Goal: Task Accomplishment & Management: Use online tool/utility

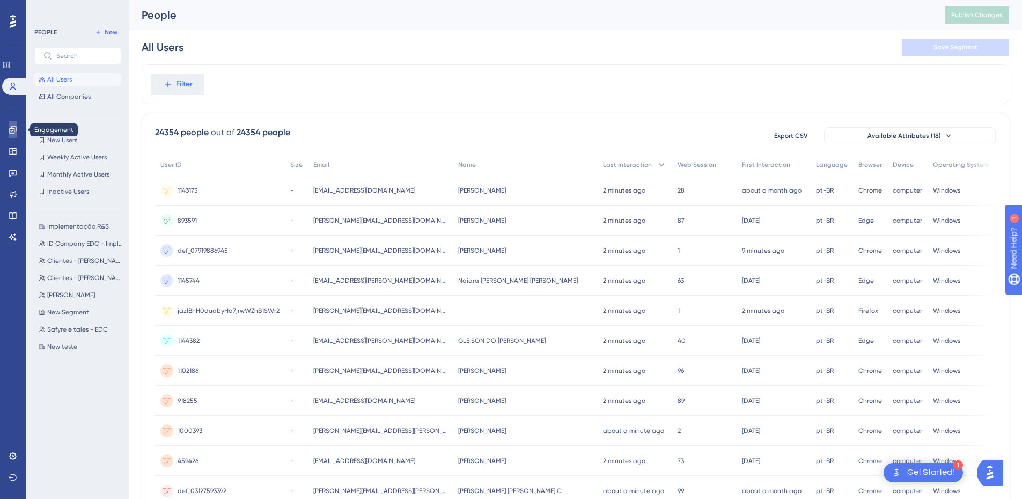
click at [9, 125] on link at bounding box center [13, 129] width 9 height 17
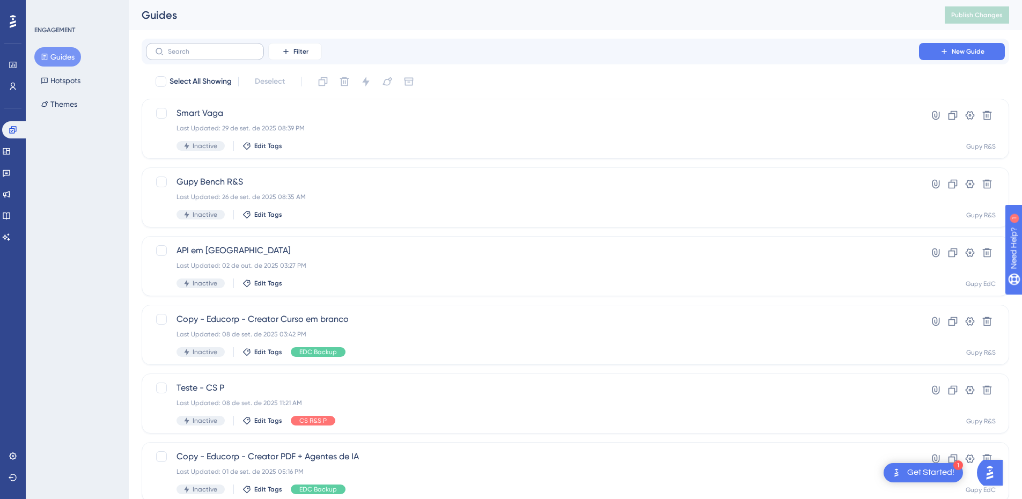
click at [227, 46] on label at bounding box center [205, 51] width 118 height 17
click at [227, 48] on input "text" at bounding box center [211, 52] width 87 height 8
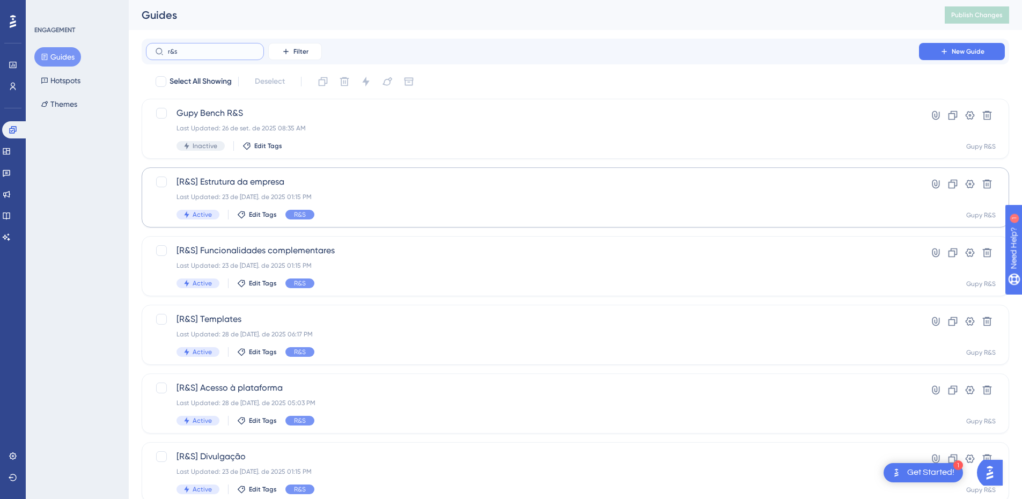
type input "r&s"
click at [275, 196] on div "Last Updated: 23 de [DATE]. de 2025 01:15 PM" at bounding box center [533, 197] width 712 height 9
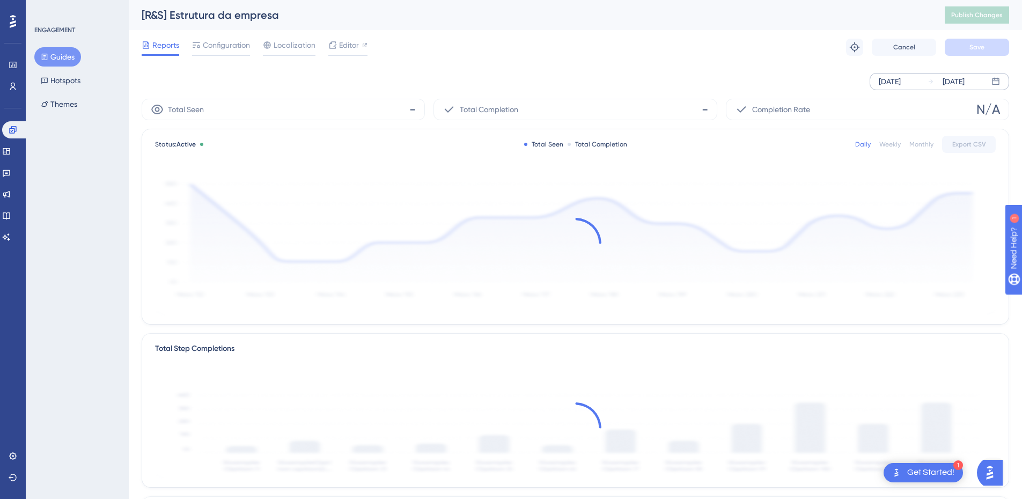
click at [943, 85] on div "[DATE]" at bounding box center [946, 81] width 37 height 13
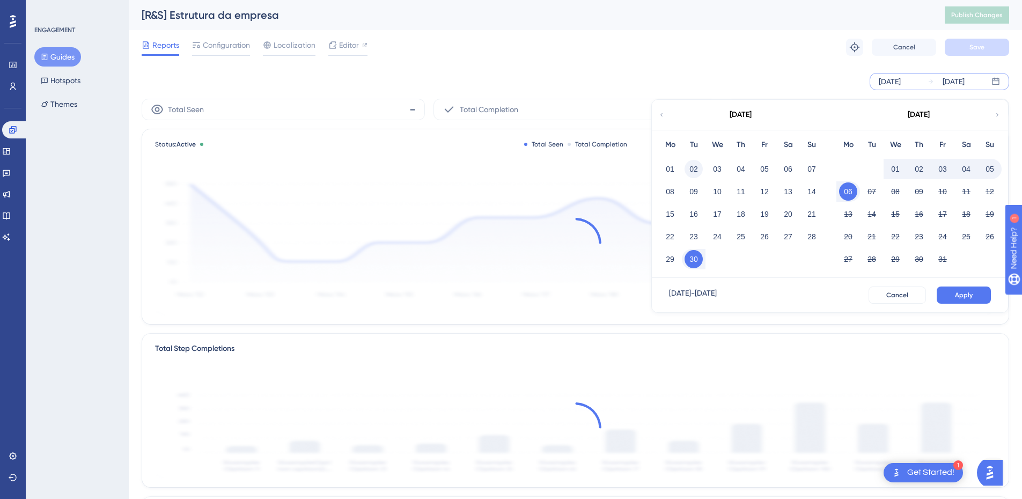
click at [689, 169] on button "02" at bounding box center [694, 169] width 18 height 18
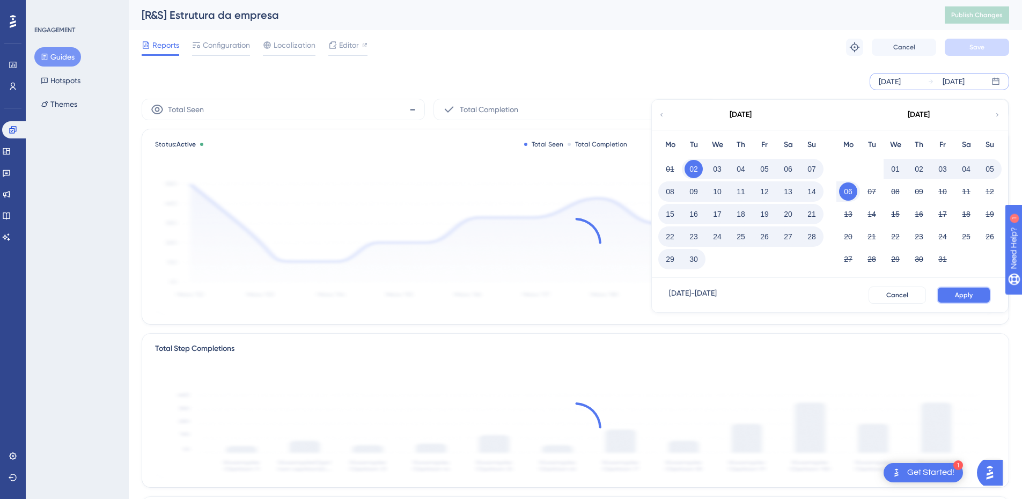
click at [965, 293] on span "Apply" at bounding box center [964, 295] width 18 height 9
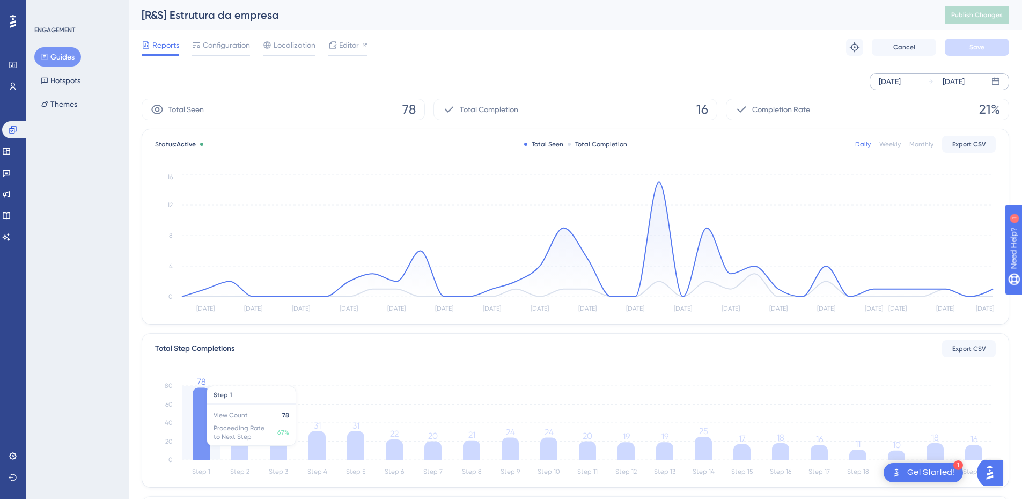
click at [190, 422] on icon "Step 1 Step 2 Step 3 Step 4 Step 5 Step 6 Step 7 Step 8 Step 9 Step 10 Step 11 …" at bounding box center [575, 427] width 841 height 103
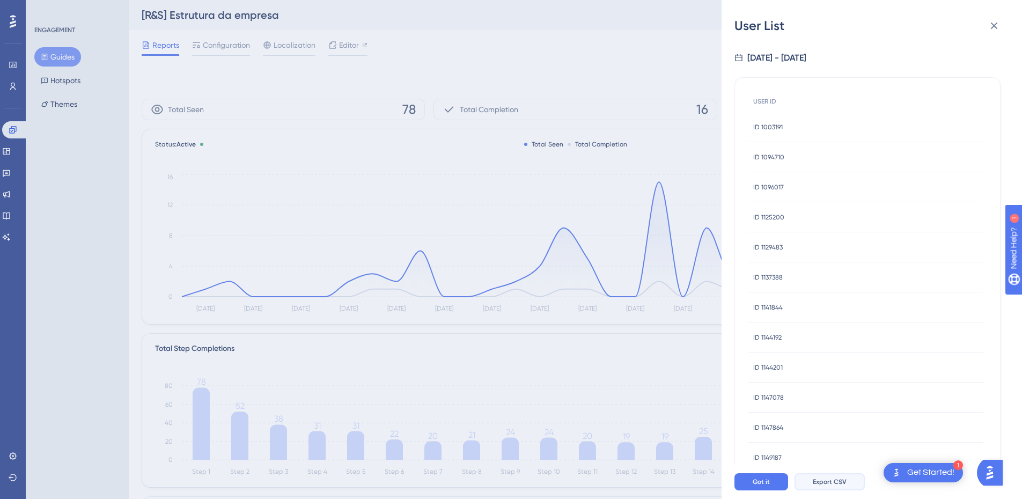
click at [826, 486] on span "Export CSV" at bounding box center [830, 482] width 34 height 9
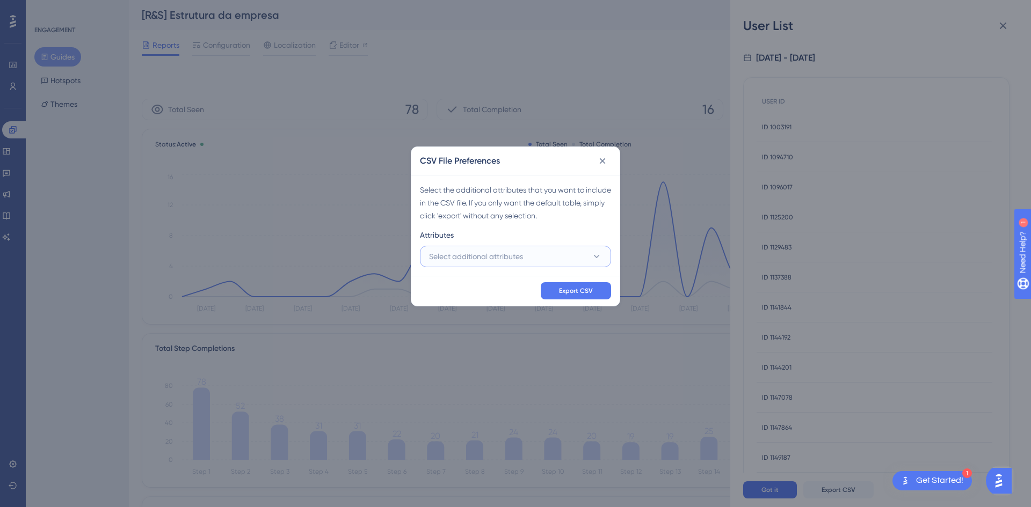
click at [554, 252] on button "Select additional attributes" at bounding box center [515, 256] width 191 height 21
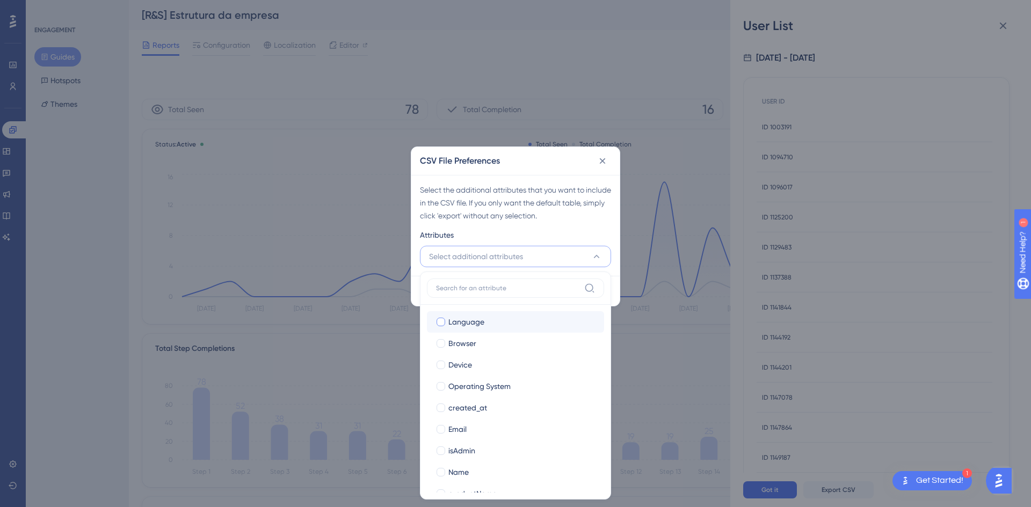
scroll to position [104, 0]
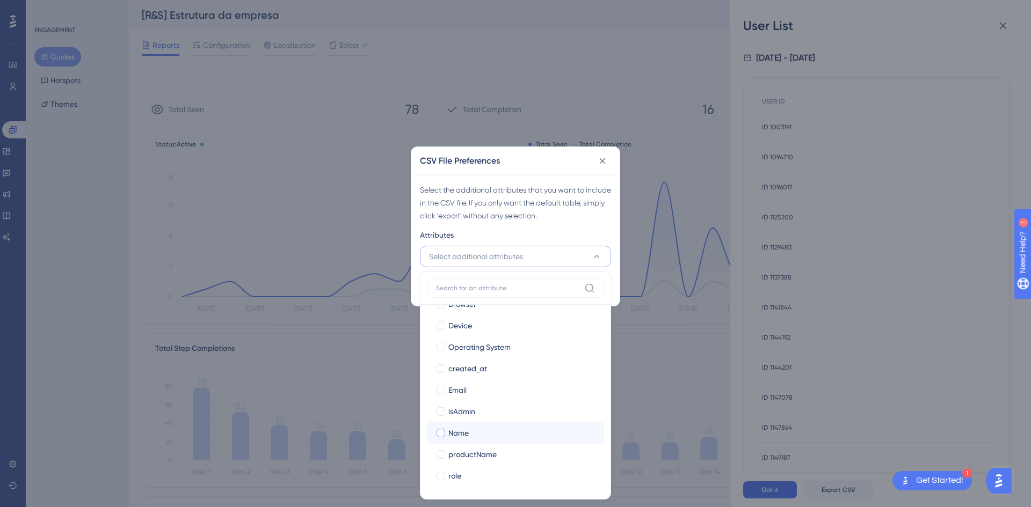
click at [477, 427] on div "Name" at bounding box center [521, 433] width 147 height 13
checkbox input "true"
click at [470, 392] on div "Email" at bounding box center [521, 390] width 147 height 13
checkbox input "true"
click at [575, 211] on div "Select the additional attributes that you want to include in the CSV file. If y…" at bounding box center [515, 203] width 191 height 39
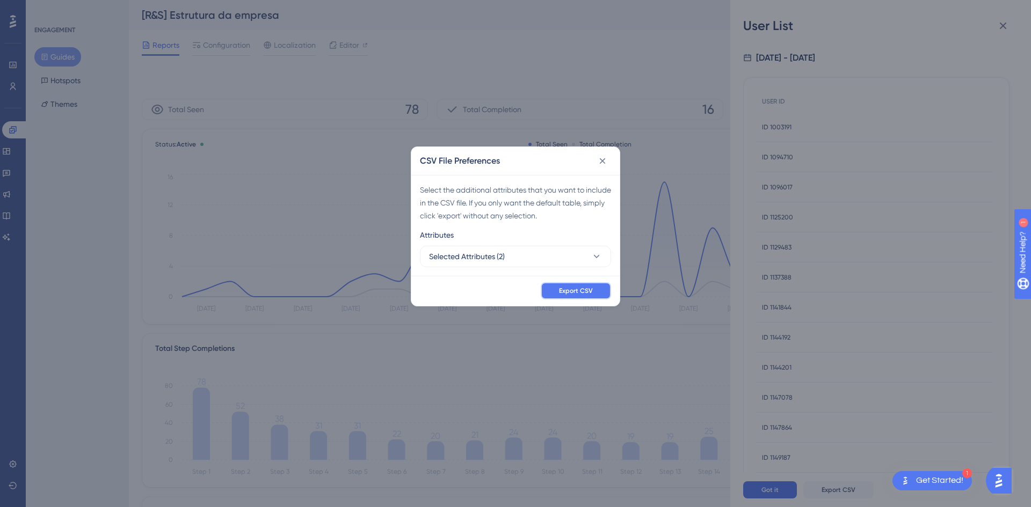
click at [572, 291] on span "Export CSV" at bounding box center [576, 291] width 34 height 9
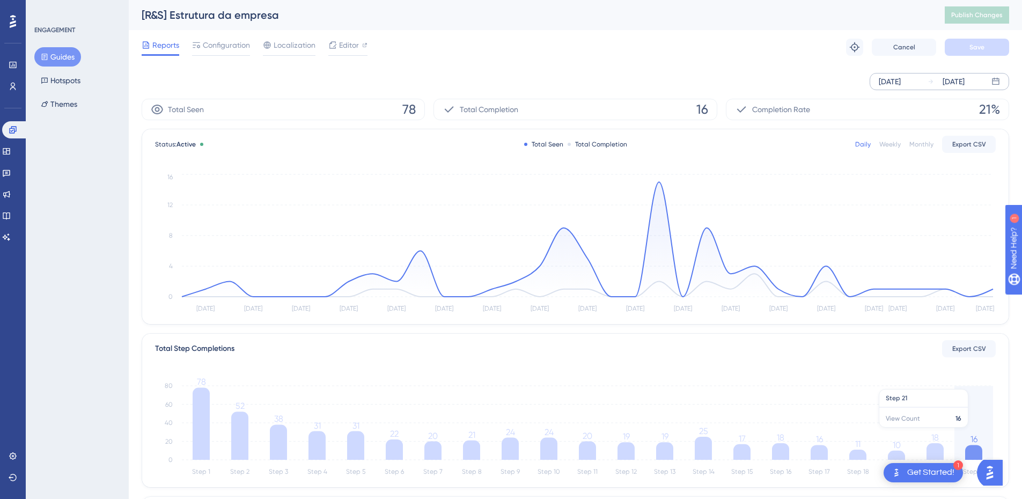
click at [972, 433] on icon "Step 1 Step 2 Step 3 Step 4 Step 5 Step 6 Step 7 Step 8 Step 9 Step 10 Step 11 …" at bounding box center [575, 427] width 841 height 103
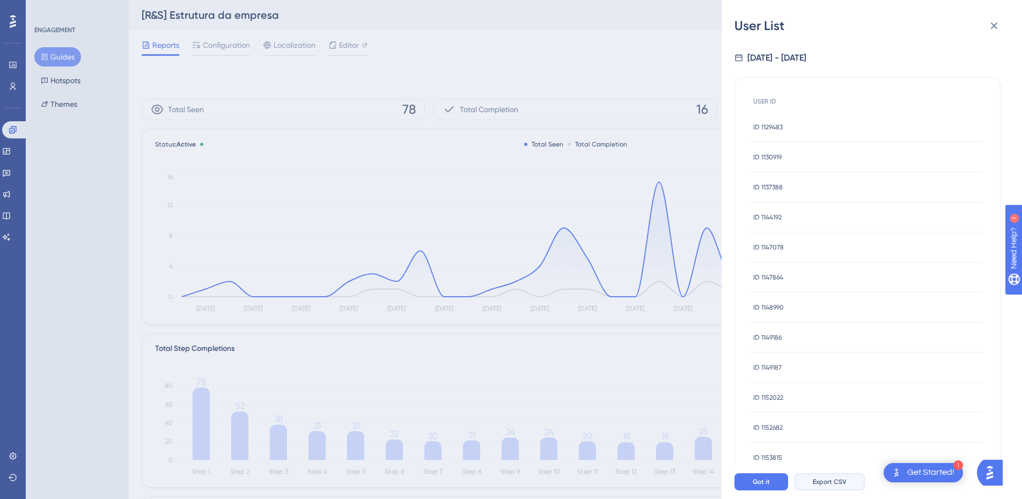
click at [824, 486] on span "Export CSV" at bounding box center [830, 482] width 34 height 9
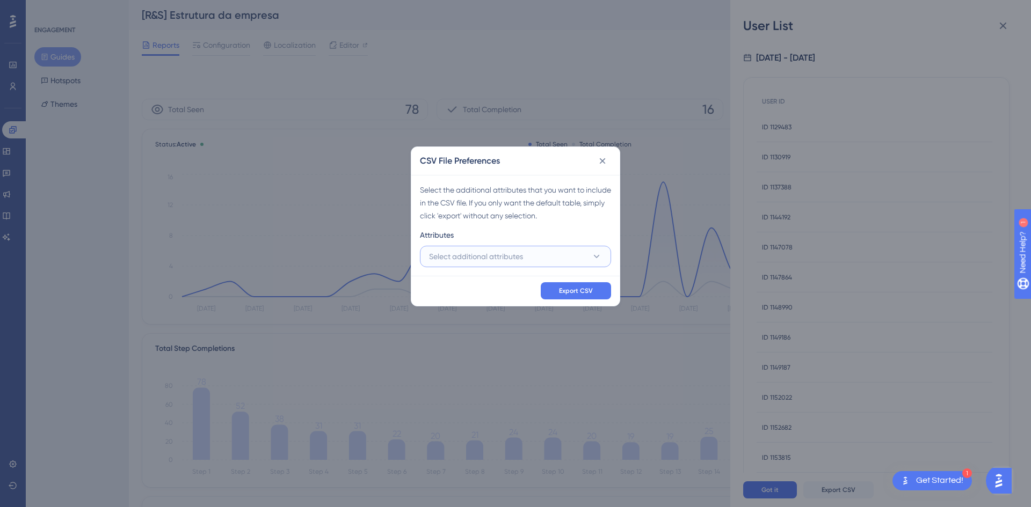
click at [564, 262] on button "Select additional attributes" at bounding box center [515, 256] width 191 height 21
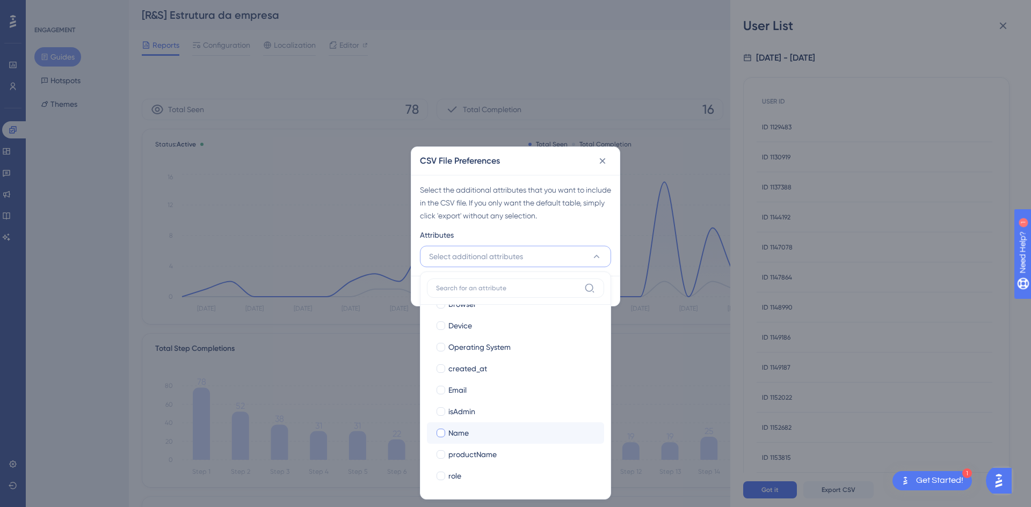
drag, startPoint x: 460, startPoint y: 430, endPoint x: 469, endPoint y: 465, distance: 36.5
click at [460, 430] on span "Name" at bounding box center [458, 433] width 20 height 13
checkbox input "true"
click at [472, 390] on div "Email" at bounding box center [521, 390] width 147 height 13
checkbox input "true"
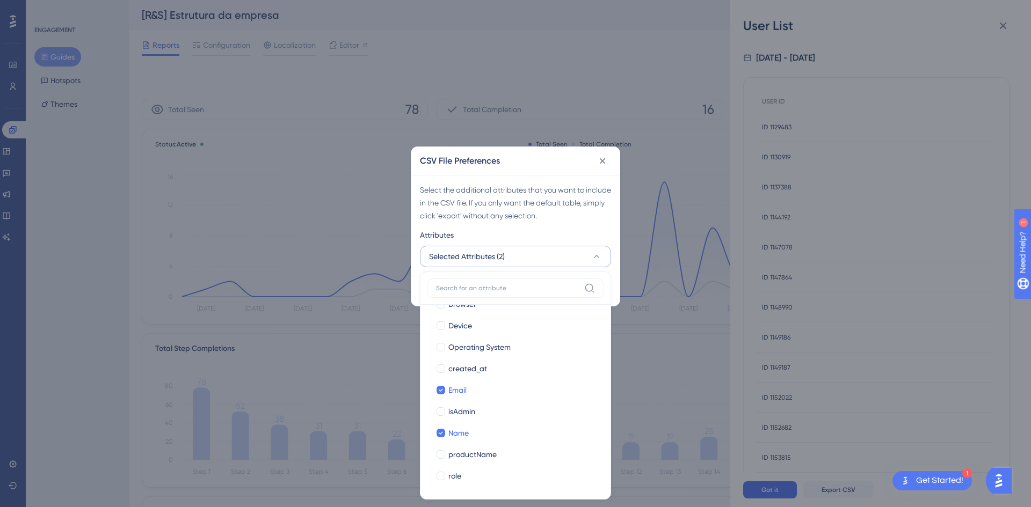
click at [610, 219] on div "Select the additional attributes that you want to include in the CSV file. If y…" at bounding box center [515, 203] width 191 height 39
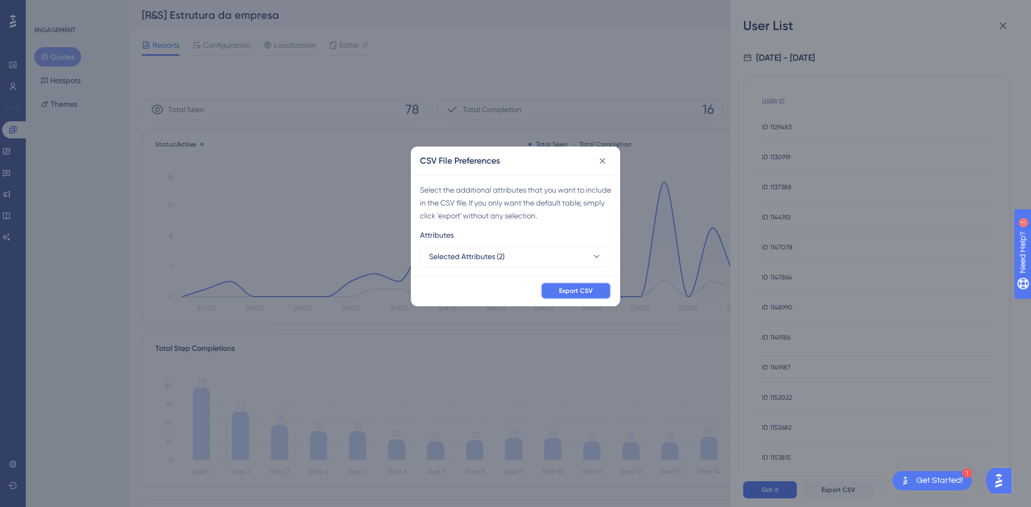
click at [573, 283] on button "Export CSV" at bounding box center [576, 290] width 70 height 17
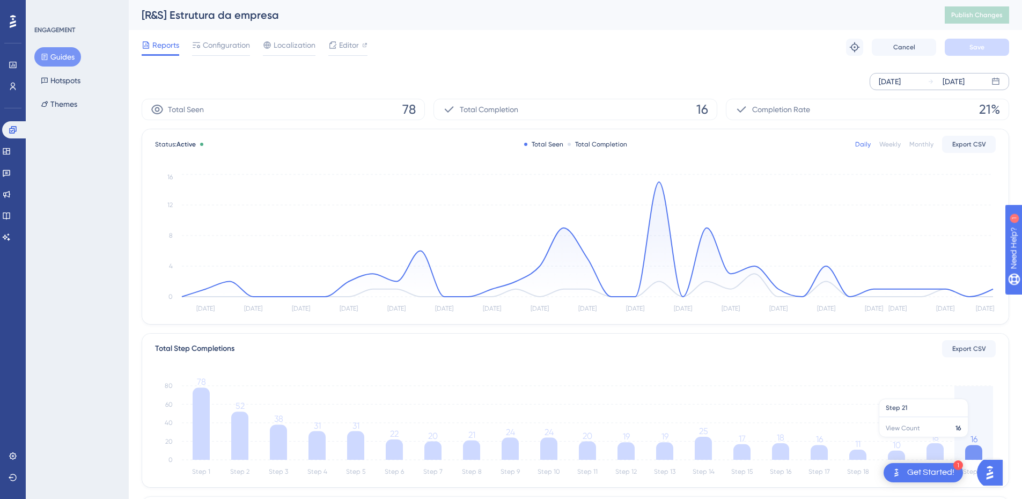
click at [974, 442] on tspan "16" at bounding box center [974, 439] width 7 height 10
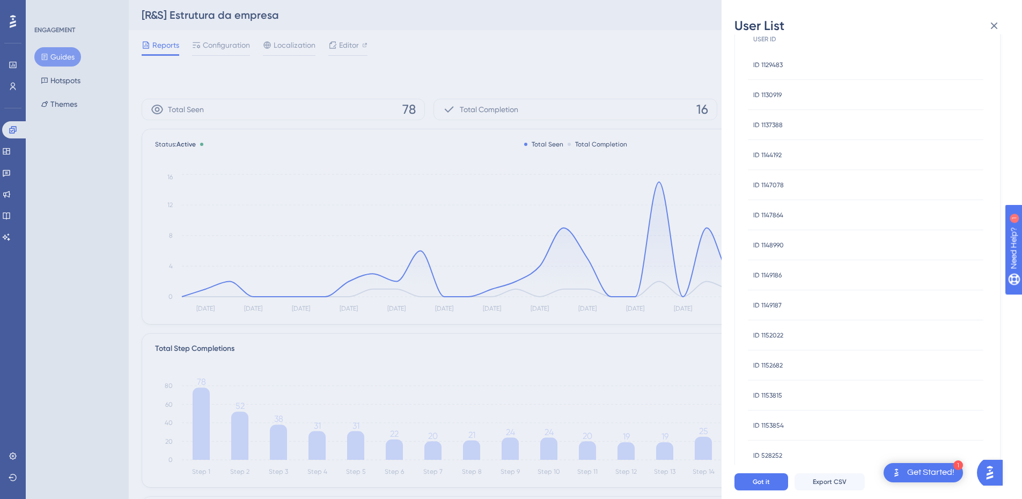
scroll to position [0, 0]
click at [598, 15] on div "User List [DATE] - [DATE] USER ID ID 1129483 ID 1129483 ID 1130919 ID 1130919 I…" at bounding box center [511, 249] width 1022 height 499
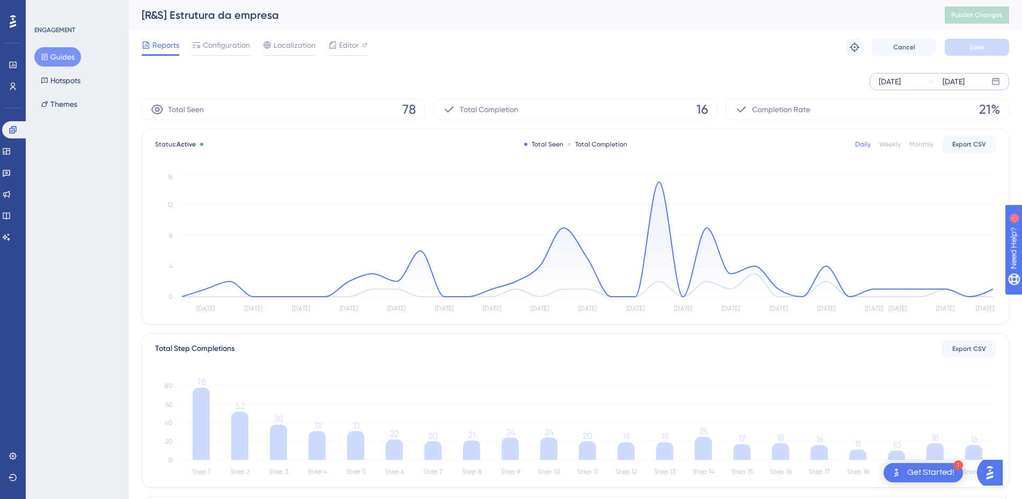
click at [488, 17] on div "[R&S] Estrutura da empresa" at bounding box center [530, 15] width 777 height 15
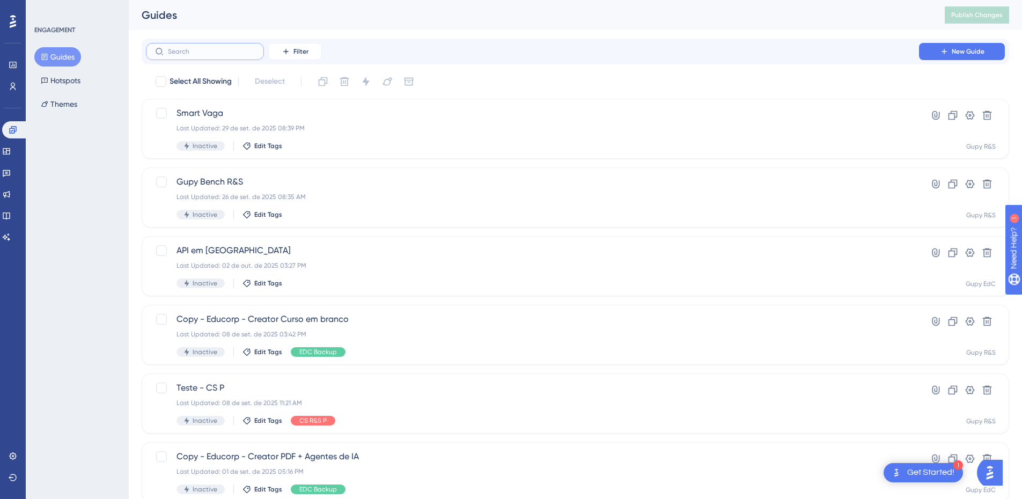
click at [216, 54] on input "text" at bounding box center [211, 52] width 87 height 8
click at [297, 56] on button "Filter" at bounding box center [295, 51] width 54 height 17
click at [297, 84] on span "Tags" at bounding box center [292, 82] width 17 height 13
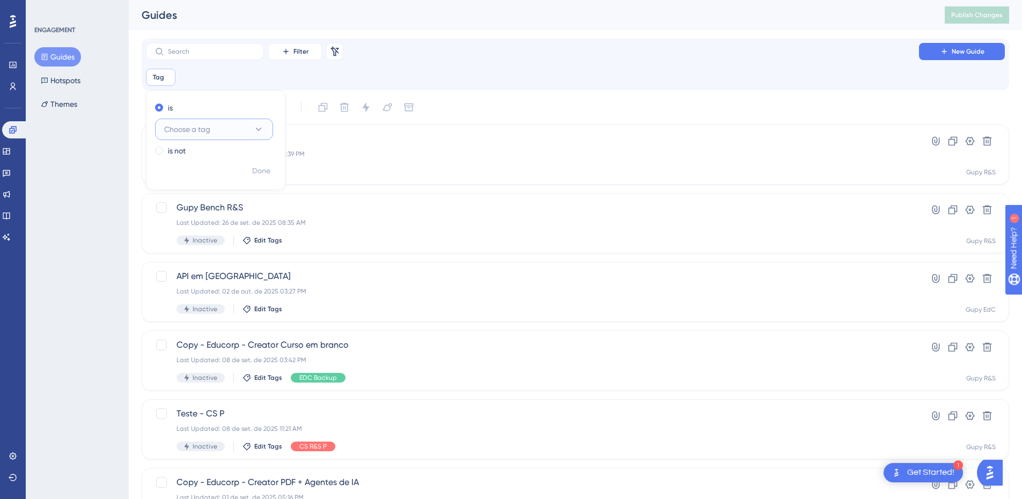
click at [198, 125] on span "Choose a tag" at bounding box center [187, 129] width 46 height 13
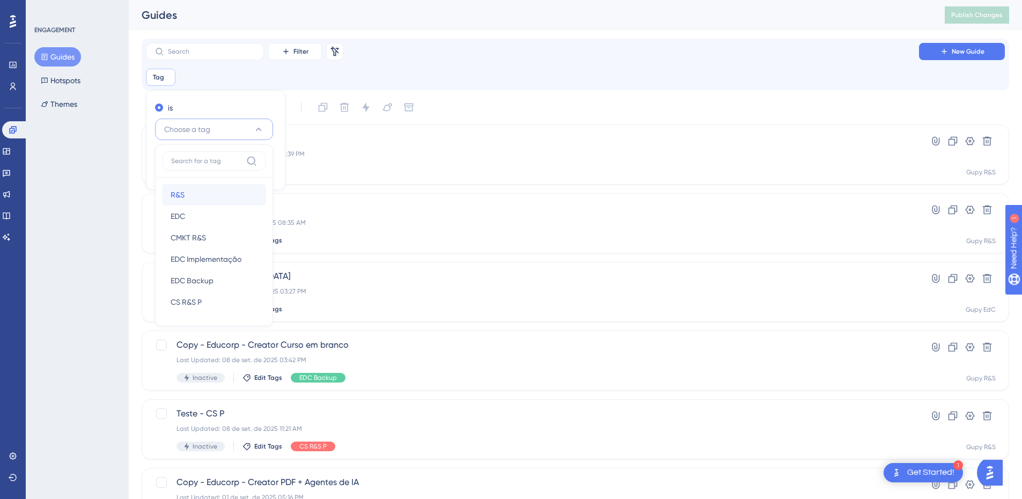
click at [193, 193] on div "R&S R&S" at bounding box center [214, 194] width 87 height 21
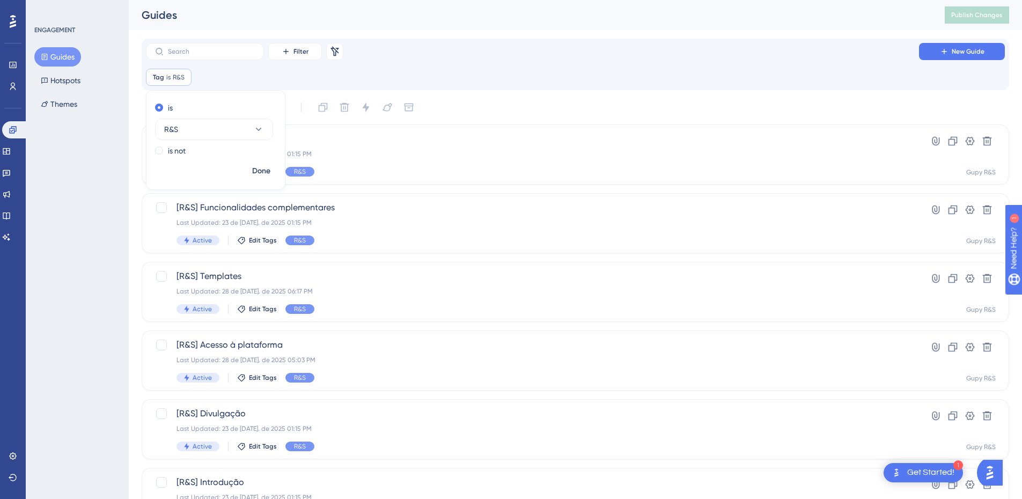
click at [470, 80] on div "Tag is R&S R&S Remove is R&S is not Done" at bounding box center [575, 77] width 859 height 17
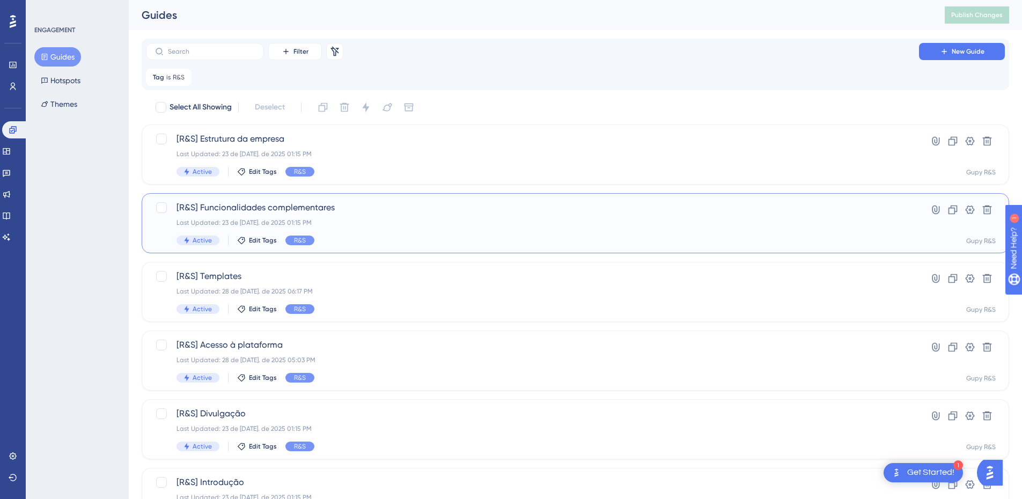
click at [318, 220] on div "Last Updated: 23 de [DATE]. de 2025 01:15 PM" at bounding box center [533, 222] width 712 height 9
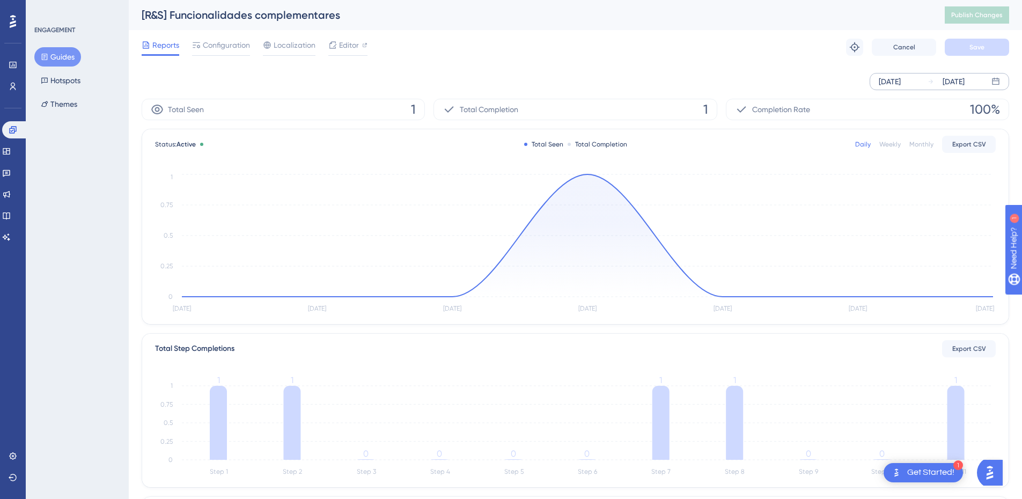
click at [965, 79] on div "[DATE]" at bounding box center [954, 81] width 22 height 13
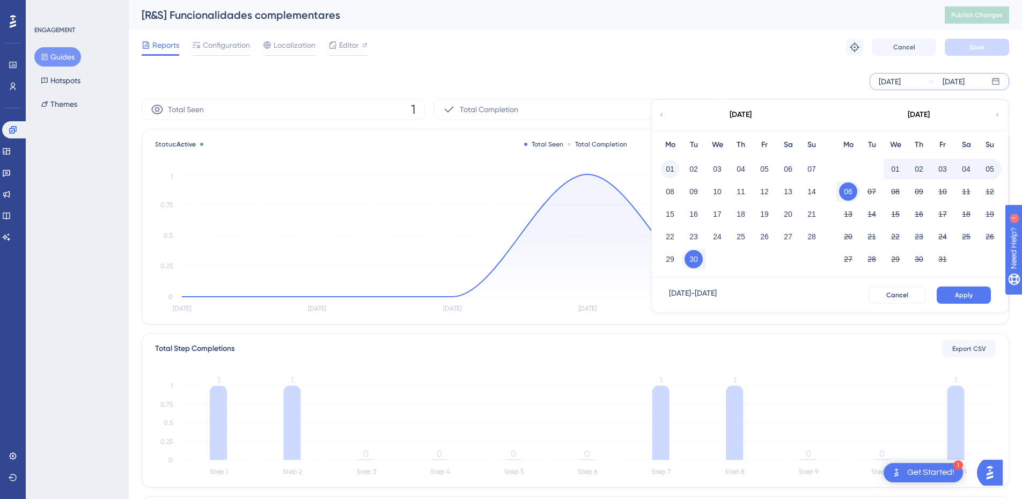
click at [675, 168] on button "01" at bounding box center [670, 169] width 18 height 18
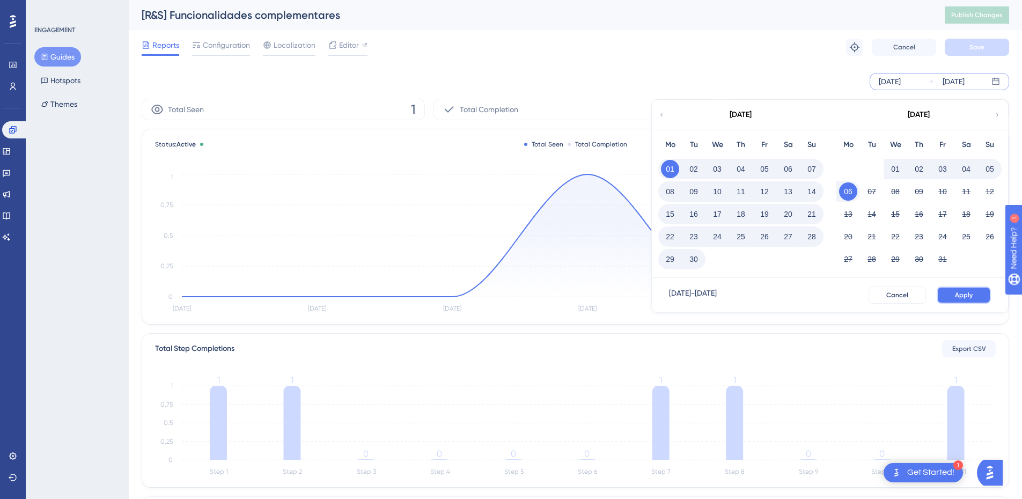
click at [977, 297] on button "Apply" at bounding box center [964, 295] width 54 height 17
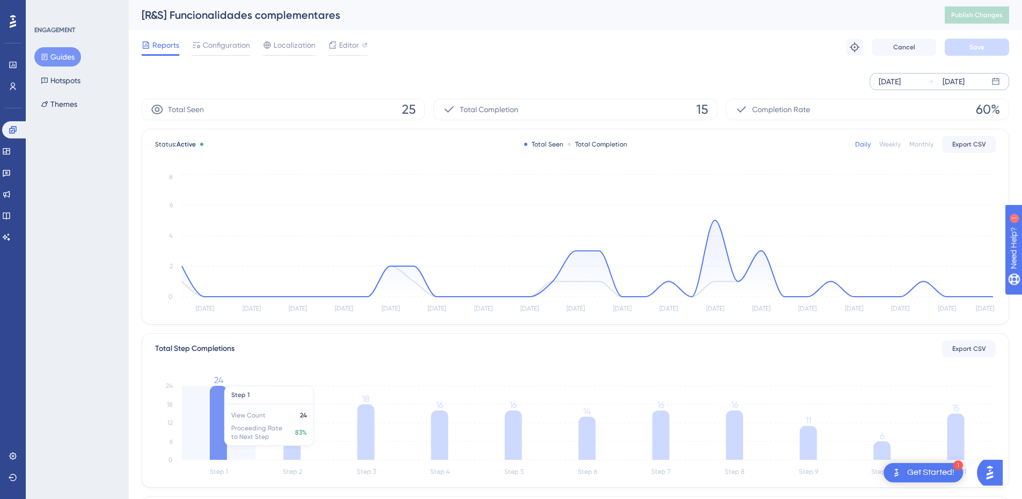
click at [214, 421] on icon at bounding box center [218, 423] width 17 height 74
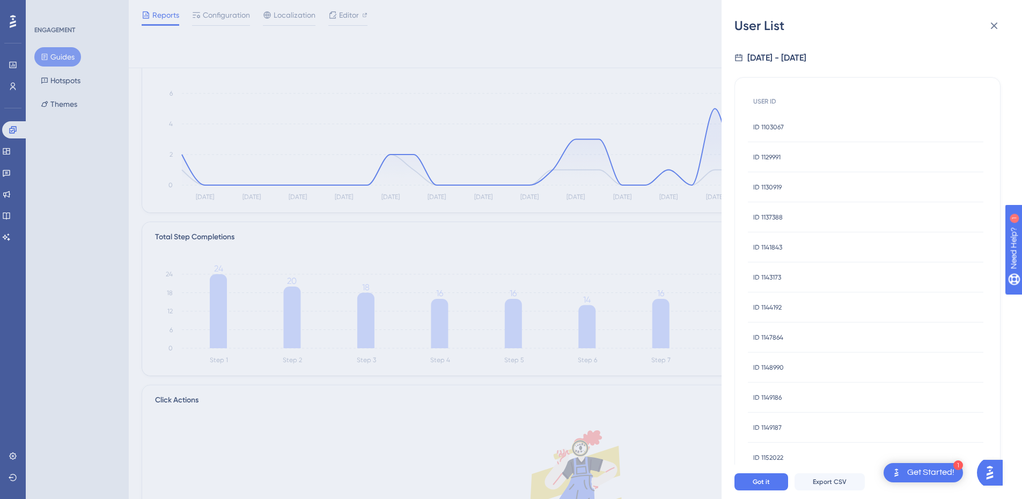
click at [557, 395] on div "User List [DATE] - [DATE] USER ID ID 1103067 ID 1103067 ID 1129991 ID 1129991 I…" at bounding box center [511, 249] width 1022 height 499
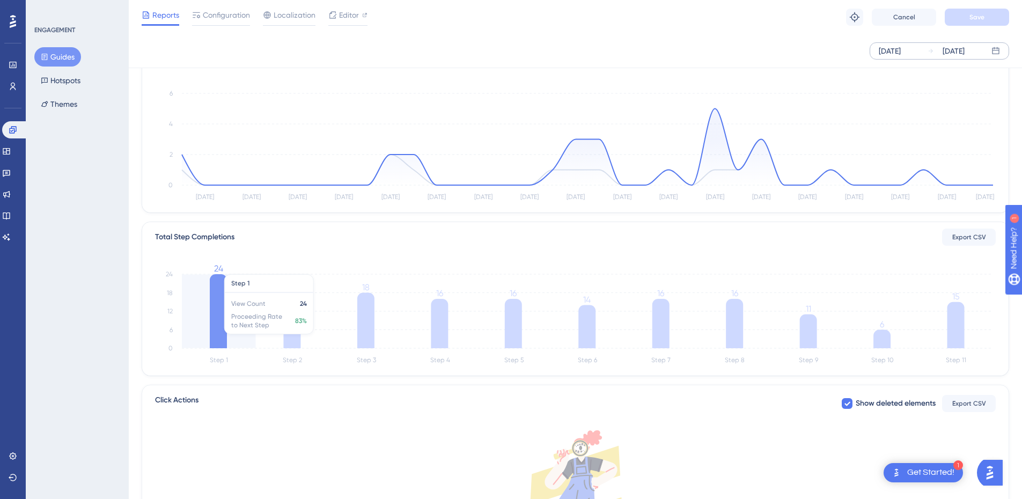
click at [212, 302] on icon at bounding box center [218, 311] width 17 height 74
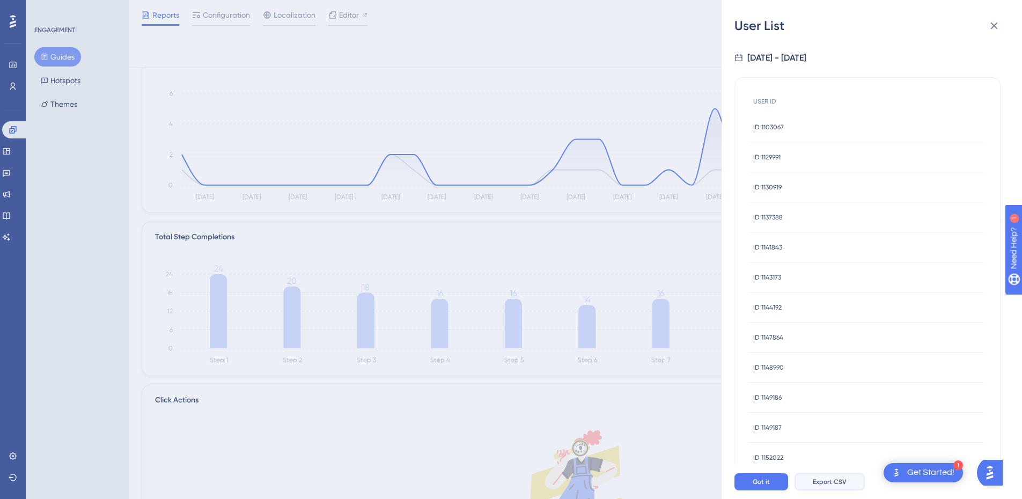
click at [824, 485] on button "Export CSV" at bounding box center [830, 481] width 70 height 17
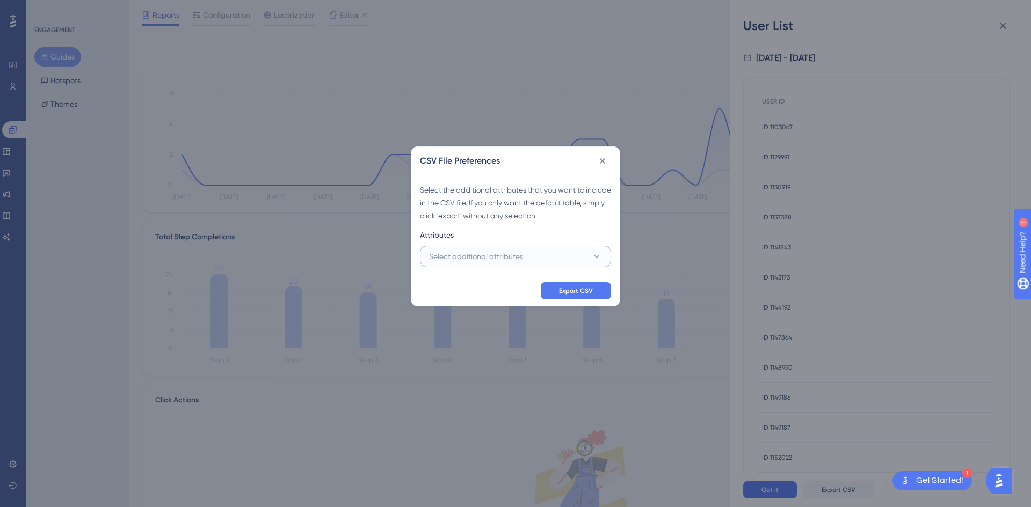
click at [532, 256] on button "Select additional attributes" at bounding box center [515, 256] width 191 height 21
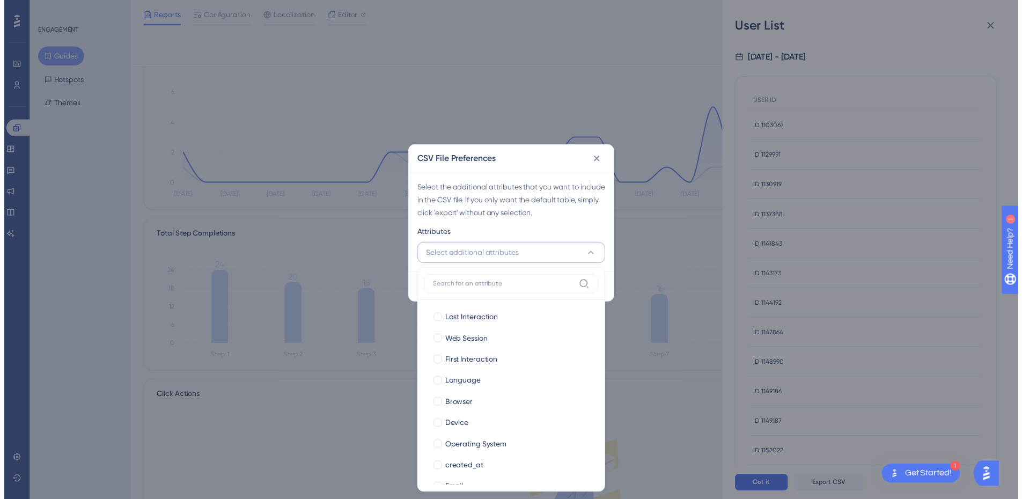
scroll to position [104, 0]
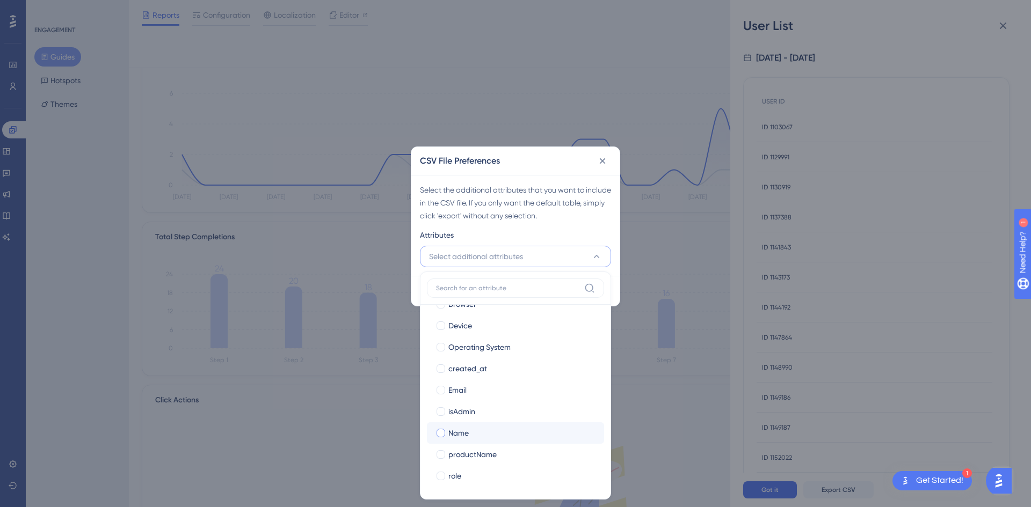
click at [486, 433] on div "Name" at bounding box center [521, 433] width 147 height 13
checkbox input "true"
click at [472, 393] on div "Email" at bounding box center [521, 390] width 147 height 13
checkbox input "true"
click at [572, 212] on div "Select the additional attributes that you want to include in the CSV file. If y…" at bounding box center [515, 203] width 191 height 39
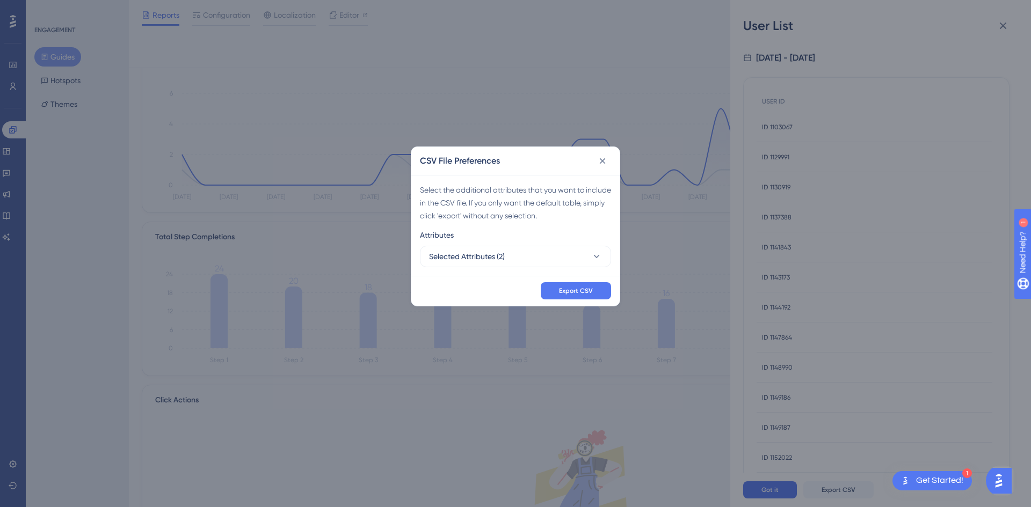
click at [586, 279] on div "Export CSV" at bounding box center [515, 291] width 208 height 30
click at [589, 290] on span "Export CSV" at bounding box center [576, 291] width 34 height 9
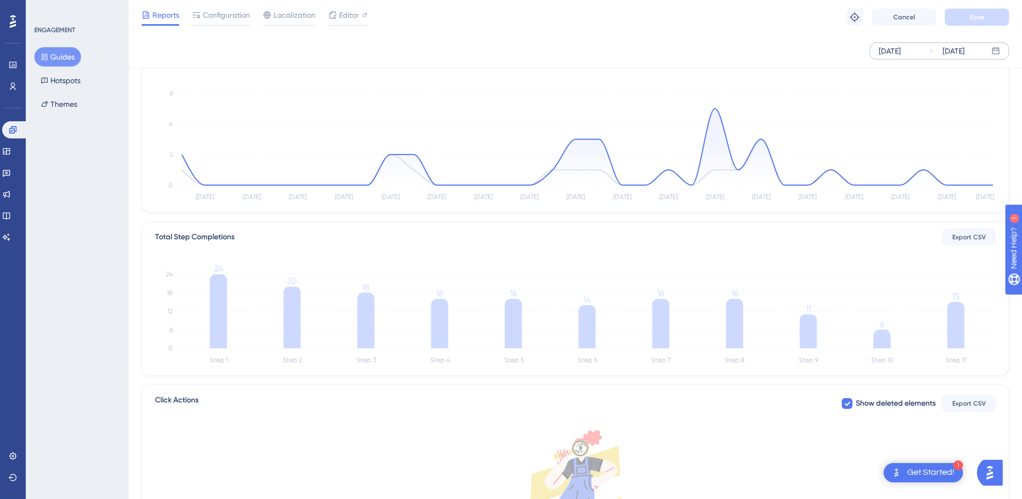
click at [939, 55] on div "[DATE]" at bounding box center [946, 51] width 37 height 13
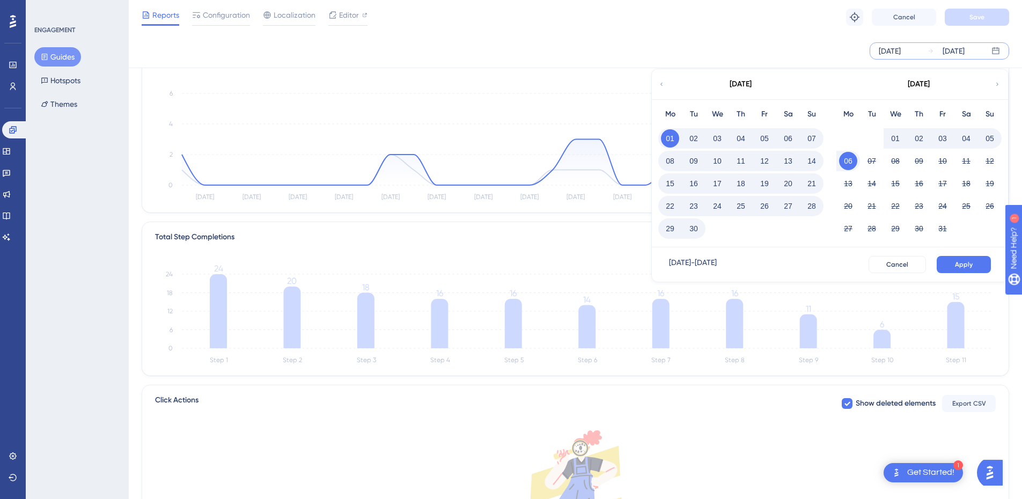
click at [939, 55] on div "[DATE]" at bounding box center [946, 51] width 37 height 13
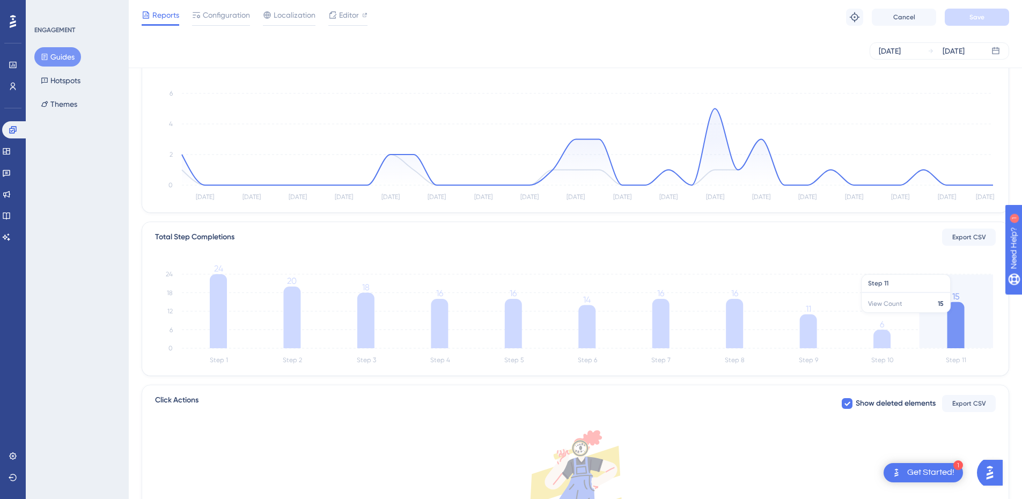
click at [947, 311] on line at bounding box center [588, 311] width 812 height 0
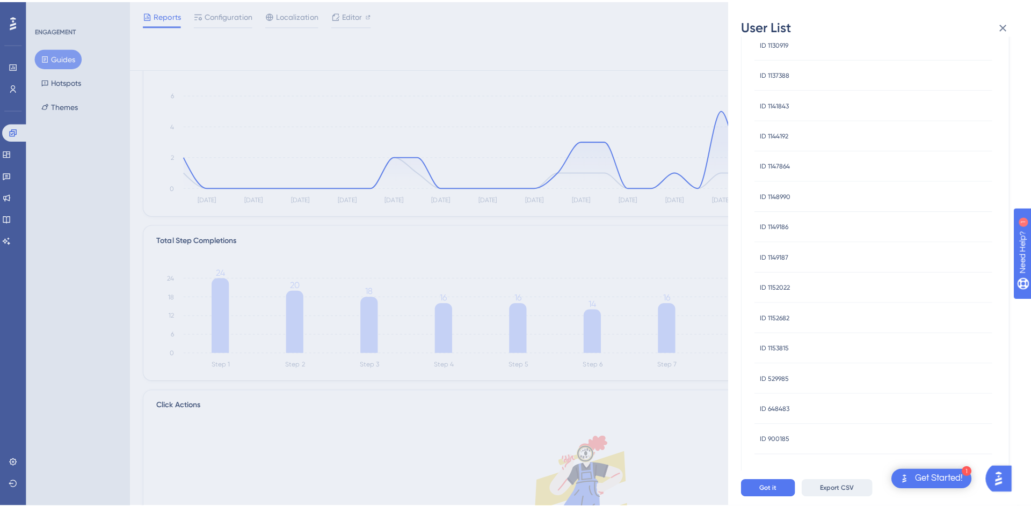
scroll to position [86, 0]
click at [818, 484] on button "Export CSV" at bounding box center [830, 481] width 70 height 17
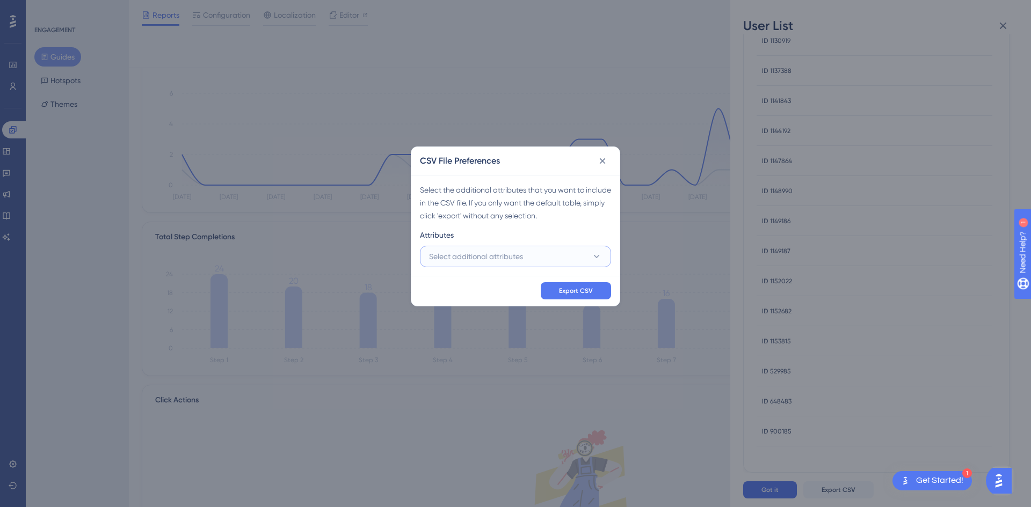
click at [578, 253] on button "Select additional attributes" at bounding box center [515, 256] width 191 height 21
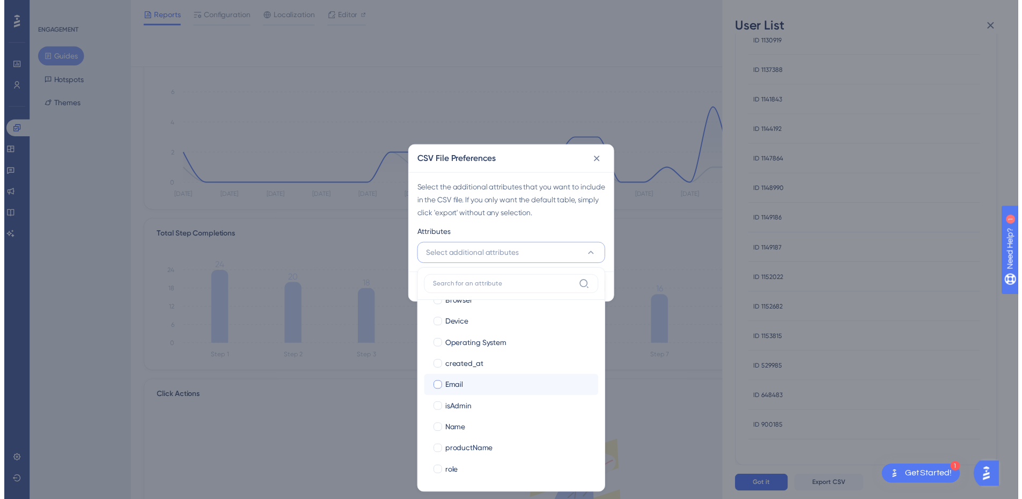
scroll to position [104, 0]
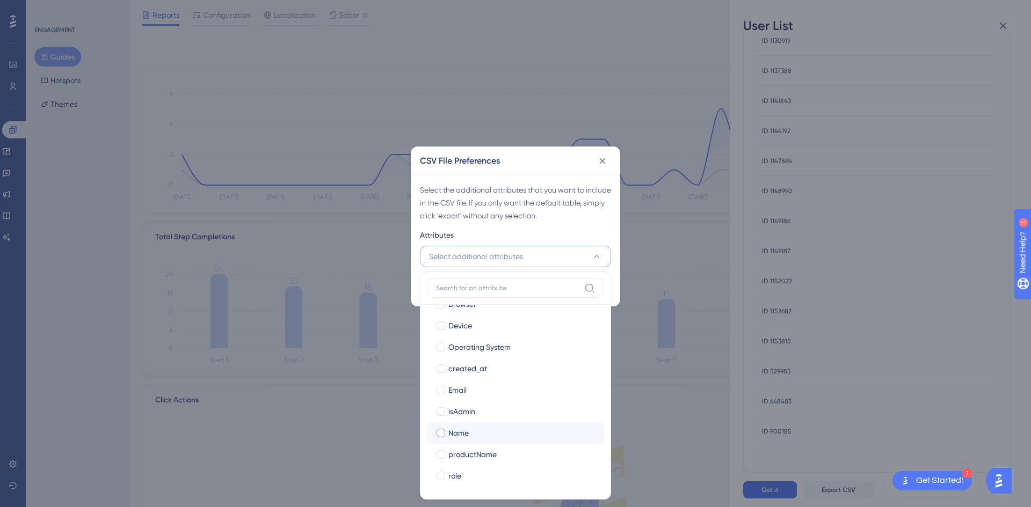
click at [451, 442] on label "Name Name" at bounding box center [515, 432] width 177 height 21
checkbox input "false"
click at [474, 384] on div "Email" at bounding box center [521, 390] width 147 height 13
checkbox input "true"
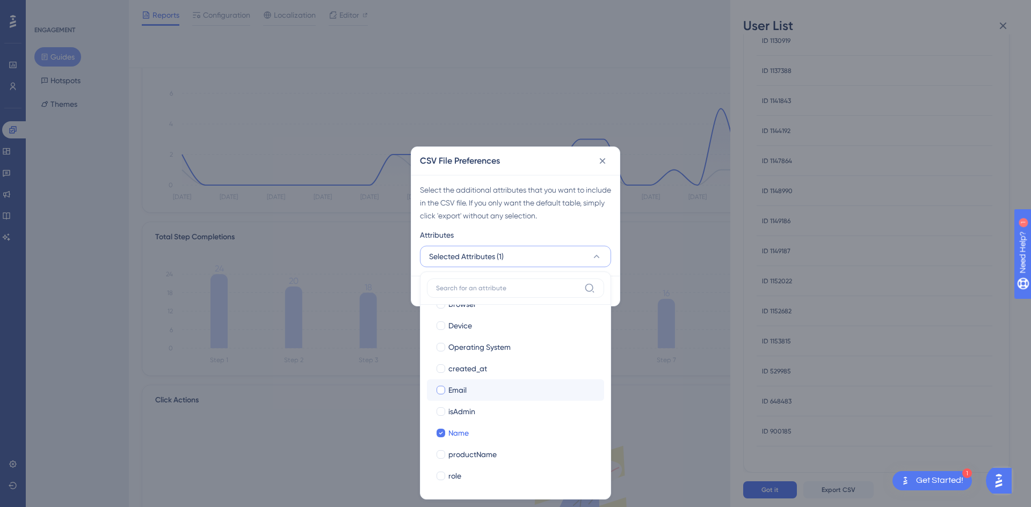
checkbox input "true"
drag, startPoint x: 570, startPoint y: 183, endPoint x: 600, endPoint y: 235, distance: 59.4
click at [570, 182] on div "Select the additional attributes that you want to include in the CSV file. If y…" at bounding box center [515, 225] width 208 height 101
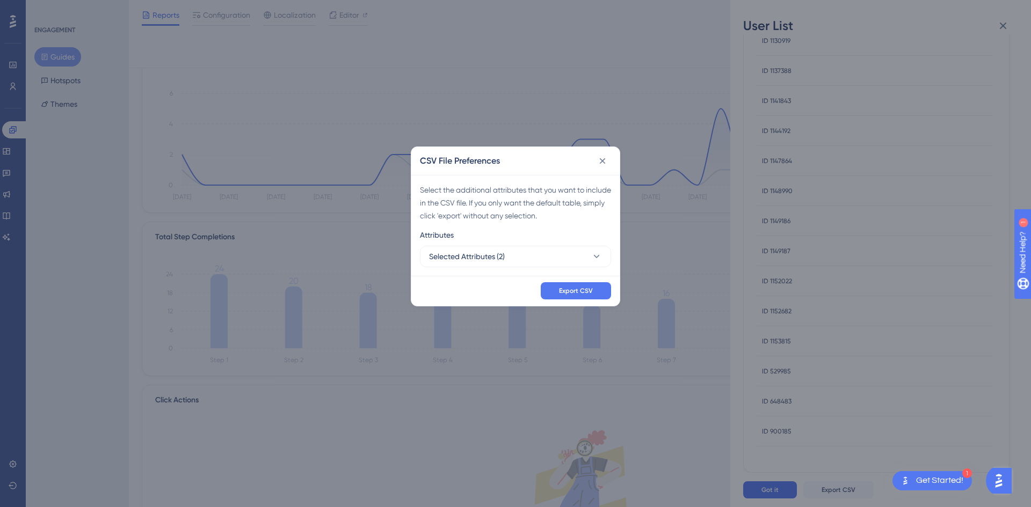
click at [579, 281] on div "Export CSV" at bounding box center [515, 291] width 208 height 30
click at [576, 291] on span "Export CSV" at bounding box center [576, 291] width 34 height 9
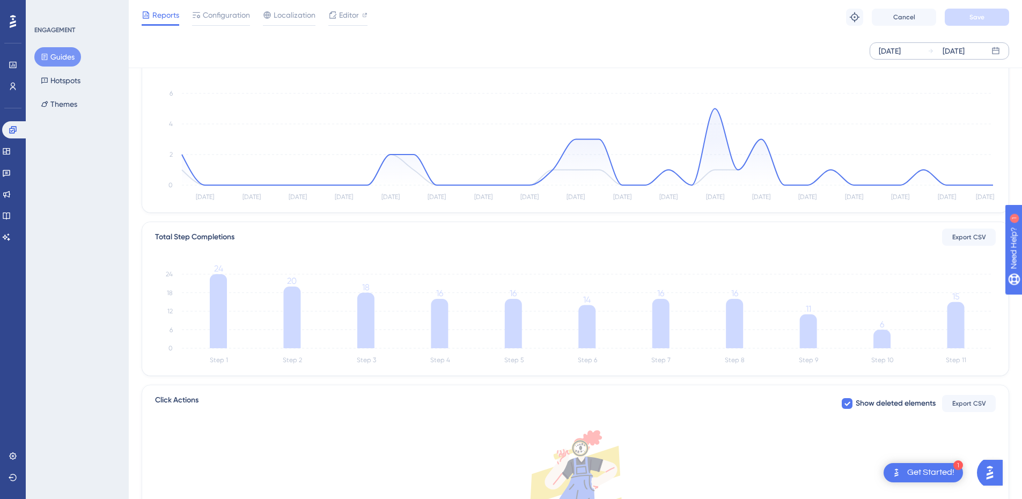
drag, startPoint x: 888, startPoint y: 60, endPoint x: 879, endPoint y: 47, distance: 16.2
click at [888, 60] on div "[DATE] [DATE]" at bounding box center [576, 51] width 894 height 34
click at [863, 25] on div at bounding box center [854, 17] width 17 height 17
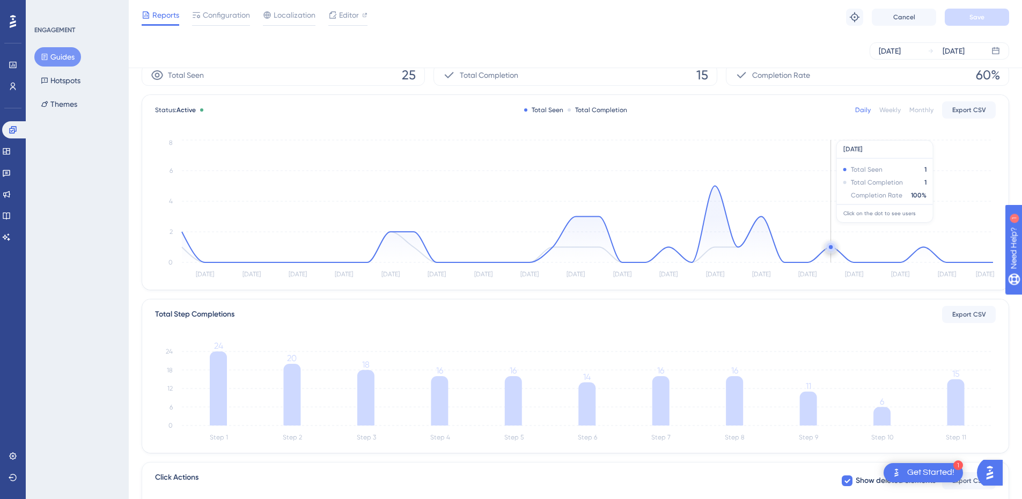
scroll to position [0, 0]
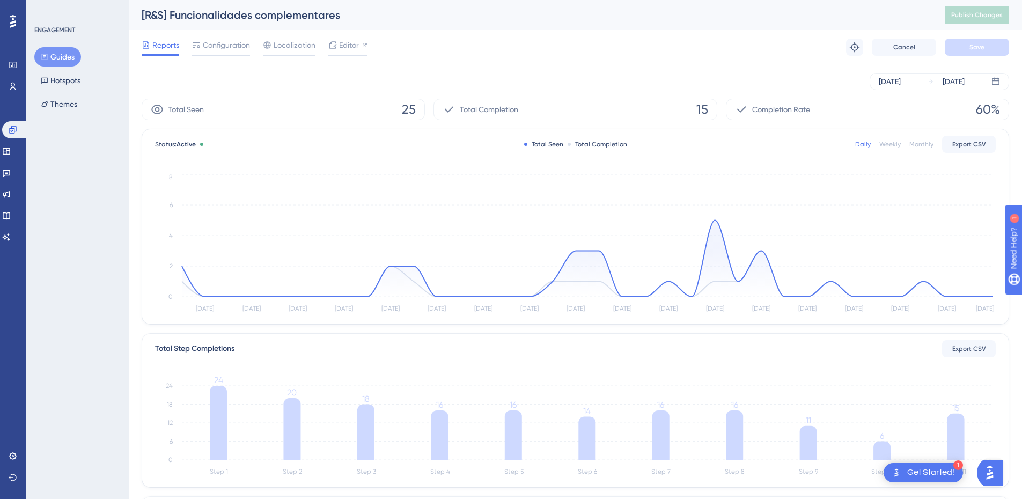
drag, startPoint x: 503, startPoint y: 71, endPoint x: 372, endPoint y: 59, distance: 132.1
click at [503, 71] on div "[DATE] [DATE]" at bounding box center [576, 81] width 868 height 34
click at [75, 57] on button "Guides" at bounding box center [57, 56] width 47 height 19
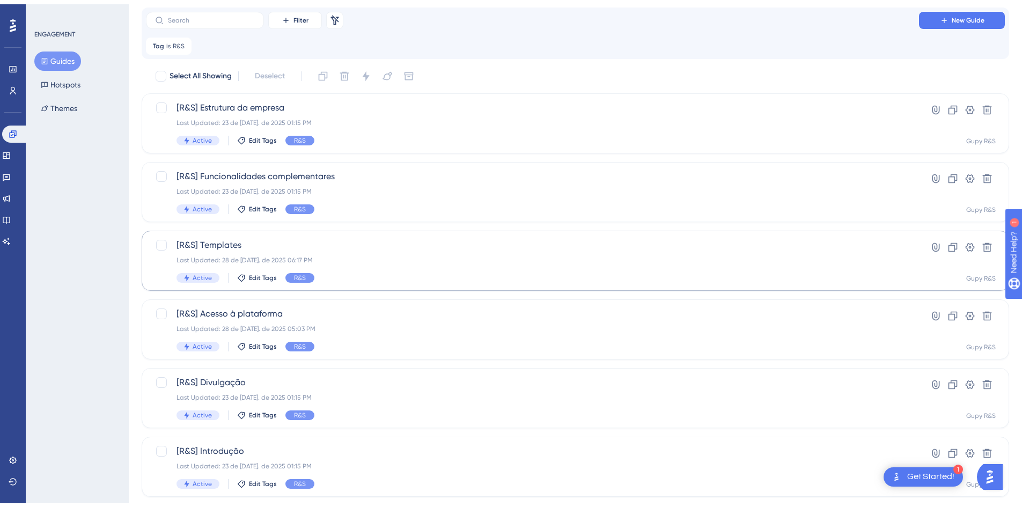
scroll to position [54, 0]
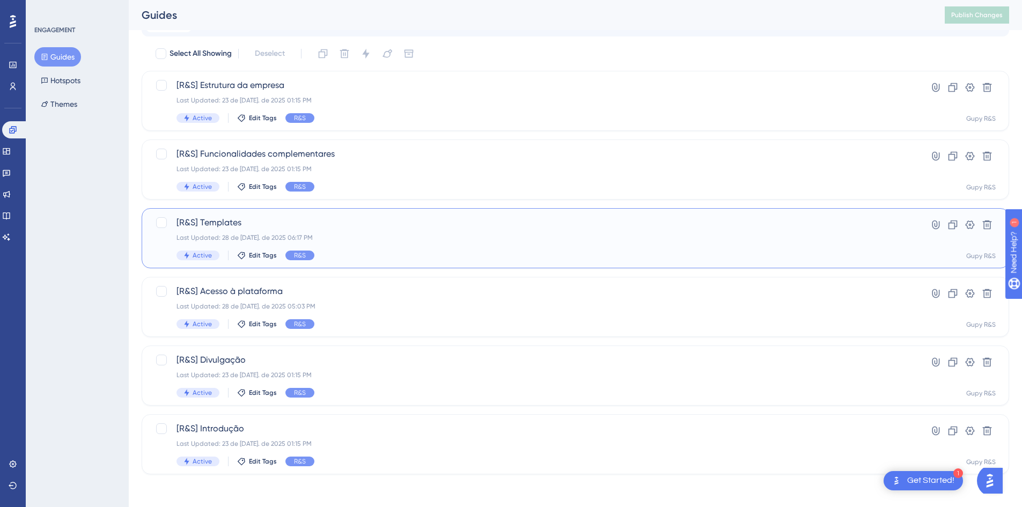
click at [229, 236] on div "Last Updated: 28 de [DATE]. de 2025 06:17 PM" at bounding box center [533, 237] width 712 height 9
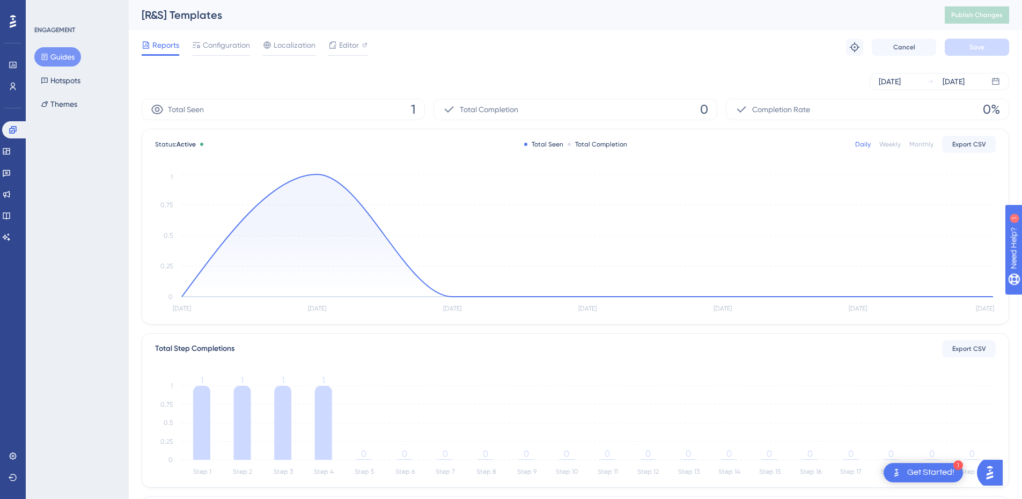
click at [923, 90] on div "[DATE] [DATE]" at bounding box center [576, 81] width 868 height 34
click at [901, 86] on div "[DATE]" at bounding box center [890, 81] width 22 height 13
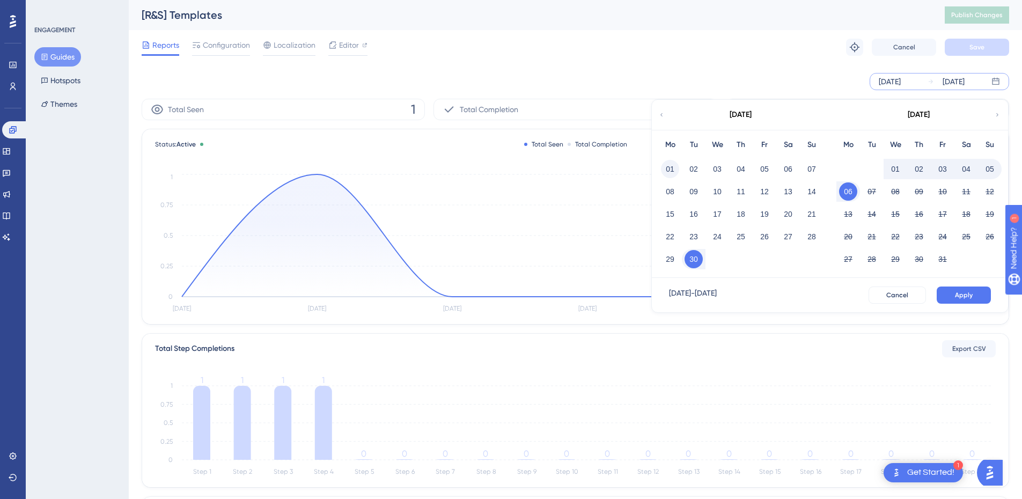
click at [671, 162] on button "01" at bounding box center [670, 169] width 18 height 18
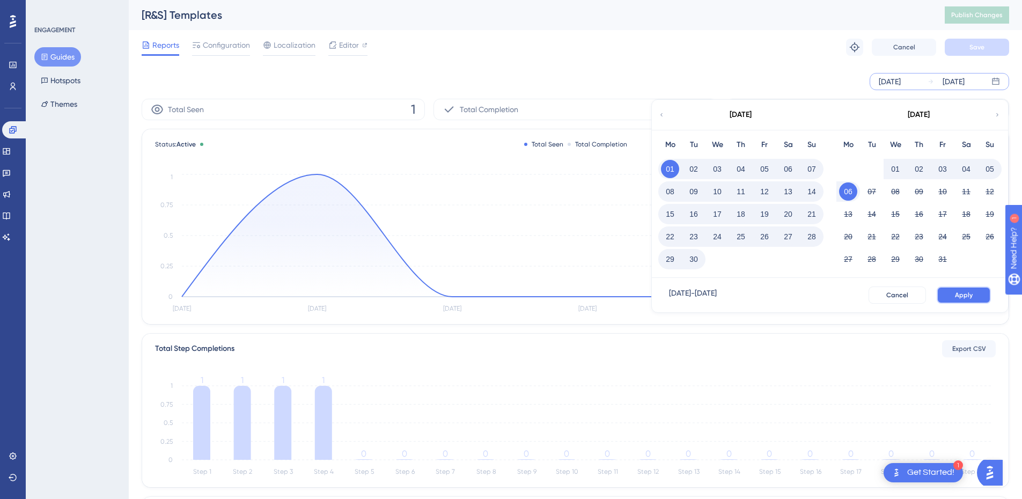
click at [974, 295] on button "Apply" at bounding box center [964, 295] width 54 height 17
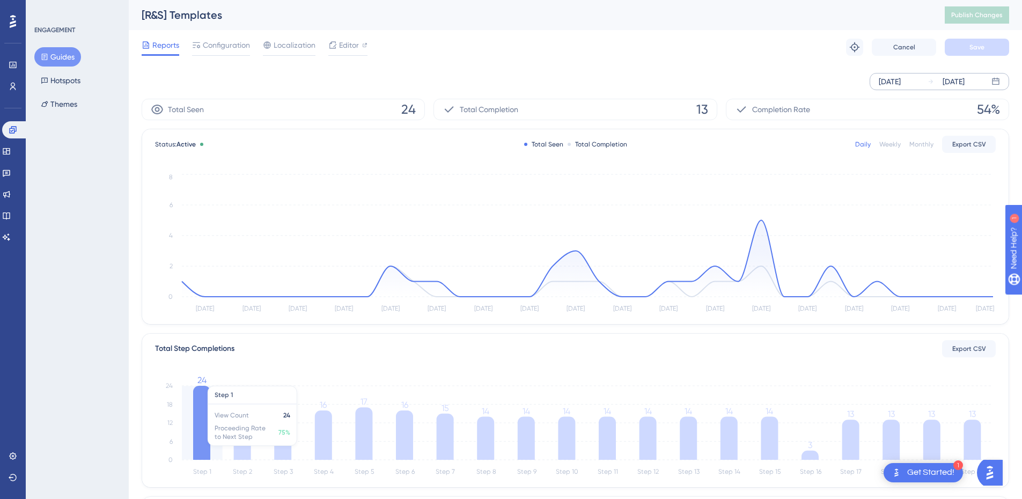
click at [184, 441] on icon "Step 1 Step 2 Step 3 Step 4 Step 5 Step 6 Step 7 Step 8 Step 9 Step 10 Step 11 …" at bounding box center [575, 427] width 841 height 103
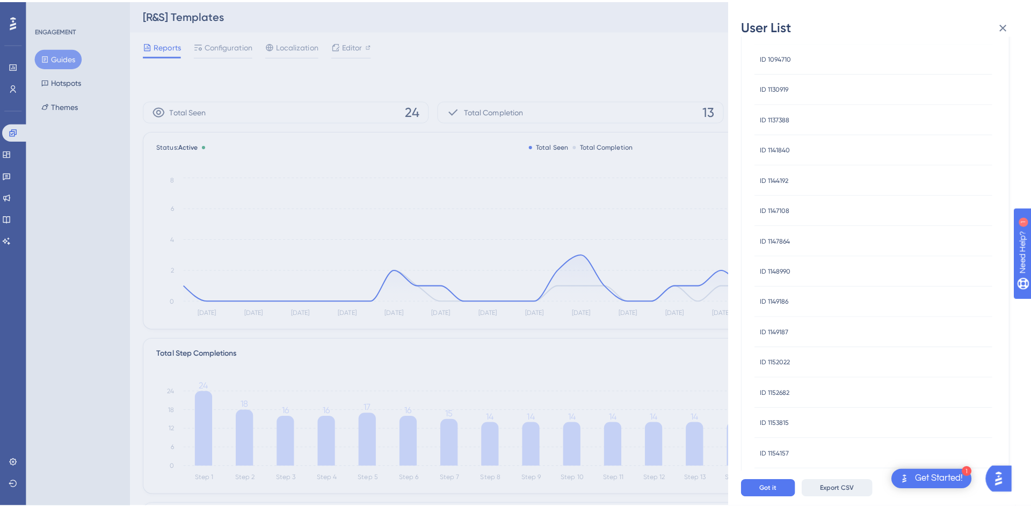
scroll to position [107, 0]
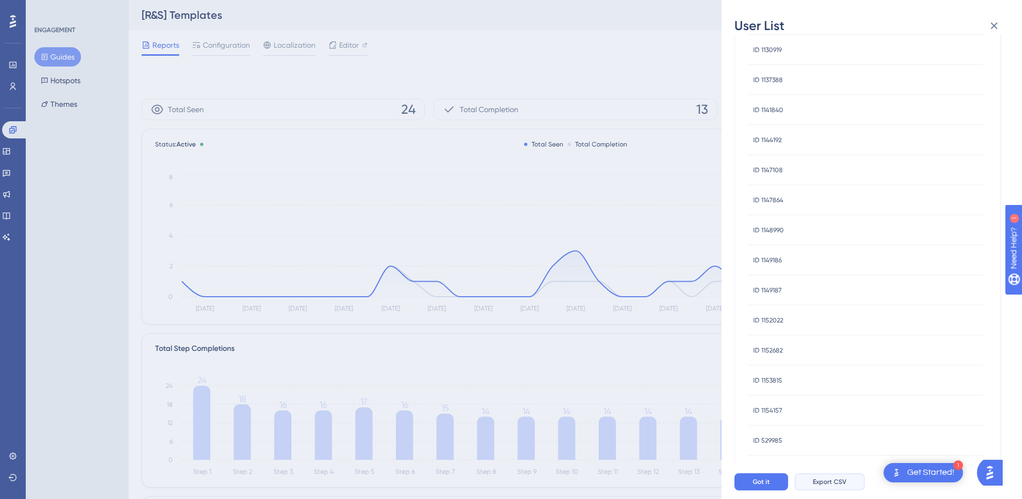
click at [834, 486] on span "Export CSV" at bounding box center [830, 482] width 34 height 9
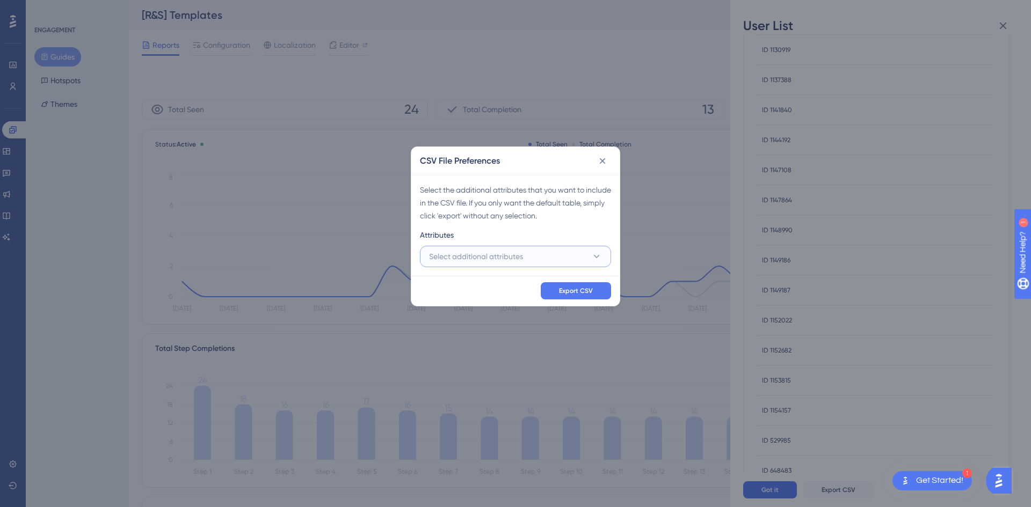
click at [546, 255] on button "Select additional attributes" at bounding box center [515, 256] width 191 height 21
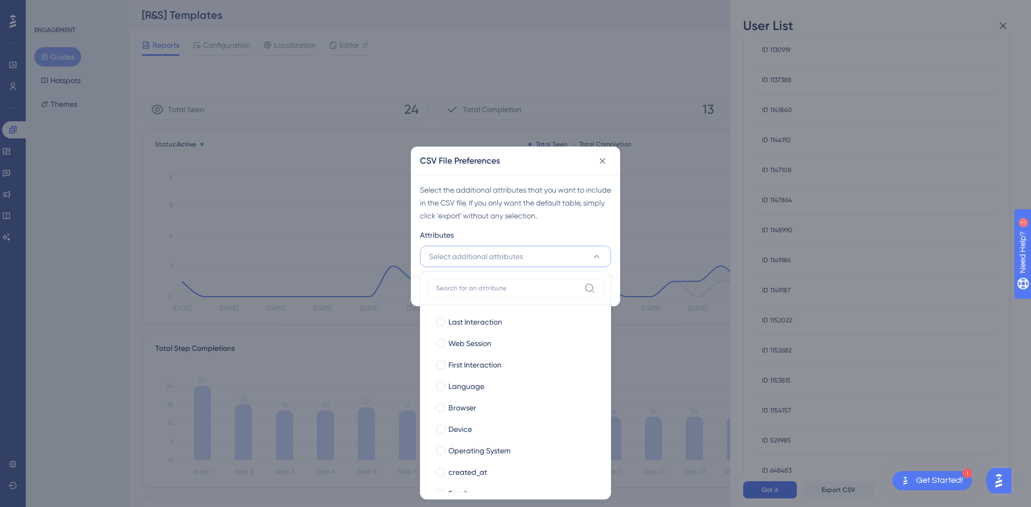
scroll to position [104, 0]
click at [478, 480] on div "role" at bounding box center [521, 476] width 147 height 13
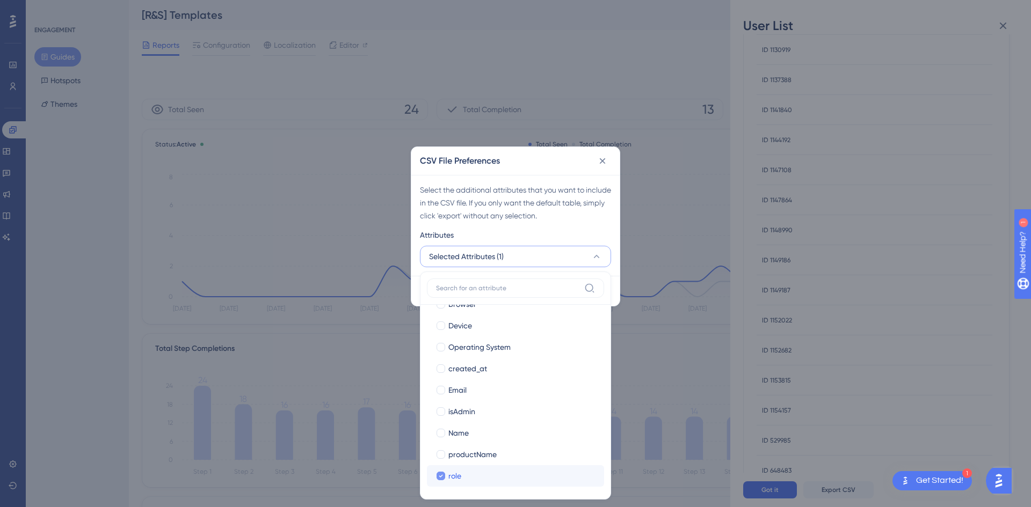
drag, startPoint x: 451, startPoint y: 488, endPoint x: 452, endPoint y: 482, distance: 6.1
click at [450, 488] on div "Last Interaction Last Interaction Web Session Web Session First Interaction Fir…" at bounding box center [515, 399] width 177 height 188
click at [457, 473] on span "role" at bounding box center [454, 476] width 13 height 13
checkbox input "false"
click at [468, 439] on span "Name" at bounding box center [458, 433] width 20 height 13
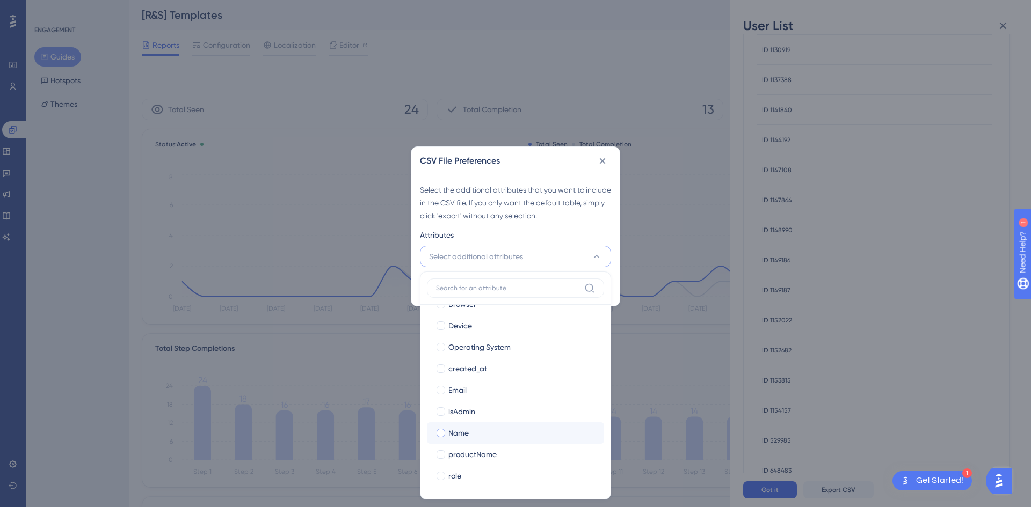
checkbox input "true"
click at [471, 401] on label "isAdmin isAdmin" at bounding box center [515, 411] width 177 height 21
click at [441, 507] on input "isAdmin" at bounding box center [441, 515] width 1 height 1
checkbox input "false"
click at [471, 406] on span "isAdmin" at bounding box center [461, 411] width 27 height 13
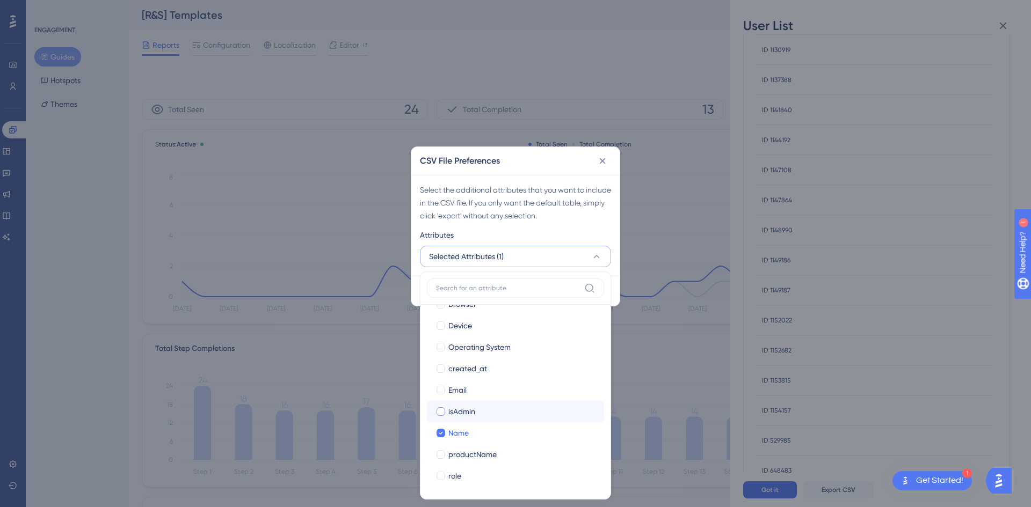
drag, startPoint x: 474, startPoint y: 385, endPoint x: 521, endPoint y: 419, distance: 56.9
click at [474, 385] on div "Email" at bounding box center [521, 390] width 147 height 13
checkbox input "true"
click at [590, 186] on div "Select the additional attributes that you want to include in the CSV file. If y…" at bounding box center [515, 203] width 191 height 39
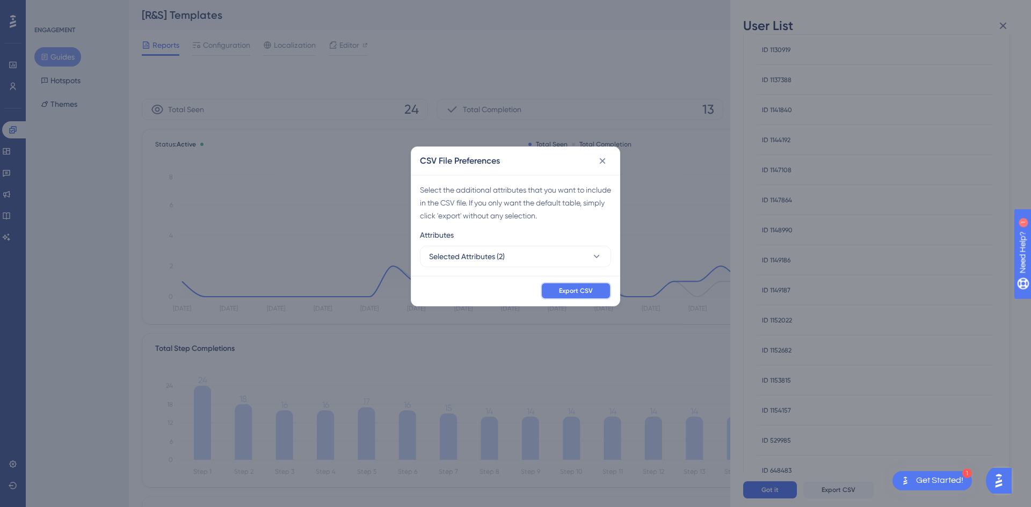
click at [584, 289] on span "Export CSV" at bounding box center [576, 291] width 34 height 9
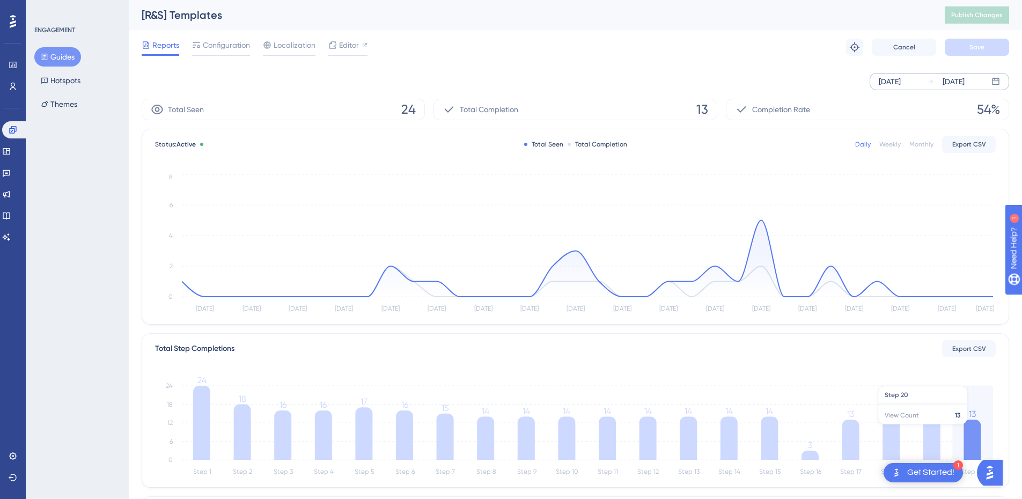
click at [976, 429] on icon at bounding box center [972, 440] width 17 height 40
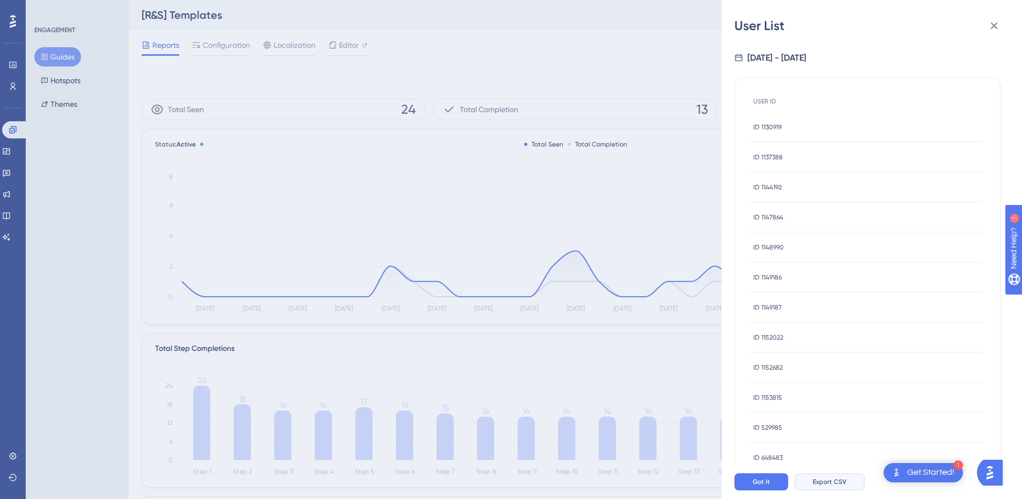
click at [829, 486] on span "Export CSV" at bounding box center [830, 482] width 34 height 9
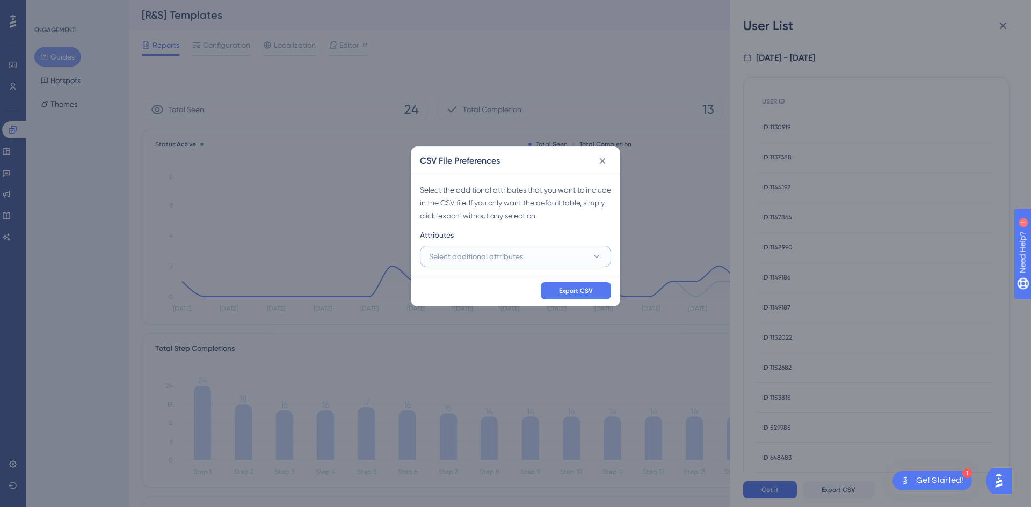
click at [567, 248] on button "Select additional attributes" at bounding box center [515, 256] width 191 height 21
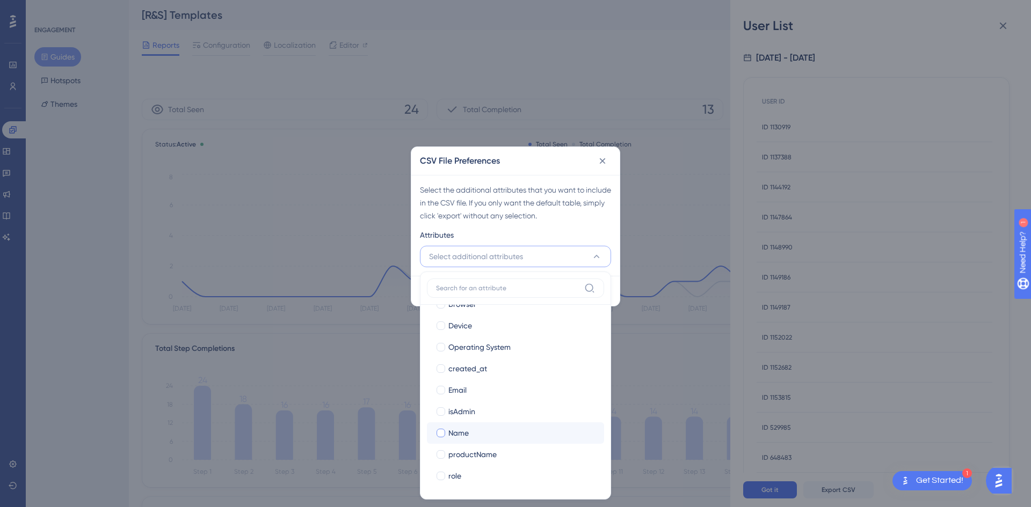
click at [473, 428] on div "Name" at bounding box center [521, 433] width 147 height 13
checkbox input "true"
click at [474, 388] on div "Email" at bounding box center [521, 390] width 147 height 13
checkbox input "true"
click at [576, 211] on div "Select the additional attributes that you want to include in the CSV file. If y…" at bounding box center [515, 203] width 191 height 39
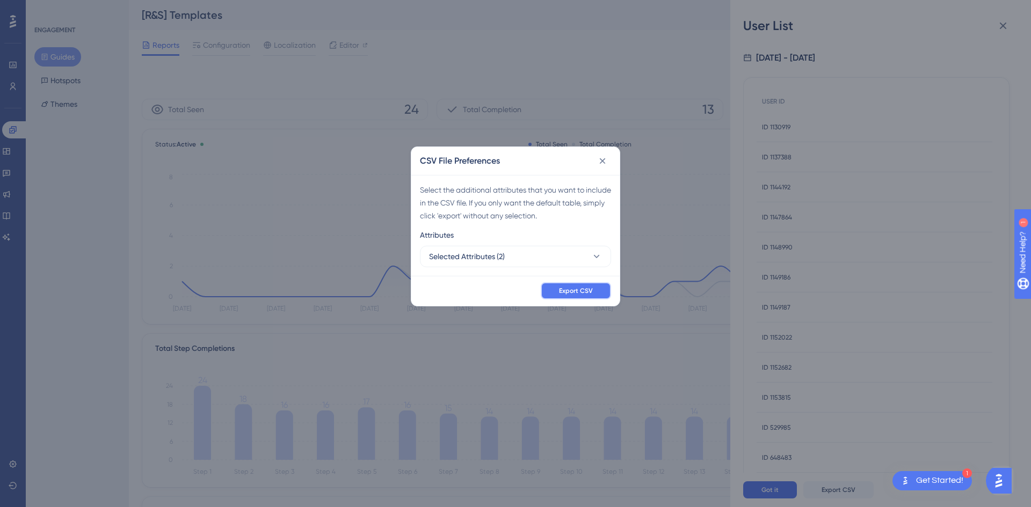
click at [576, 298] on button "Export CSV" at bounding box center [576, 290] width 70 height 17
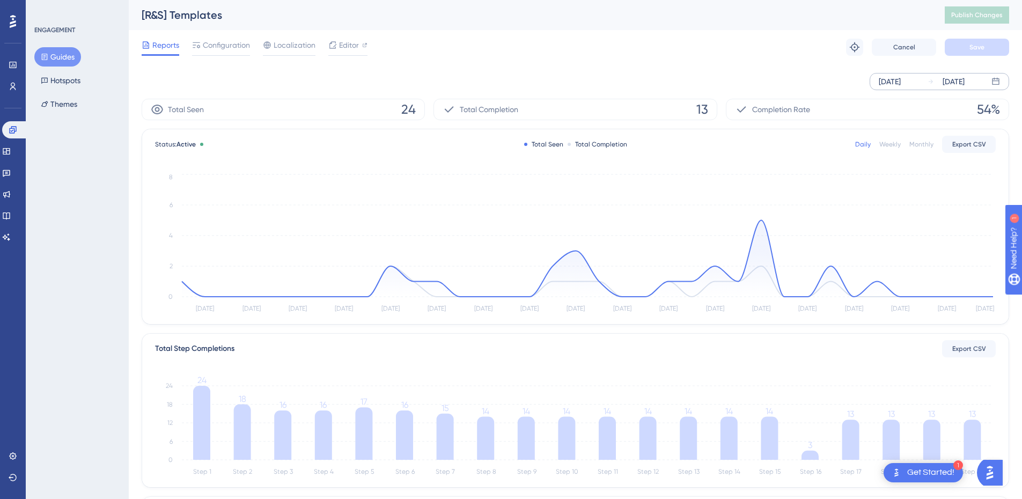
click at [839, 73] on div "[DATE] [DATE]" at bounding box center [576, 81] width 868 height 17
click at [414, 77] on div "[DATE] [DATE]" at bounding box center [576, 81] width 868 height 17
click at [62, 60] on button "Guides" at bounding box center [57, 56] width 47 height 19
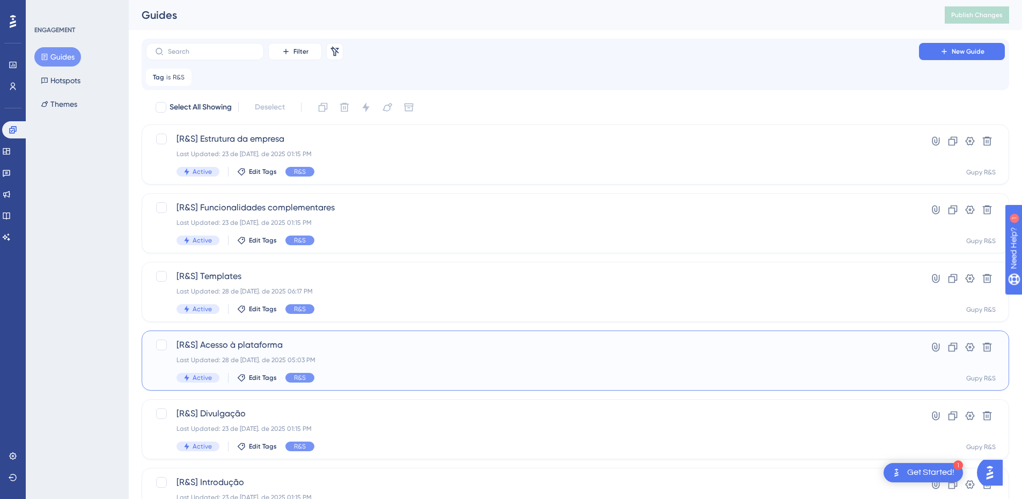
click at [288, 354] on div "[R&S] Acesso à plataforma Last Updated: 28 de [DATE]. de 2025 05:03 PM Active E…" at bounding box center [533, 361] width 712 height 44
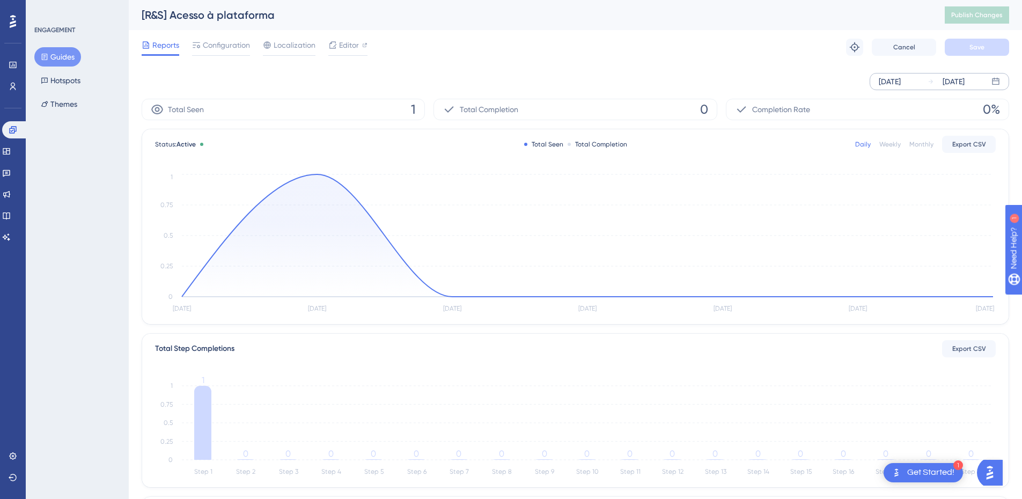
click at [965, 85] on div "[DATE]" at bounding box center [954, 81] width 22 height 13
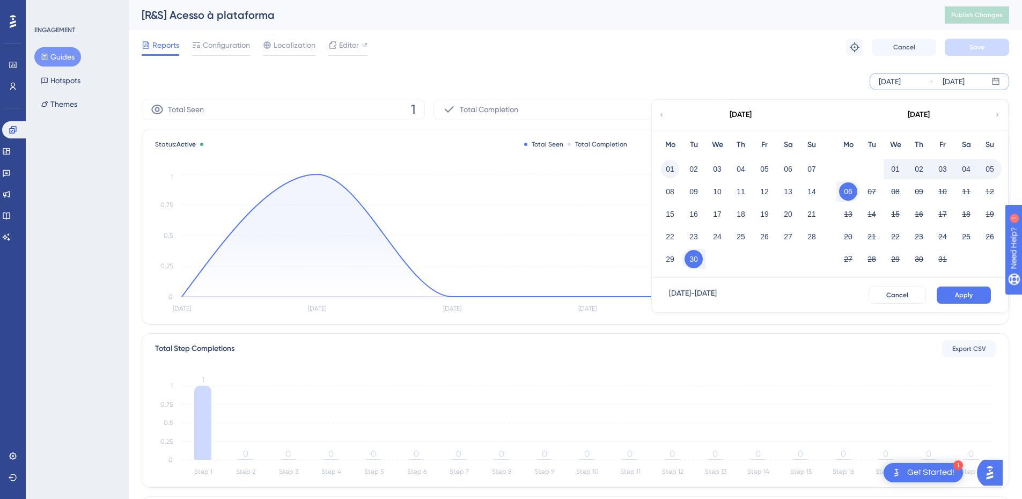
click at [674, 167] on button "01" at bounding box center [670, 169] width 18 height 18
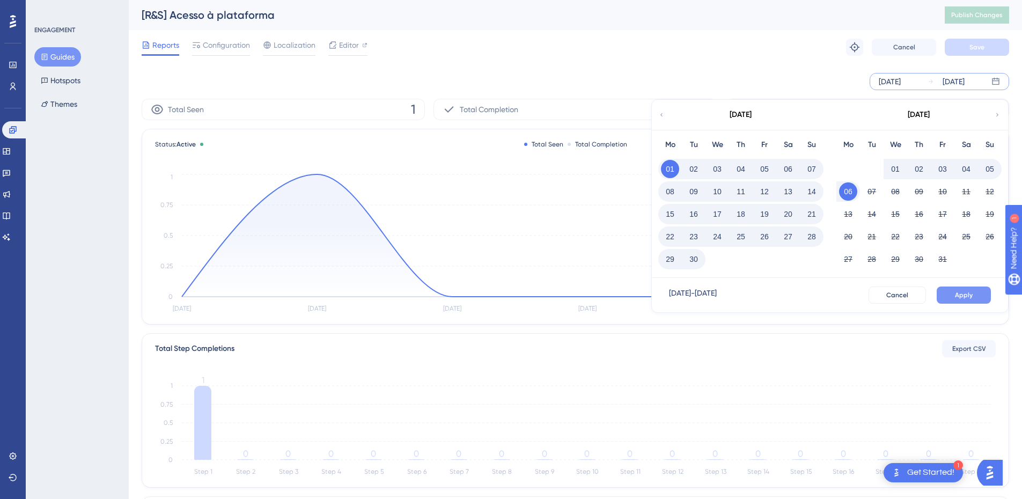
click at [955, 295] on button "Apply" at bounding box center [964, 295] width 54 height 17
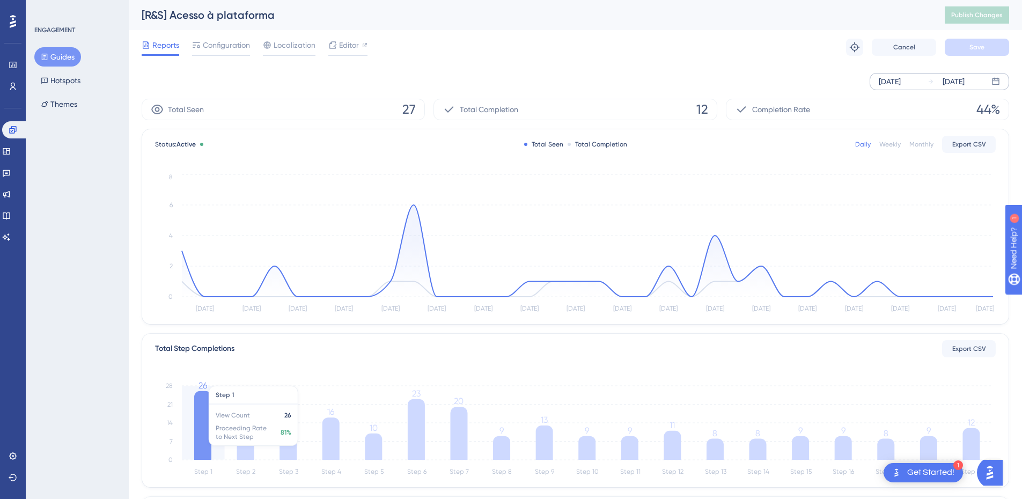
click at [204, 448] on icon at bounding box center [202, 425] width 17 height 69
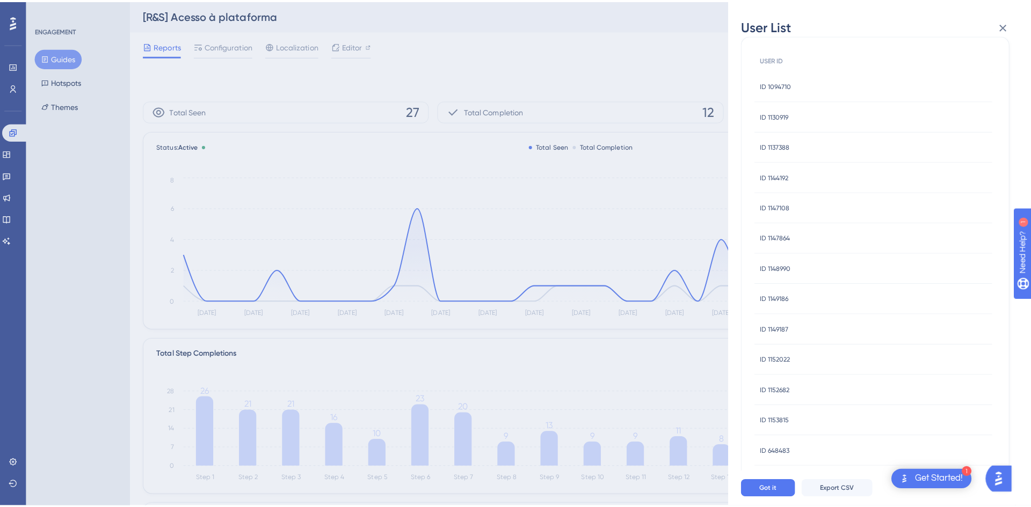
scroll to position [86, 0]
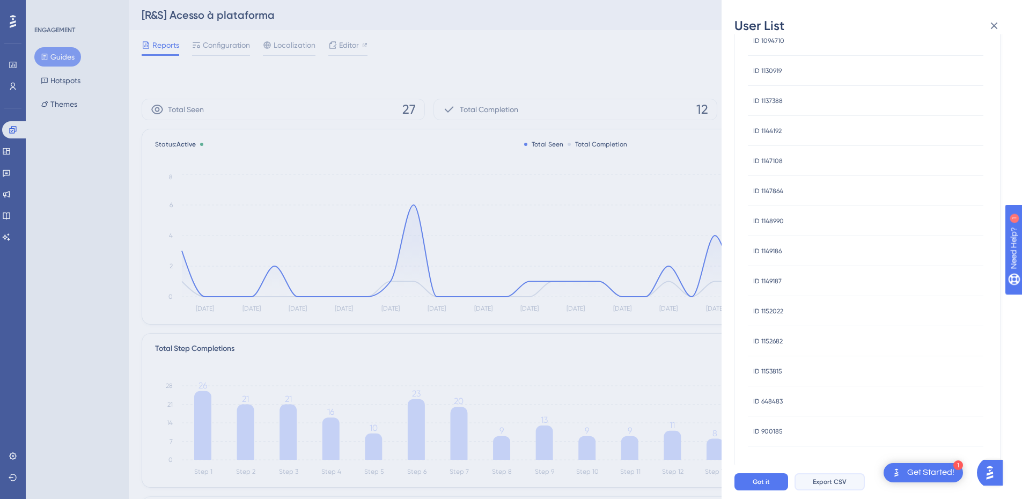
click at [823, 485] on button "Export CSV" at bounding box center [830, 481] width 70 height 17
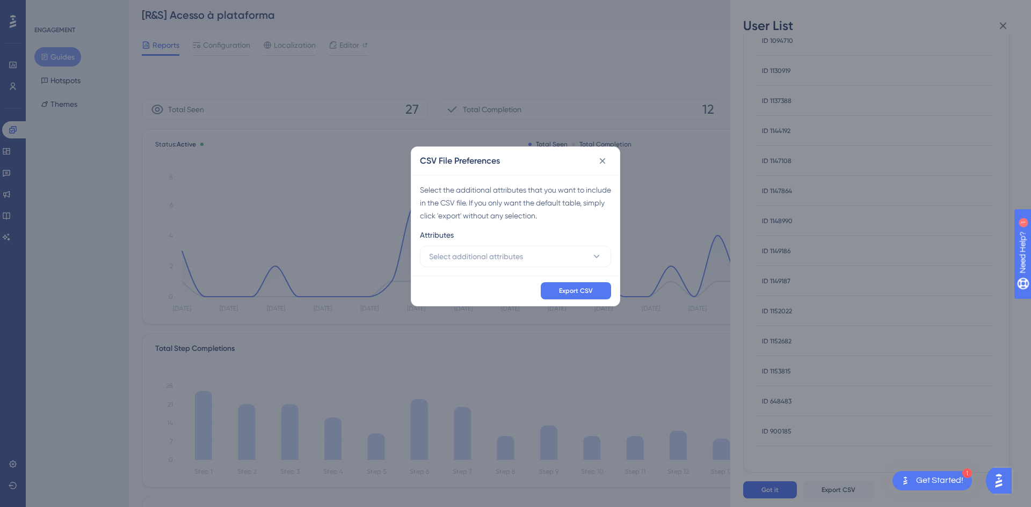
click at [483, 242] on div "Attributes" at bounding box center [515, 237] width 191 height 17
click at [477, 246] on button "Select additional attributes" at bounding box center [515, 256] width 191 height 21
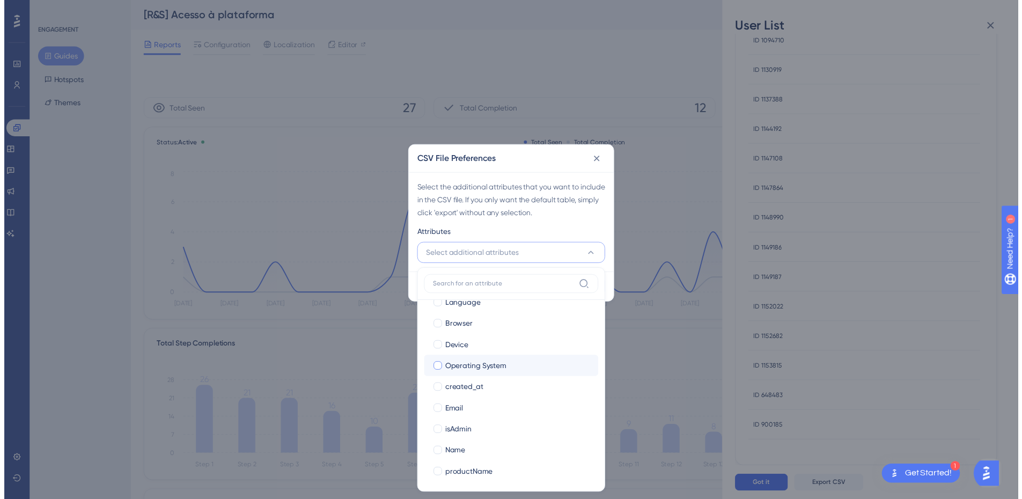
scroll to position [104, 0]
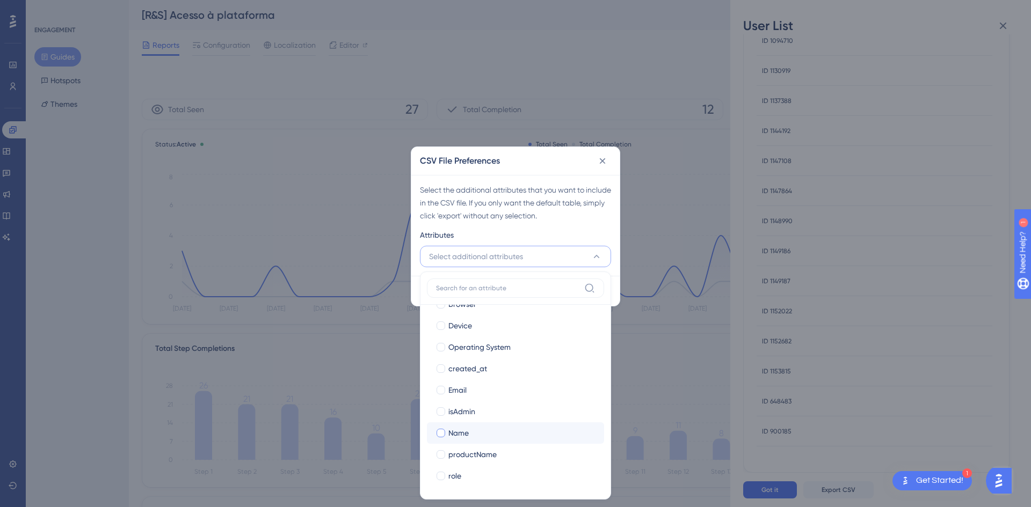
click at [462, 425] on label "Name Name" at bounding box center [515, 432] width 177 height 21
checkbox input "false"
click at [465, 388] on span "Email" at bounding box center [457, 390] width 18 height 13
checkbox input "true"
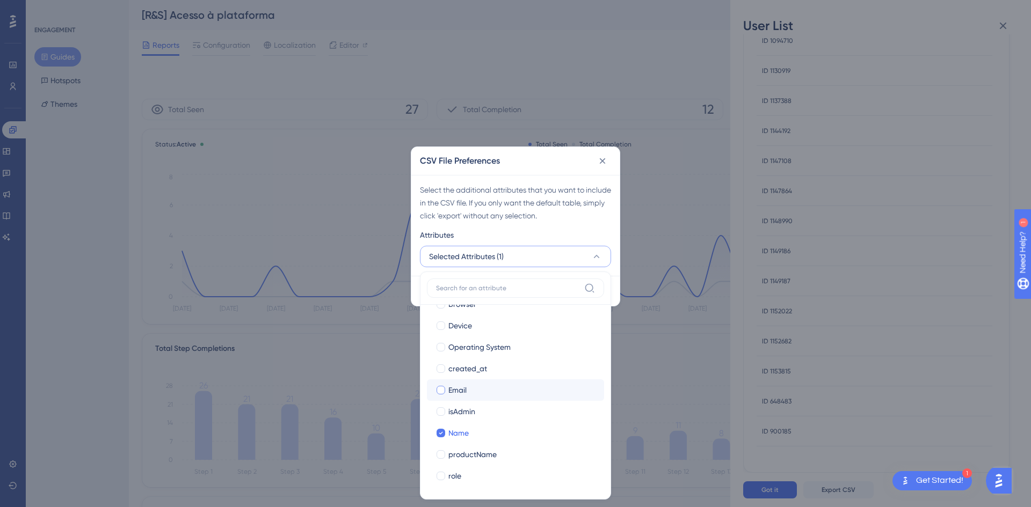
checkbox input "true"
click at [578, 224] on div "Select the additional attributes that you want to include in the CSV file. If y…" at bounding box center [515, 225] width 208 height 101
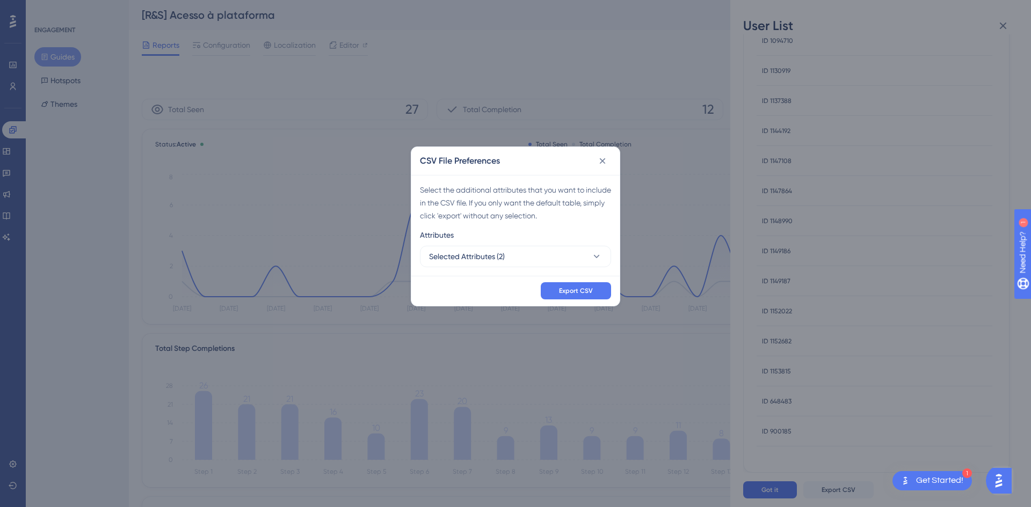
click at [559, 279] on div "Export CSV" at bounding box center [515, 291] width 208 height 30
click at [560, 283] on button "Export CSV" at bounding box center [576, 290] width 70 height 17
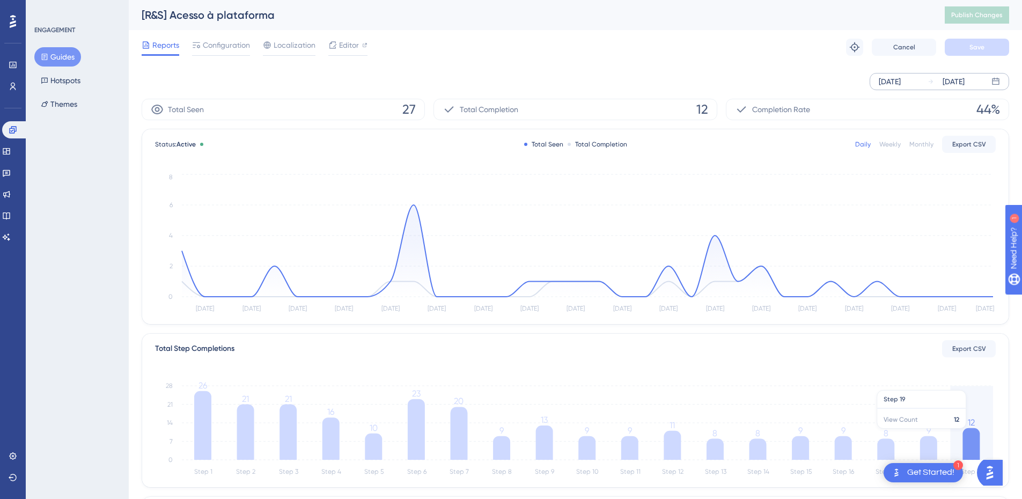
click at [983, 434] on icon "Step 1 Step 2 Step 3 Step 4 Step 5 Step 6 Step 7 Step 8 Step 9 Step 10 Step 11 …" at bounding box center [575, 427] width 841 height 103
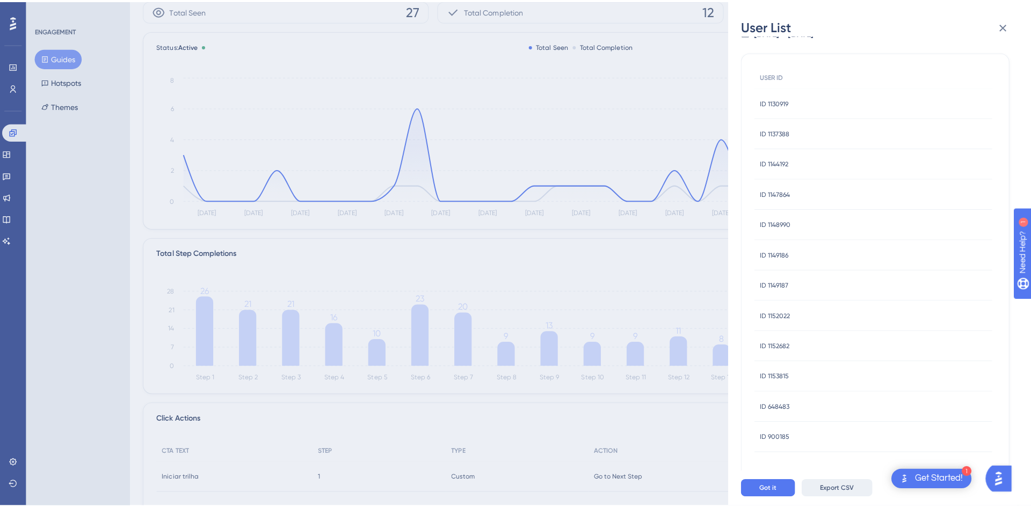
scroll to position [107, 0]
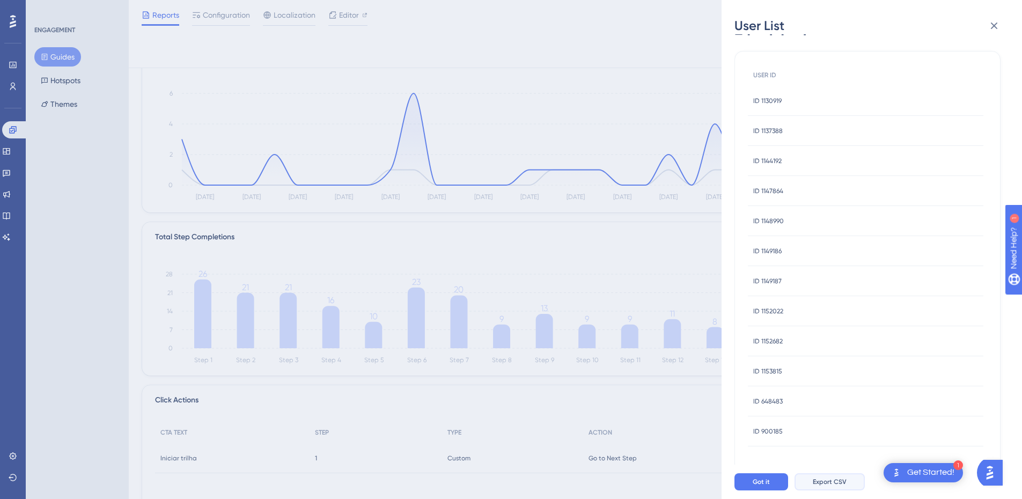
click at [826, 486] on span "Export CSV" at bounding box center [830, 482] width 34 height 9
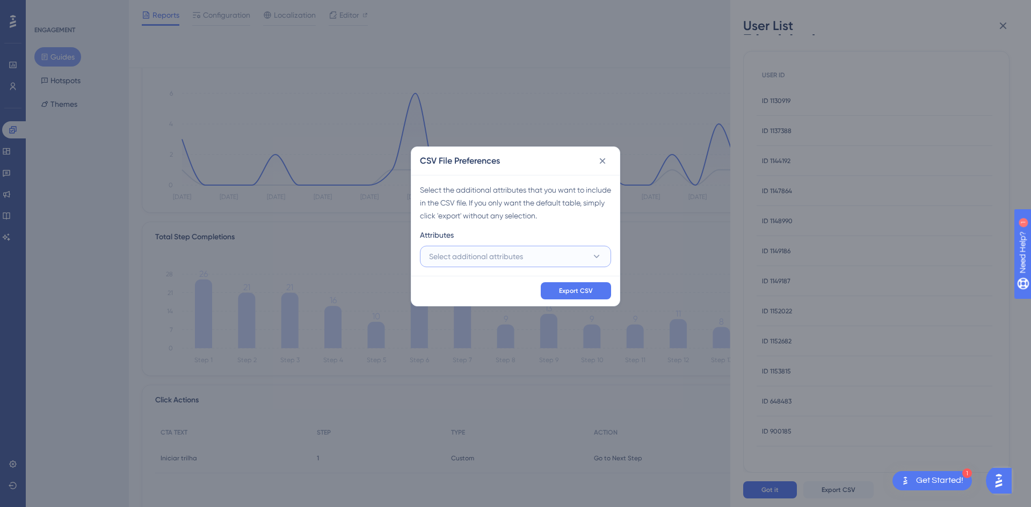
click at [558, 255] on button "Select additional attributes" at bounding box center [515, 256] width 191 height 21
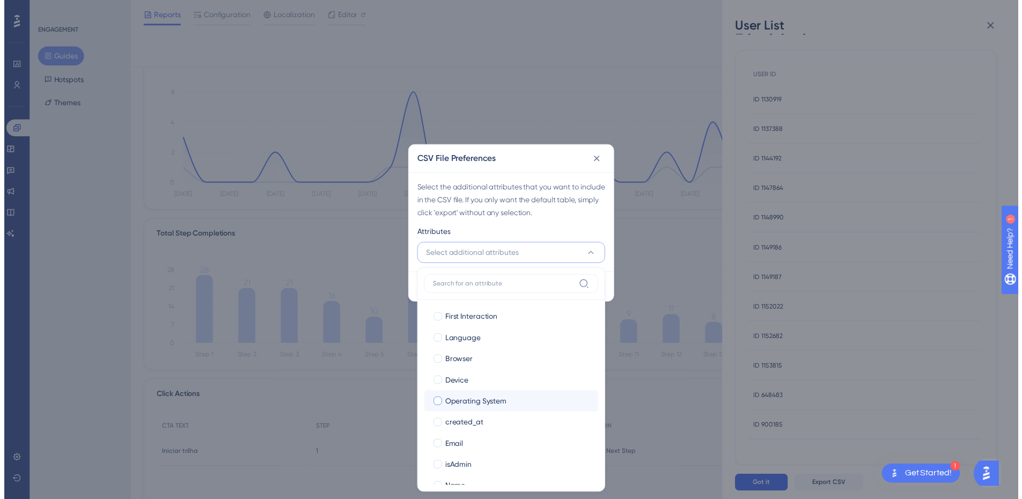
scroll to position [104, 0]
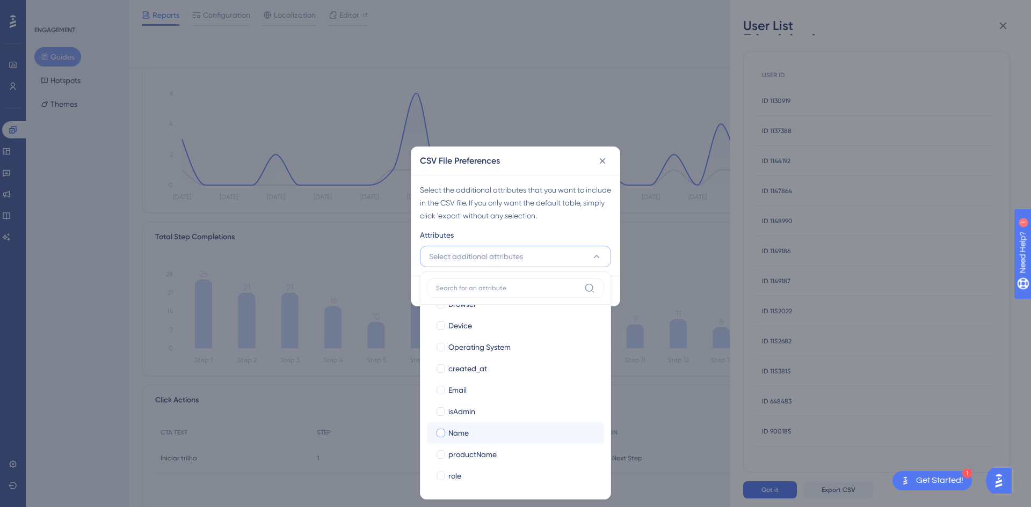
click at [482, 432] on div "Name" at bounding box center [521, 433] width 147 height 13
checkbox input "true"
click at [458, 384] on span "Email" at bounding box center [457, 390] width 18 height 13
checkbox input "true"
click at [586, 233] on div "Attributes" at bounding box center [515, 237] width 191 height 17
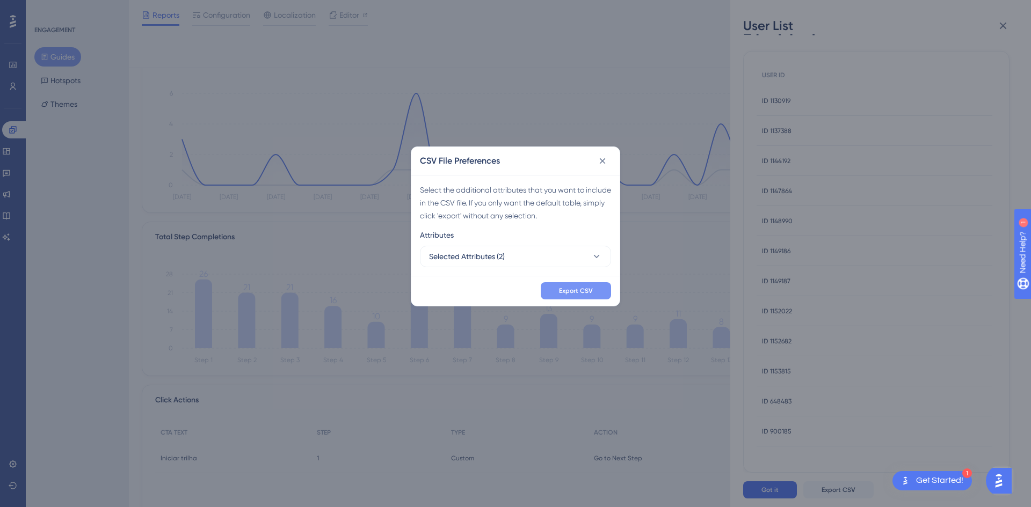
click at [582, 293] on span "Export CSV" at bounding box center [576, 291] width 34 height 9
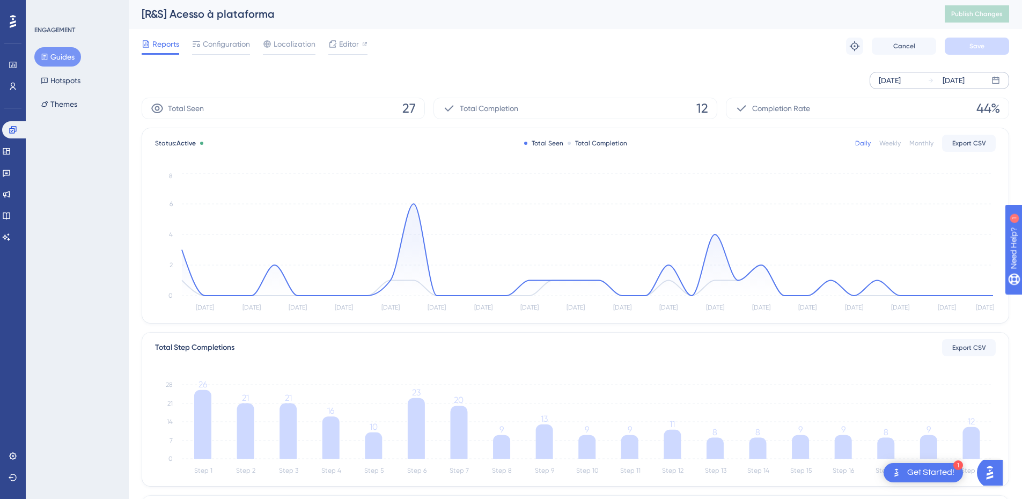
scroll to position [0, 0]
drag, startPoint x: 618, startPoint y: 28, endPoint x: 360, endPoint y: 50, distance: 259.6
click at [618, 28] on div "[R&S] Acesso à plataforma Publish Changes" at bounding box center [576, 15] width 894 height 30
click at [67, 62] on button "Guides" at bounding box center [57, 56] width 47 height 19
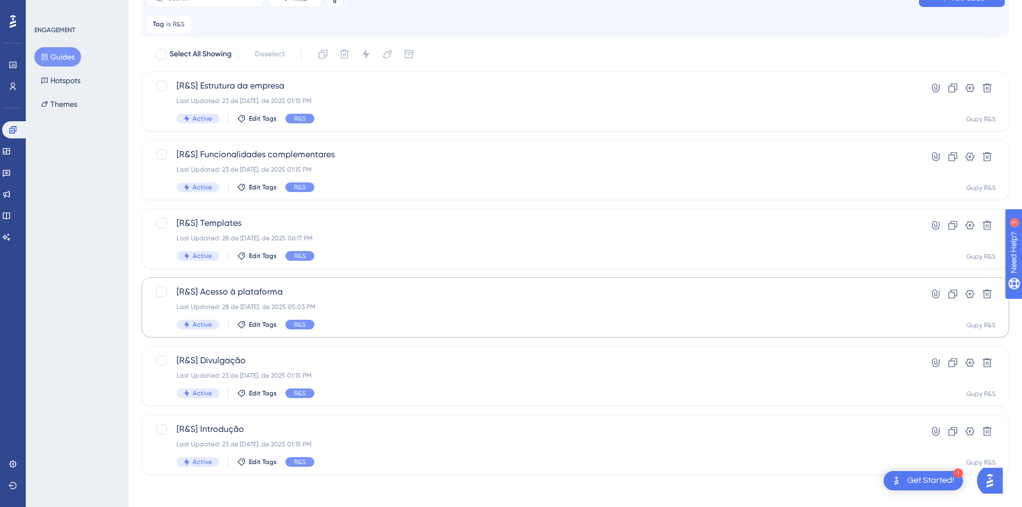
scroll to position [55, 0]
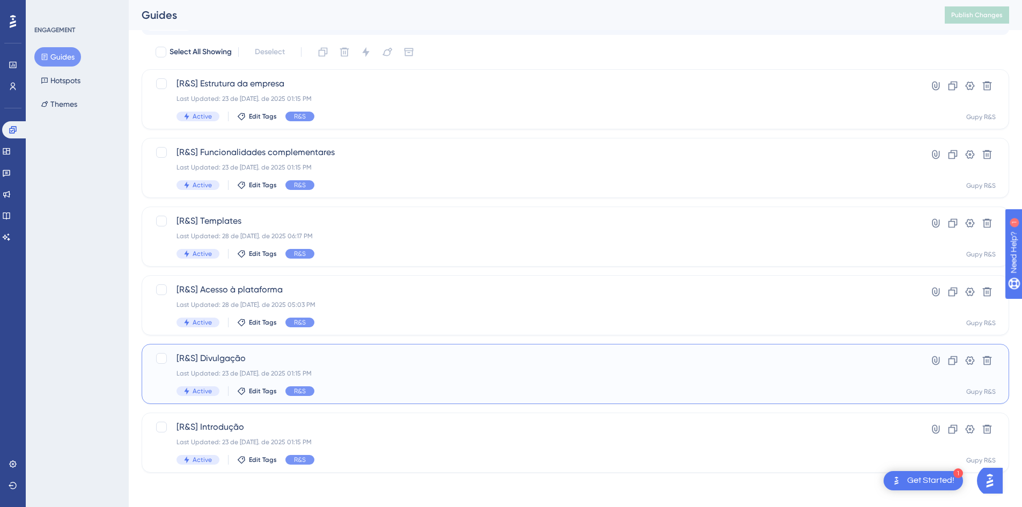
click at [245, 368] on div "[R&S] Divulgação Last Updated: 23 de [DATE]. de 2025 01:15 PM Active Edit Tags …" at bounding box center [533, 374] width 712 height 44
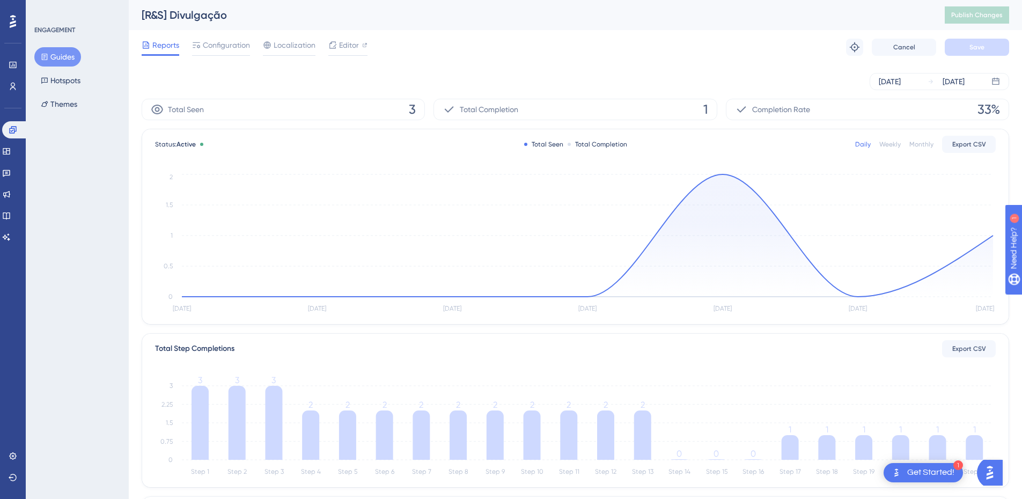
click at [924, 92] on div "[DATE] [DATE]" at bounding box center [576, 81] width 868 height 34
click at [901, 83] on div "[DATE]" at bounding box center [890, 81] width 22 height 13
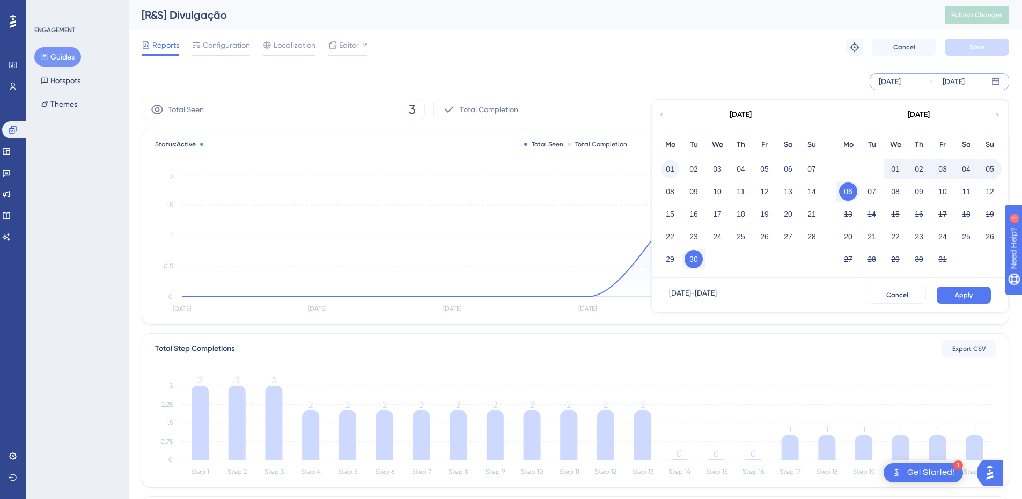
click at [667, 167] on button "01" at bounding box center [670, 169] width 18 height 18
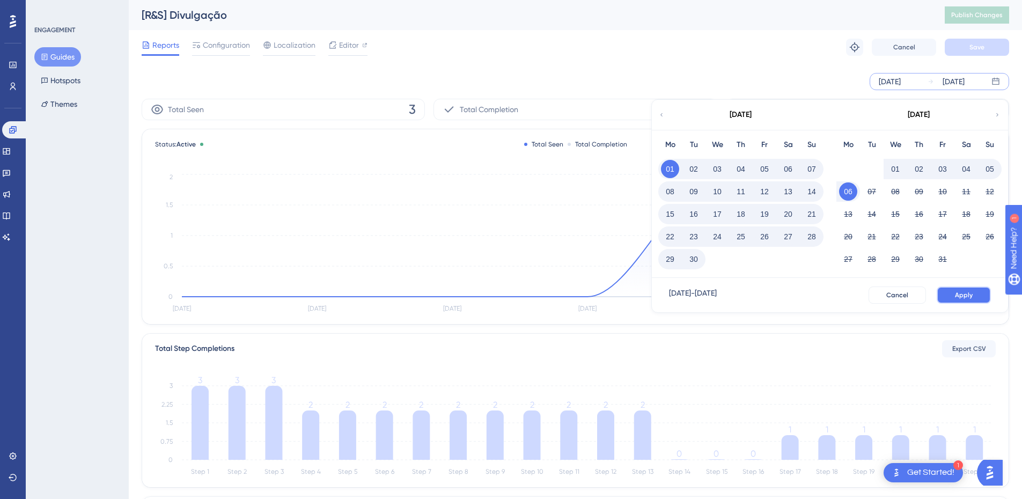
click at [970, 294] on span "Apply" at bounding box center [964, 295] width 18 height 9
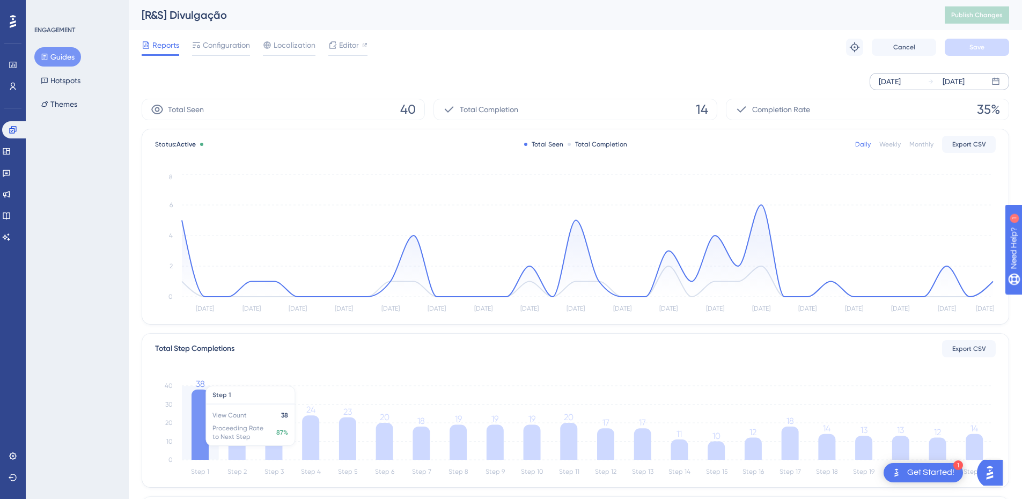
click at [201, 443] on icon at bounding box center [200, 425] width 17 height 70
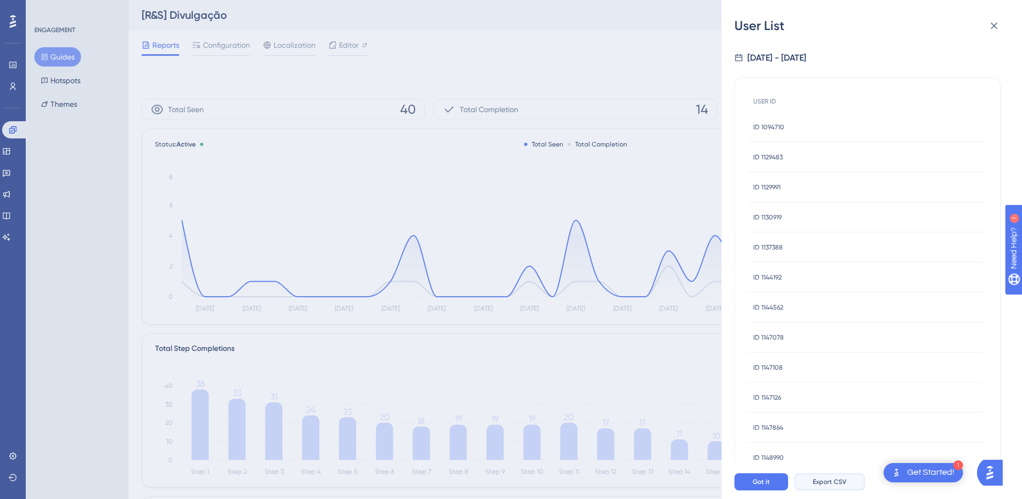
click at [838, 491] on button "Export CSV" at bounding box center [830, 481] width 70 height 17
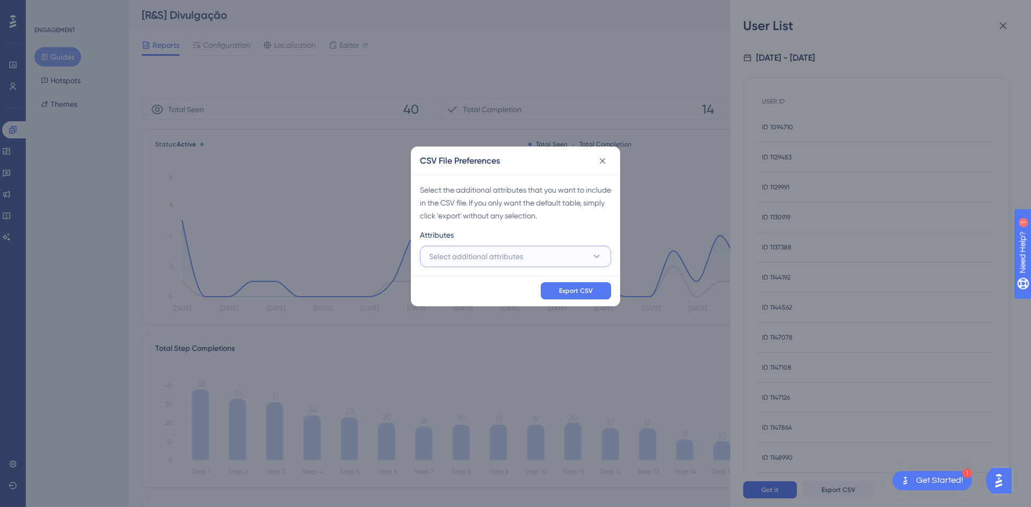
click at [547, 258] on button "Select additional attributes" at bounding box center [515, 256] width 191 height 21
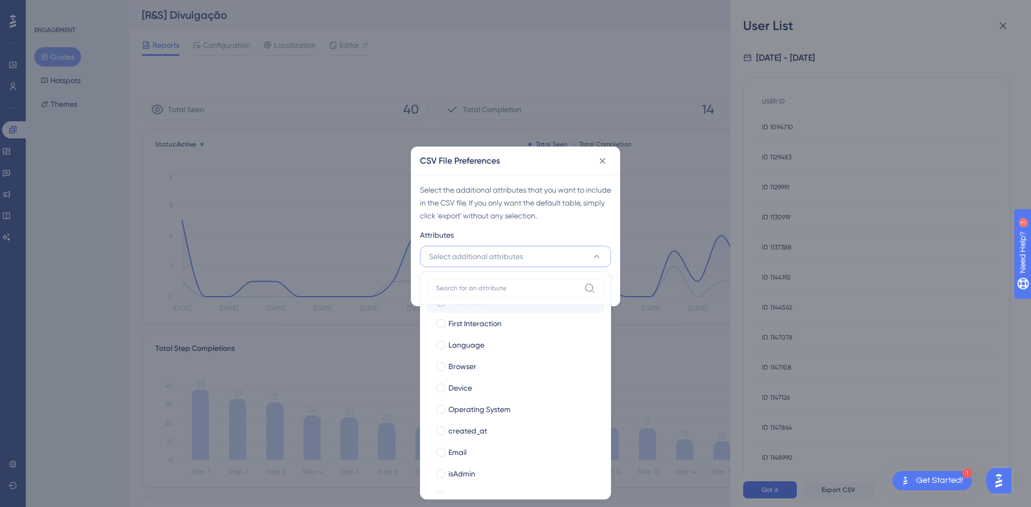
scroll to position [54, 0]
click at [458, 480] on span "Name" at bounding box center [458, 483] width 20 height 13
checkbox input "true"
click at [457, 432] on label "Email Email" at bounding box center [515, 439] width 177 height 21
click at [441, 493] on input "Email" at bounding box center [441, 493] width 1 height 1
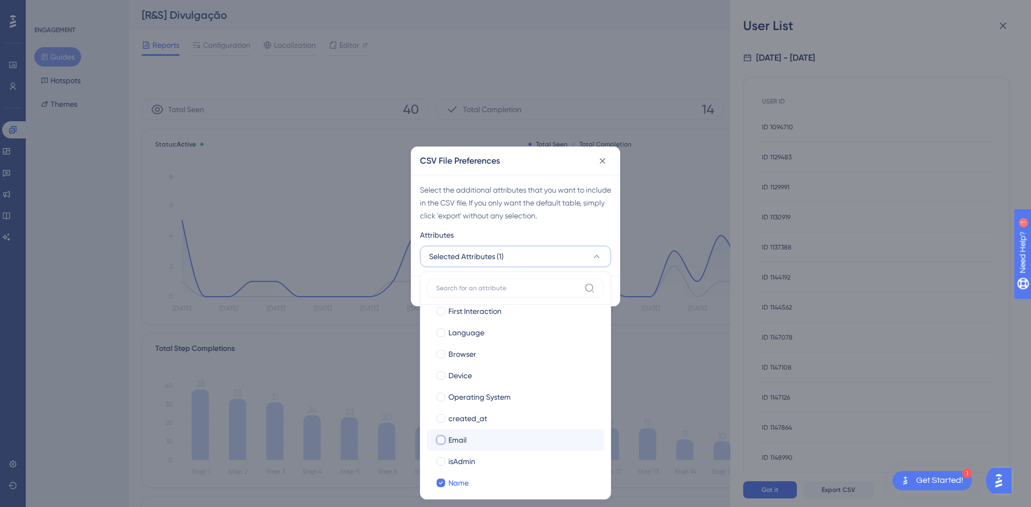
checkbox input "false"
click at [569, 214] on div "Select the additional attributes that you want to include in the CSV file. If y…" at bounding box center [515, 203] width 191 height 39
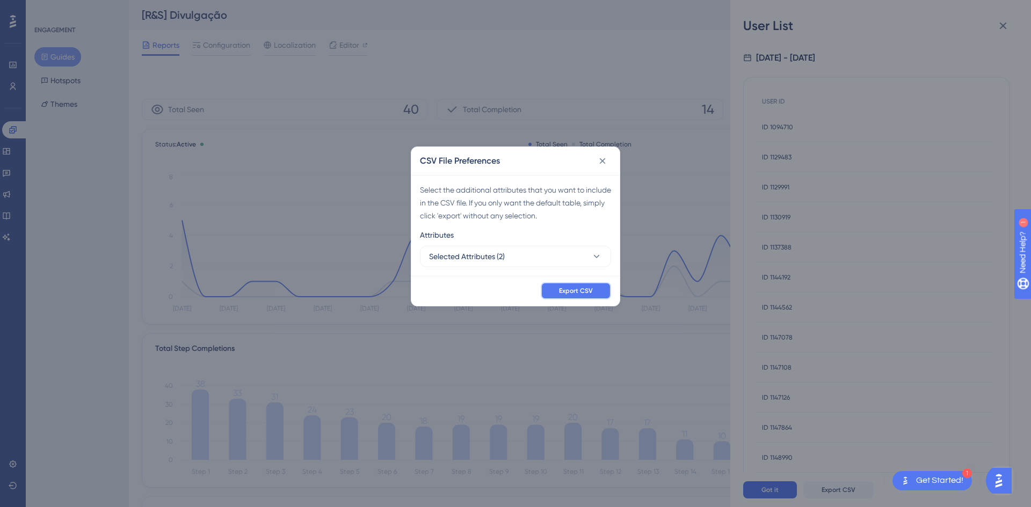
click at [588, 286] on button "Export CSV" at bounding box center [576, 290] width 70 height 17
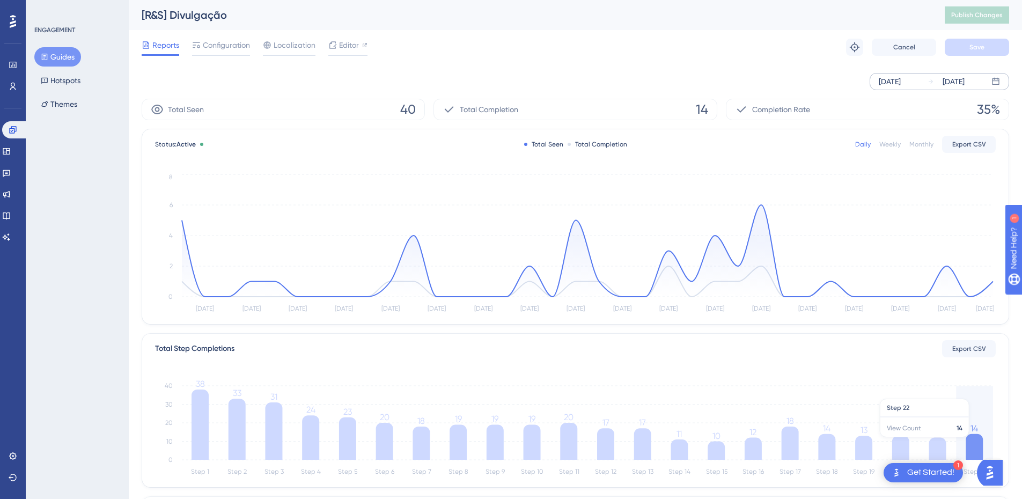
click at [975, 443] on icon at bounding box center [974, 447] width 17 height 26
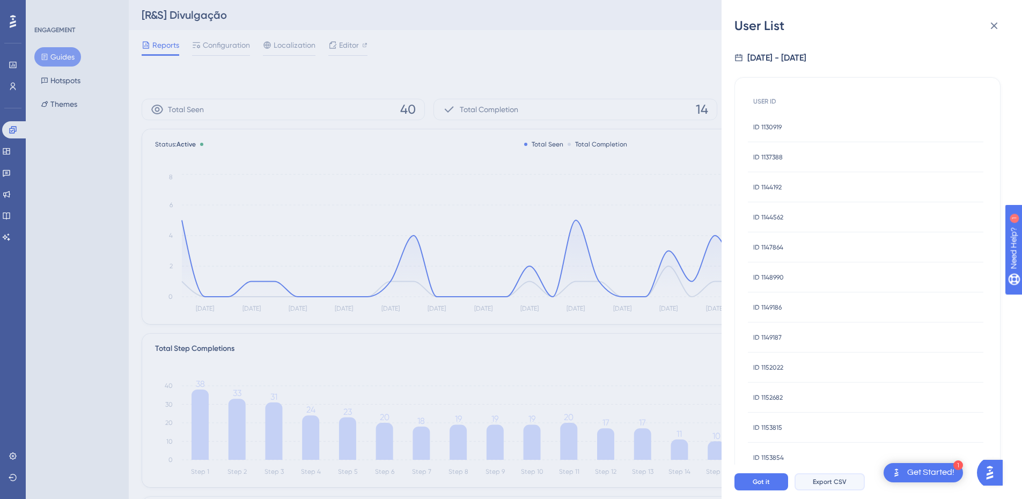
click at [814, 486] on span "Export CSV" at bounding box center [830, 482] width 34 height 9
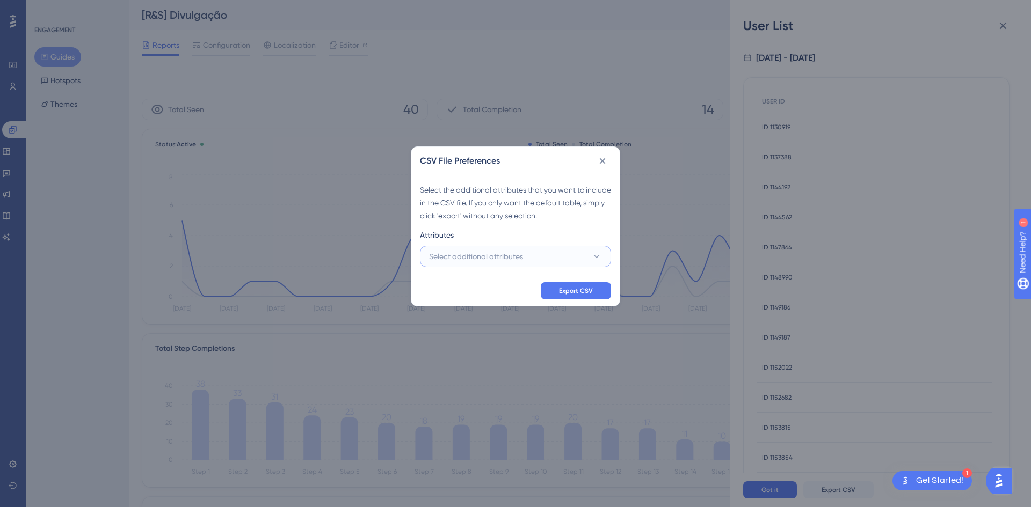
click at [531, 255] on button "Select additional attributes" at bounding box center [515, 256] width 191 height 21
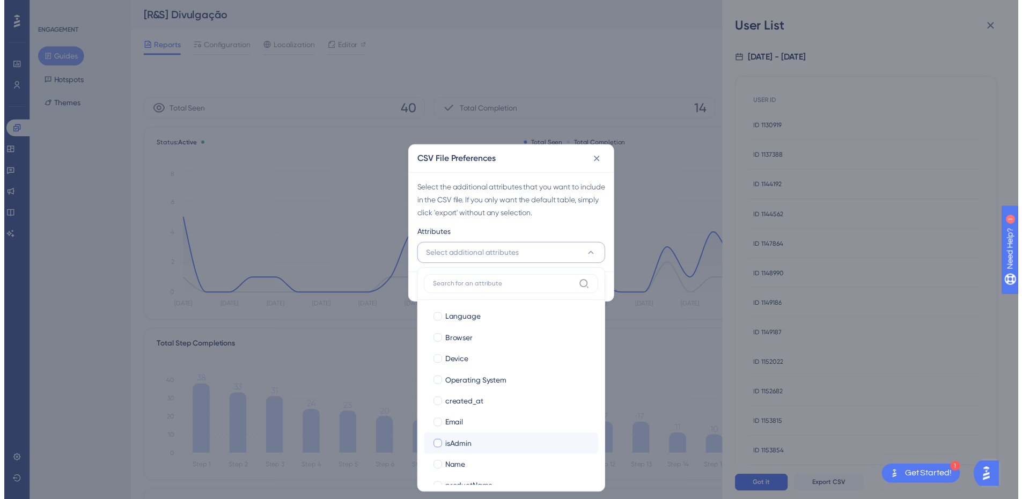
scroll to position [104, 0]
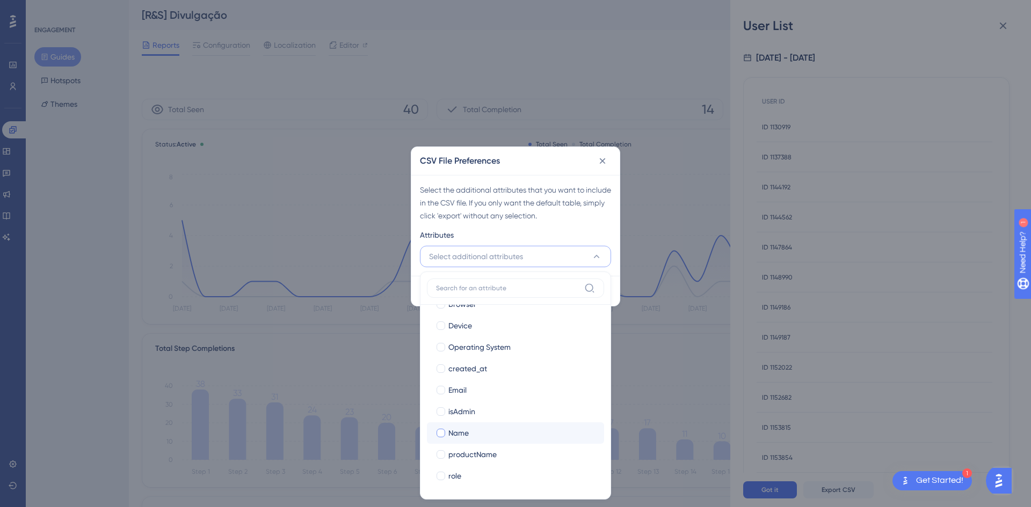
click at [493, 433] on div "Name" at bounding box center [521, 433] width 147 height 13
checkbox input "true"
click at [472, 389] on div "Email" at bounding box center [521, 390] width 147 height 13
checkbox input "true"
click at [525, 279] on label at bounding box center [515, 288] width 177 height 19
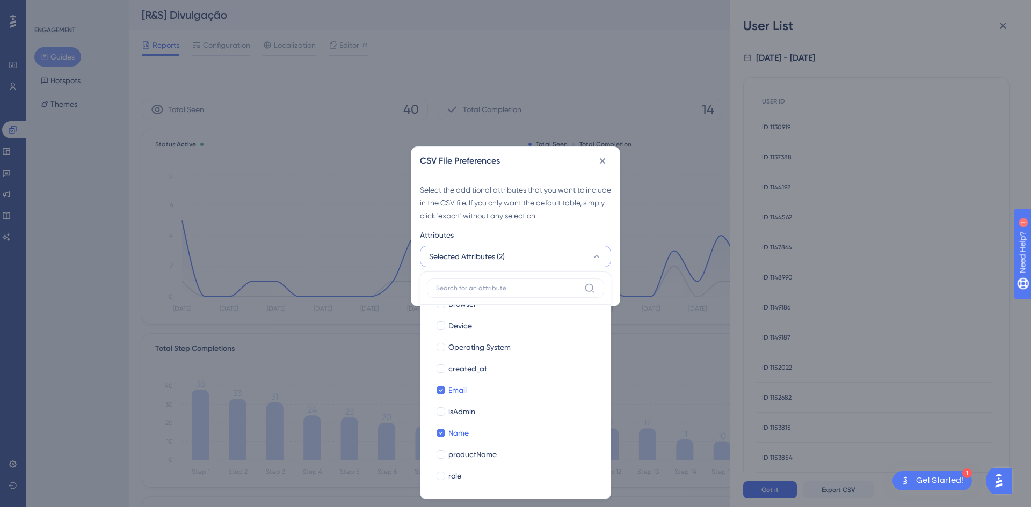
click at [525, 284] on input at bounding box center [508, 288] width 144 height 9
click at [522, 240] on div "Attributes" at bounding box center [515, 237] width 191 height 17
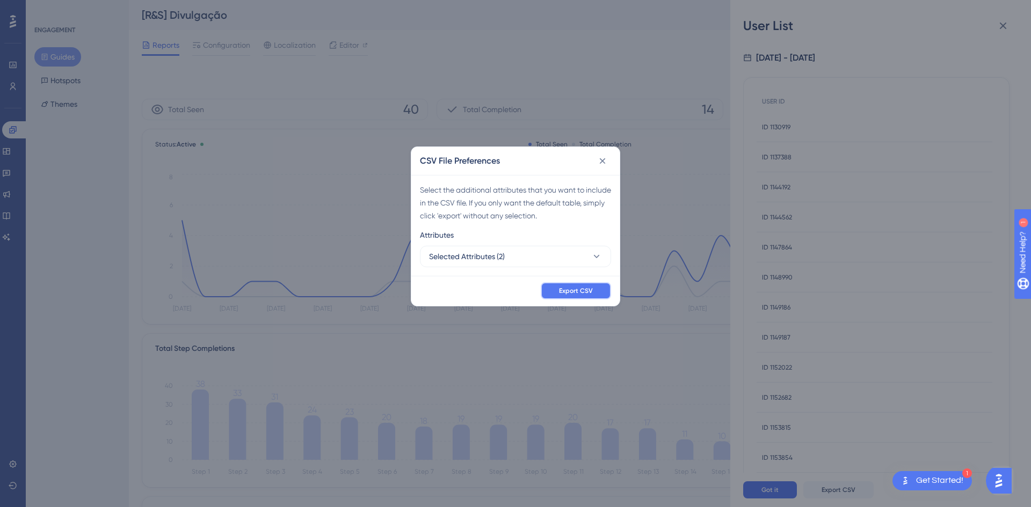
click at [571, 298] on button "Export CSV" at bounding box center [576, 290] width 70 height 17
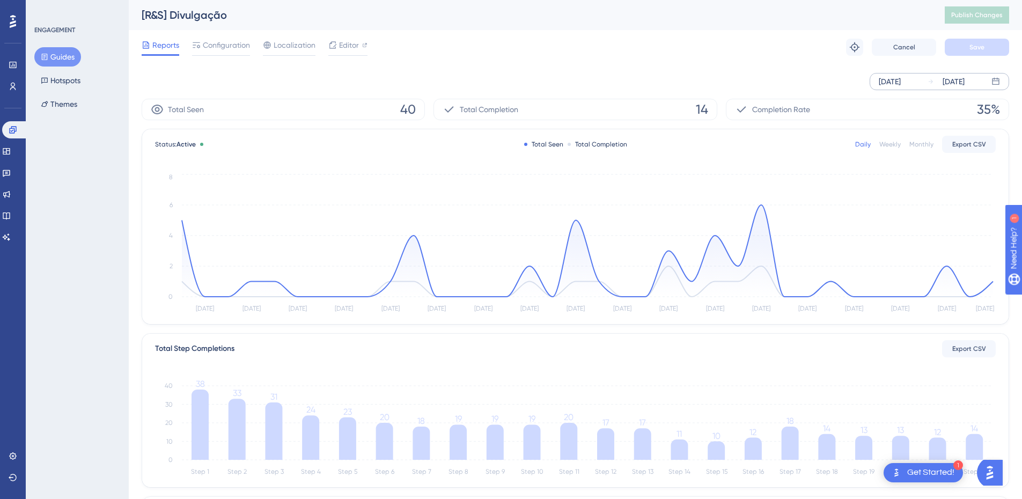
click at [61, 58] on button "Guides" at bounding box center [57, 56] width 47 height 19
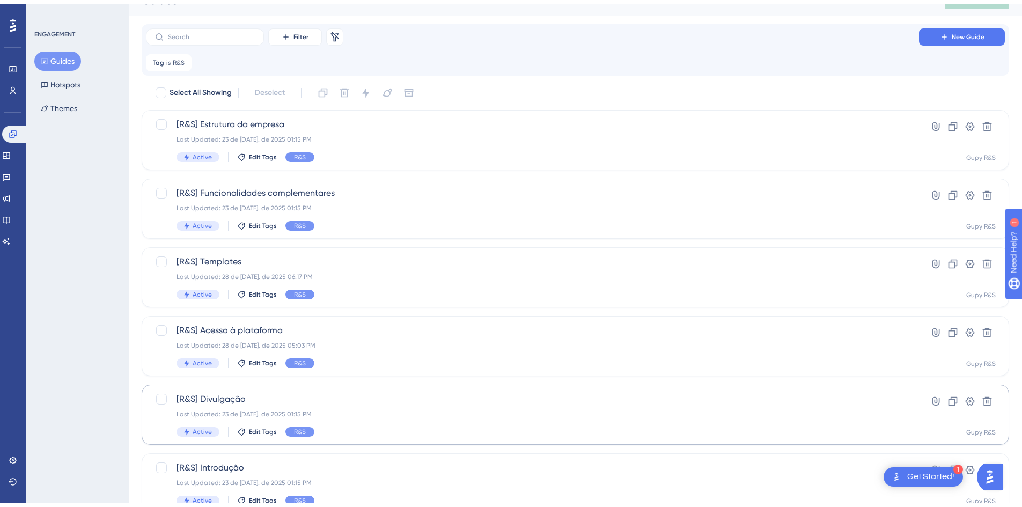
scroll to position [55, 0]
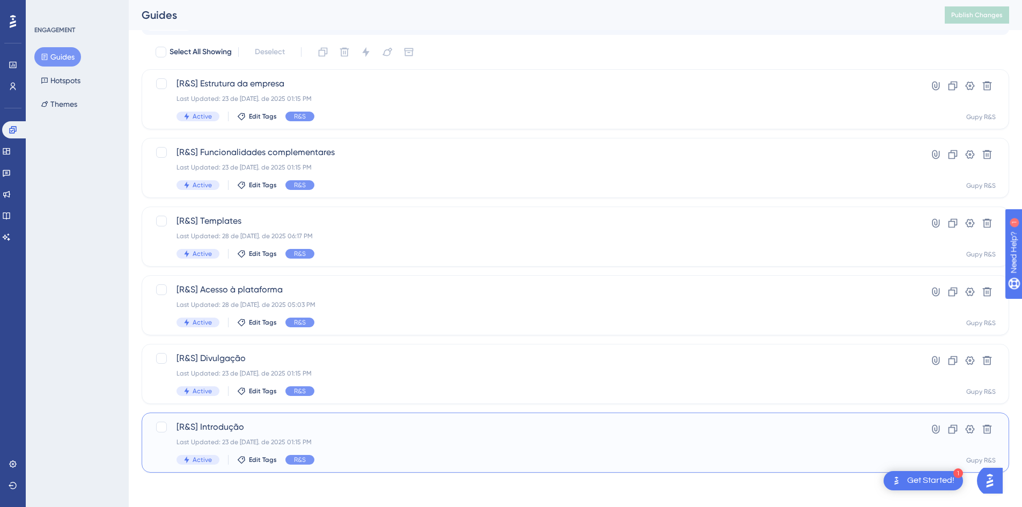
click at [251, 423] on span "[R&S] Introdução" at bounding box center [533, 427] width 712 height 13
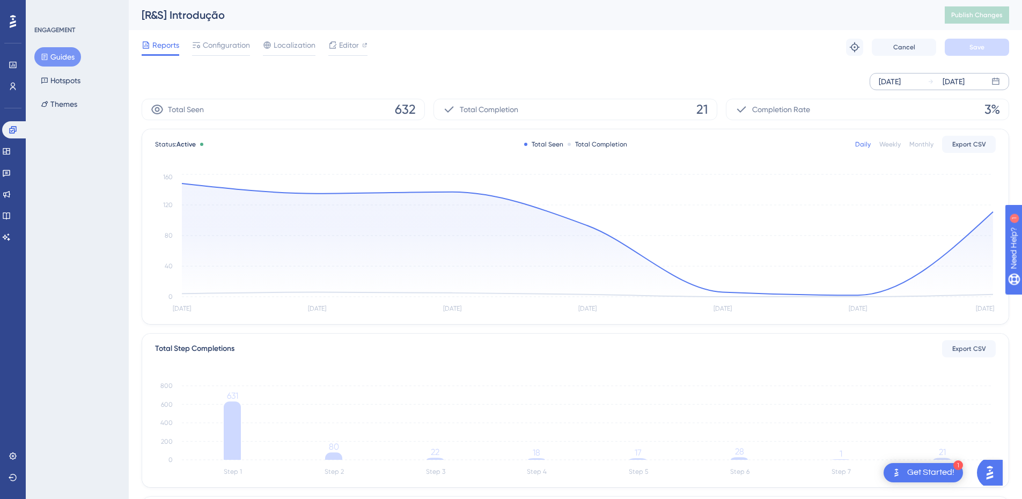
click at [995, 82] on icon at bounding box center [996, 81] width 9 height 9
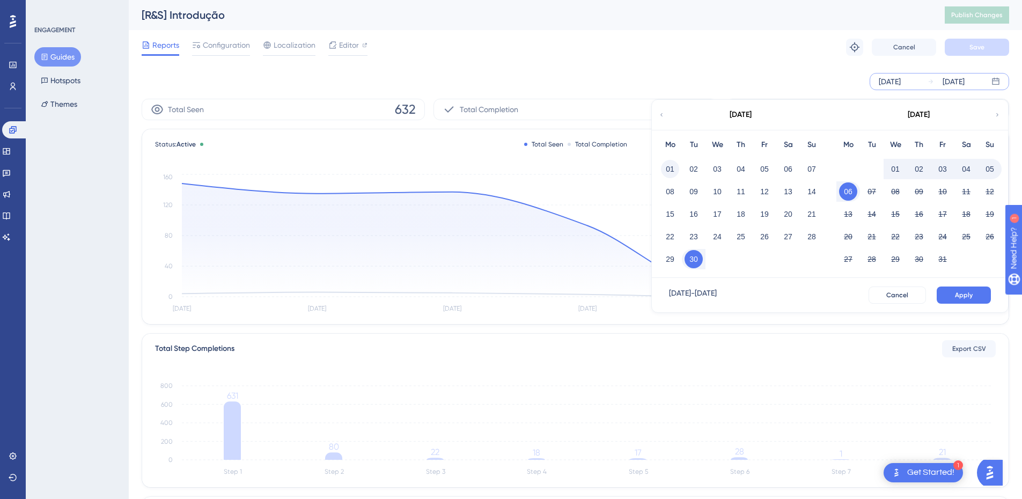
click at [661, 170] on button "01" at bounding box center [670, 169] width 18 height 18
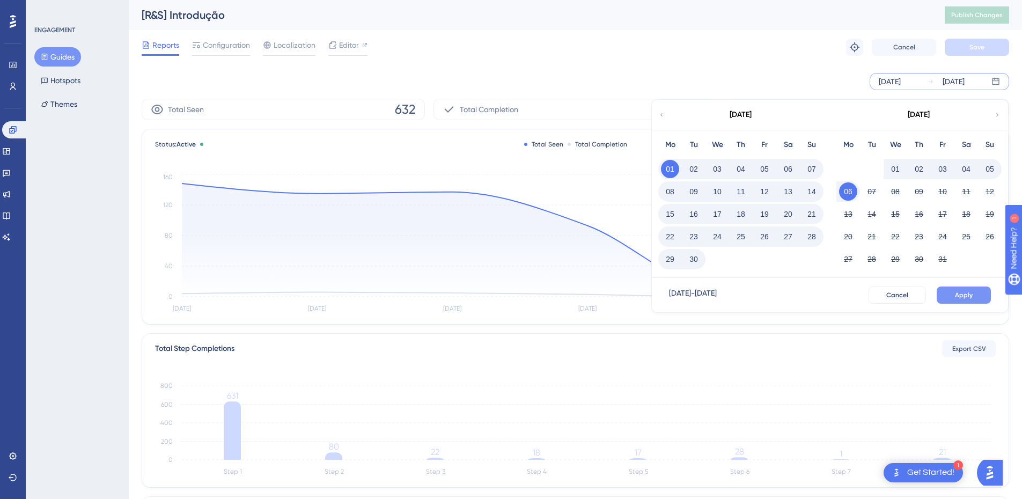
click at [953, 296] on button "Apply" at bounding box center [964, 295] width 54 height 17
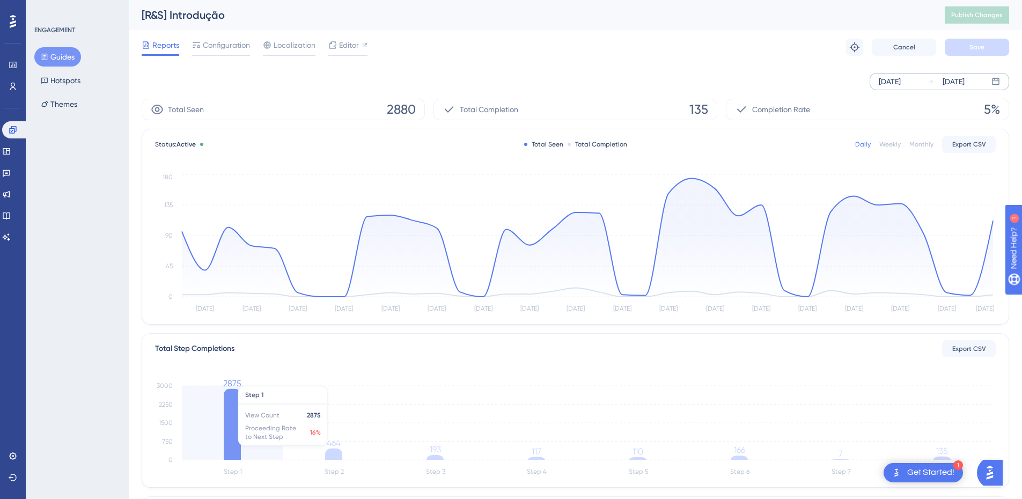
click at [230, 434] on icon at bounding box center [232, 424] width 17 height 71
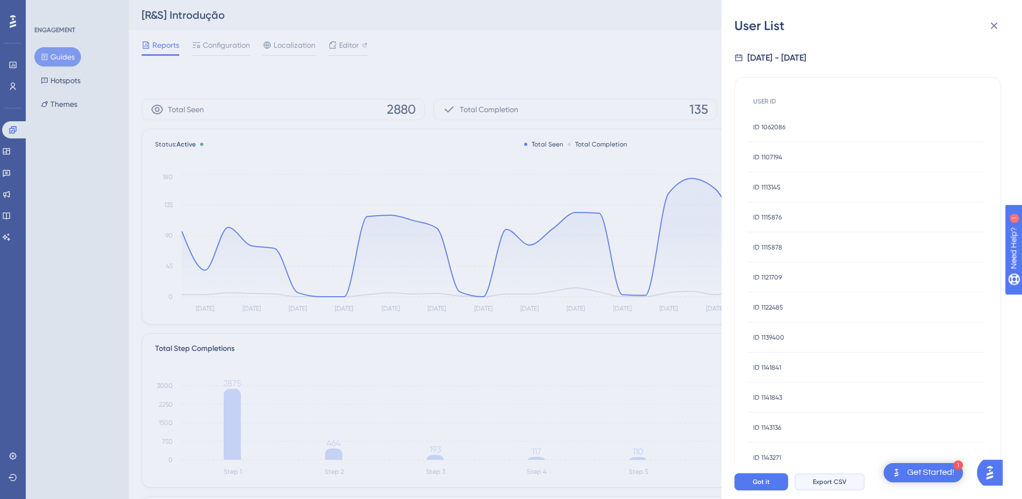
click at [828, 486] on span "Export CSV" at bounding box center [830, 482] width 34 height 9
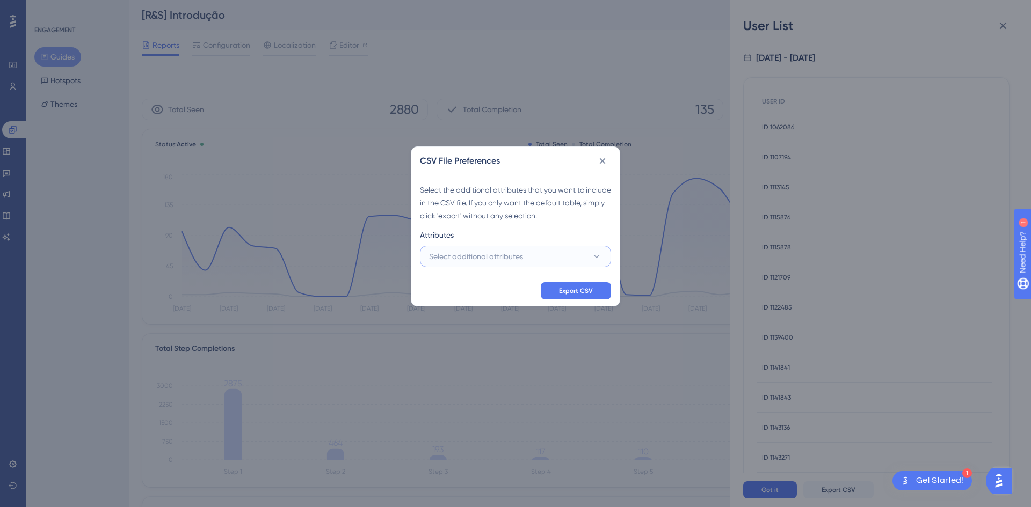
click at [541, 251] on button "Select additional attributes" at bounding box center [515, 256] width 191 height 21
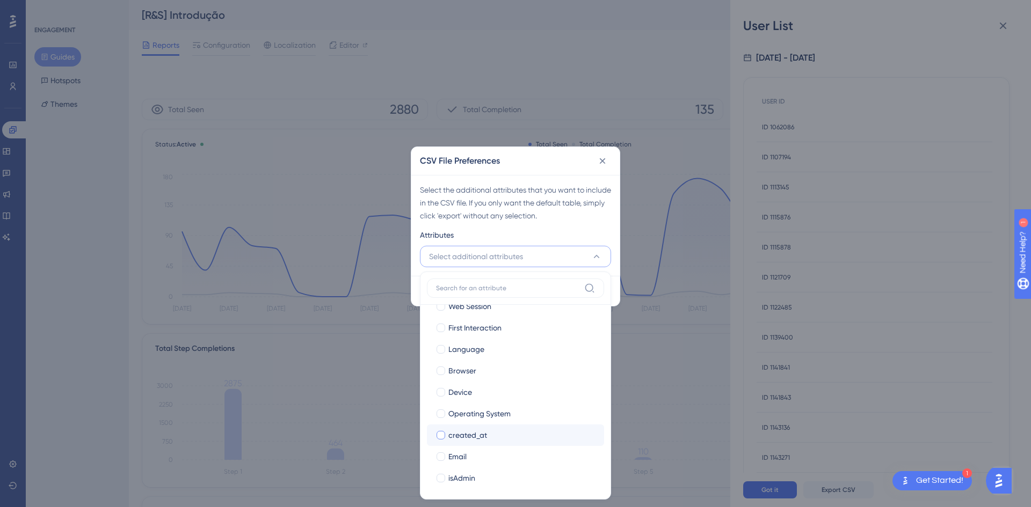
scroll to position [104, 0]
click at [468, 432] on span "Name" at bounding box center [458, 433] width 20 height 13
checkbox input "true"
drag, startPoint x: 478, startPoint y: 385, endPoint x: 513, endPoint y: 393, distance: 36.5
click at [478, 384] on div "Email" at bounding box center [521, 390] width 147 height 13
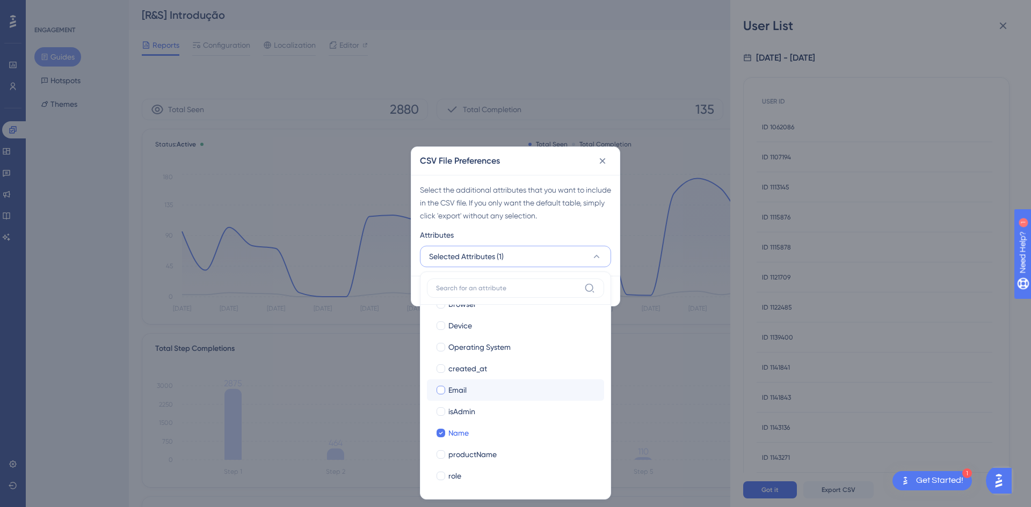
checkbox input "true"
click at [544, 201] on div "Select the additional attributes that you want to include in the CSV file. If y…" at bounding box center [515, 203] width 191 height 39
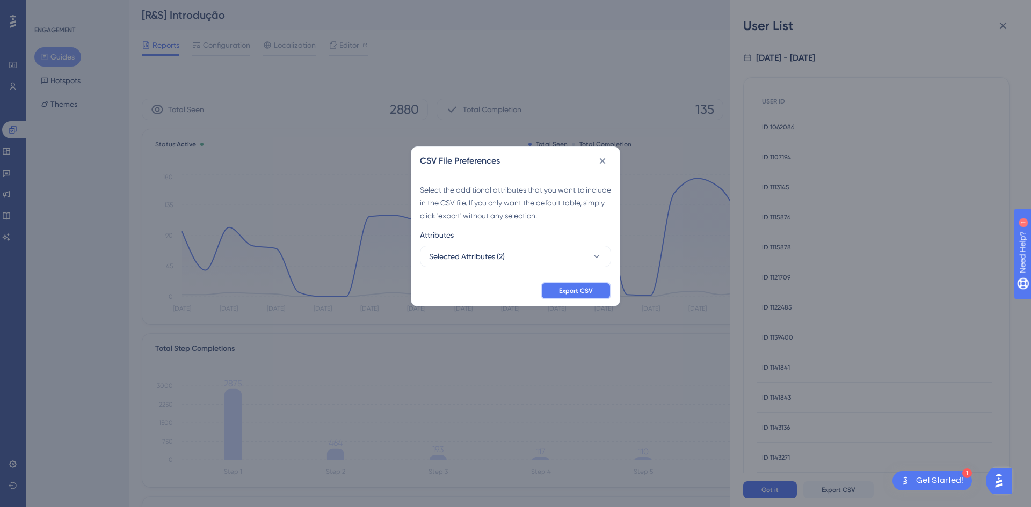
click at [579, 287] on span "Export CSV" at bounding box center [576, 291] width 34 height 9
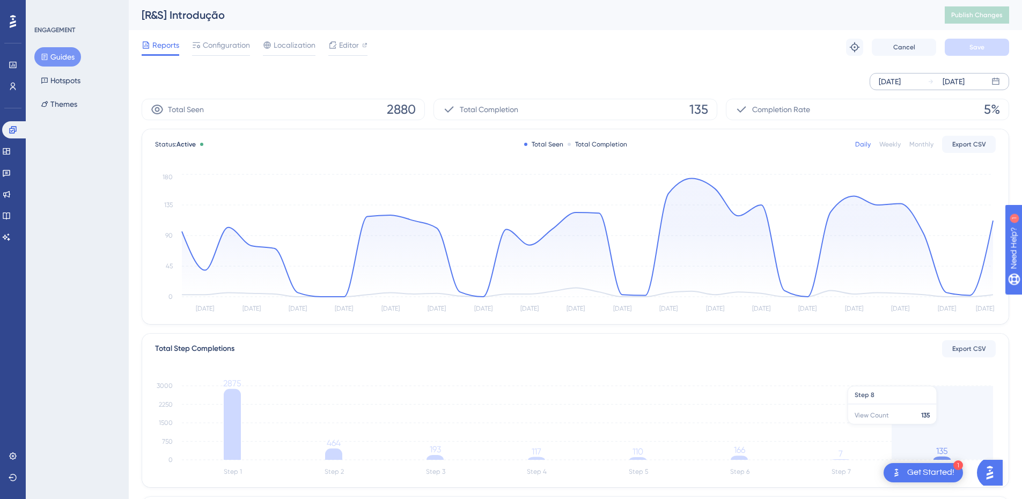
click at [945, 436] on icon "Step 1 Step 2 Step 3 Step 4 Step 5 Step 6 Step 7 Step 8 0 750 1500 2250 3000 28…" at bounding box center [575, 427] width 841 height 103
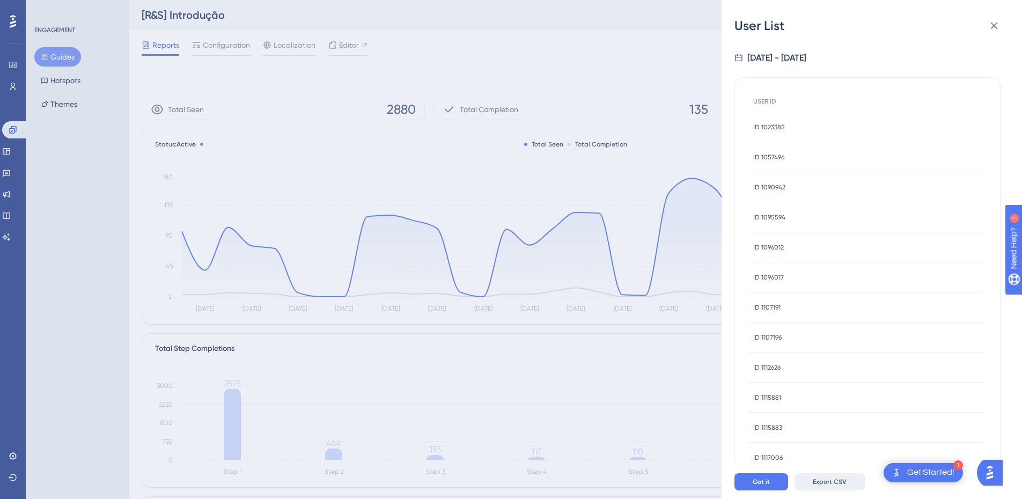
click at [834, 486] on span "Export CSV" at bounding box center [830, 482] width 34 height 9
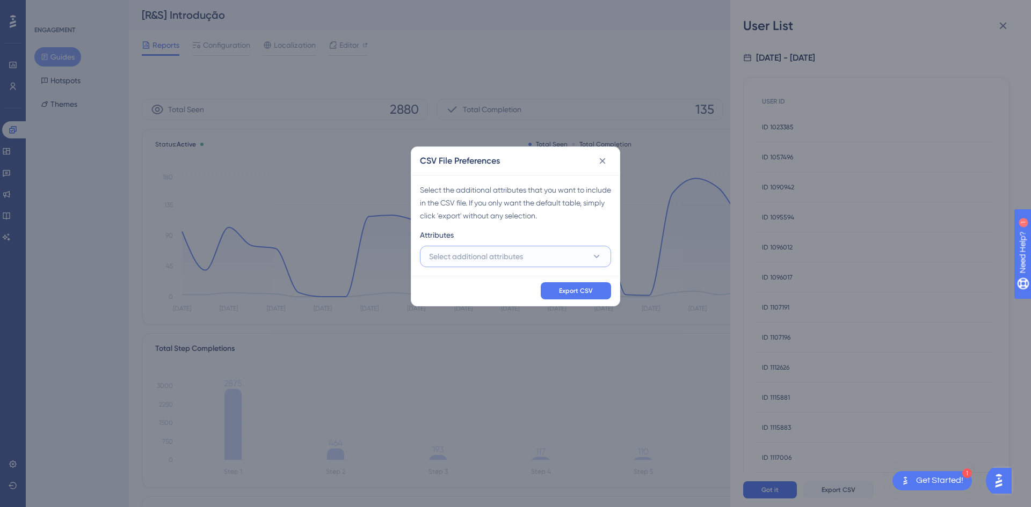
click at [544, 247] on button "Select additional attributes" at bounding box center [515, 256] width 191 height 21
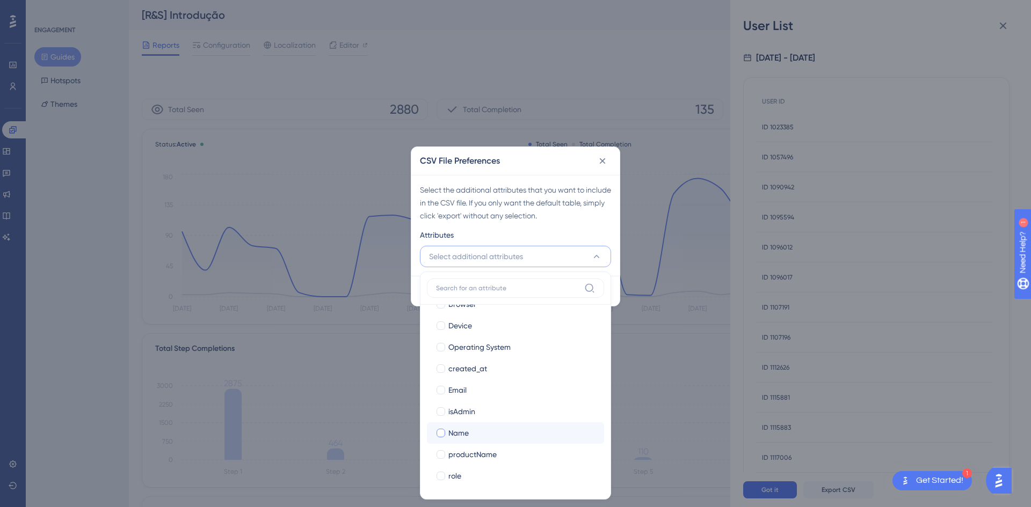
click at [484, 441] on label "Name Name" at bounding box center [515, 432] width 177 height 21
checkbox input "false"
click at [474, 384] on div "Email" at bounding box center [521, 390] width 147 height 13
checkbox input "true"
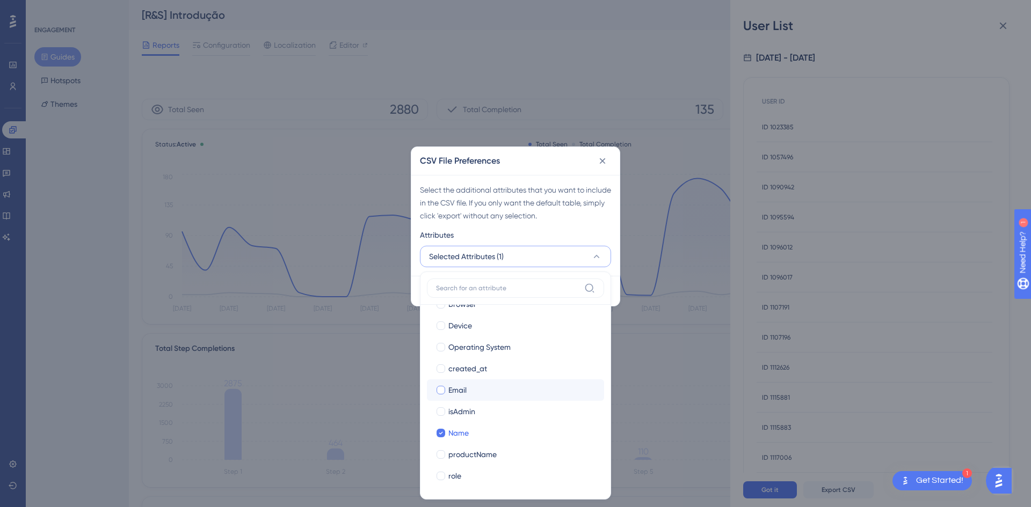
checkbox input "true"
click at [581, 173] on div "CSV File Preferences" at bounding box center [515, 161] width 208 height 28
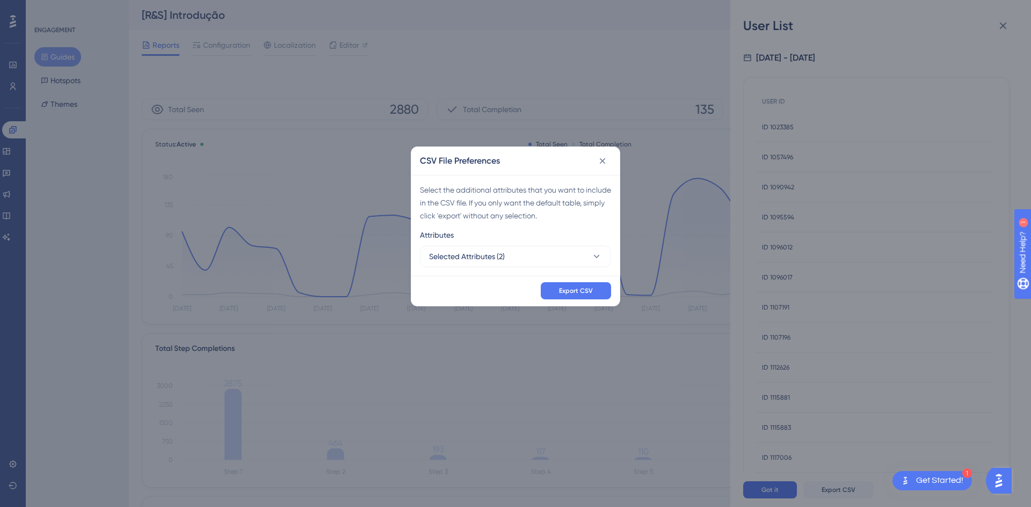
click at [578, 277] on div "Export CSV" at bounding box center [515, 291] width 208 height 30
click at [576, 296] on button "Export CSV" at bounding box center [576, 290] width 70 height 17
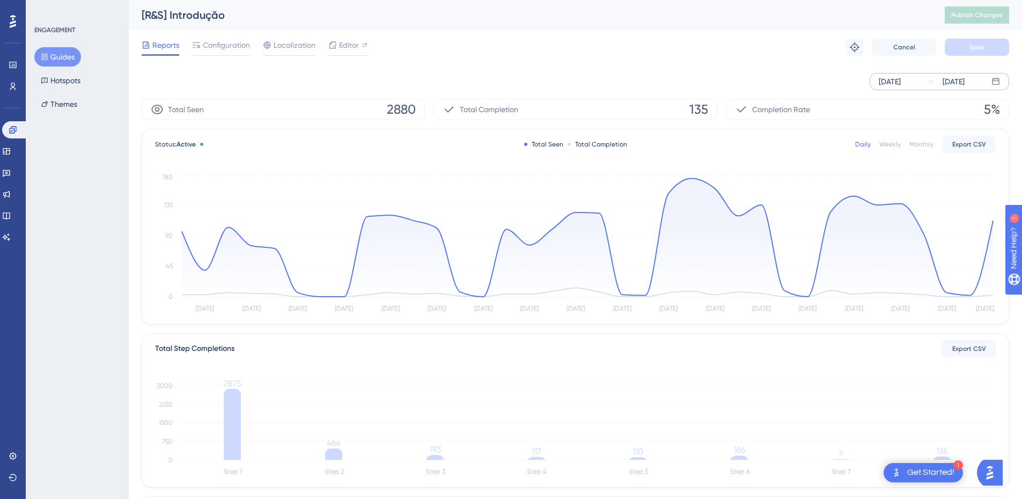
click at [765, 34] on div "Reports Configuration Localization Editor Troubleshoot Cancel Save" at bounding box center [576, 47] width 868 height 34
click at [254, 452] on icon "Step 1 Step 2 Step 3 Step 4 Step 5 Step 6 Step 7 Step 8 0 750 1500 2250 3000 28…" at bounding box center [575, 427] width 841 height 103
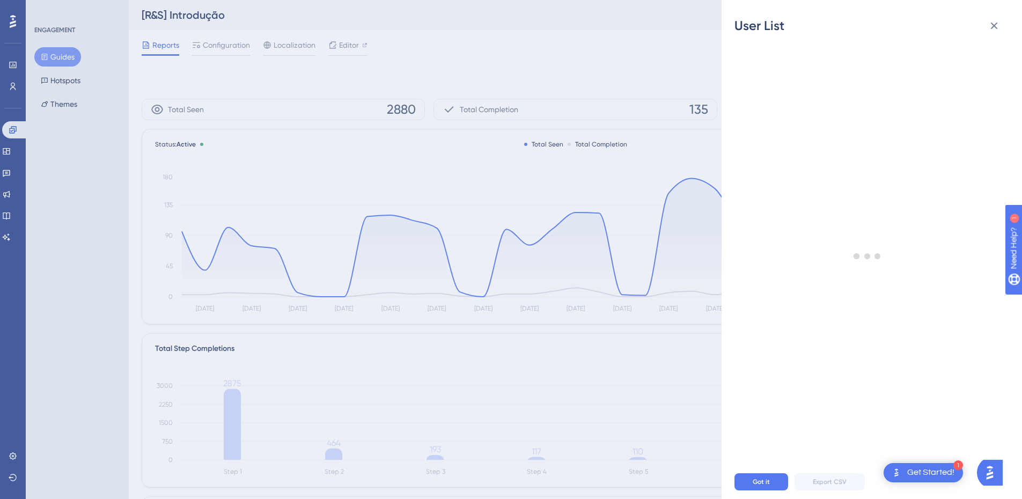
click at [518, 348] on div "User List Got it Export CSV" at bounding box center [511, 249] width 1022 height 499
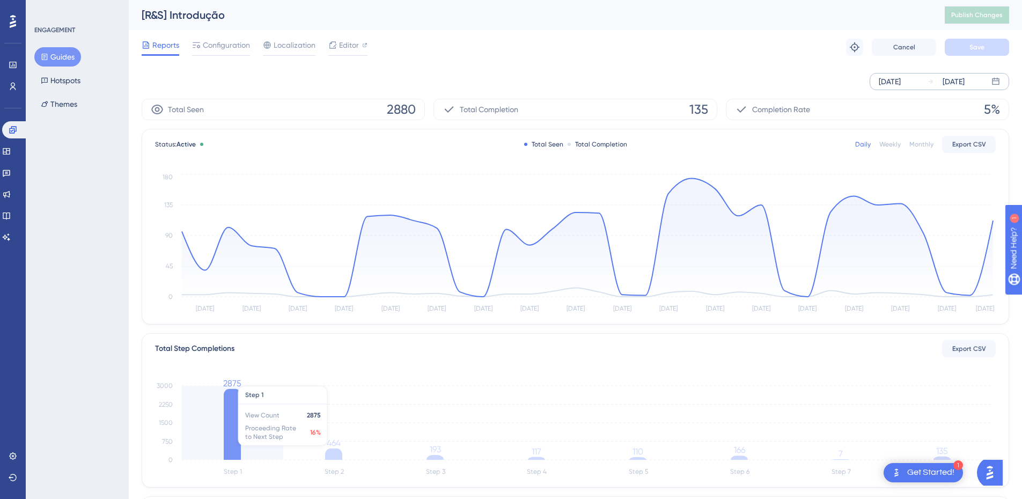
click at [224, 425] on icon at bounding box center [232, 424] width 17 height 71
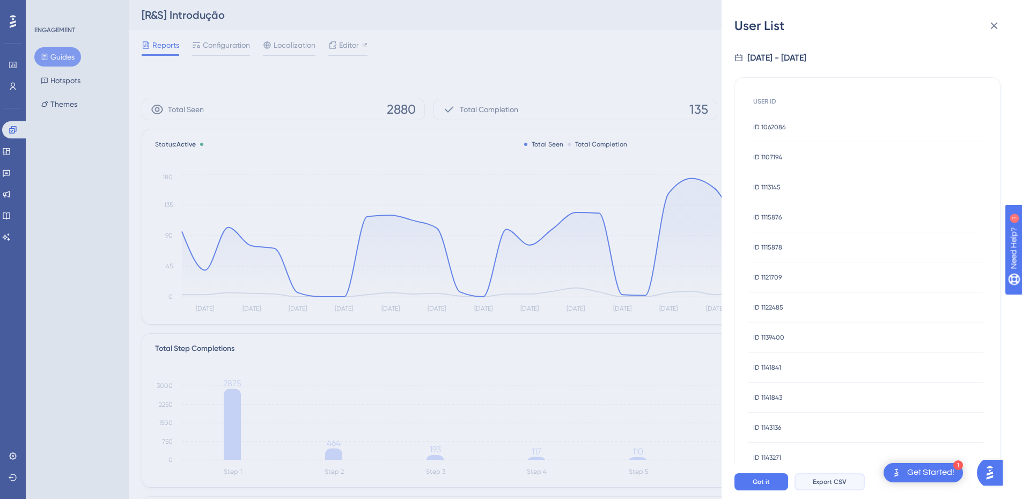
click at [807, 486] on button "Export CSV" at bounding box center [830, 481] width 70 height 17
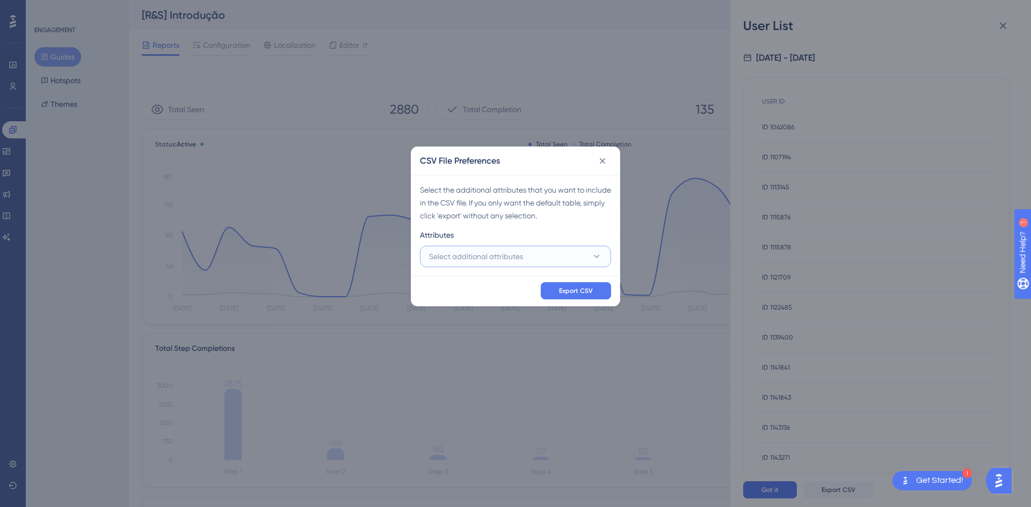
click at [540, 254] on button "Select additional attributes" at bounding box center [515, 256] width 191 height 21
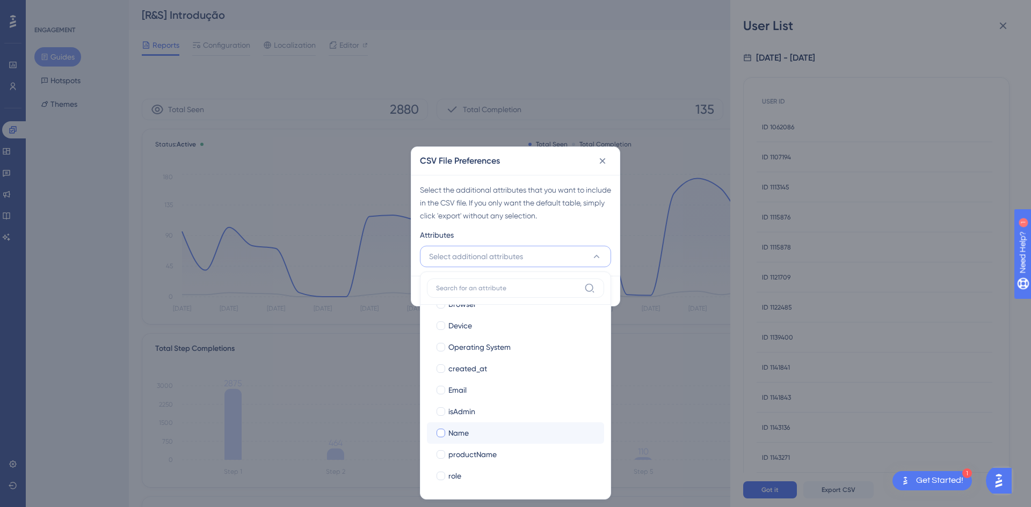
click at [473, 432] on div "Name" at bounding box center [521, 433] width 147 height 13
checkbox input "true"
click at [476, 391] on div "Email" at bounding box center [521, 390] width 147 height 13
checkbox input "true"
click at [580, 184] on div "Select the additional attributes that you want to include in the CSV file. If y…" at bounding box center [515, 203] width 191 height 39
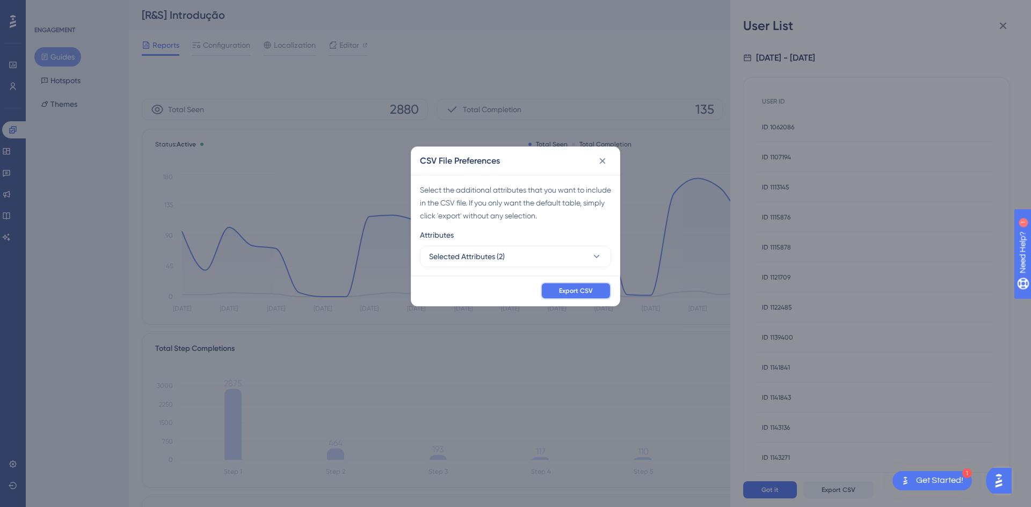
click at [582, 290] on span "Export CSV" at bounding box center [576, 291] width 34 height 9
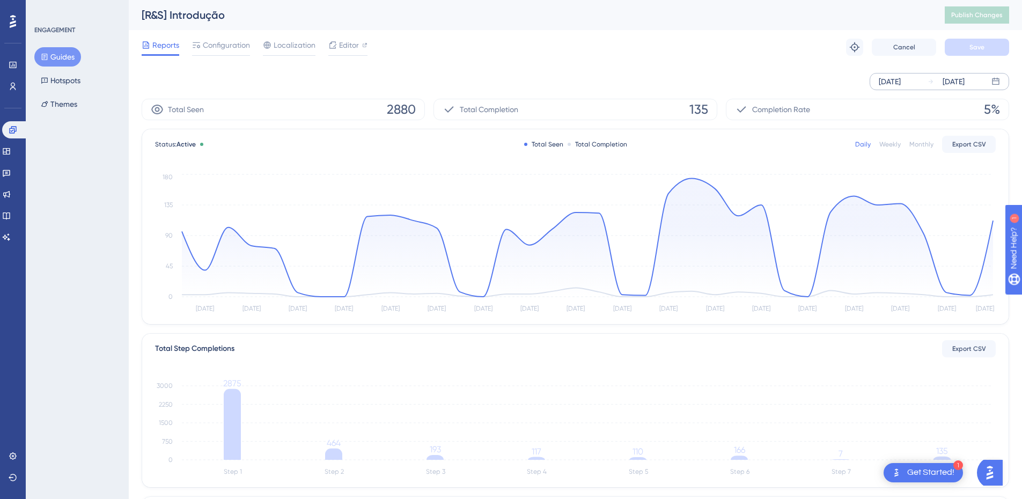
click at [993, 363] on div "Total Step Completions Export CSV Step 1 Step 2 Step 3 Step 4 Step 5 Step 6 Ste…" at bounding box center [575, 411] width 867 height 154
click at [953, 449] on icon "Step 1 Step 2 Step 3 Step 4 Step 5 Step 6 Step 7 Step 8 0 750 1500 2250 3000 28…" at bounding box center [575, 427] width 841 height 103
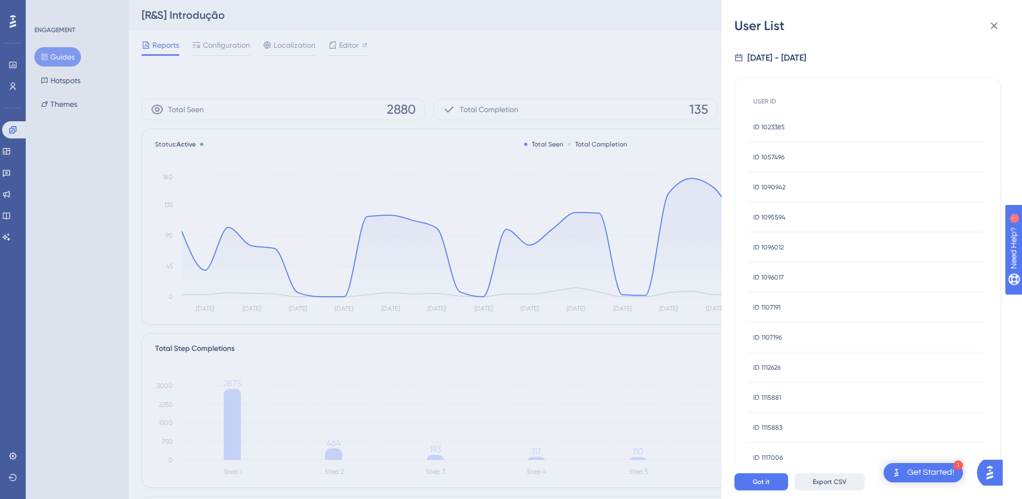
click at [817, 491] on button "Export CSV" at bounding box center [830, 481] width 70 height 17
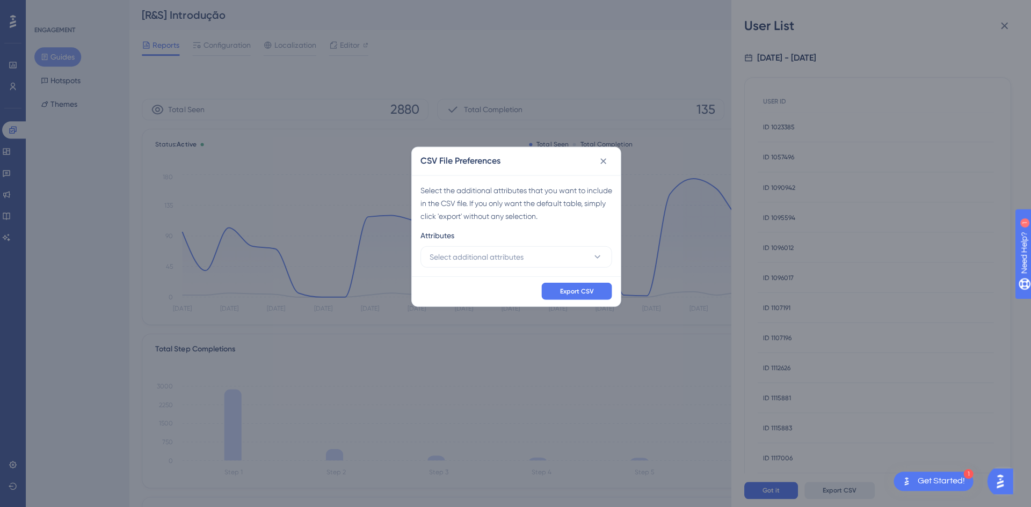
click at [827, 486] on div "CSV File Preferences Select the additional attributes that you want to include …" at bounding box center [515, 253] width 1031 height 507
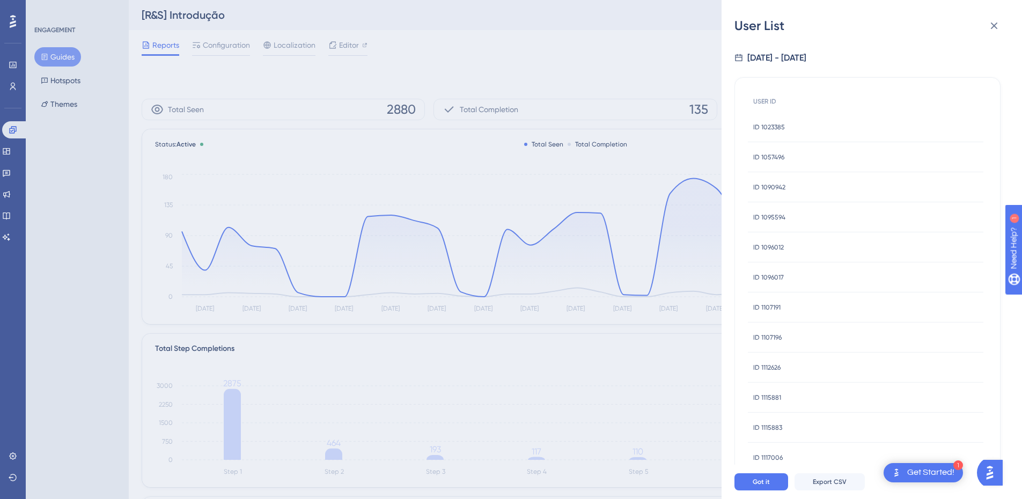
click at [815, 481] on div "Got it Export CSV" at bounding box center [885, 482] width 301 height 34
click at [824, 491] on button "Export CSV" at bounding box center [830, 481] width 70 height 17
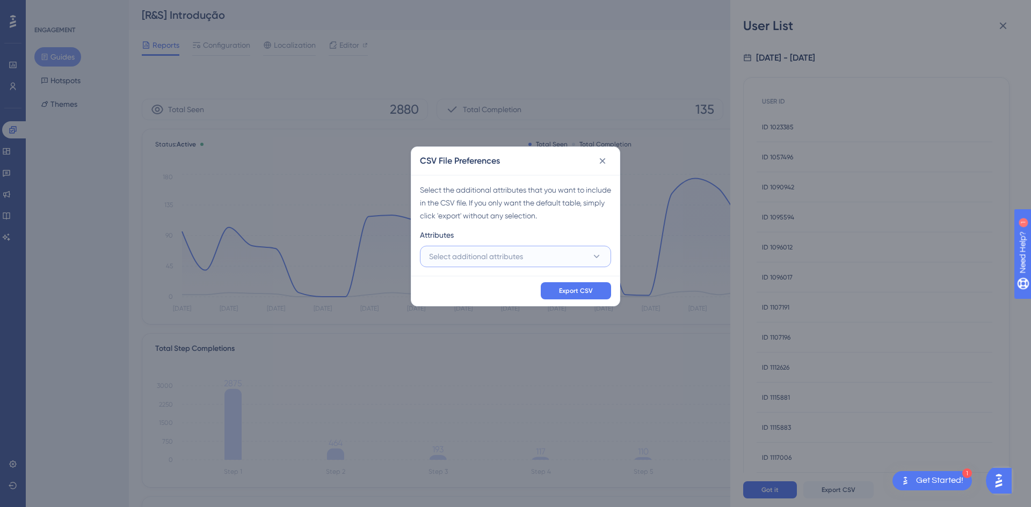
click at [567, 256] on button "Select additional attributes" at bounding box center [515, 256] width 191 height 21
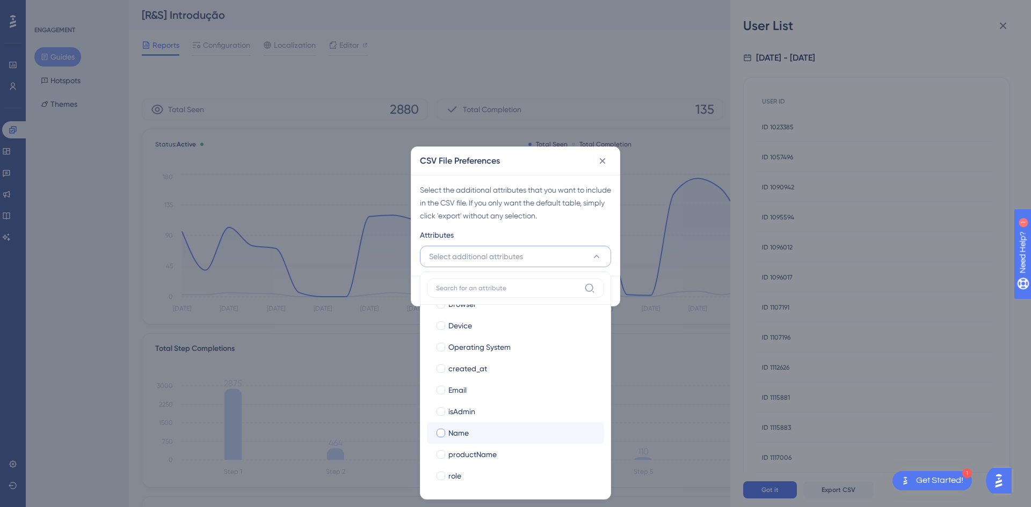
click at [473, 440] on label "Name Name" at bounding box center [515, 432] width 177 height 21
checkbox input "false"
click at [466, 390] on span "Email" at bounding box center [457, 390] width 18 height 13
checkbox input "true"
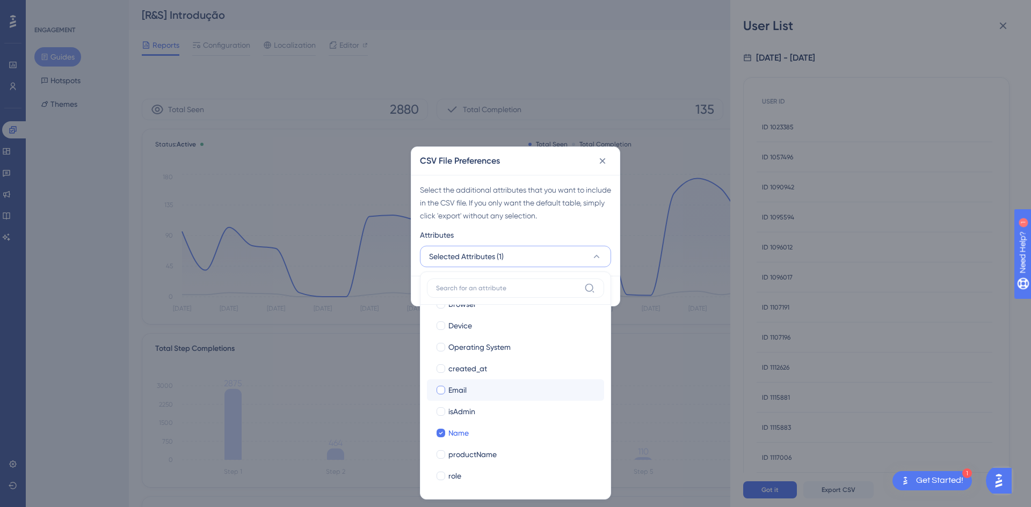
checkbox input "true"
click at [523, 222] on div "Select the additional attributes that you want to include in the CSV file. If y…" at bounding box center [515, 225] width 208 height 101
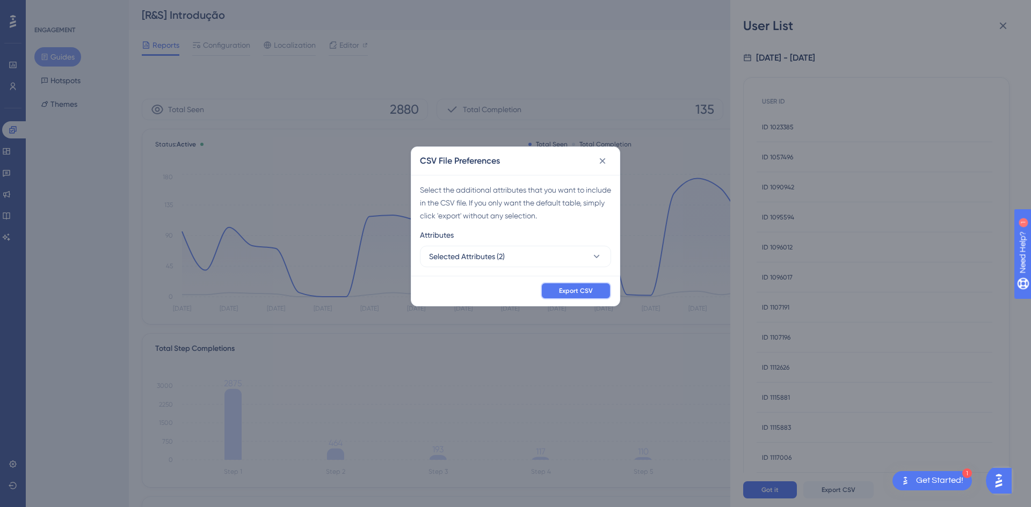
click at [593, 294] on button "Export CSV" at bounding box center [576, 290] width 70 height 17
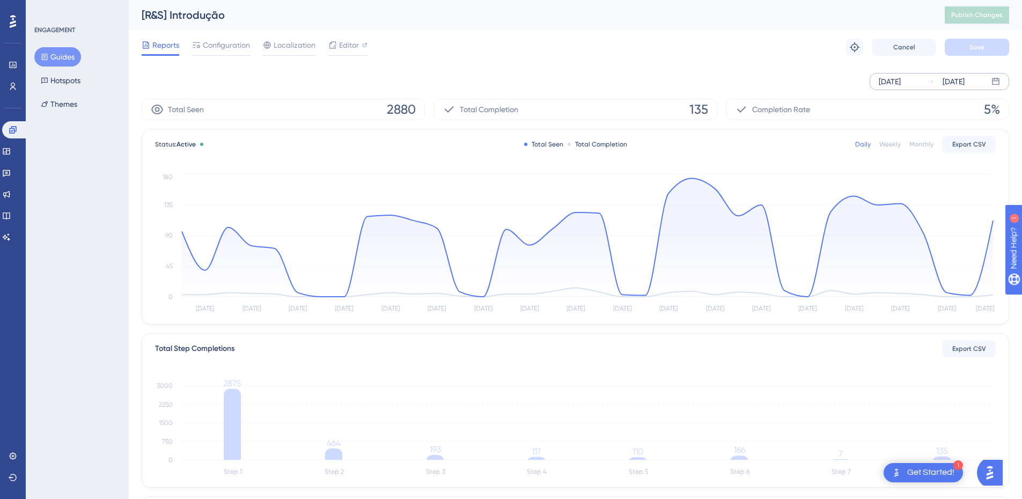
click at [45, 59] on icon at bounding box center [45, 57] width 8 height 8
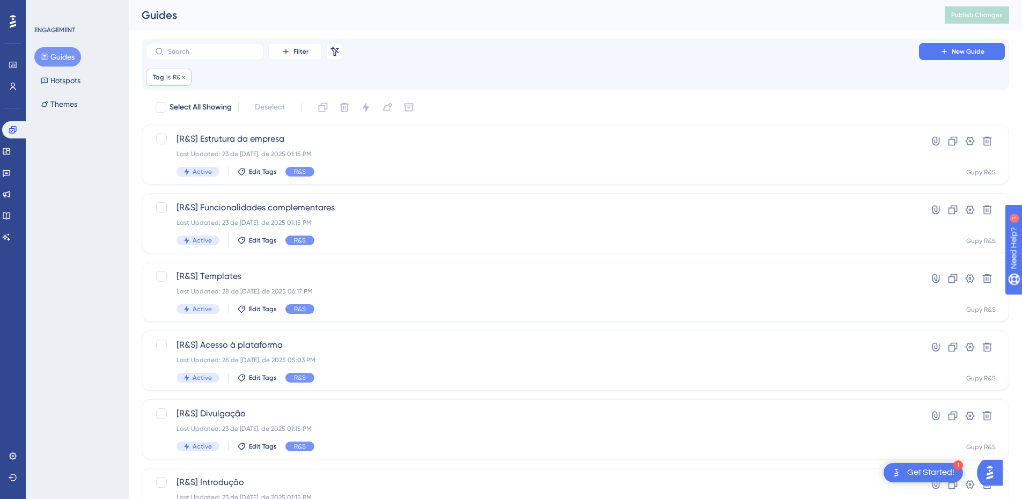
click at [181, 75] on icon at bounding box center [183, 77] width 6 height 6
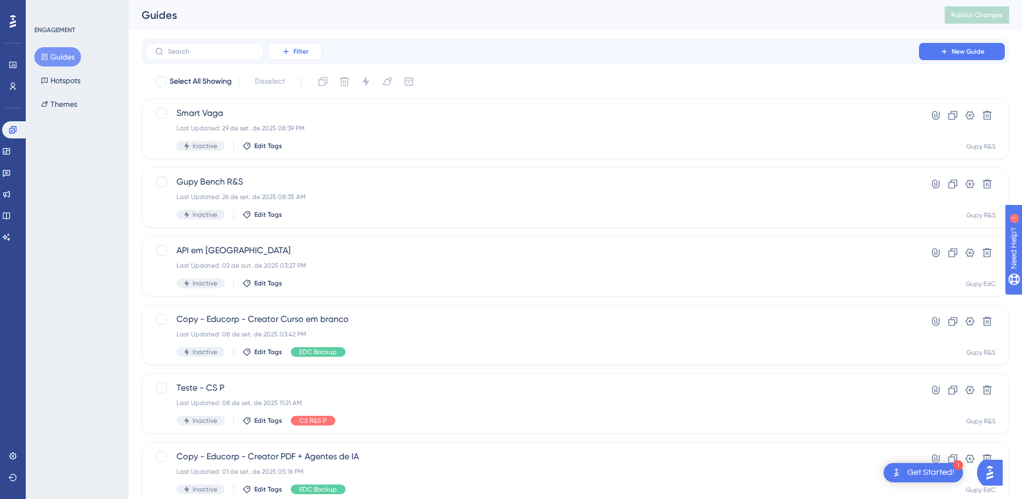
click at [306, 43] on button "Filter" at bounding box center [295, 51] width 54 height 17
click at [300, 69] on div "Tags Tags Segments Segments Containers Containers Status Status Date Created Da…" at bounding box center [305, 157] width 75 height 186
click at [291, 83] on span "Tags" at bounding box center [292, 82] width 17 height 13
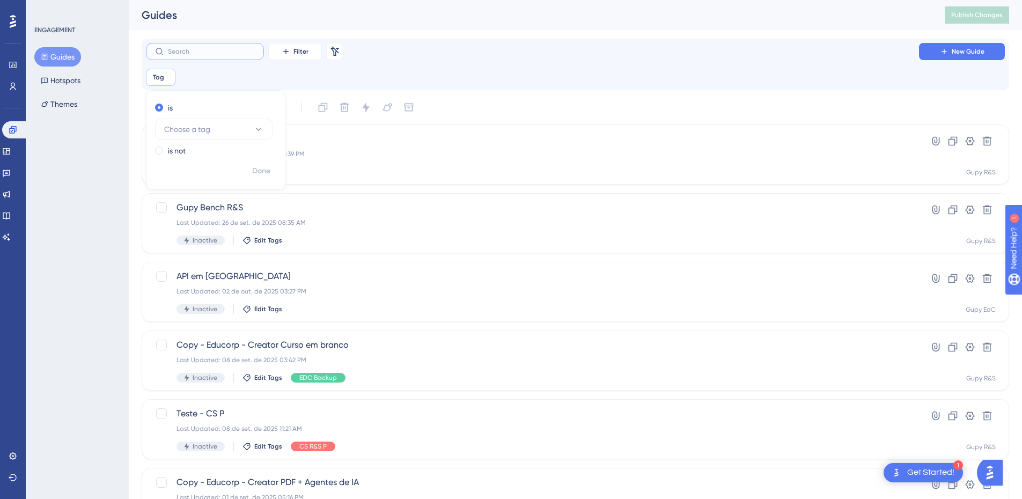
click at [186, 48] on input "text" at bounding box center [211, 52] width 87 height 8
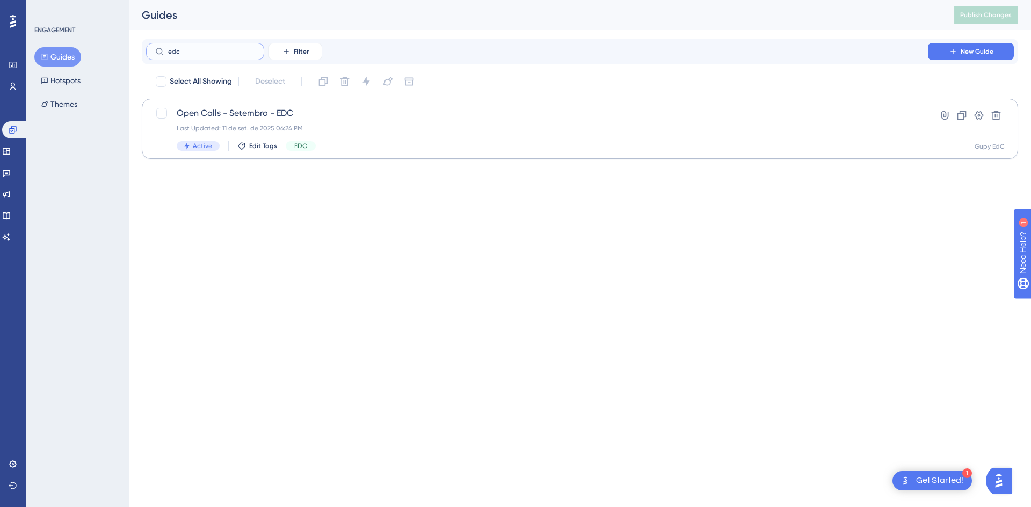
type input "edc"
click at [223, 107] on span "Open Calls - Setembro - EDC" at bounding box center [537, 113] width 720 height 13
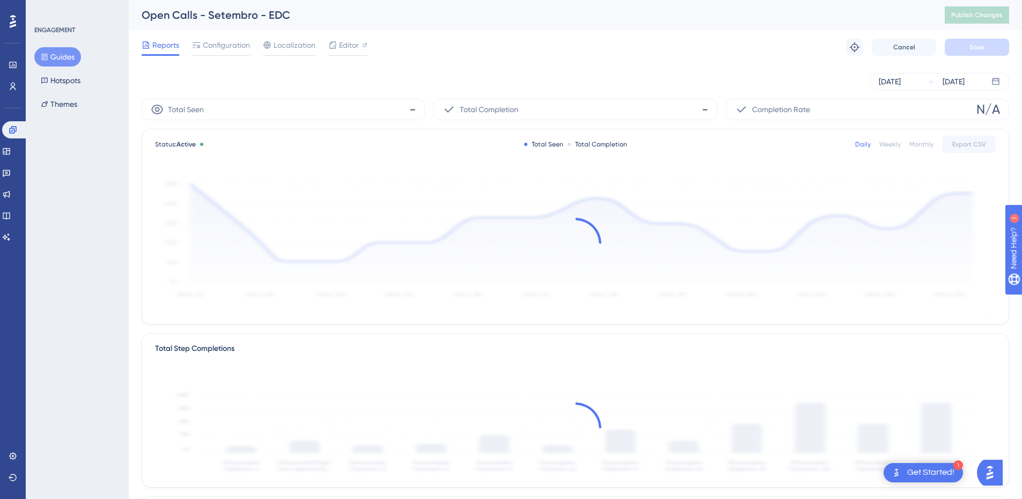
click at [159, 46] on span "Reports" at bounding box center [165, 45] width 27 height 13
click at [48, 61] on button "Guides" at bounding box center [57, 56] width 47 height 19
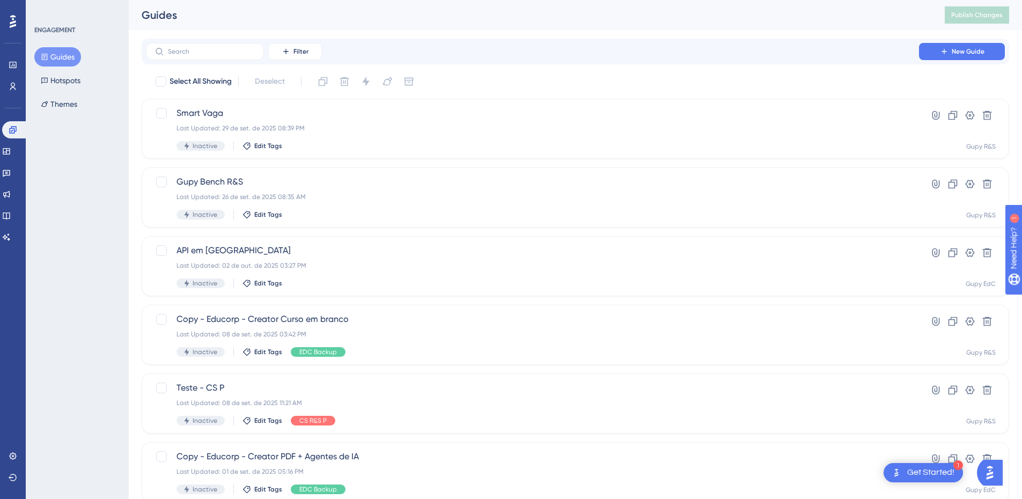
click at [50, 60] on button "Guides" at bounding box center [57, 56] width 47 height 19
click at [188, 54] on input "text" at bounding box center [211, 52] width 87 height 8
click at [287, 49] on icon at bounding box center [286, 51] width 9 height 9
click at [303, 84] on div "Tags Tags" at bounding box center [306, 81] width 44 height 21
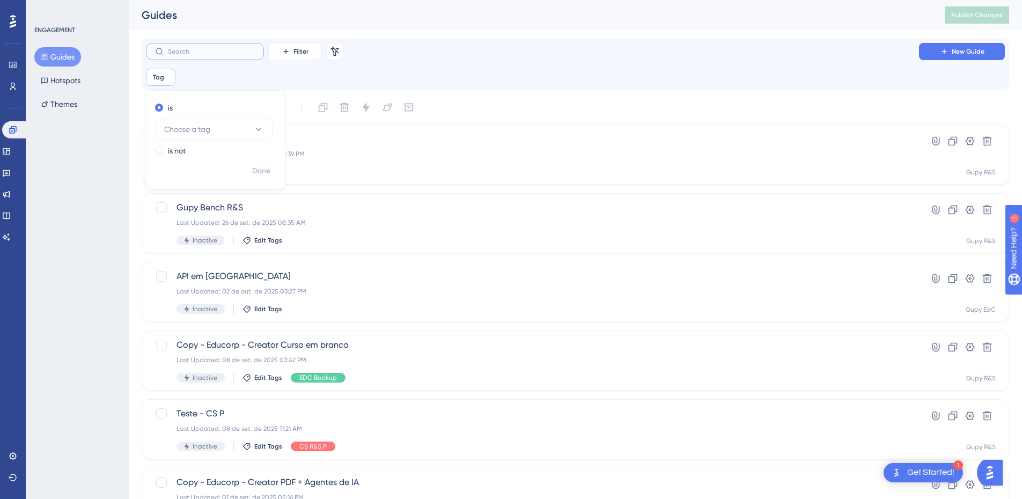
click at [206, 49] on input "text" at bounding box center [211, 52] width 87 height 8
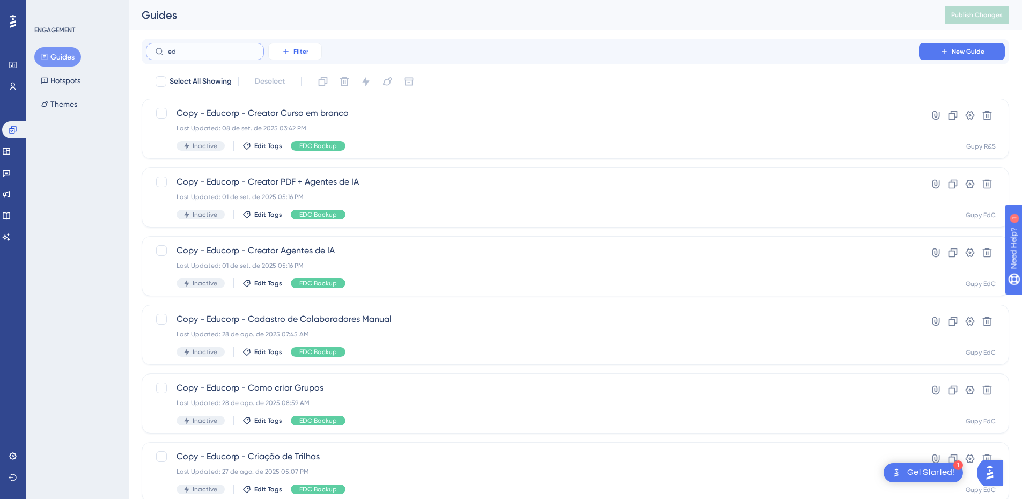
type input "e"
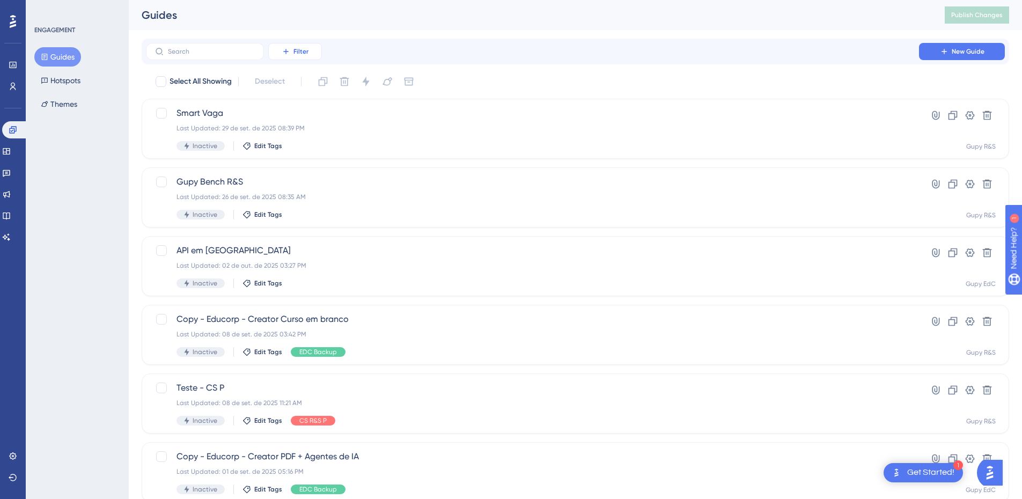
click at [293, 43] on button "Filter" at bounding box center [295, 51] width 54 height 17
drag, startPoint x: 299, startPoint y: 85, endPoint x: 290, endPoint y: 90, distance: 10.3
click at [299, 85] on span "Tags" at bounding box center [292, 82] width 17 height 13
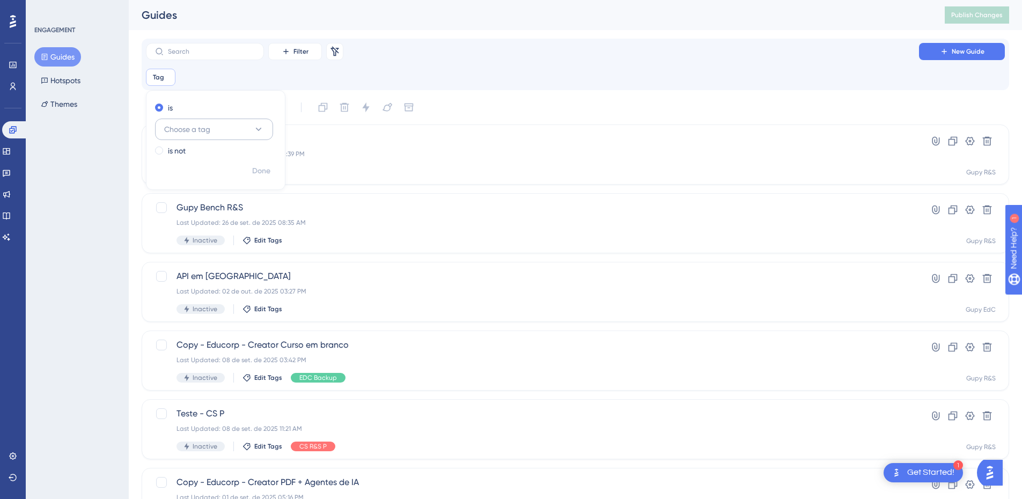
click at [185, 134] on span "Choose a tag" at bounding box center [187, 129] width 46 height 13
click at [217, 261] on span "EDC Implementação" at bounding box center [206, 259] width 71 height 13
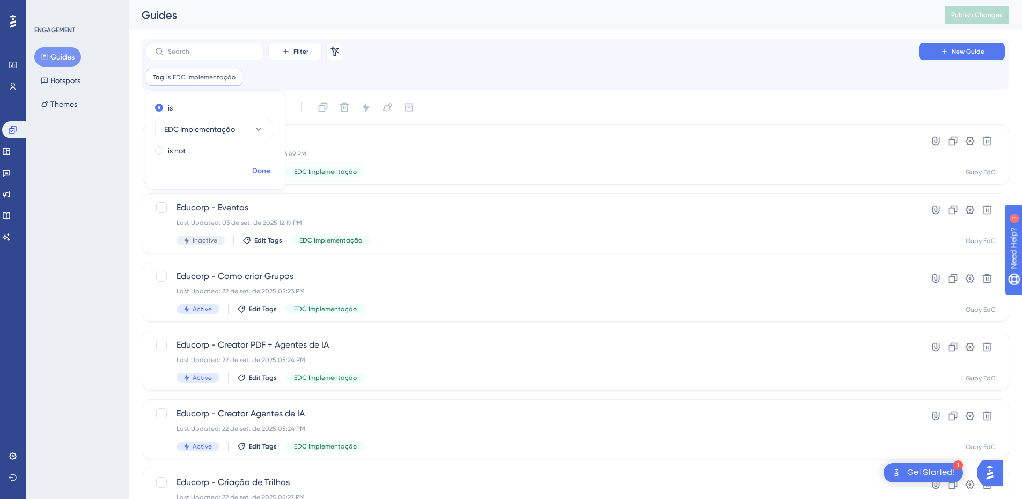
click at [264, 166] on span "Done" at bounding box center [261, 171] width 18 height 13
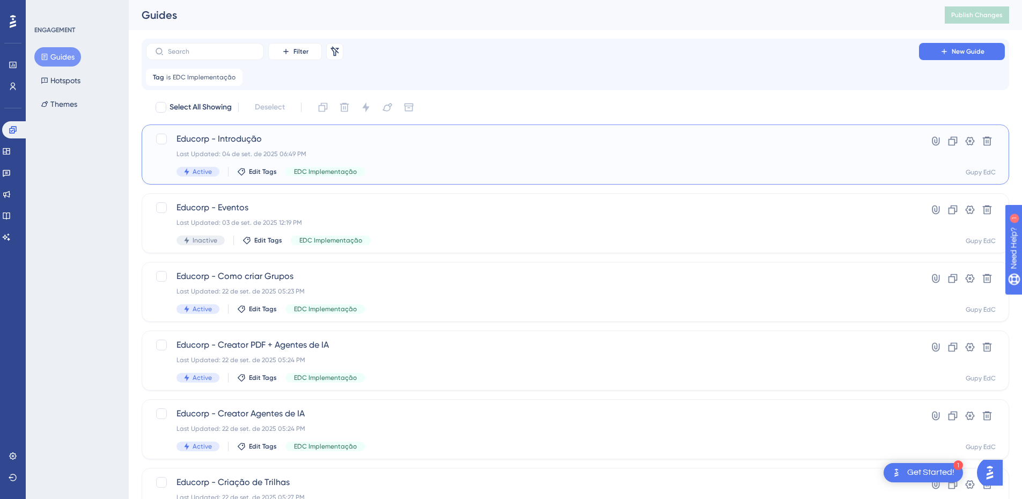
click at [286, 140] on span "Educorp - Introdução" at bounding box center [533, 139] width 712 height 13
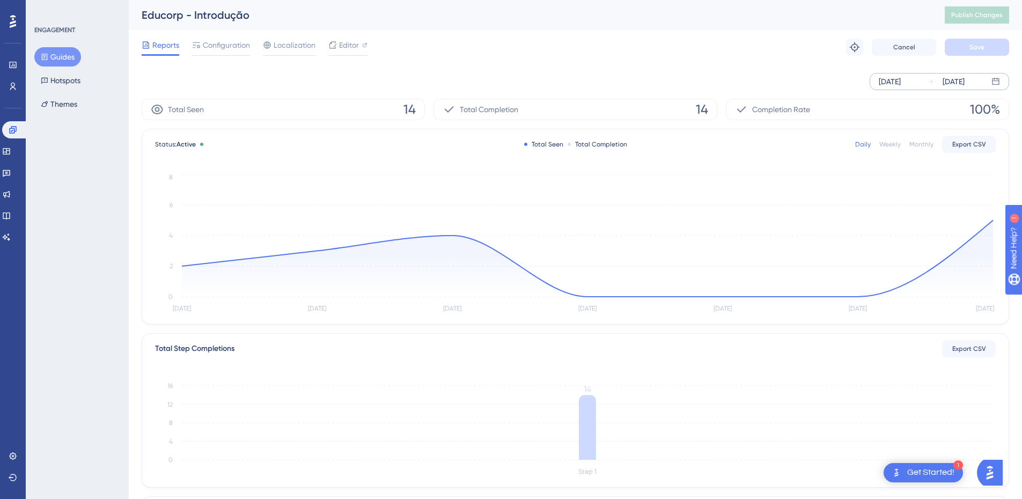
click at [901, 80] on div "[DATE]" at bounding box center [890, 81] width 22 height 13
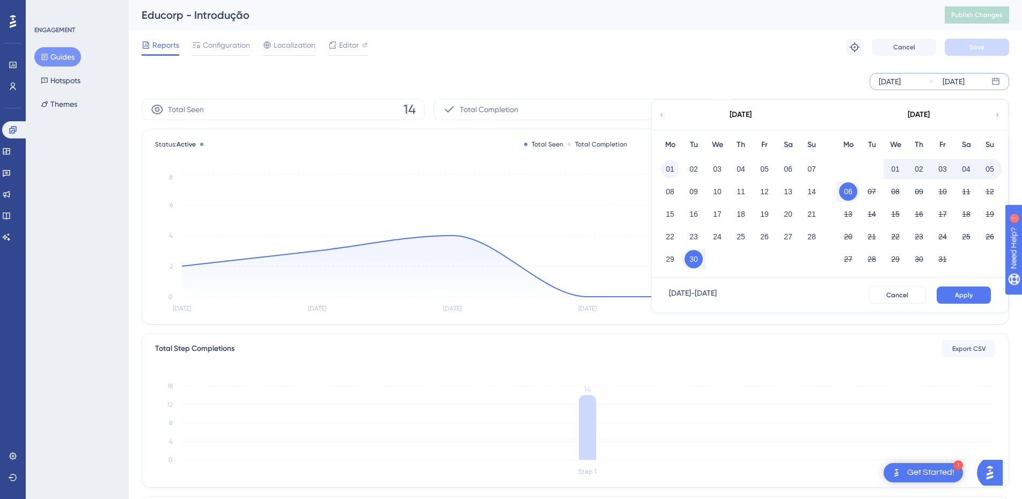
click at [669, 168] on button "01" at bounding box center [670, 169] width 18 height 18
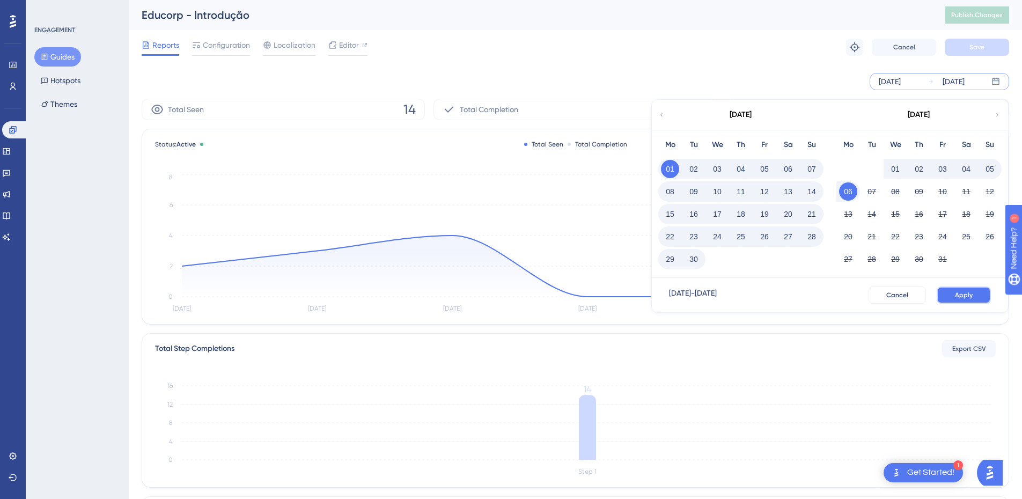
click at [961, 288] on button "Apply" at bounding box center [964, 295] width 54 height 17
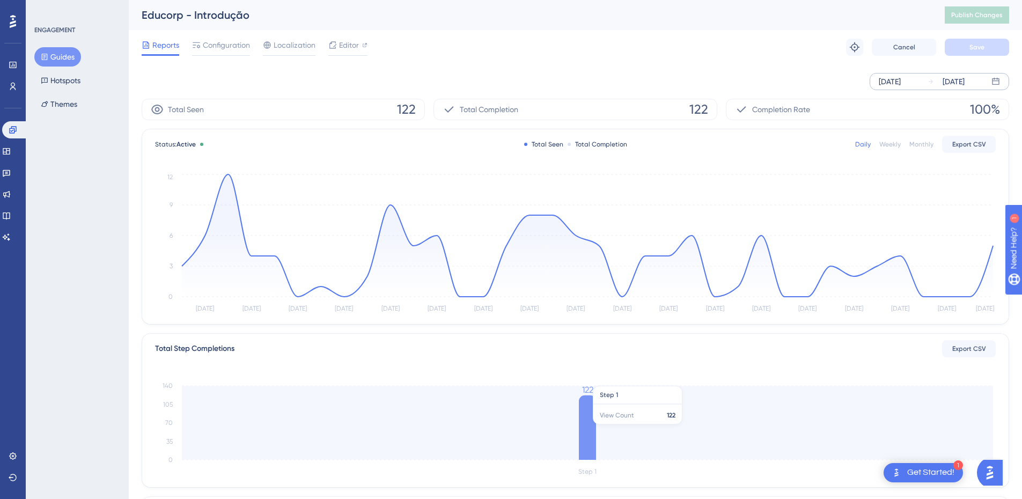
click at [593, 425] on icon at bounding box center [587, 428] width 17 height 64
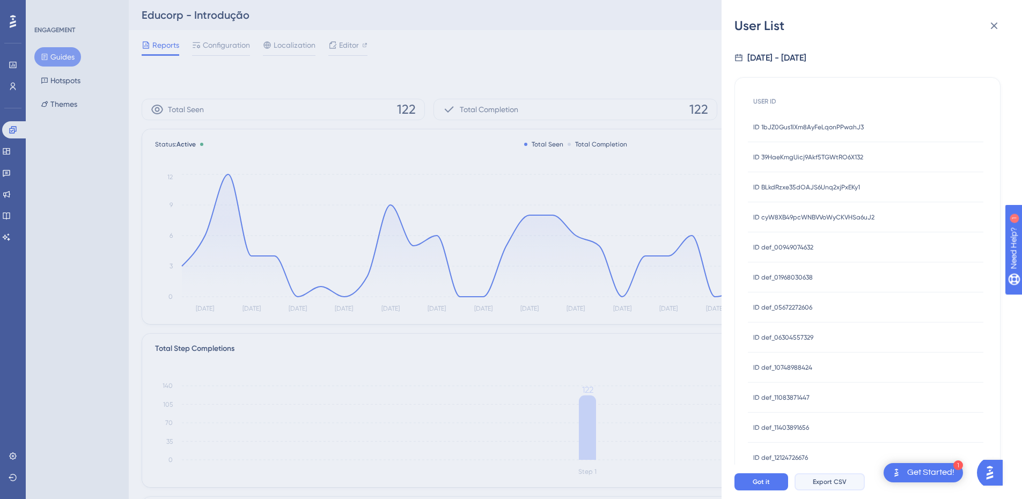
click at [832, 486] on span "Export CSV" at bounding box center [830, 482] width 34 height 9
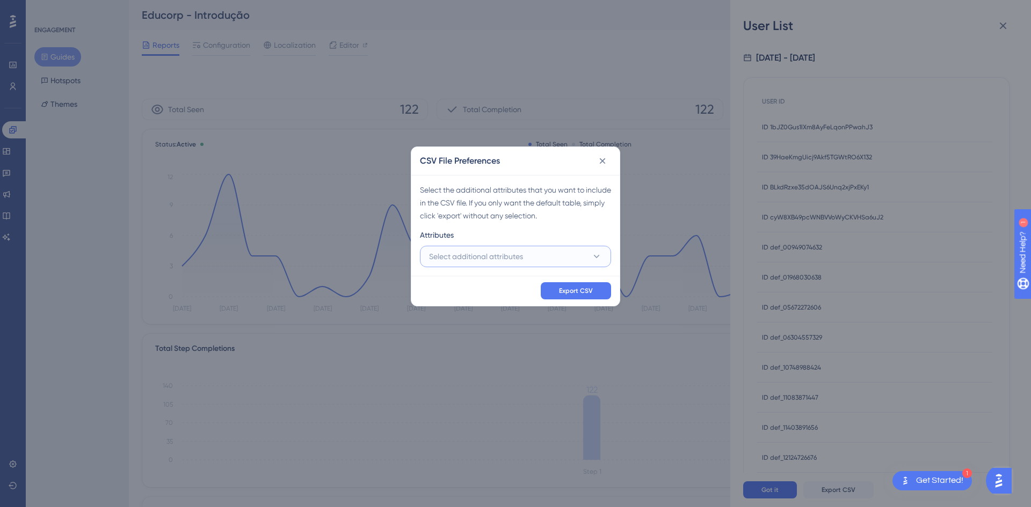
click at [530, 260] on button "Select additional attributes" at bounding box center [515, 256] width 191 height 21
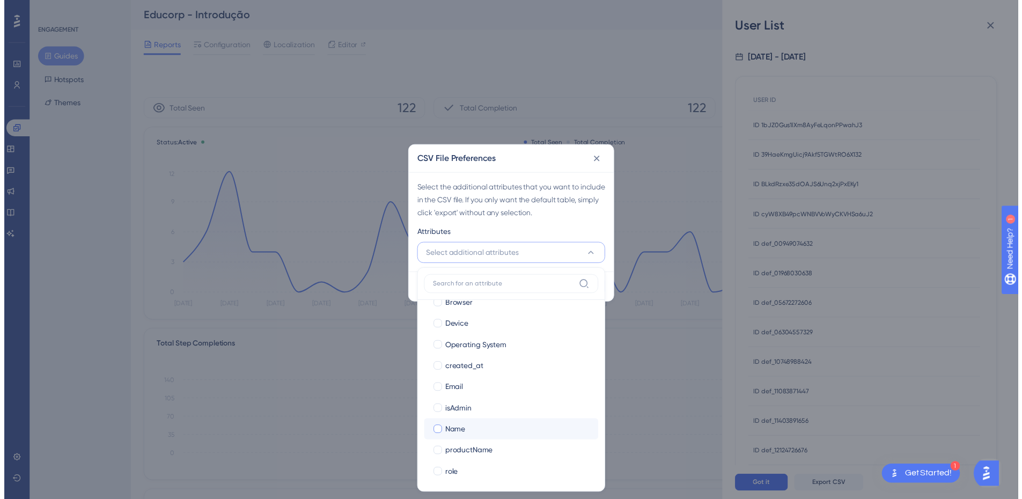
scroll to position [104, 0]
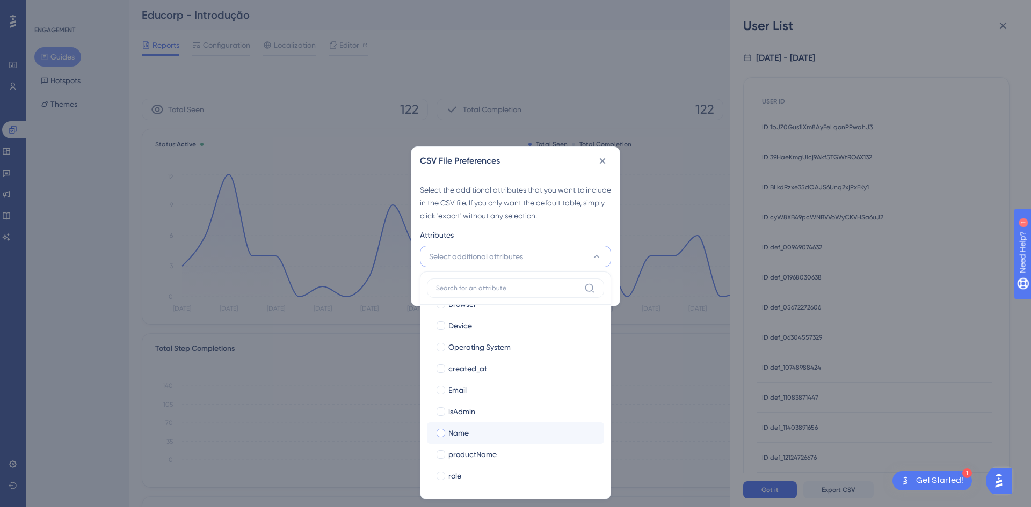
click at [474, 436] on div "Name" at bounding box center [521, 433] width 147 height 13
checkbox input "true"
click at [485, 381] on label "Email Email" at bounding box center [515, 389] width 177 height 21
click at [441, 493] on input "Email" at bounding box center [441, 493] width 1 height 1
checkbox input "false"
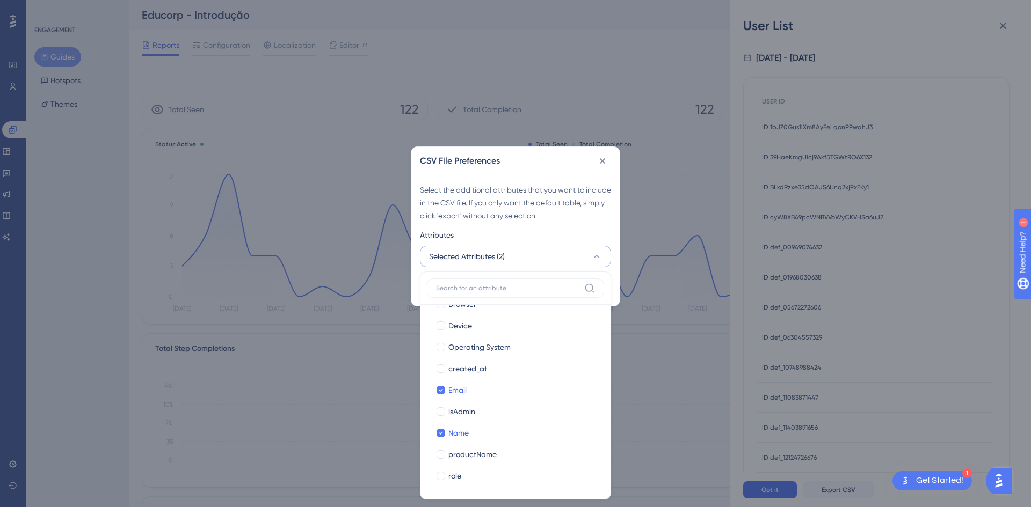
click at [574, 203] on div "Select the additional attributes that you want to include in the CSV file. If y…" at bounding box center [515, 203] width 191 height 39
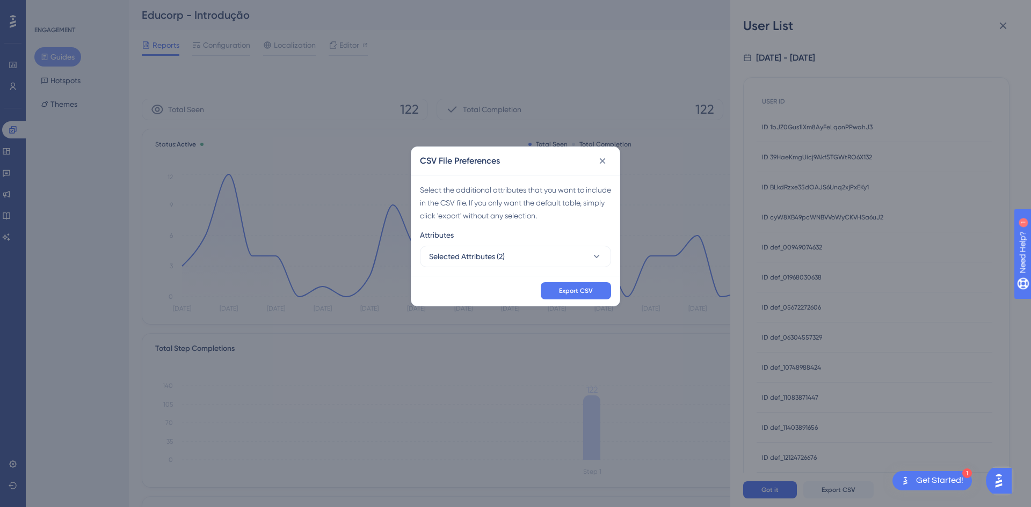
click at [581, 278] on div "Export CSV" at bounding box center [515, 291] width 208 height 30
click at [581, 287] on span "Export CSV" at bounding box center [576, 291] width 34 height 9
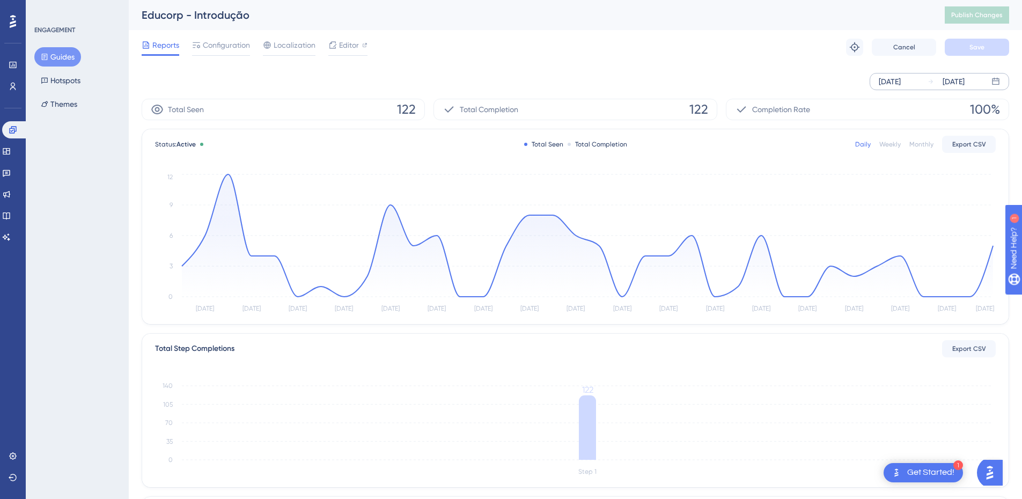
drag, startPoint x: 59, startPoint y: 60, endPoint x: 135, endPoint y: 81, distance: 79.7
click at [59, 60] on button "Guides" at bounding box center [57, 56] width 47 height 19
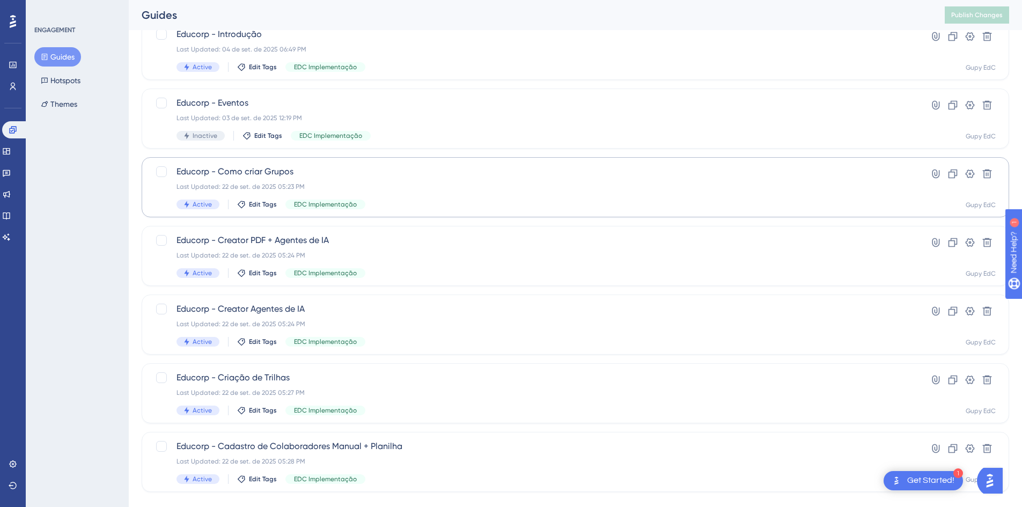
scroll to position [107, 0]
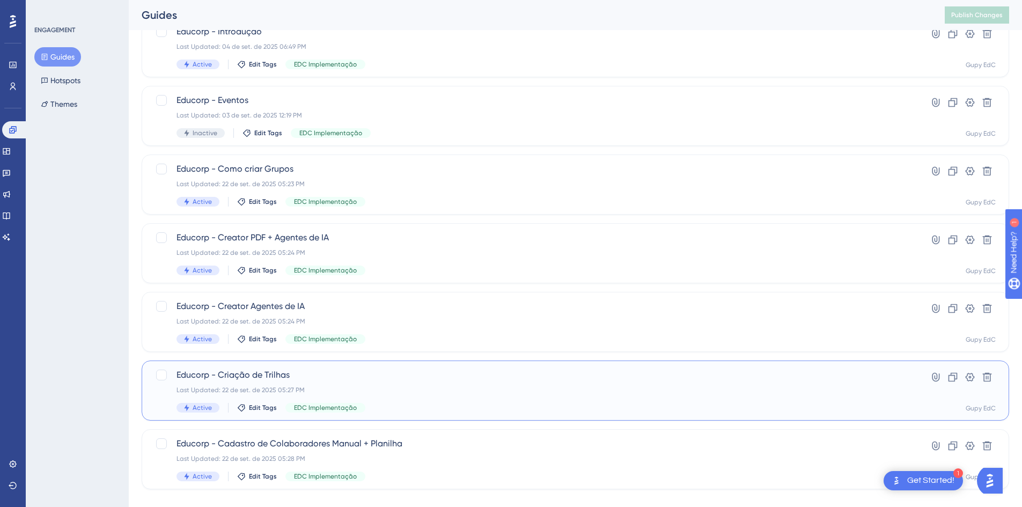
click at [300, 367] on div "Educorp - Criação de Trilhas Last Updated: 22 de set. de 2025 05:27 PM Active E…" at bounding box center [576, 391] width 868 height 60
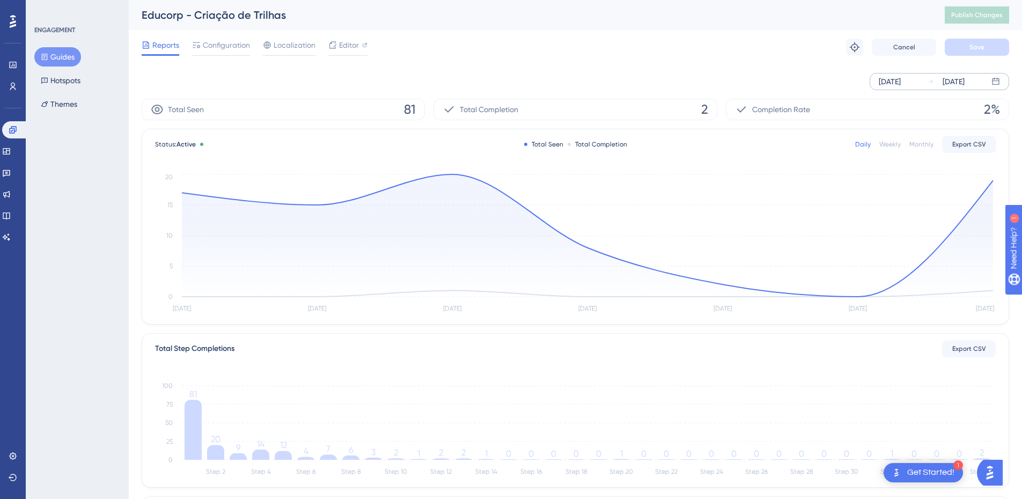
click at [972, 75] on div "[DATE] [DATE]" at bounding box center [940, 81] width 140 height 17
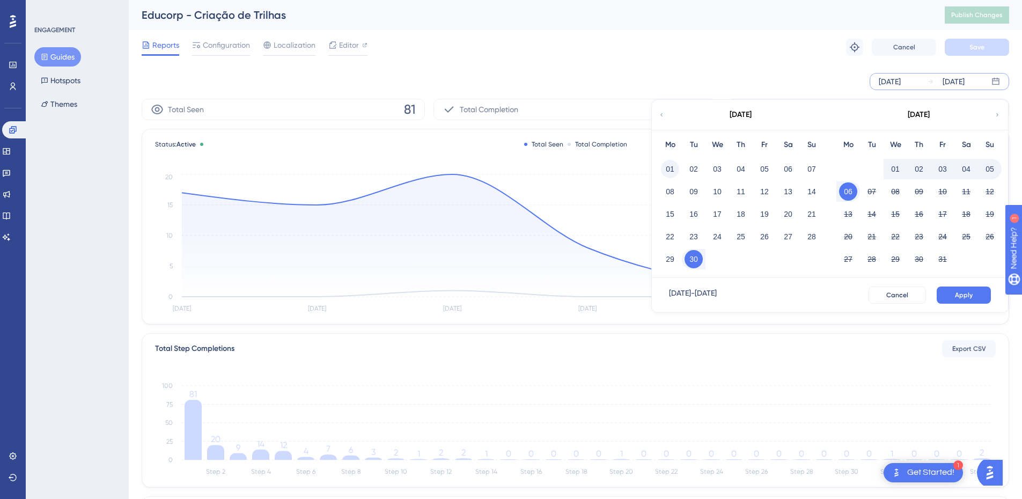
click at [670, 167] on button "01" at bounding box center [670, 169] width 18 height 18
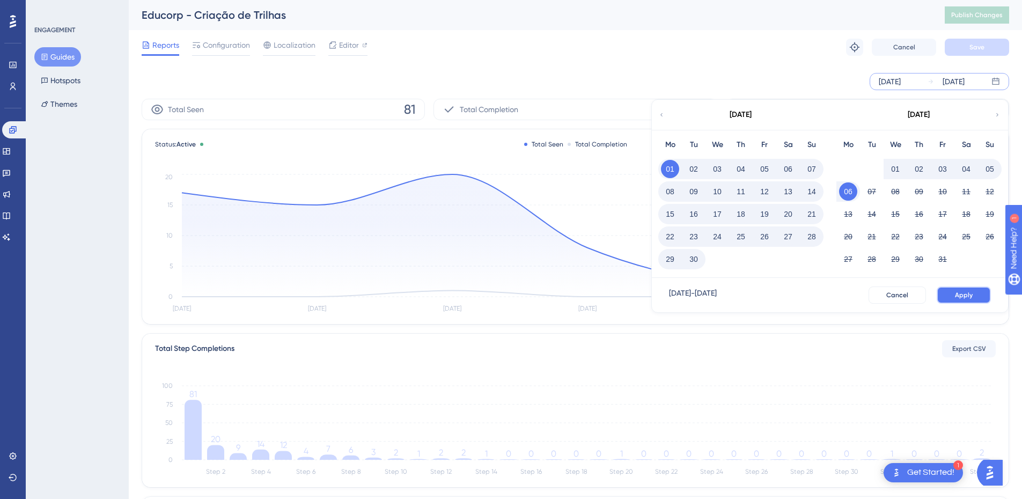
click at [976, 288] on button "Apply" at bounding box center [964, 295] width 54 height 17
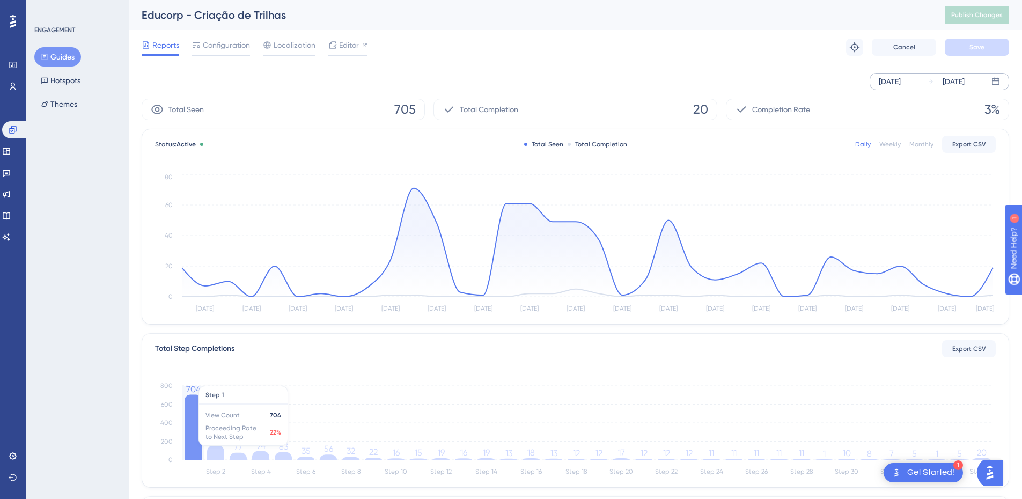
click at [195, 448] on icon at bounding box center [193, 427] width 17 height 65
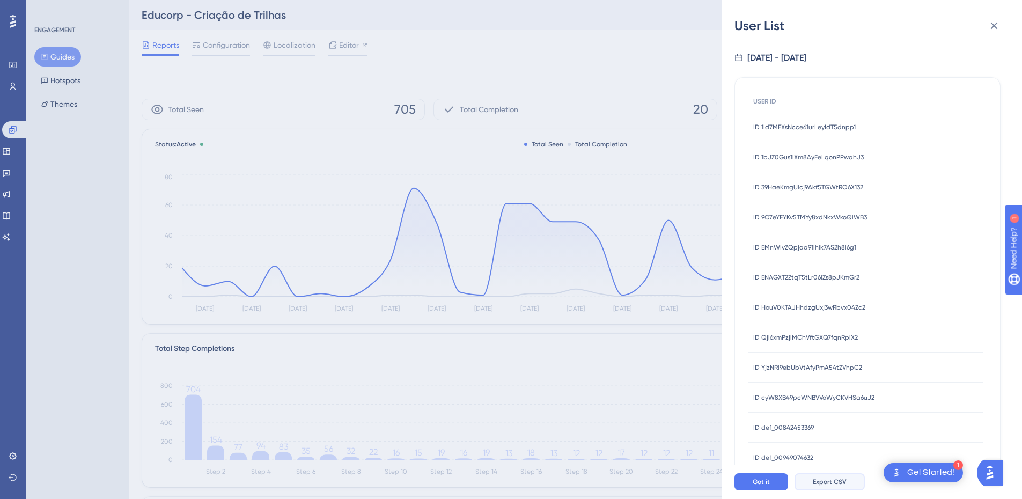
click at [813, 482] on button "Export CSV" at bounding box center [830, 481] width 70 height 17
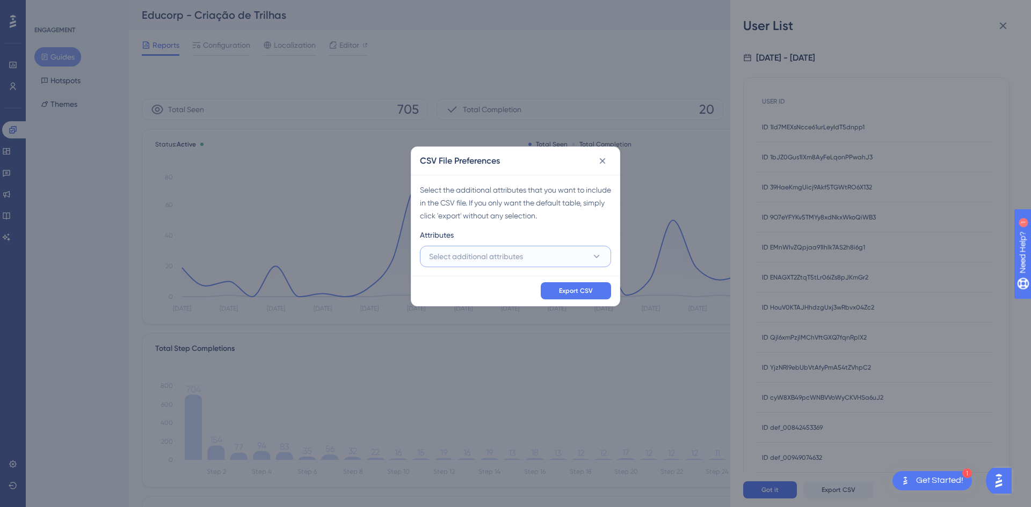
click at [561, 263] on button "Select additional attributes" at bounding box center [515, 256] width 191 height 21
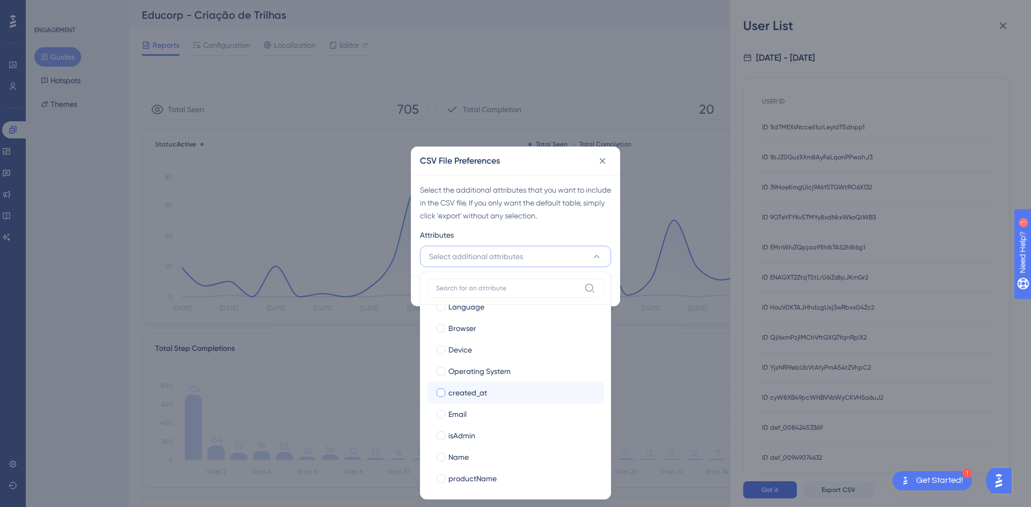
scroll to position [104, 0]
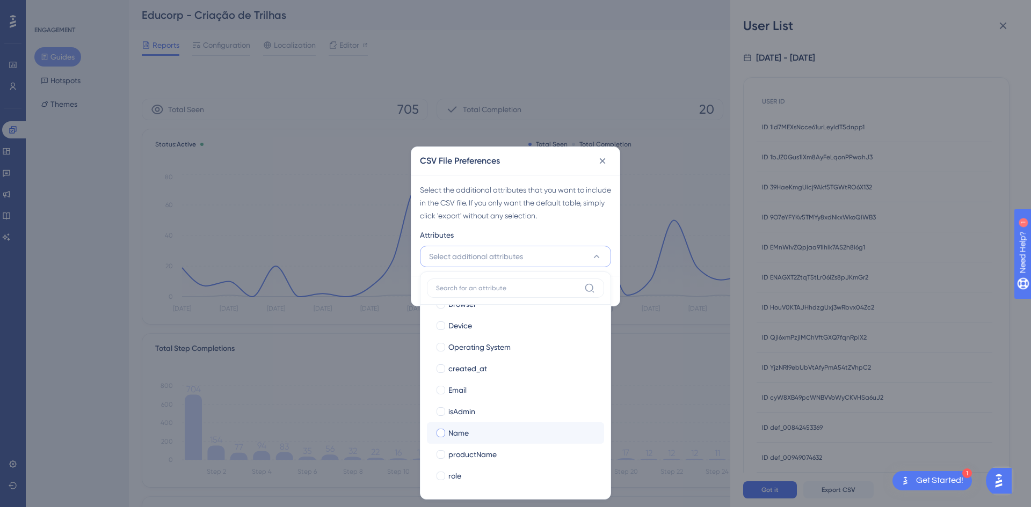
click at [463, 438] on span "Name" at bounding box center [458, 433] width 20 height 13
checkbox input "true"
click at [476, 388] on div "Email" at bounding box center [521, 390] width 147 height 13
checkbox input "true"
click at [608, 191] on div "Select the additional attributes that you want to include in the CSV file. If y…" at bounding box center [515, 203] width 191 height 39
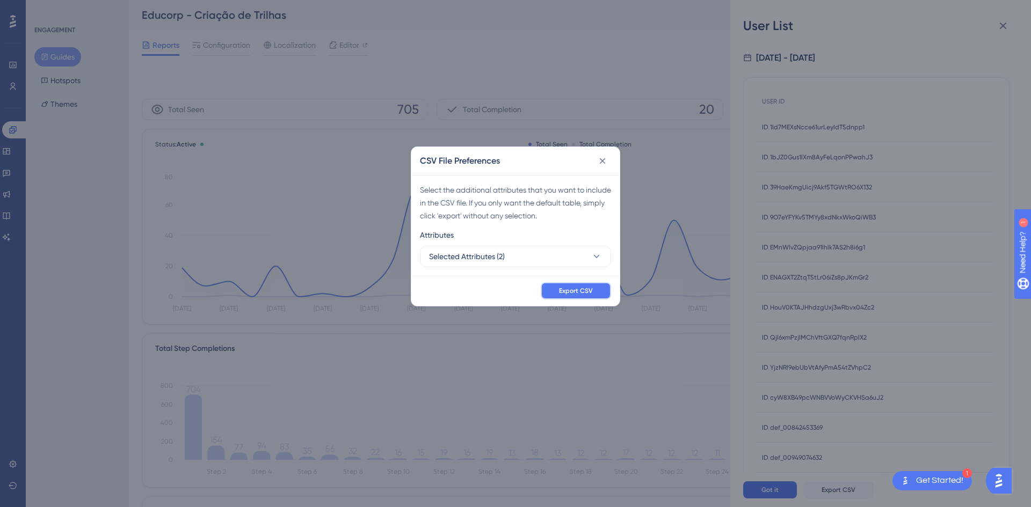
click at [576, 289] on span "Export CSV" at bounding box center [576, 291] width 34 height 9
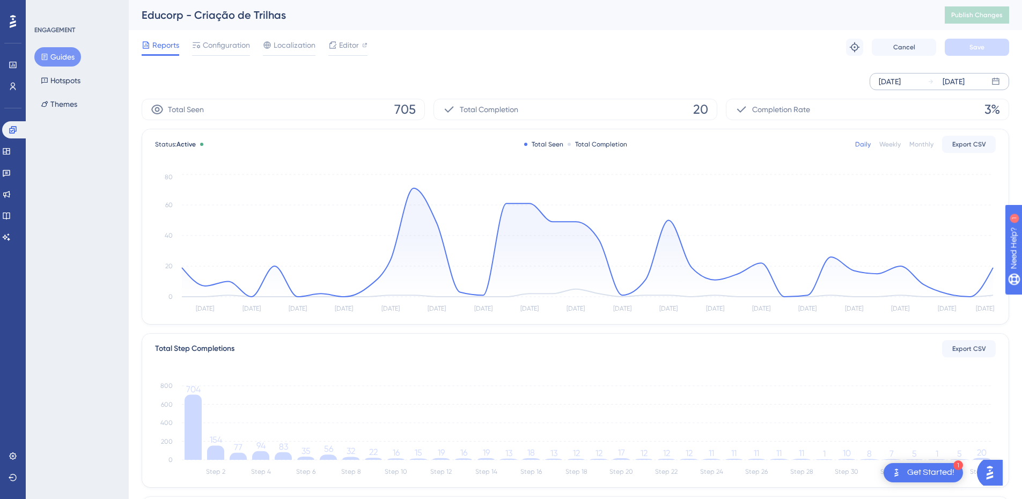
click at [740, 70] on div "[DATE] [DATE]" at bounding box center [576, 81] width 868 height 34
click at [984, 451] on tspan "20" at bounding box center [982, 453] width 10 height 10
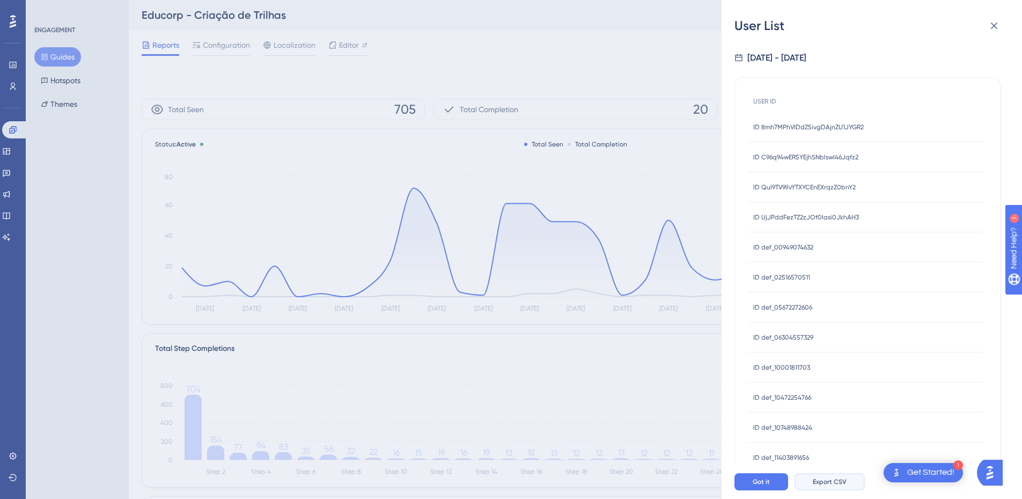
click at [814, 486] on span "Export CSV" at bounding box center [830, 482] width 34 height 9
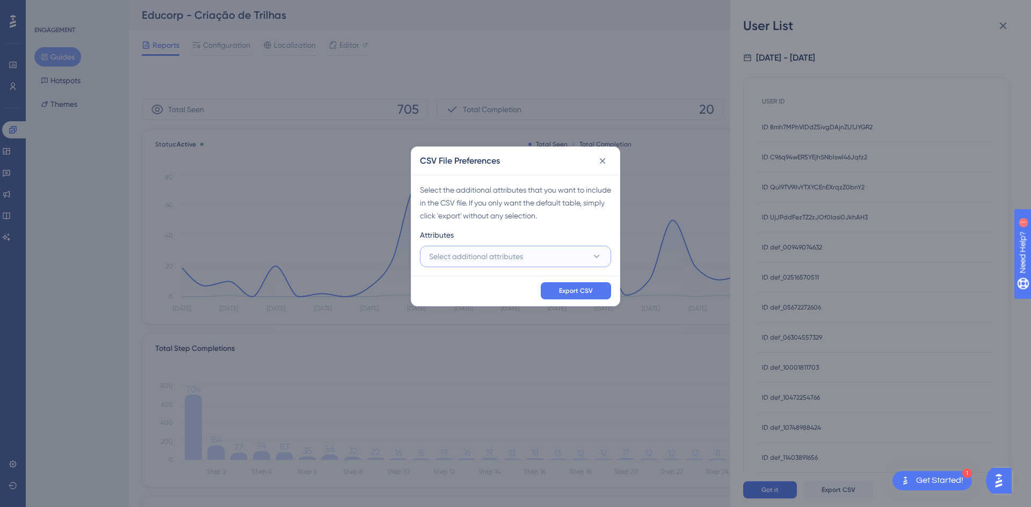
click at [518, 264] on button "Select additional attributes" at bounding box center [515, 256] width 191 height 21
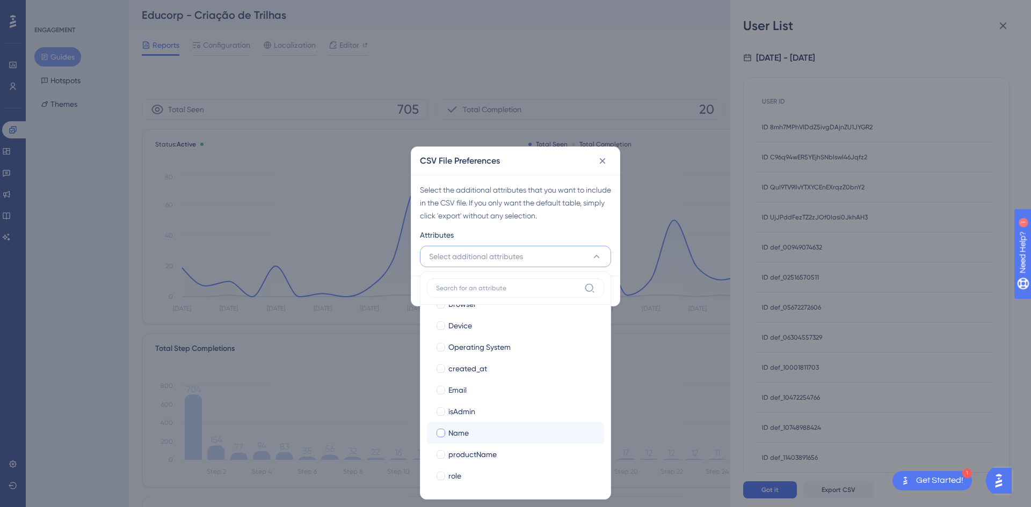
click at [510, 434] on div "Name" at bounding box center [521, 433] width 147 height 13
checkbox input "true"
click at [479, 374] on span "created_at" at bounding box center [467, 368] width 39 height 13
checkbox input "true"
click at [469, 393] on div "Email" at bounding box center [521, 390] width 147 height 13
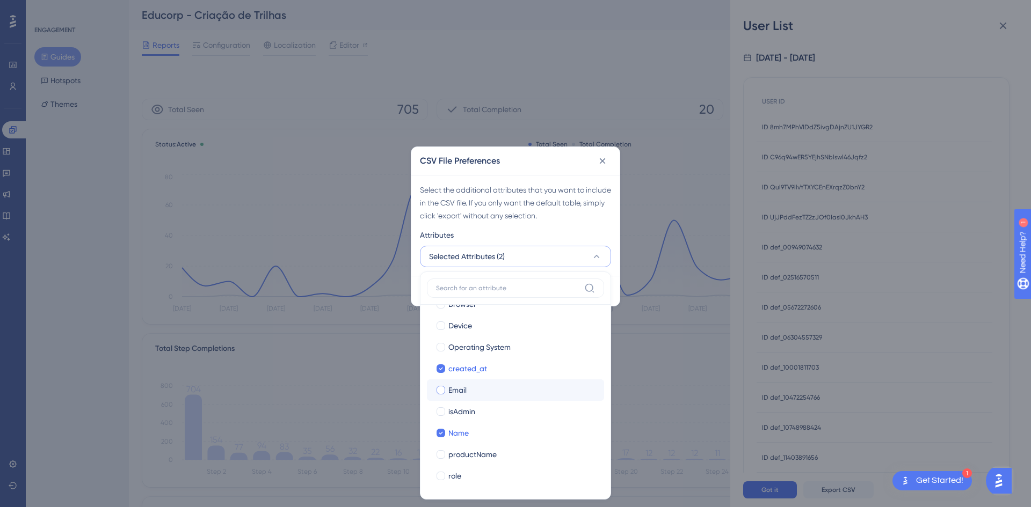
checkbox input "true"
click at [468, 364] on span "created_at" at bounding box center [467, 368] width 39 height 13
checkbox input "false"
click at [575, 191] on div "Select the additional attributes that you want to include in the CSV file. If y…" at bounding box center [515, 203] width 191 height 39
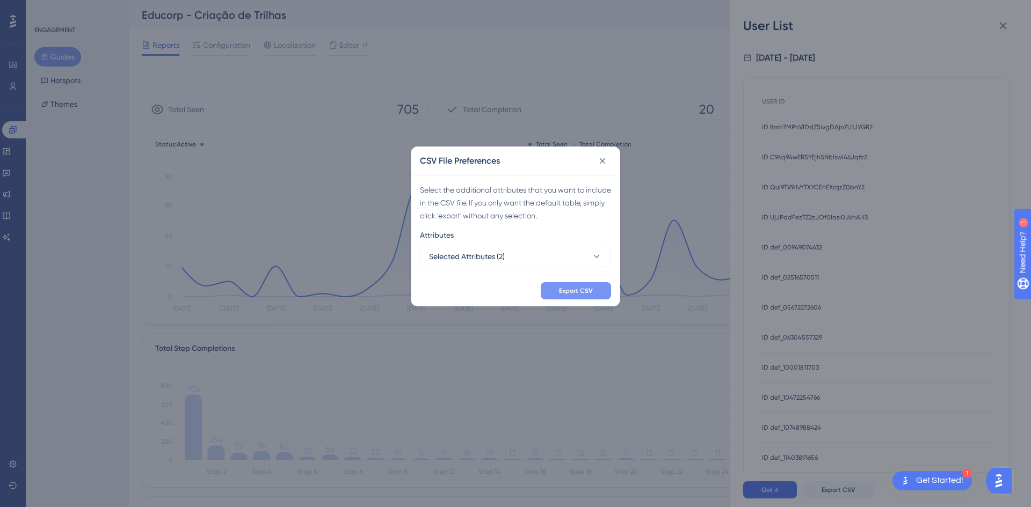
click at [581, 296] on button "Export CSV" at bounding box center [576, 290] width 70 height 17
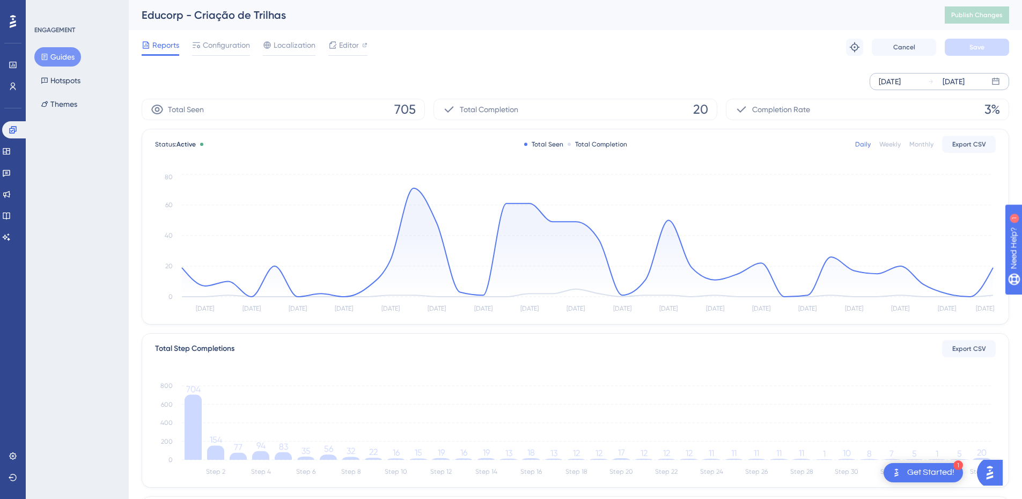
drag, startPoint x: 269, startPoint y: 100, endPoint x: 196, endPoint y: 69, distance: 79.1
click at [268, 100] on div "Total Seen 705" at bounding box center [283, 109] width 283 height 21
click at [203, 48] on span "Configuration" at bounding box center [226, 45] width 47 height 13
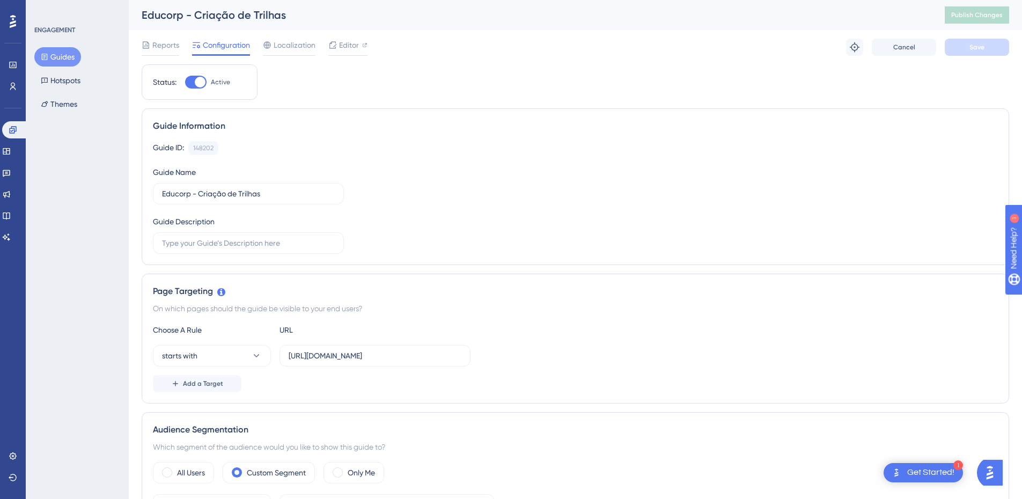
click at [65, 64] on button "Guides" at bounding box center [57, 56] width 47 height 19
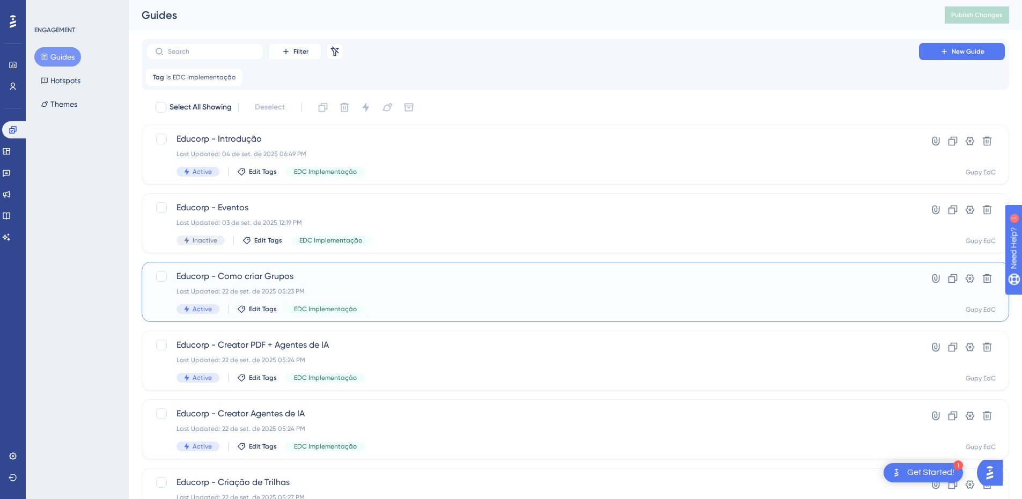
click at [252, 287] on div "Educorp - Como criar Grupos Last Updated: 22 de set. de 2025 05:23 PM Active Ed…" at bounding box center [533, 292] width 712 height 44
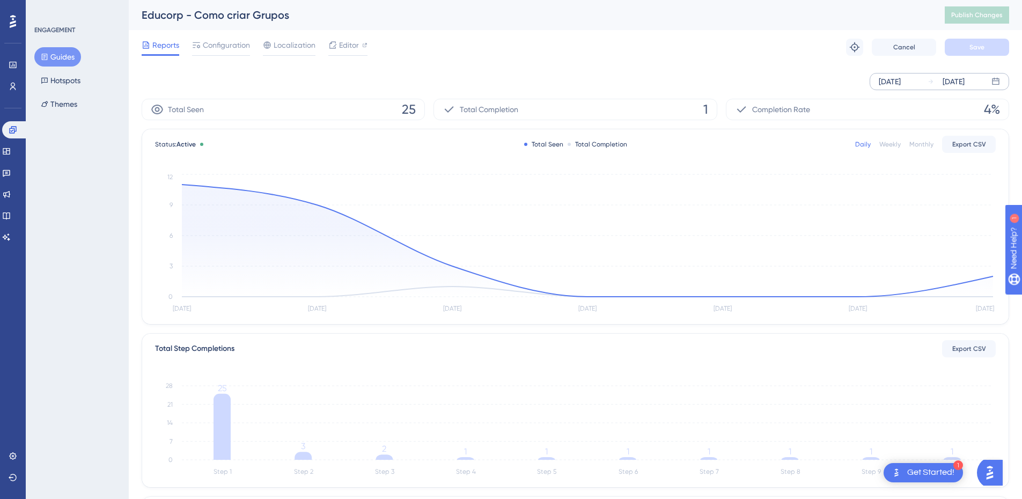
click at [901, 87] on div "[DATE]" at bounding box center [890, 81] width 22 height 13
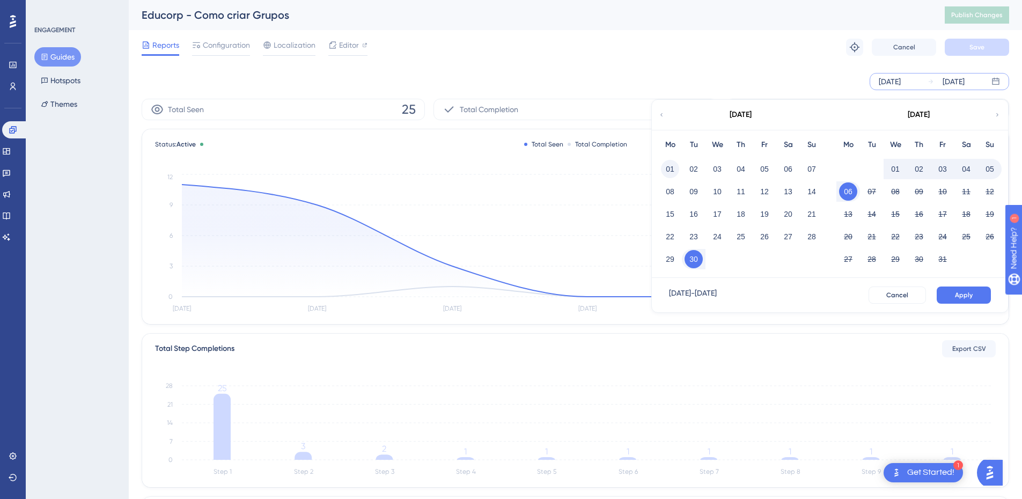
click at [672, 169] on button "01" at bounding box center [670, 169] width 18 height 18
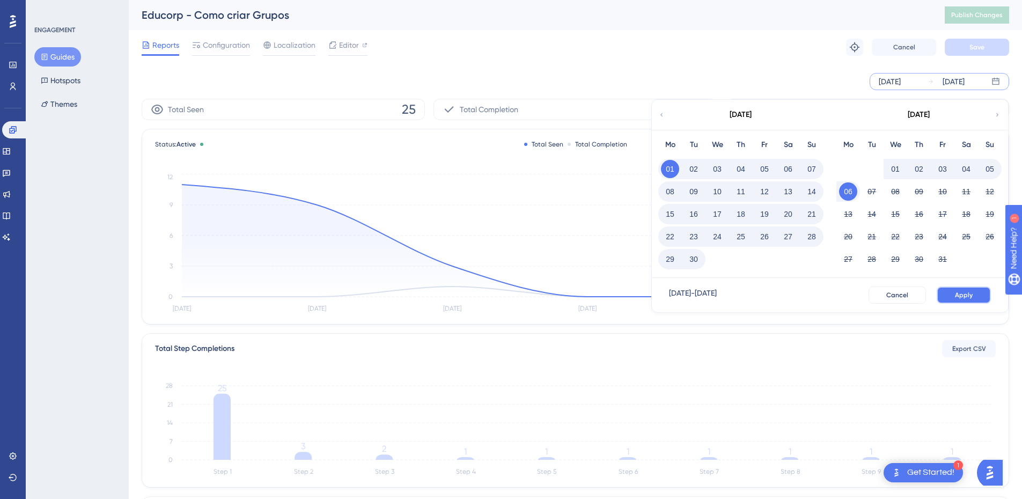
click at [950, 290] on button "Apply" at bounding box center [964, 295] width 54 height 17
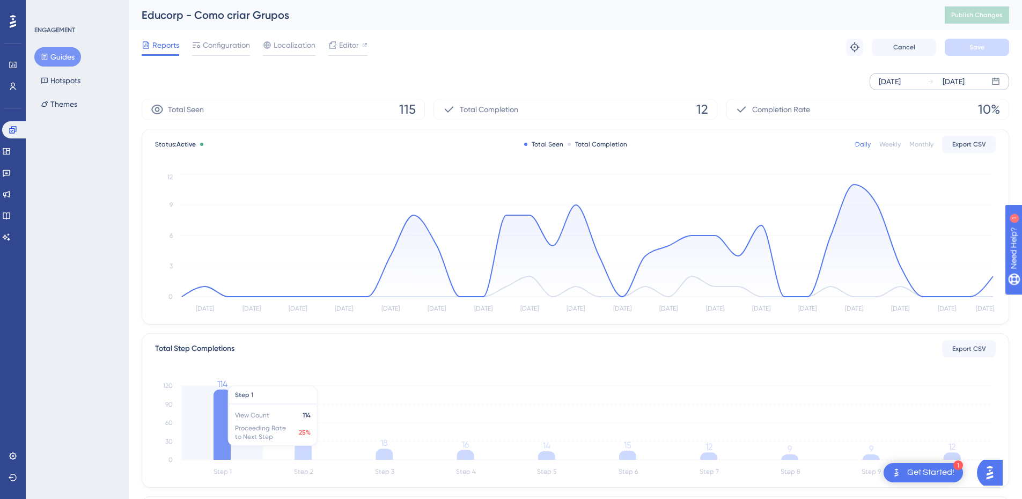
click at [227, 438] on icon at bounding box center [222, 425] width 17 height 70
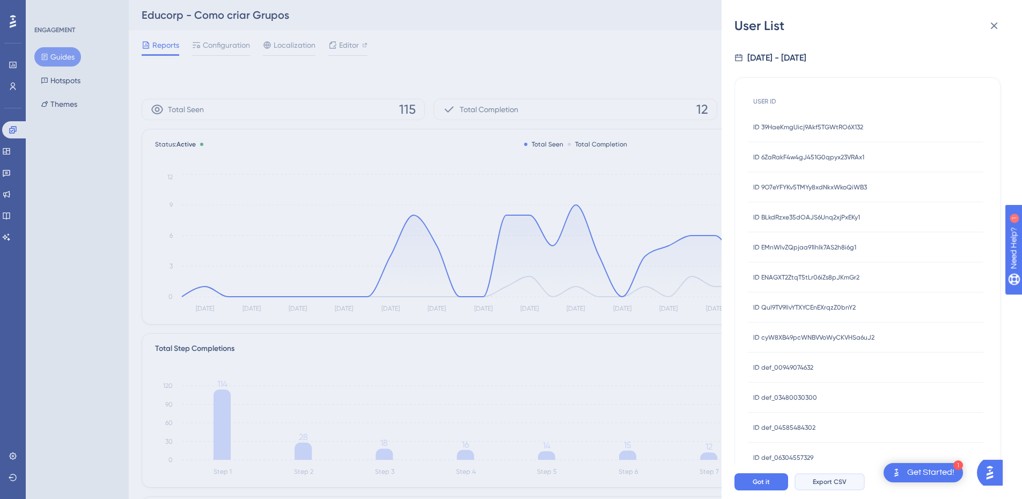
click at [824, 486] on span "Export CSV" at bounding box center [830, 482] width 34 height 9
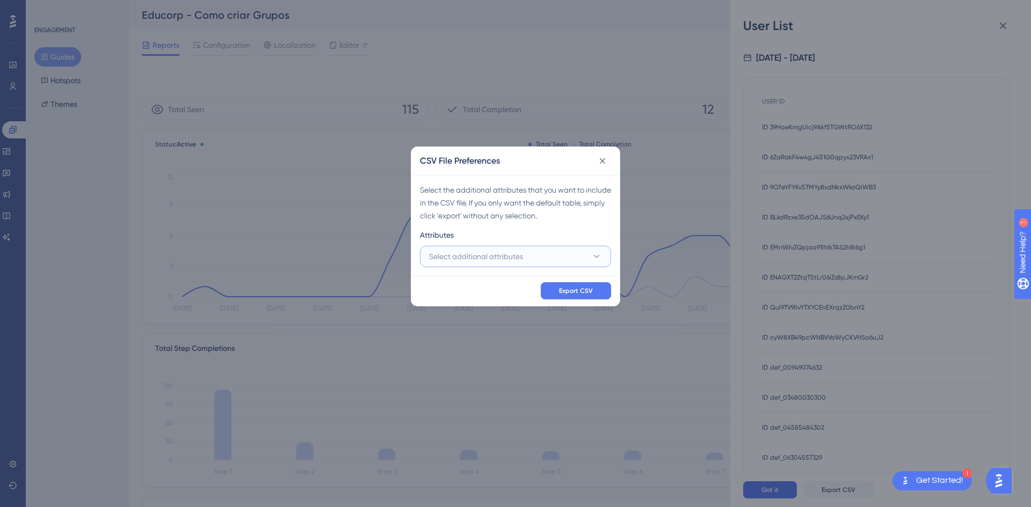
click at [518, 248] on button "Select additional attributes" at bounding box center [515, 256] width 191 height 21
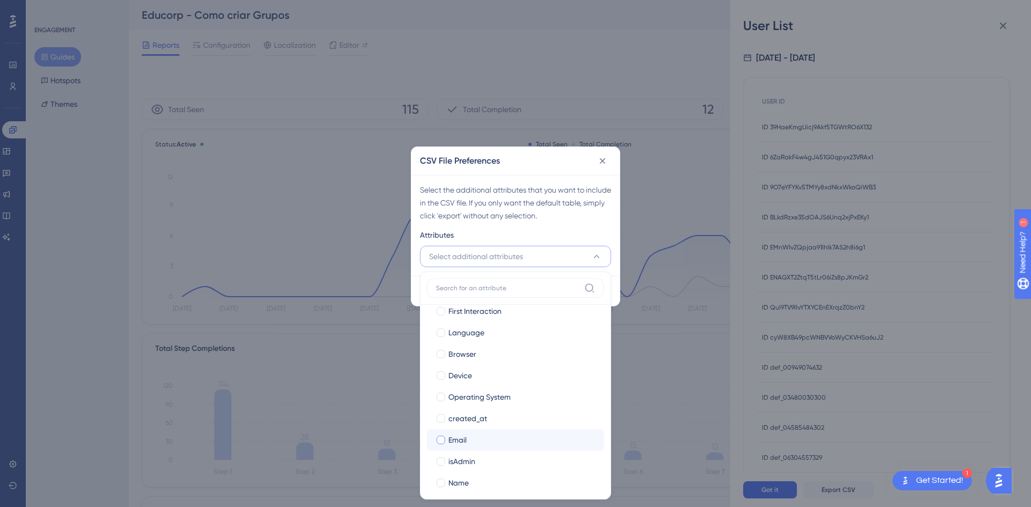
scroll to position [104, 0]
click at [463, 436] on span "Name" at bounding box center [458, 433] width 20 height 13
checkbox input "true"
click at [459, 389] on span "Email" at bounding box center [457, 390] width 18 height 13
checkbox input "true"
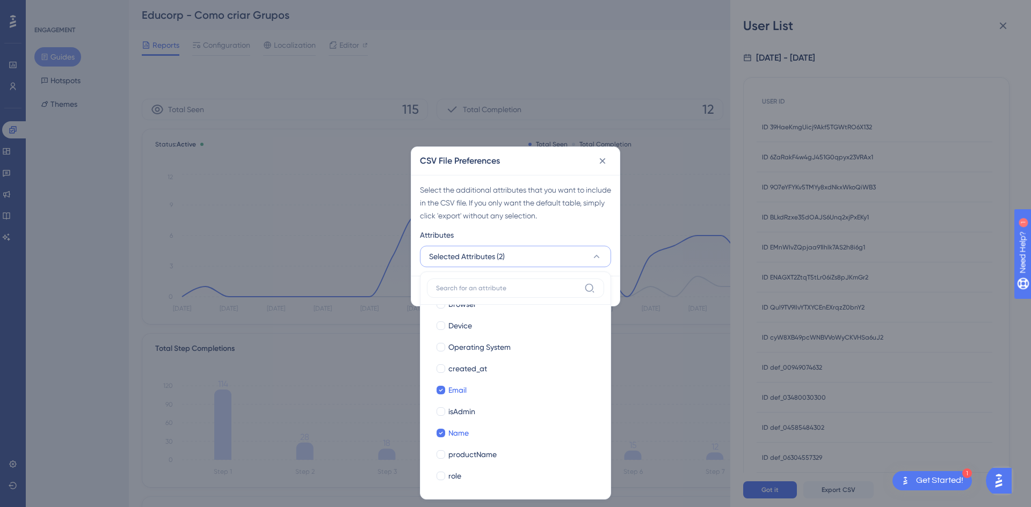
click at [590, 173] on div "CSV File Preferences" at bounding box center [515, 161] width 208 height 28
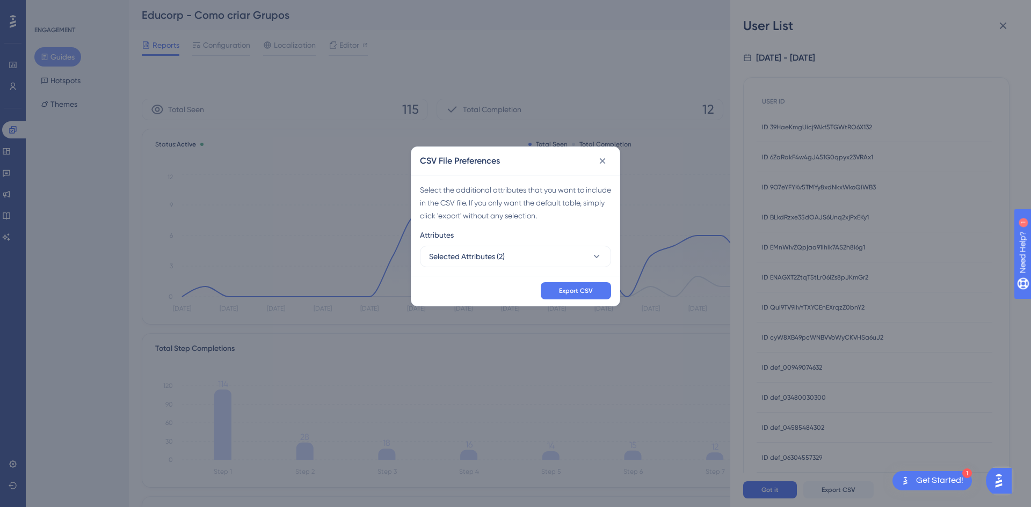
click at [591, 309] on div "CSV File Preferences Select the additional attributes that you want to include …" at bounding box center [515, 253] width 1031 height 507
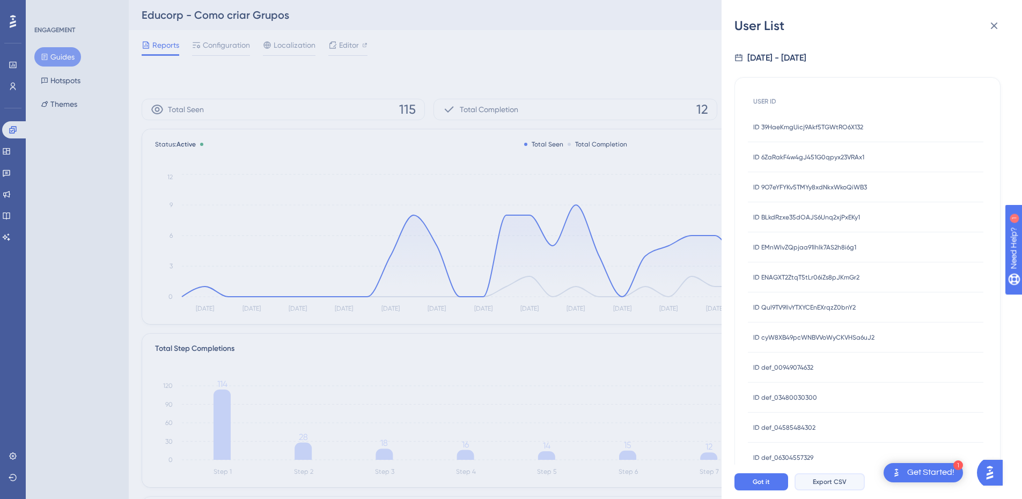
click at [838, 486] on span "Export CSV" at bounding box center [830, 482] width 34 height 9
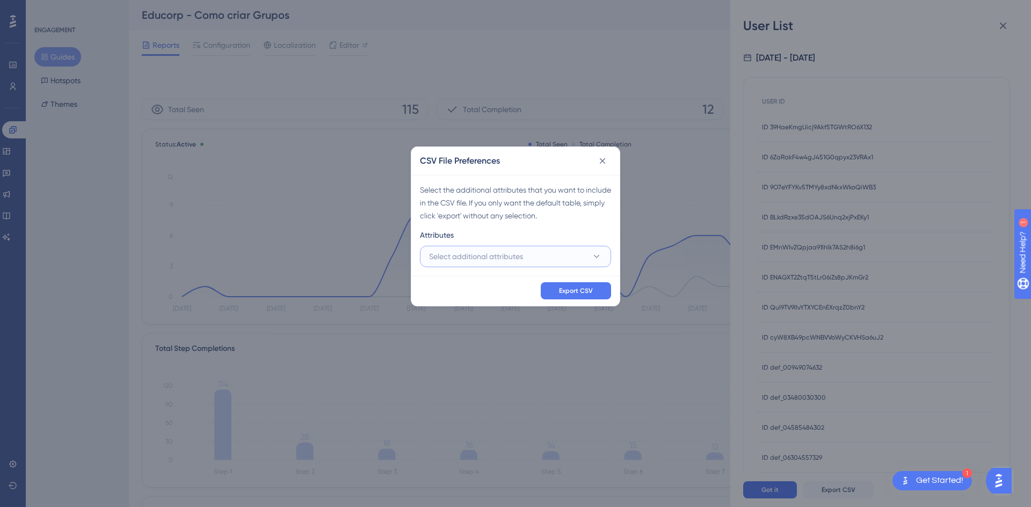
click at [544, 251] on button "Select additional attributes" at bounding box center [515, 256] width 191 height 21
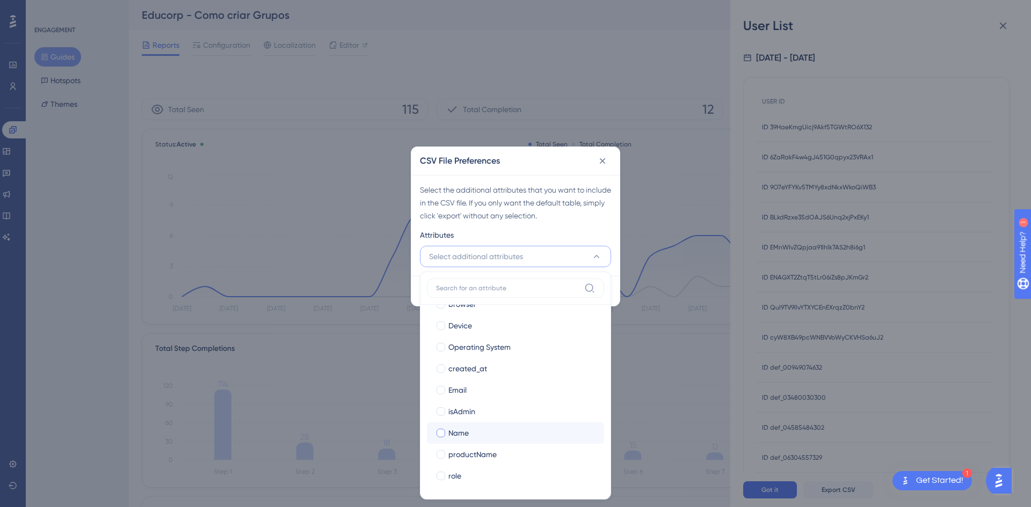
click at [476, 434] on div "Name" at bounding box center [521, 433] width 147 height 13
checkbox input "true"
click at [470, 399] on label "Email Email" at bounding box center [515, 389] width 177 height 21
click at [441, 493] on input "Email" at bounding box center [441, 493] width 1 height 1
checkbox input "false"
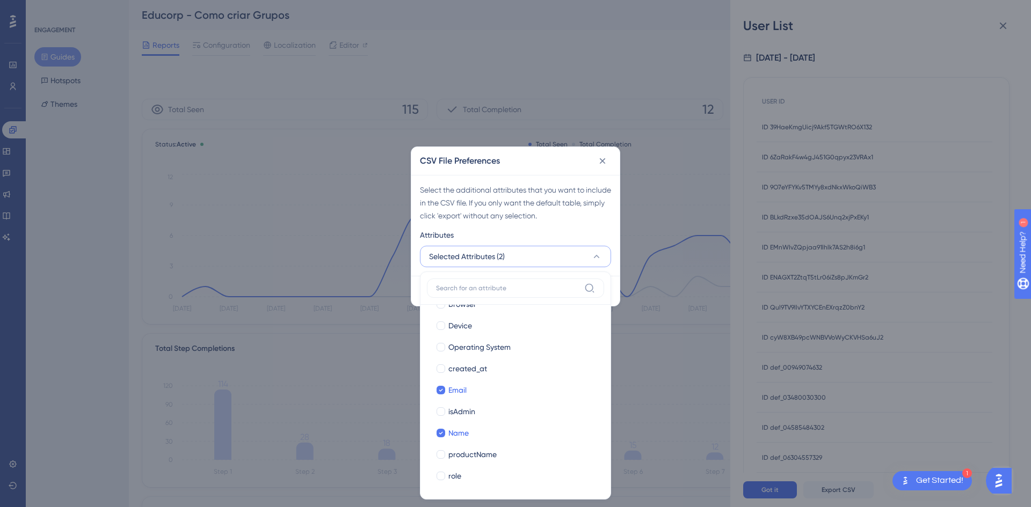
click at [528, 178] on div "Select the additional attributes that you want to include in the CSV file. If y…" at bounding box center [515, 225] width 208 height 101
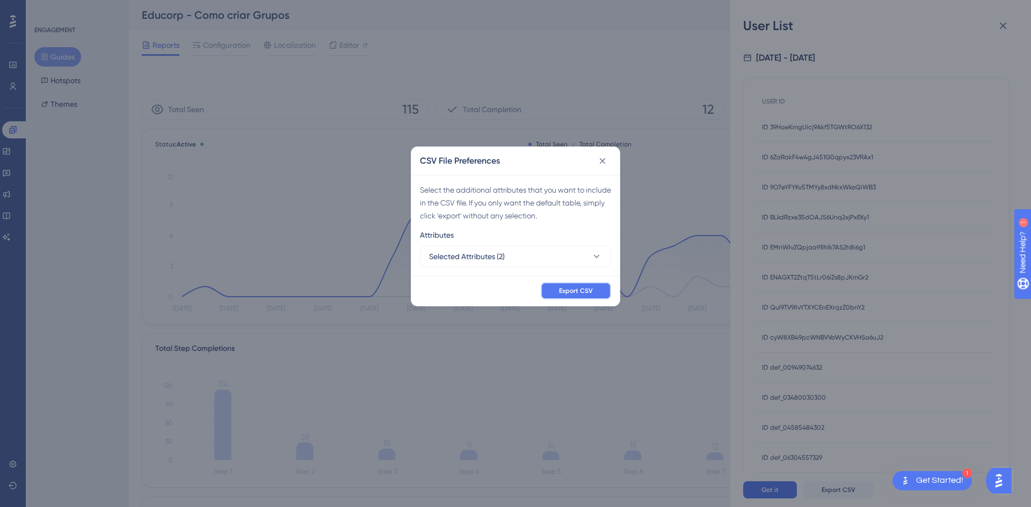
click at [571, 287] on span "Export CSV" at bounding box center [576, 291] width 34 height 9
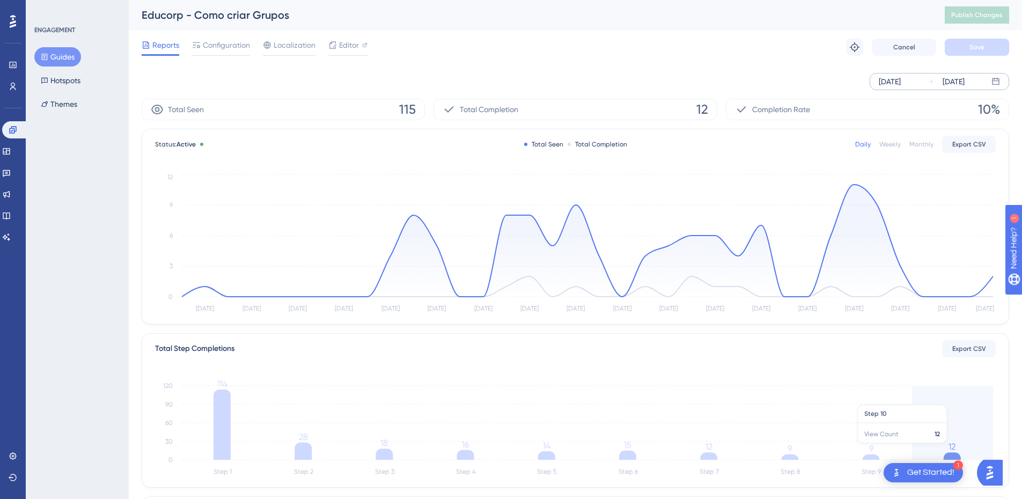
click at [945, 449] on icon "Step 1 Step 2 Step 3 Step 4 Step 5 Step 6 Step 7 Step 8 Step 9 Step 10 0 30 60 …" at bounding box center [575, 427] width 841 height 103
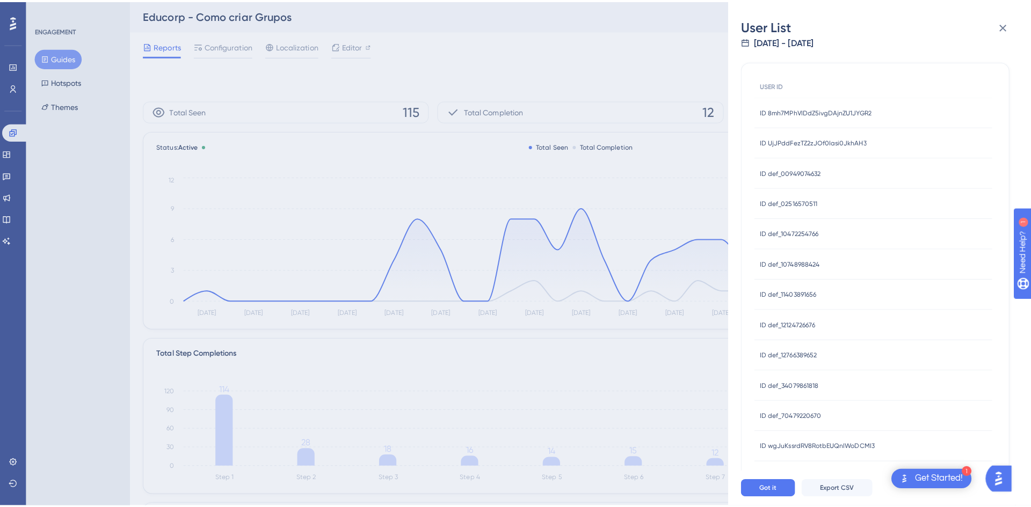
scroll to position [26, 0]
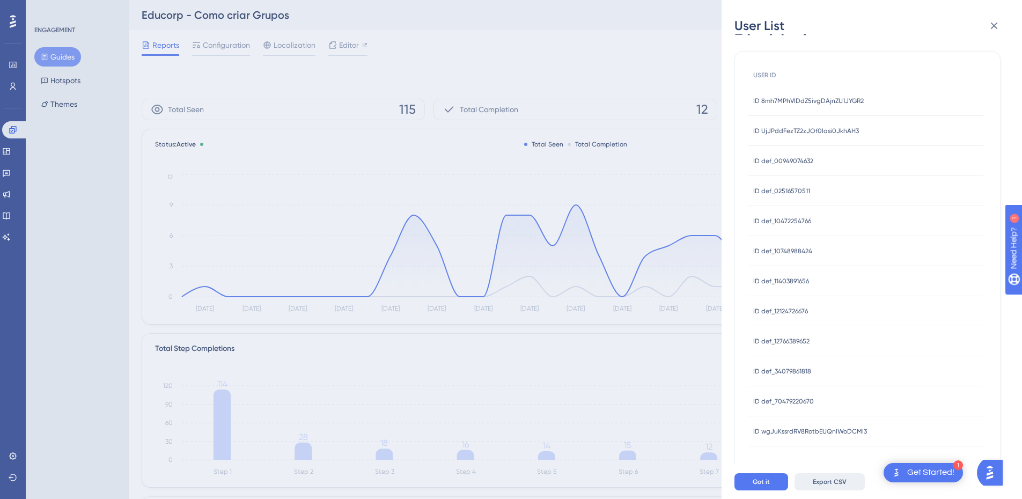
click at [829, 486] on span "Export CSV" at bounding box center [830, 482] width 34 height 9
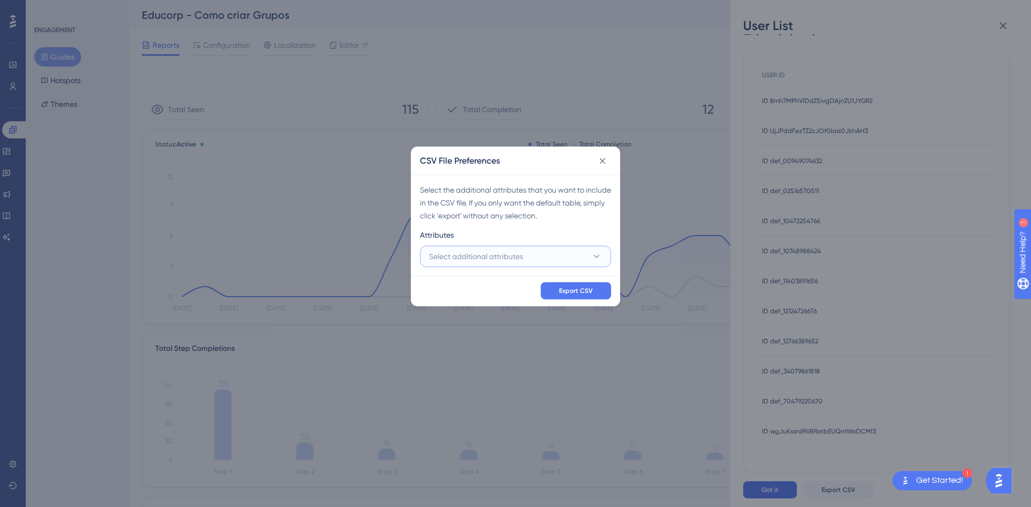
click at [496, 256] on span "Select additional attributes" at bounding box center [476, 256] width 94 height 13
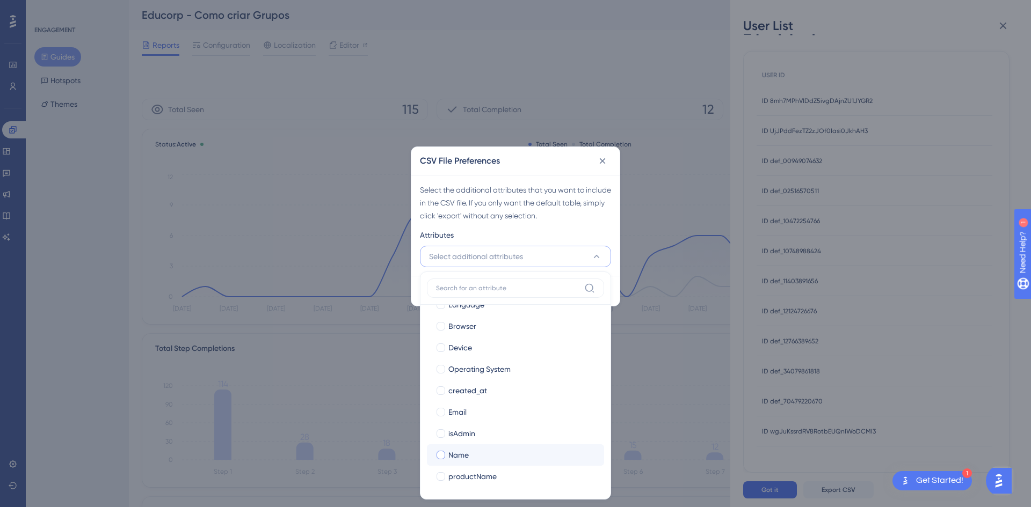
scroll to position [104, 0]
click at [476, 434] on div "Name" at bounding box center [521, 433] width 147 height 13
checkbox input "true"
click at [472, 390] on div "Email" at bounding box center [521, 390] width 147 height 13
checkbox input "true"
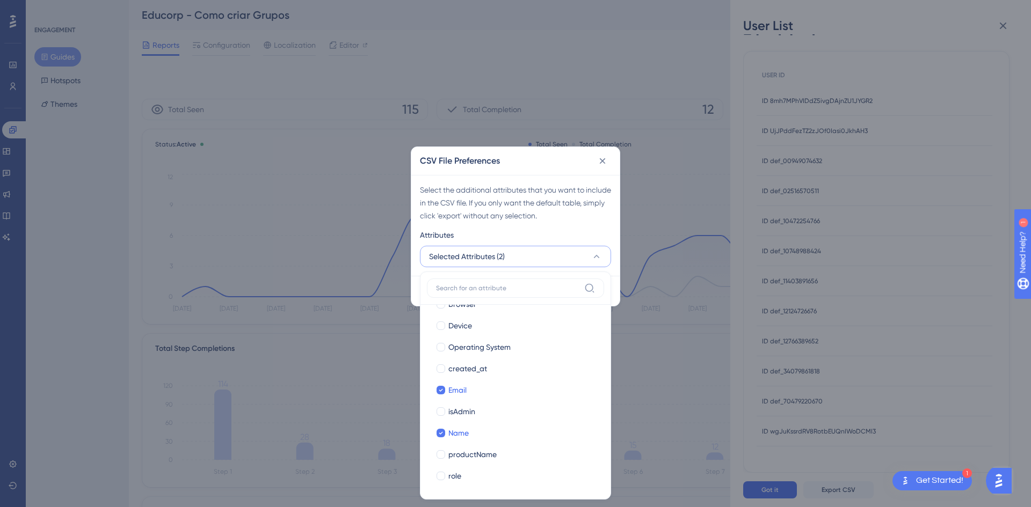
drag, startPoint x: 544, startPoint y: 176, endPoint x: 620, endPoint y: 313, distance: 156.7
click at [544, 177] on div "Select the additional attributes that you want to include in the CSV file. If y…" at bounding box center [515, 225] width 208 height 101
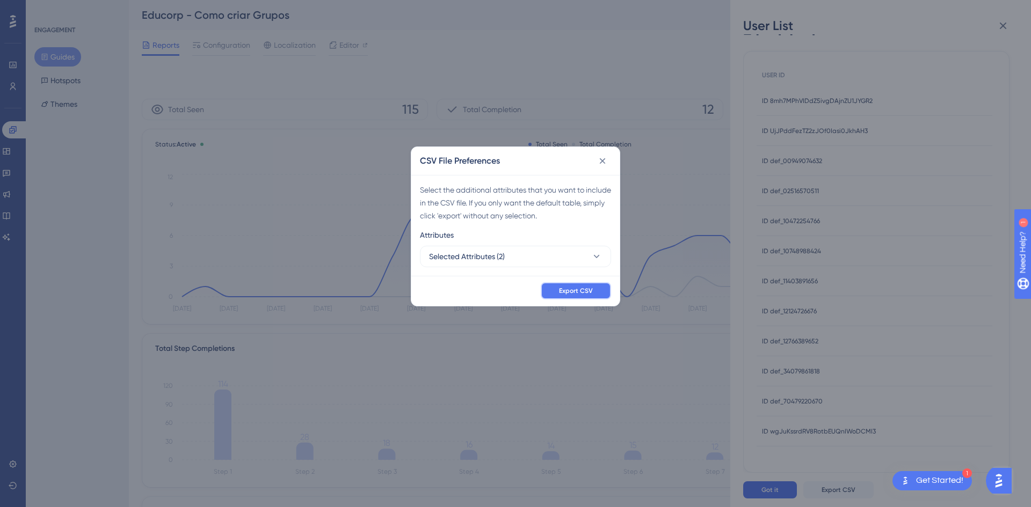
click at [577, 287] on span "Export CSV" at bounding box center [576, 291] width 34 height 9
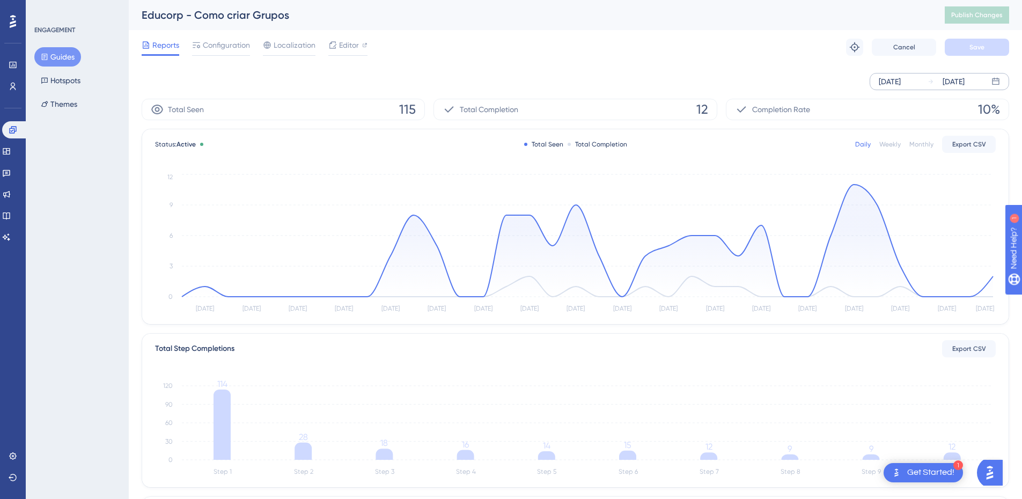
click at [497, 87] on div "[DATE] [DATE]" at bounding box center [576, 81] width 868 height 17
click at [213, 43] on span "Configuration" at bounding box center [226, 45] width 47 height 13
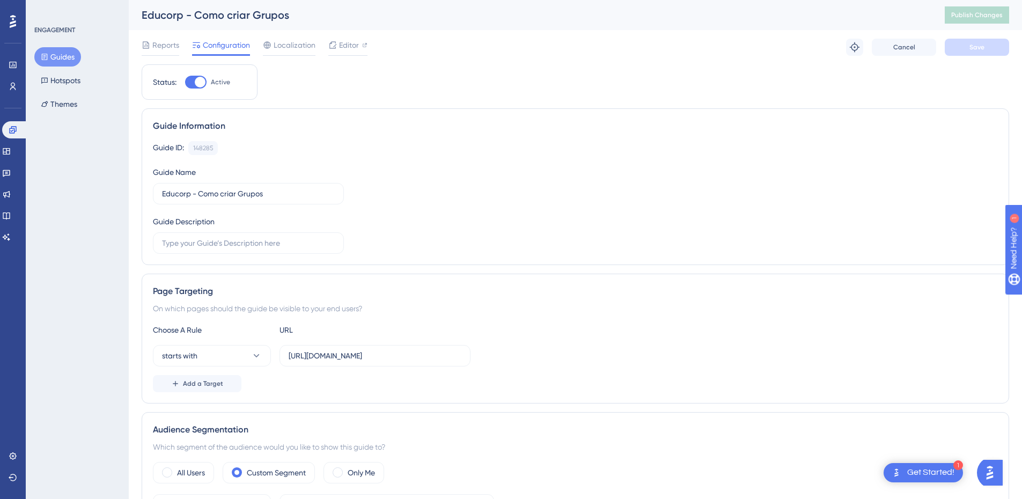
click at [57, 53] on button "Guides" at bounding box center [57, 56] width 47 height 19
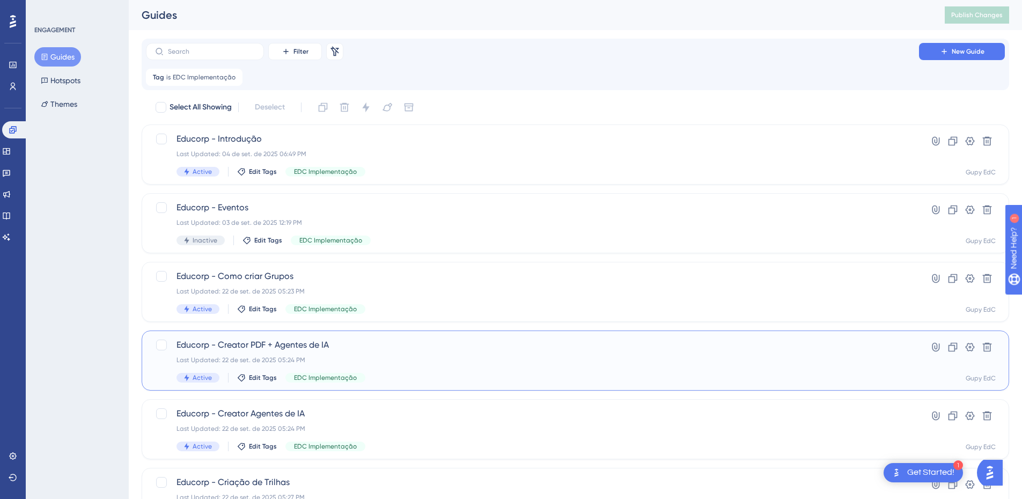
click at [364, 350] on span "Educorp - Creator PDF + Agentes de IA" at bounding box center [533, 345] width 712 height 13
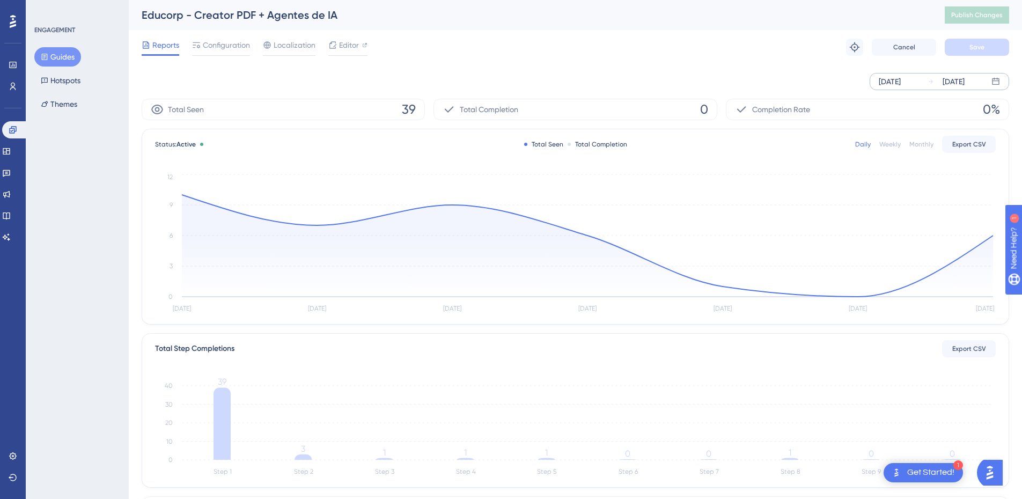
click at [950, 77] on div "[DATE]" at bounding box center [954, 81] width 22 height 13
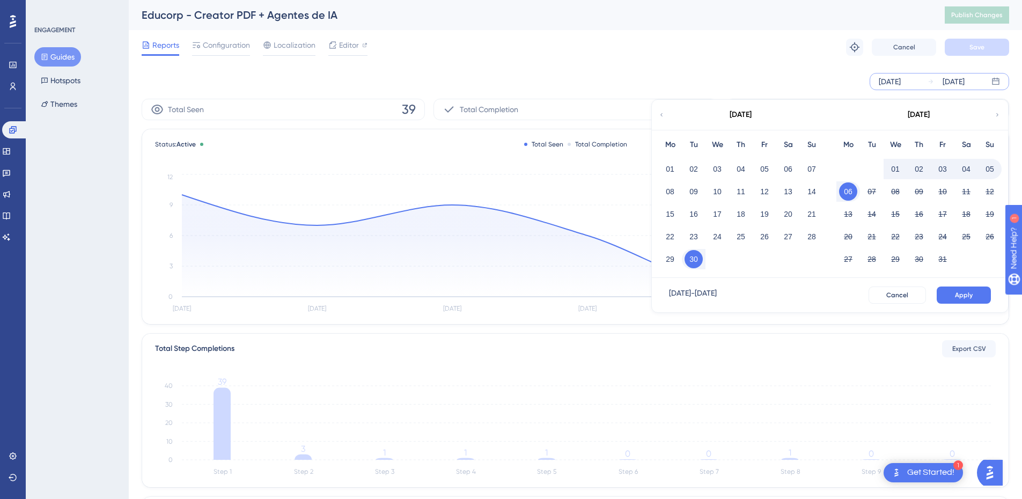
click at [663, 178] on div "01" at bounding box center [671, 169] width 24 height 20
click at [678, 173] on button "01" at bounding box center [670, 169] width 18 height 18
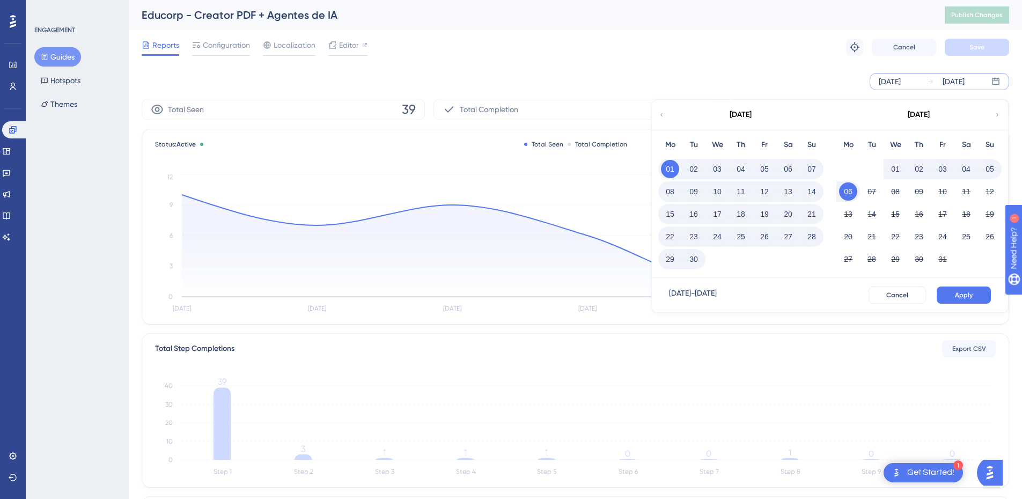
click at [667, 165] on button "01" at bounding box center [670, 169] width 18 height 18
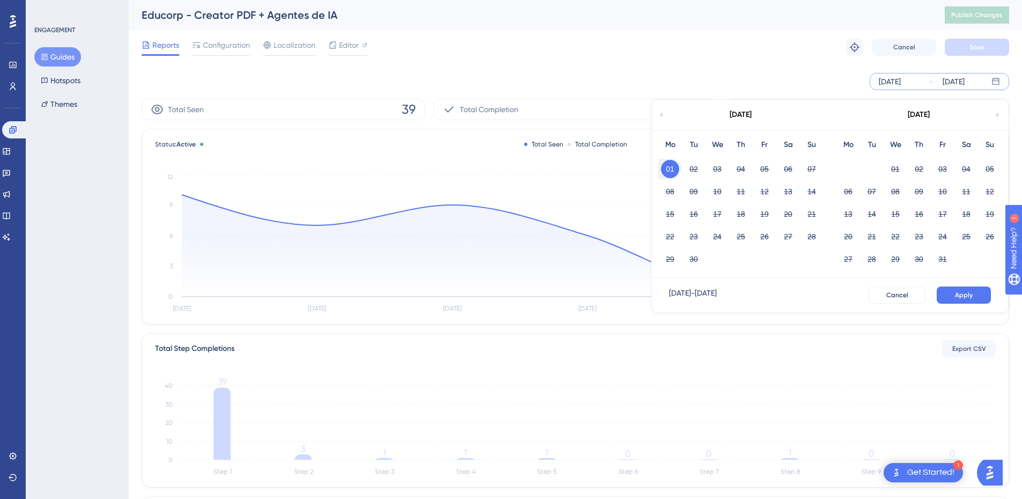
click at [862, 193] on div "06 07 08 09 10 11 12" at bounding box center [919, 190] width 165 height 23
drag, startPoint x: 583, startPoint y: 172, endPoint x: 674, endPoint y: 172, distance: 90.2
click at [586, 172] on icon "[DATE] [DATE] [DATE] [DATE] [DATE] [DATE] [DATE] 0 3 6 9 12" at bounding box center [575, 244] width 841 height 144
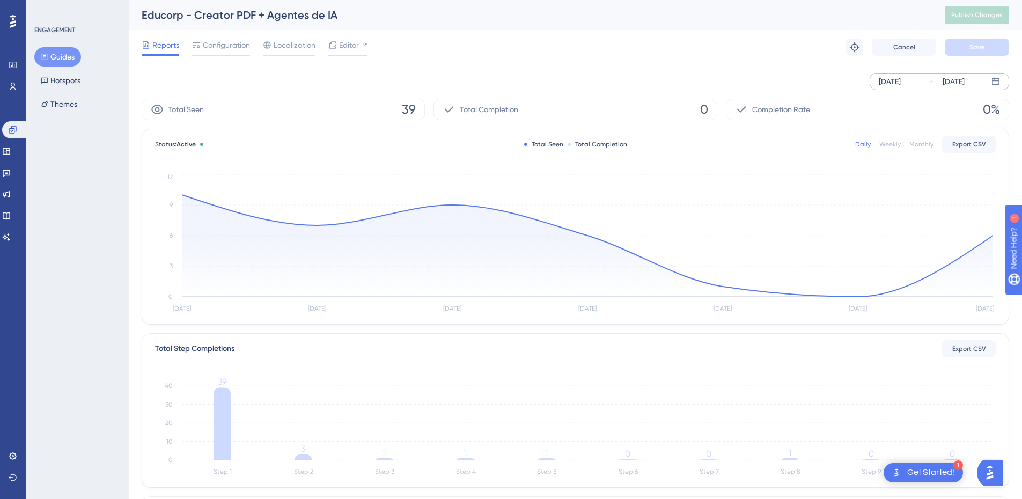
click at [965, 86] on div "[DATE]" at bounding box center [954, 81] width 22 height 13
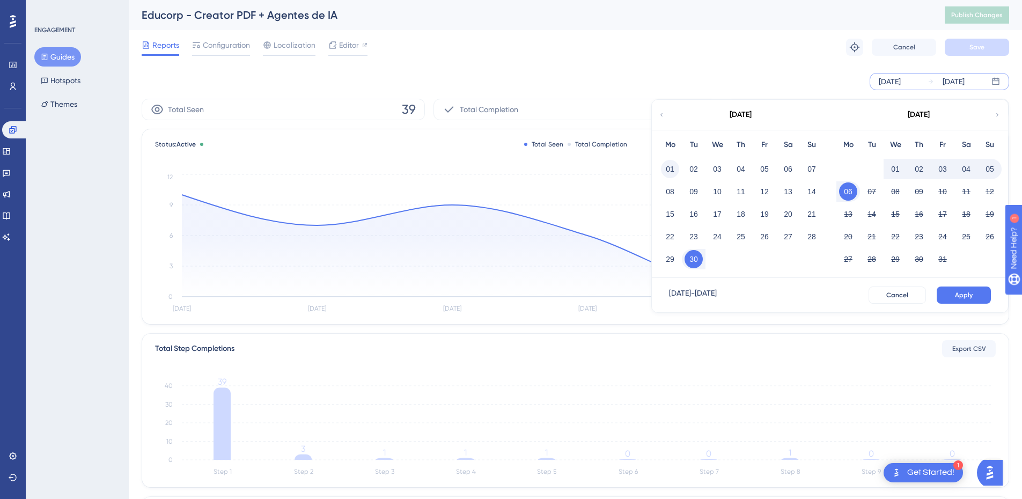
click at [663, 165] on button "01" at bounding box center [670, 169] width 18 height 18
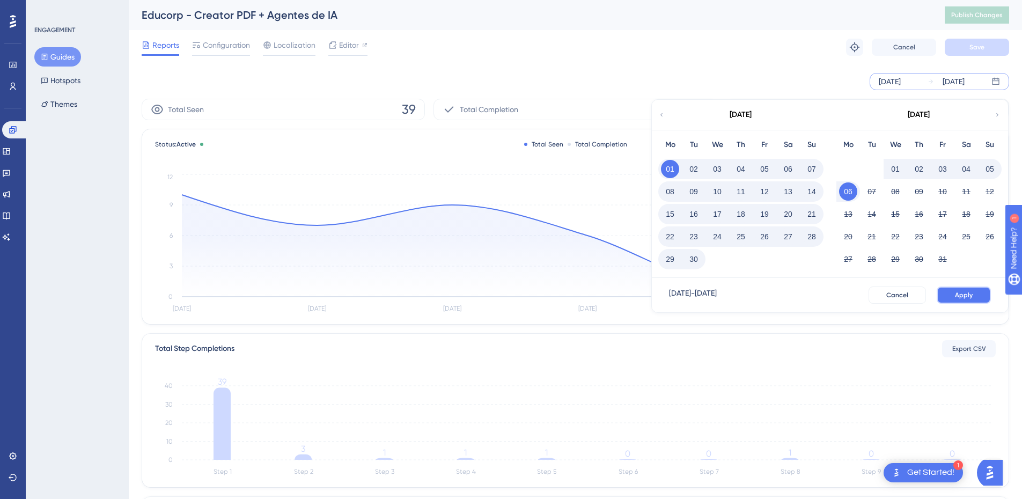
click at [970, 295] on span "Apply" at bounding box center [964, 295] width 18 height 9
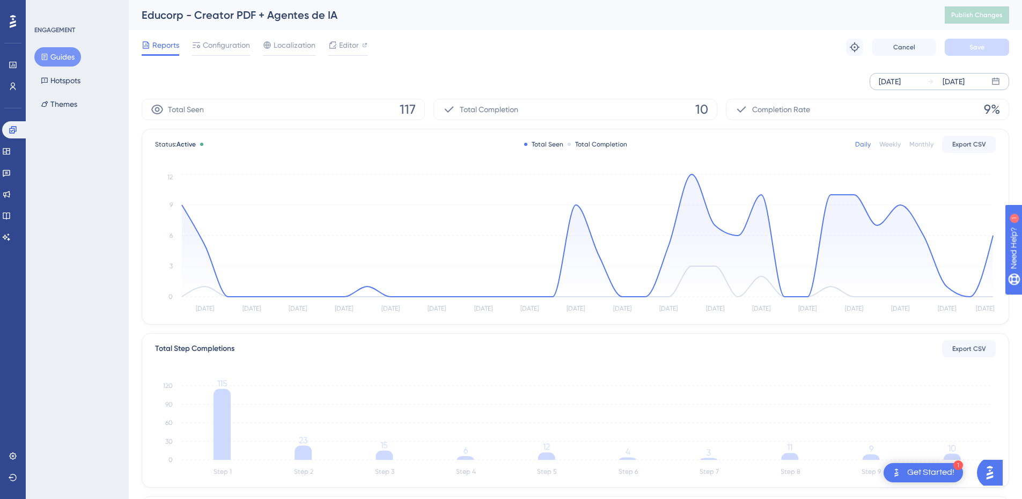
click at [224, 437] on icon at bounding box center [222, 424] width 17 height 71
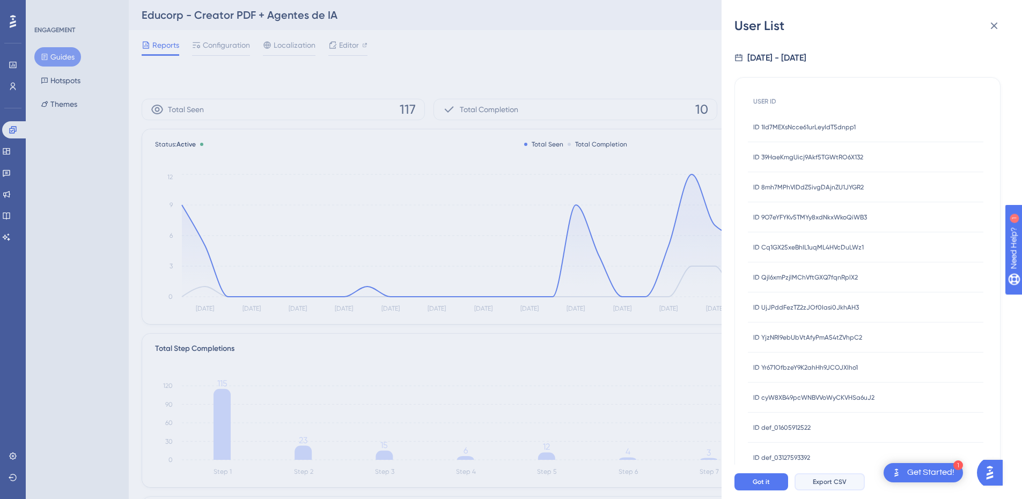
click at [830, 486] on span "Export CSV" at bounding box center [830, 482] width 34 height 9
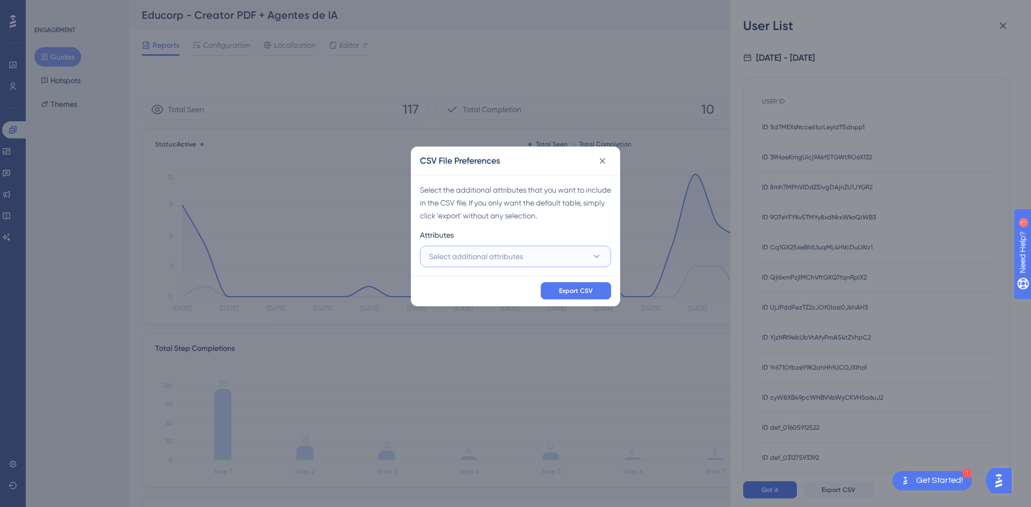
click at [507, 253] on span "Select additional attributes" at bounding box center [476, 256] width 94 height 13
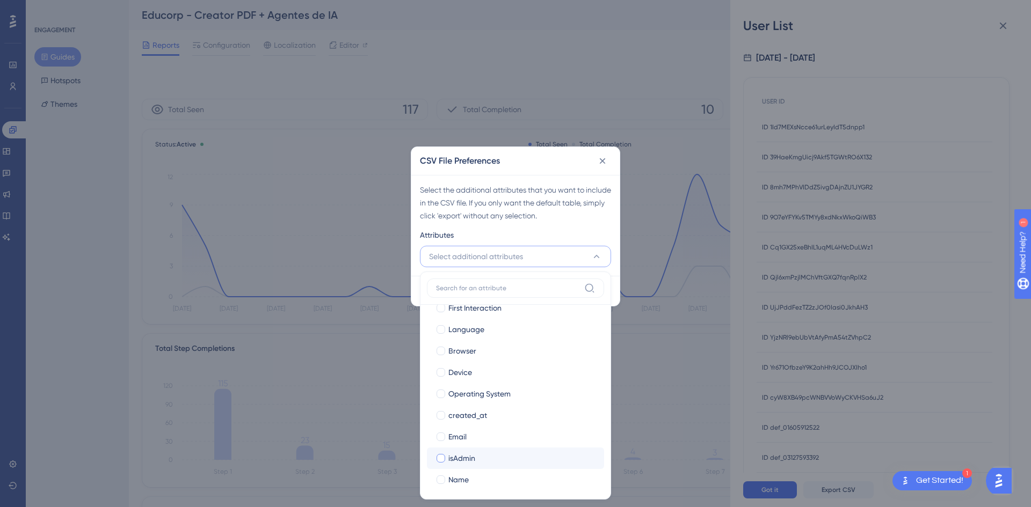
scroll to position [104, 0]
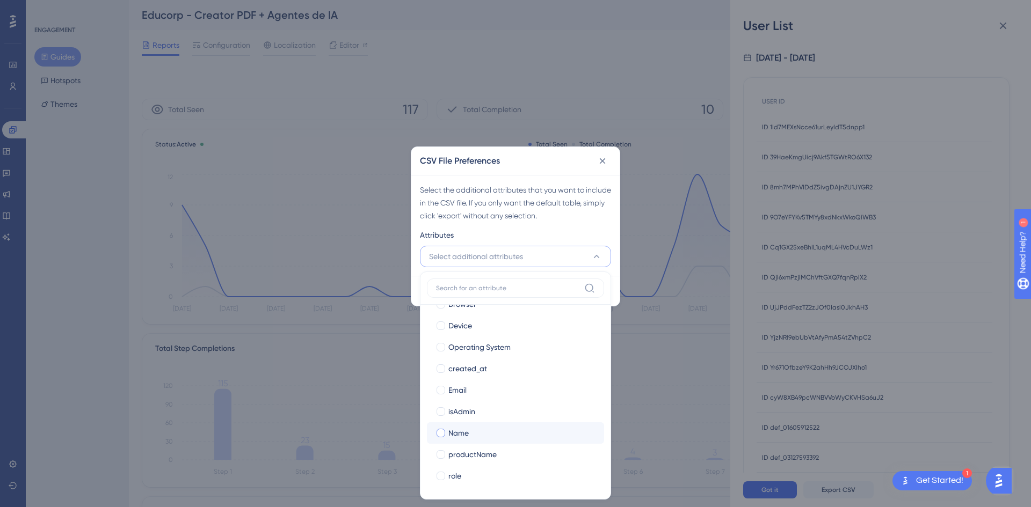
click at [465, 431] on span "Name" at bounding box center [458, 433] width 20 height 13
checkbox input "true"
click at [458, 382] on label "Email Email" at bounding box center [515, 389] width 177 height 21
click at [441, 493] on input "Email" at bounding box center [441, 493] width 1 height 1
checkbox input "false"
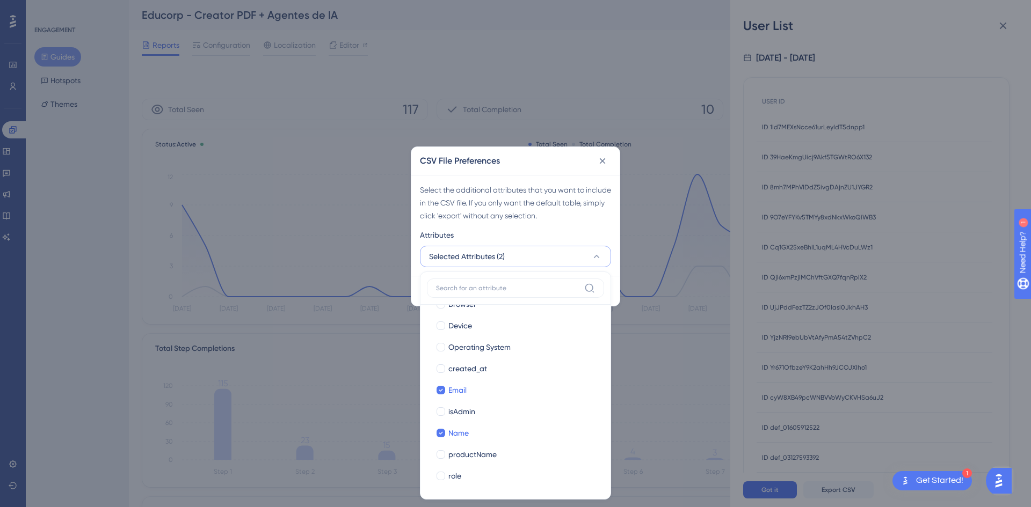
click at [553, 207] on div "Select the additional attributes that you want to include in the CSV file. If y…" at bounding box center [515, 203] width 191 height 39
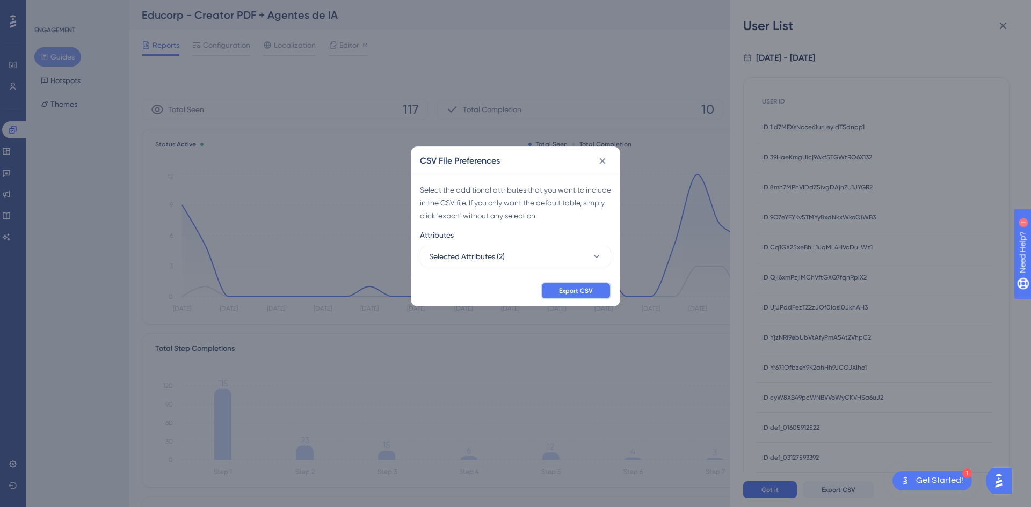
click at [585, 282] on button "Export CSV" at bounding box center [576, 290] width 70 height 17
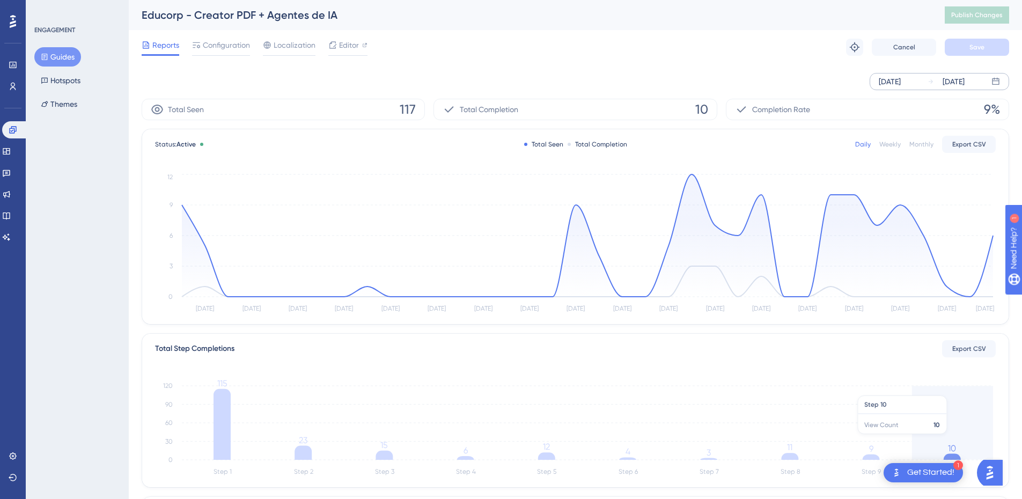
click at [952, 440] on icon "Step 1 Step 2 Step 3 Step 4 Step 5 Step 6 Step 7 Step 8 Step 9 Step 10 0 30 60 …" at bounding box center [575, 427] width 841 height 103
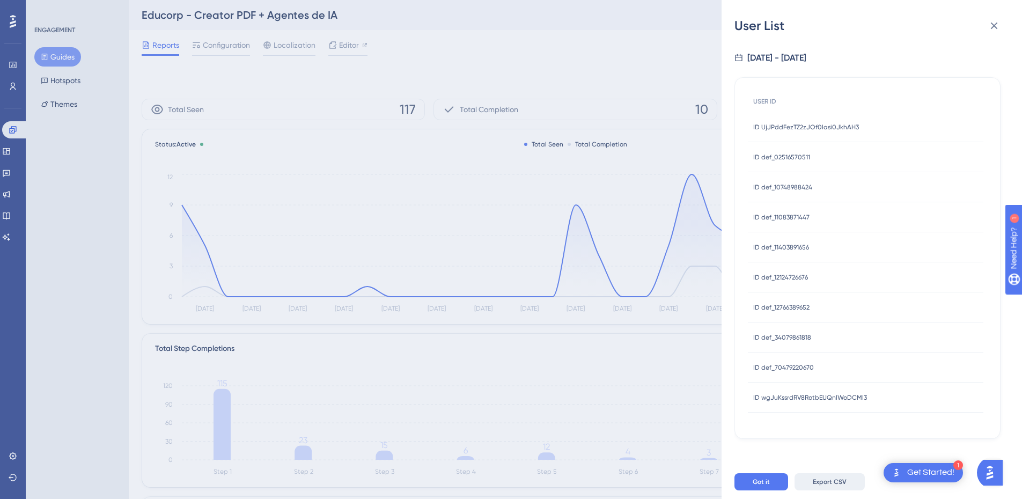
click at [835, 486] on span "Export CSV" at bounding box center [830, 482] width 34 height 9
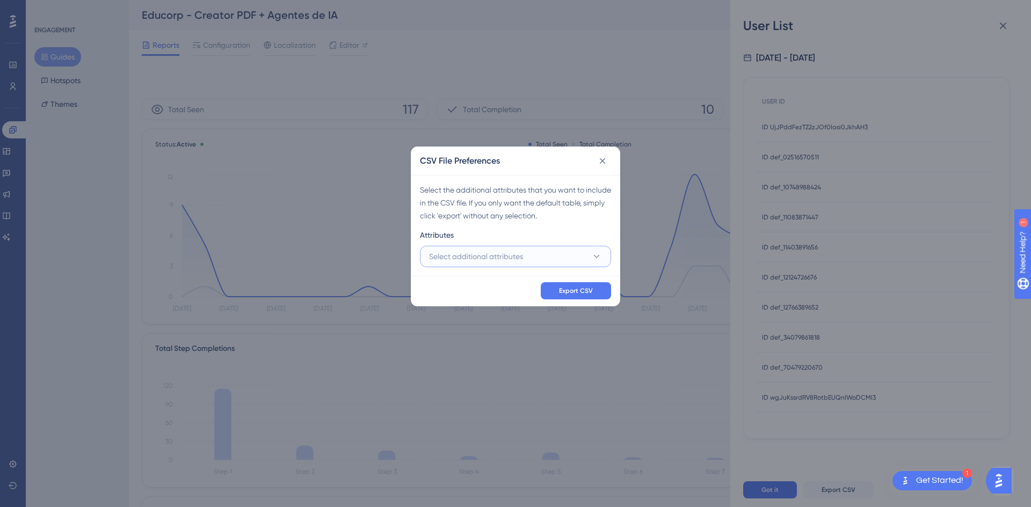
click at [558, 251] on button "Select additional attributes" at bounding box center [515, 256] width 191 height 21
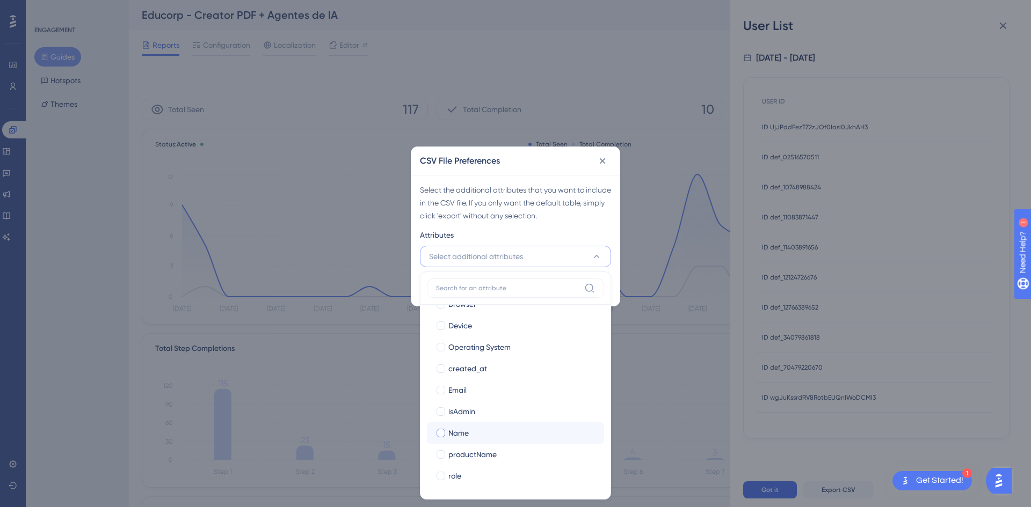
click at [465, 442] on label "Name Name" at bounding box center [515, 432] width 177 height 21
checkbox input "false"
drag, startPoint x: 457, startPoint y: 386, endPoint x: 463, endPoint y: 385, distance: 6.5
click at [457, 385] on span "Email" at bounding box center [457, 390] width 18 height 13
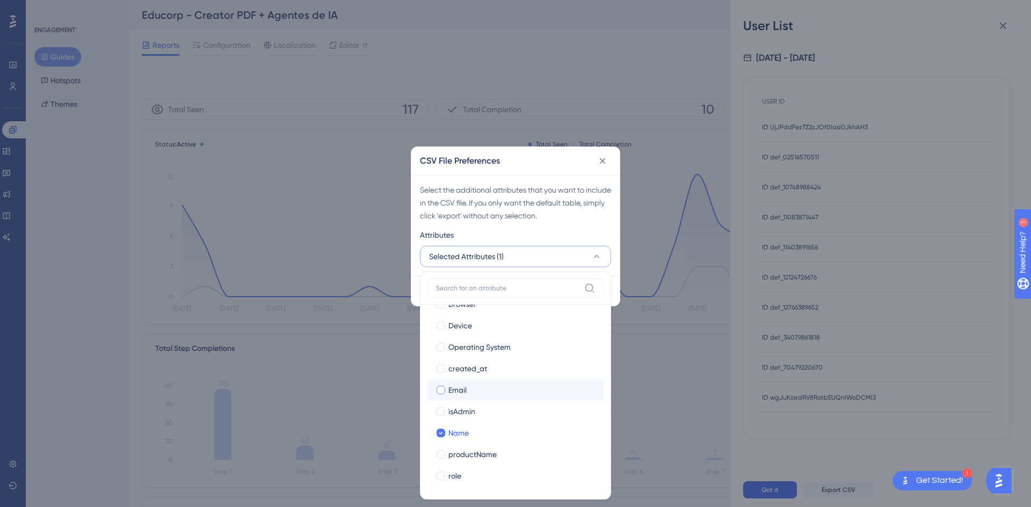
checkbox input "true"
click at [518, 176] on div "Select the additional attributes that you want to include in the CSV file. If y…" at bounding box center [515, 225] width 208 height 101
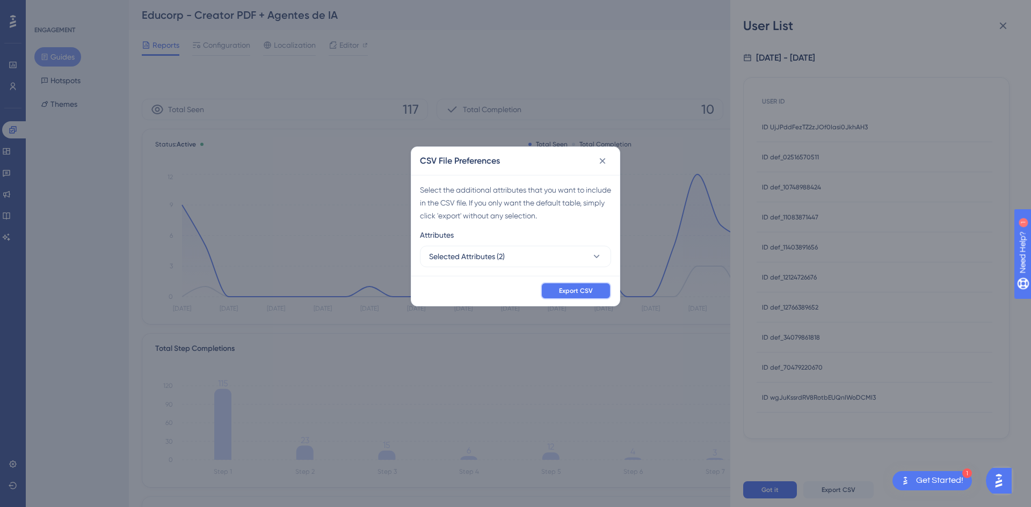
click at [565, 282] on button "Export CSV" at bounding box center [576, 290] width 70 height 17
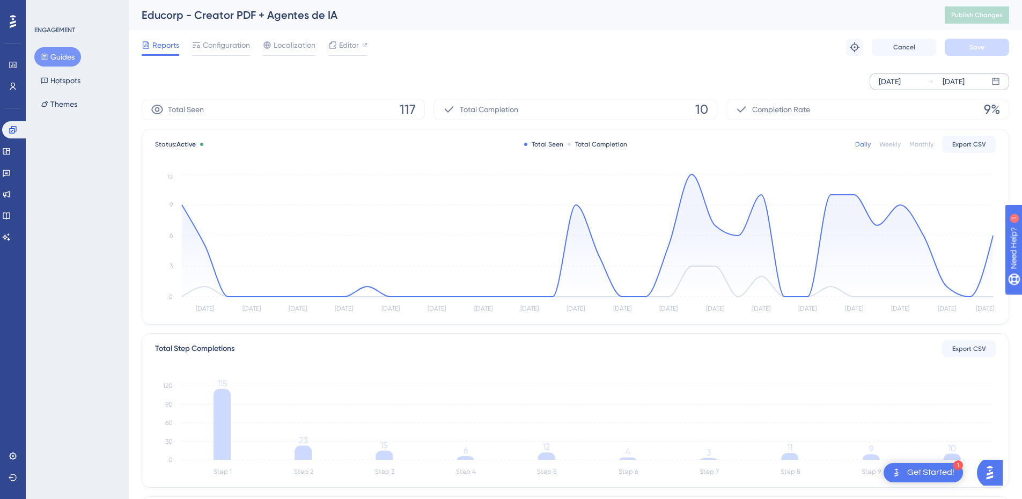
click at [506, 51] on div "Reports Configuration Localization Editor Troubleshoot Cancel Save" at bounding box center [576, 47] width 868 height 34
click at [47, 62] on button "Guides" at bounding box center [57, 56] width 47 height 19
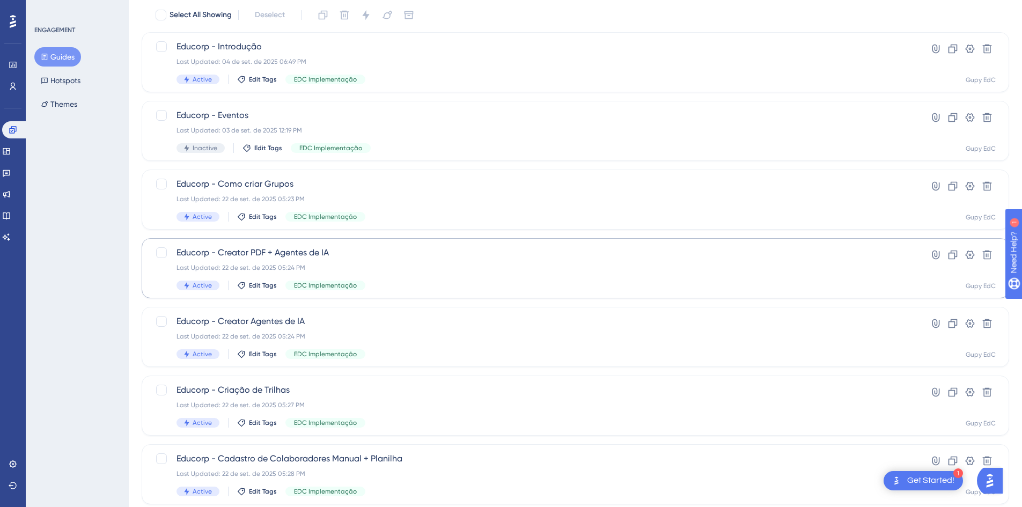
scroll to position [124, 0]
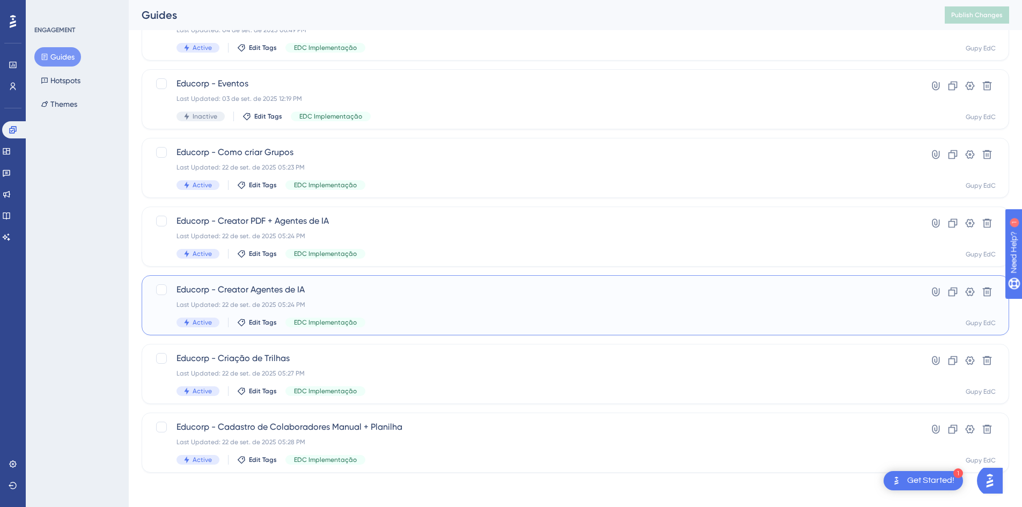
click at [303, 302] on div "Last Updated: 22 de set. de 2025 05:24 PM" at bounding box center [533, 305] width 712 height 9
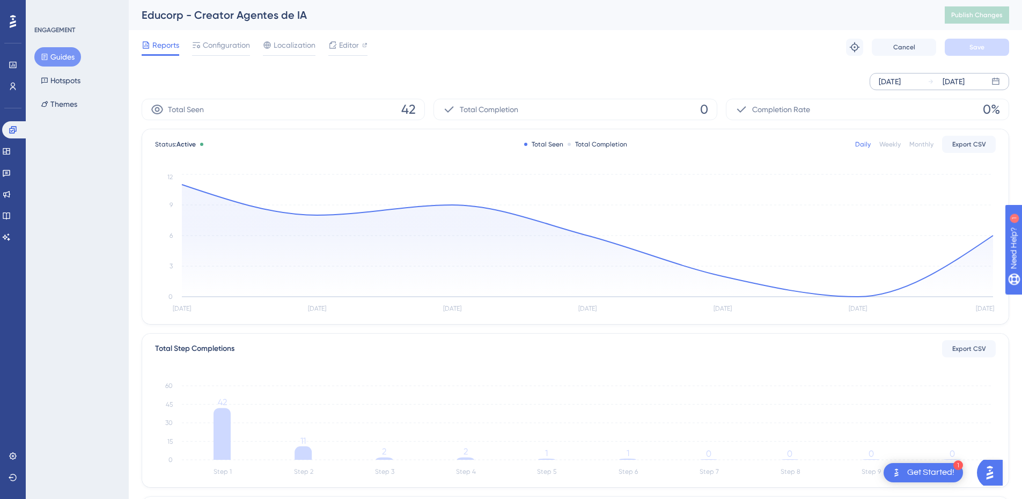
click at [895, 81] on div "[DATE]" at bounding box center [890, 81] width 22 height 13
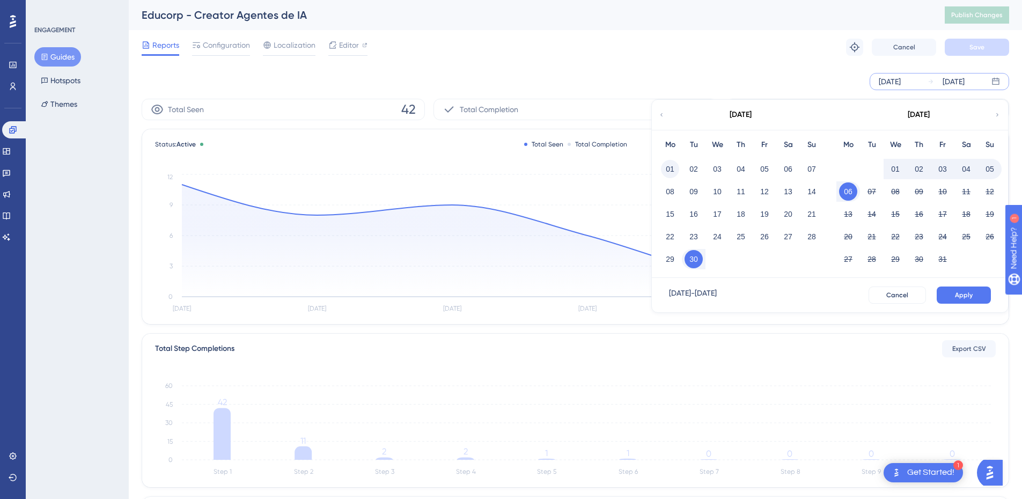
click at [677, 171] on button "01" at bounding box center [670, 169] width 18 height 18
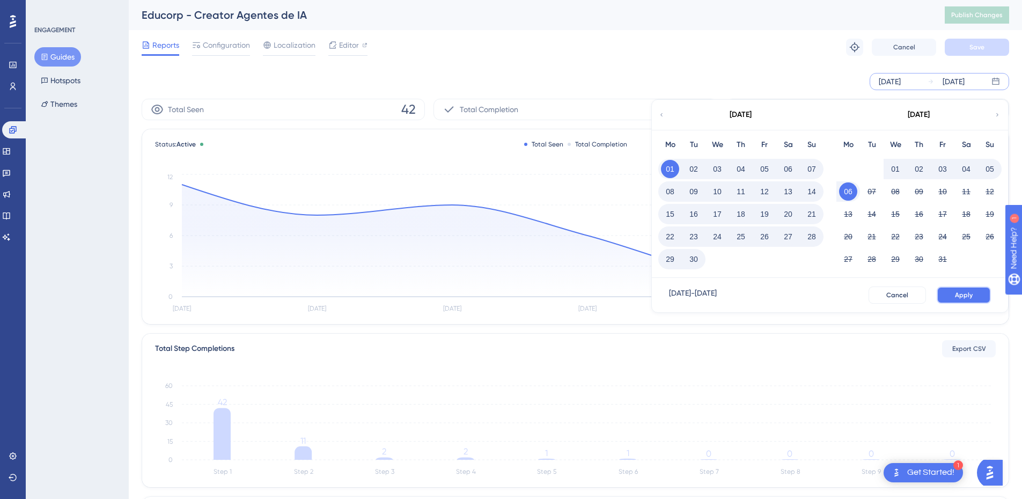
click at [946, 288] on button "Apply" at bounding box center [964, 295] width 54 height 17
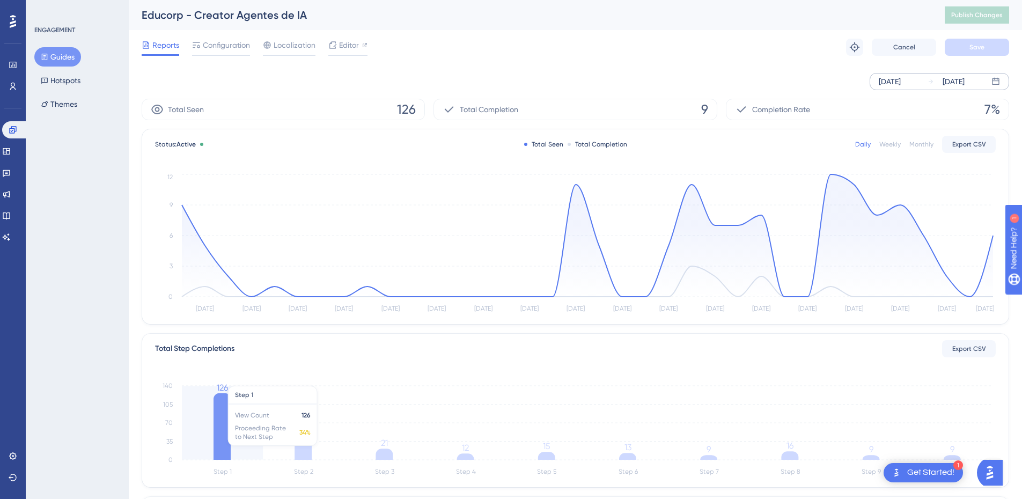
click at [239, 442] on line at bounding box center [588, 442] width 812 height 0
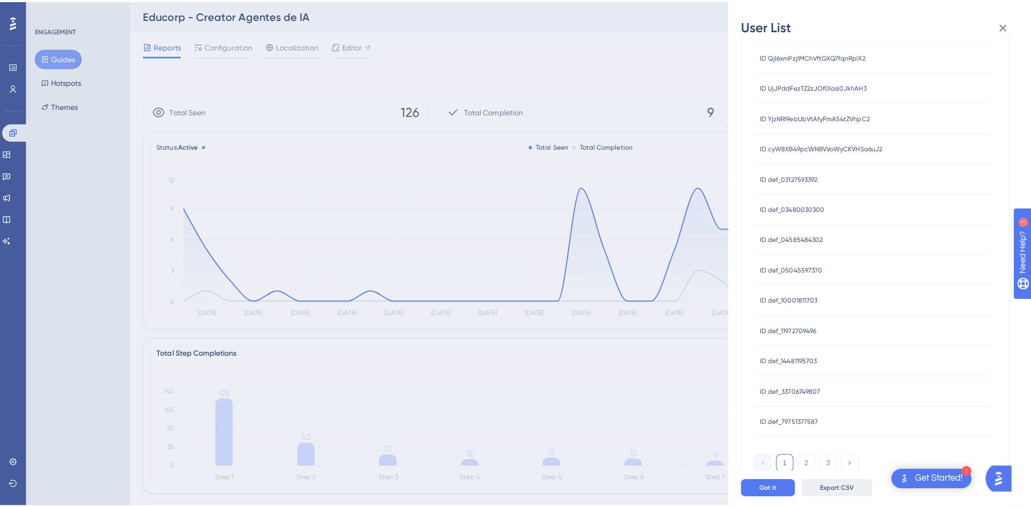
scroll to position [288, 0]
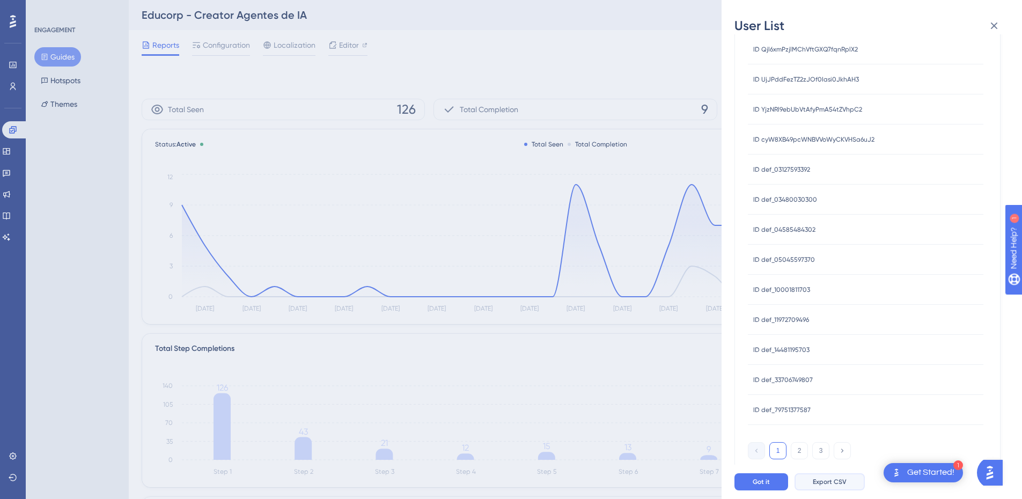
click at [830, 486] on span "Export CSV" at bounding box center [830, 482] width 34 height 9
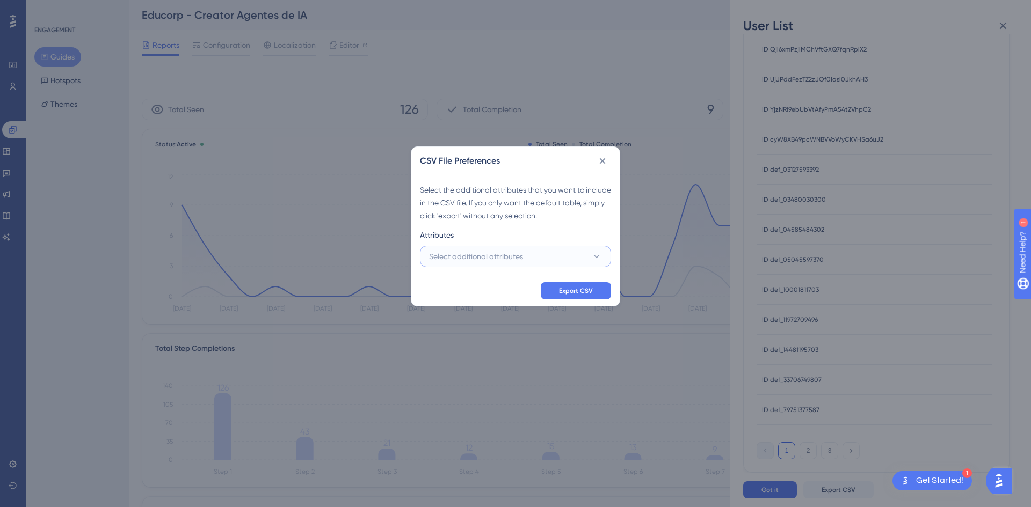
click at [543, 249] on button "Select additional attributes" at bounding box center [515, 256] width 191 height 21
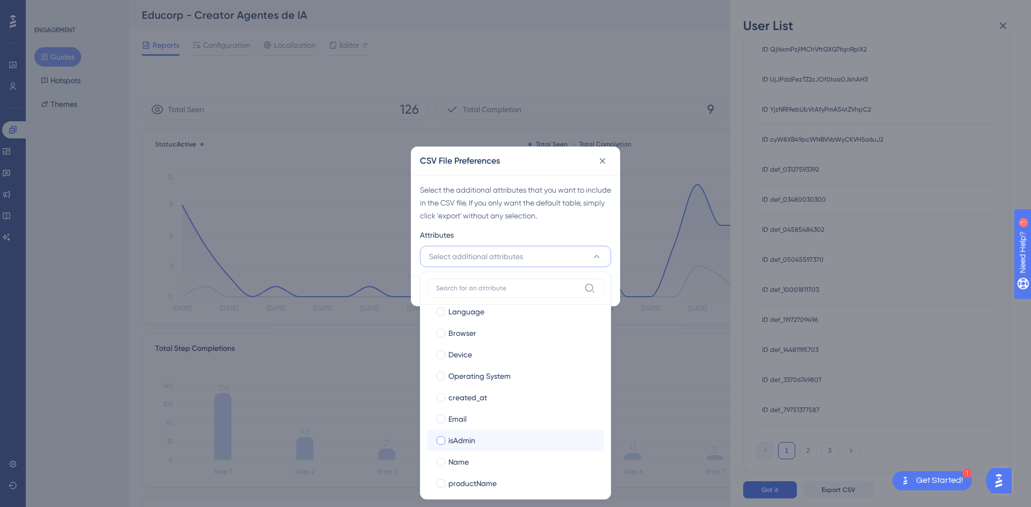
scroll to position [104, 0]
click at [478, 436] on div "Name" at bounding box center [521, 433] width 147 height 13
checkbox input "true"
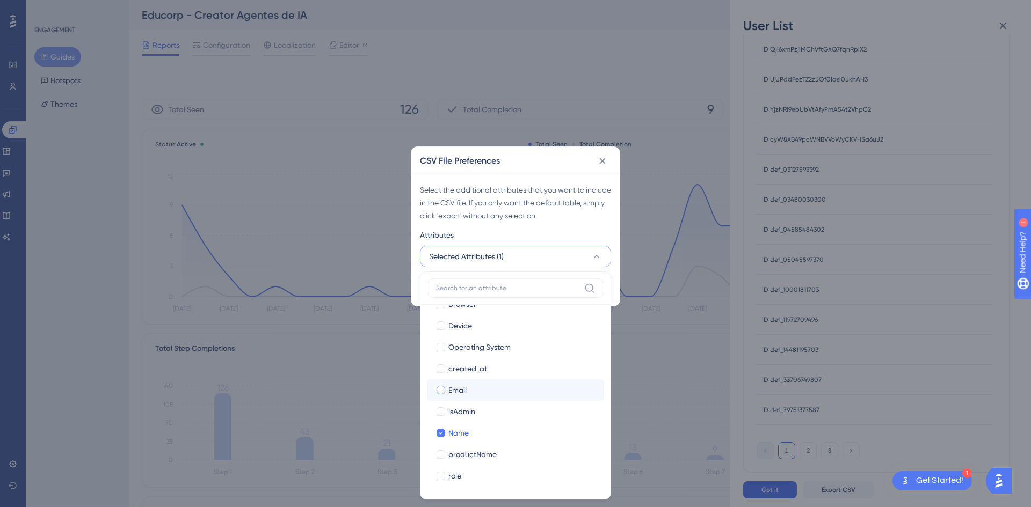
click at [475, 394] on div "Email" at bounding box center [521, 390] width 147 height 13
checkbox input "true"
click at [531, 206] on div "Select the additional attributes that you want to include in the CSV file. If y…" at bounding box center [515, 203] width 191 height 39
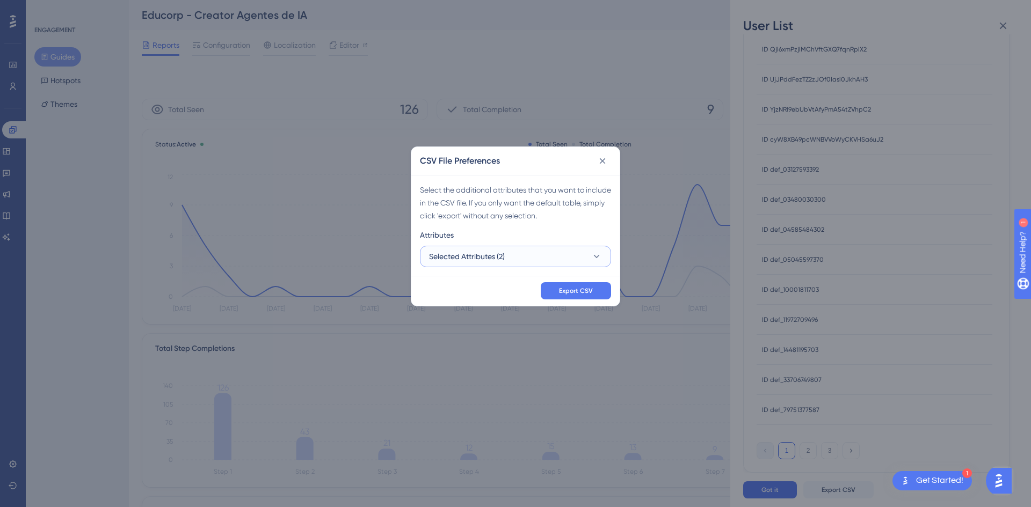
click at [580, 260] on button "Selected Attributes (2)" at bounding box center [515, 256] width 191 height 21
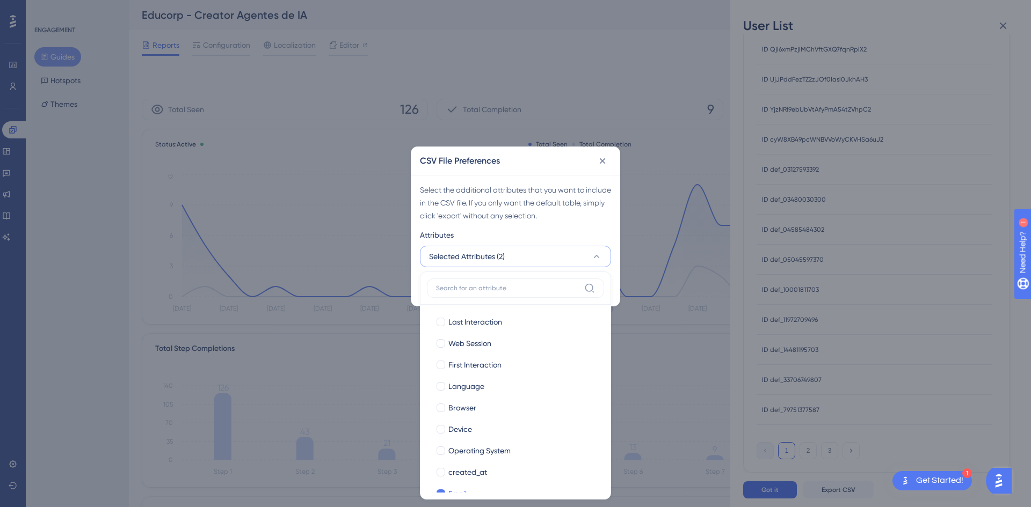
click at [580, 286] on label at bounding box center [515, 288] width 177 height 19
click at [580, 286] on input at bounding box center [508, 288] width 144 height 9
click at [541, 229] on div "Attributes" at bounding box center [515, 237] width 191 height 17
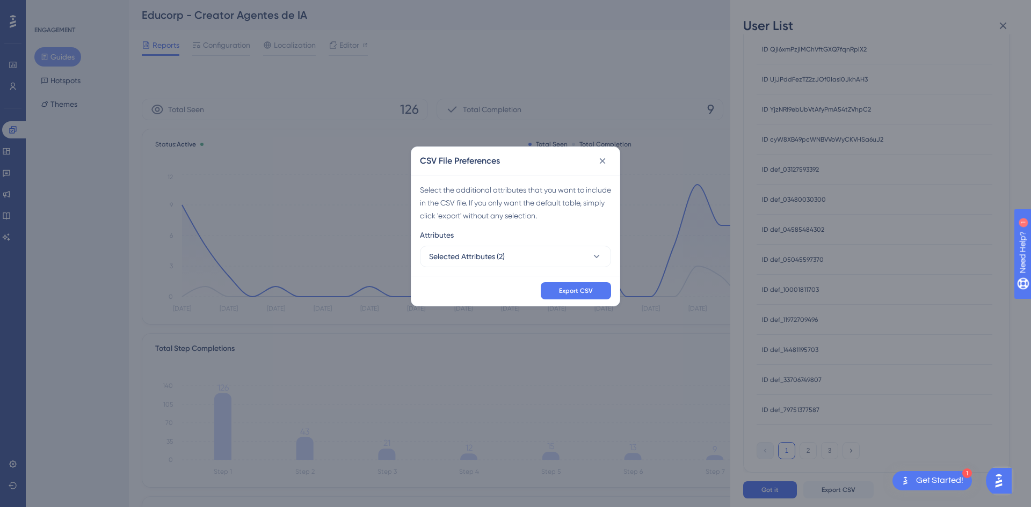
click at [569, 280] on div "Export CSV" at bounding box center [515, 291] width 208 height 30
click at [570, 289] on span "Export CSV" at bounding box center [576, 291] width 34 height 9
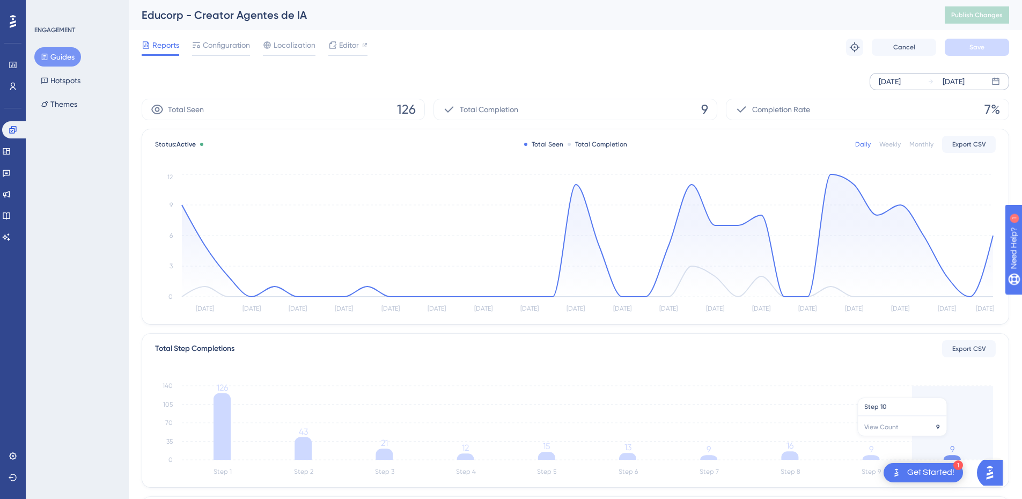
click at [945, 439] on icon "Step 1 Step 2 Step 3 Step 4 Step 5 Step 6 Step 7 Step 8 Step 9 Step 10 0 35 70 …" at bounding box center [575, 427] width 841 height 103
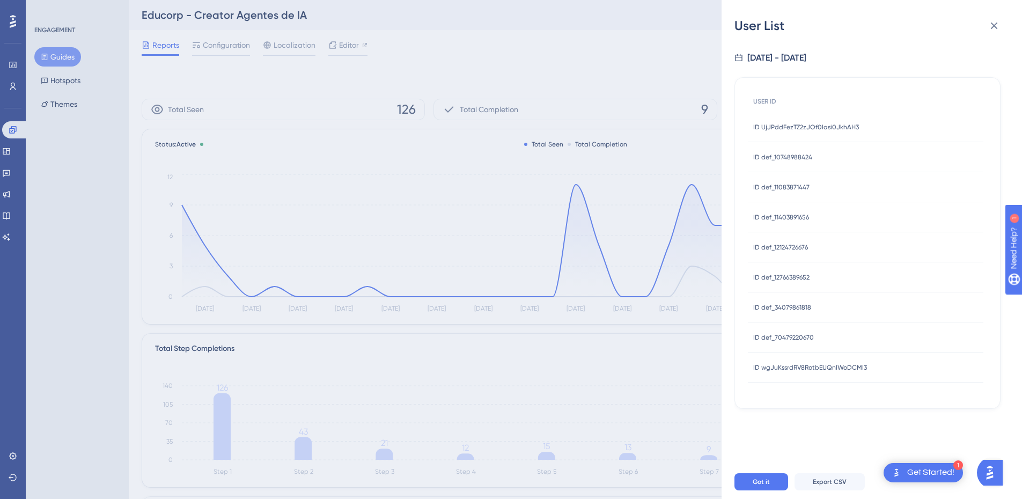
click at [829, 479] on div "Got it Export CSV" at bounding box center [885, 482] width 301 height 34
click at [820, 486] on span "Export CSV" at bounding box center [830, 482] width 34 height 9
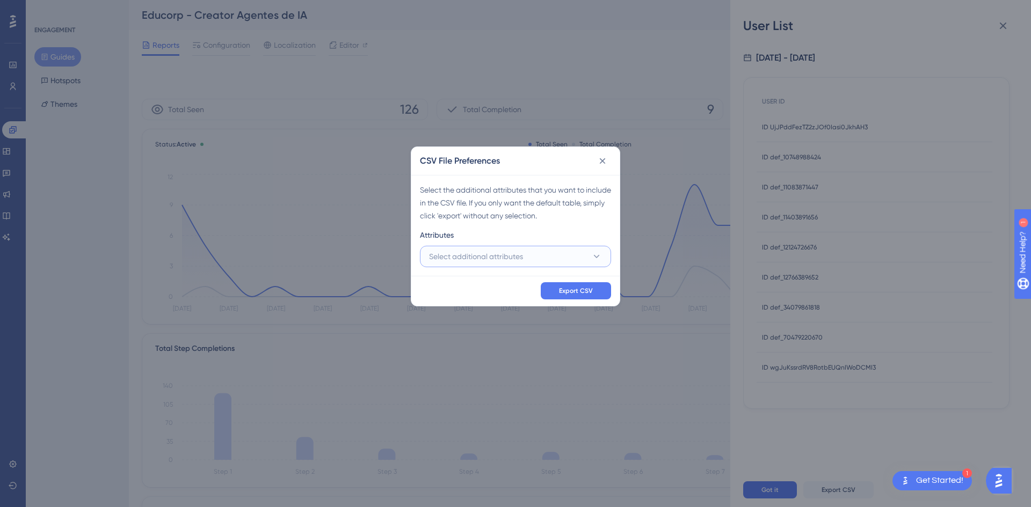
click at [473, 258] on span "Select additional attributes" at bounding box center [476, 256] width 94 height 13
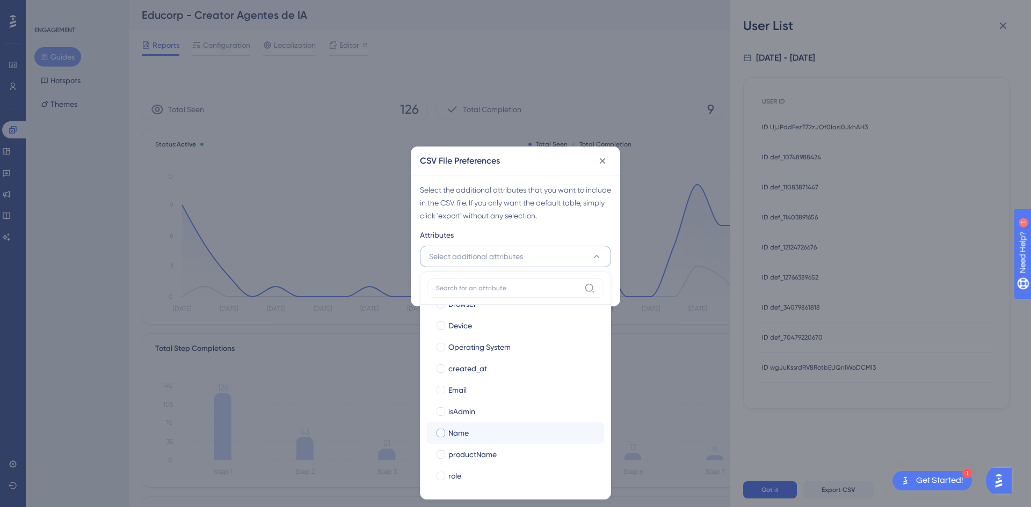
drag, startPoint x: 469, startPoint y: 434, endPoint x: 465, endPoint y: 402, distance: 32.4
click at [468, 434] on span "Name" at bounding box center [458, 433] width 20 height 13
checkbox input "true"
click at [465, 393] on span "Email" at bounding box center [457, 390] width 18 height 13
checkbox input "true"
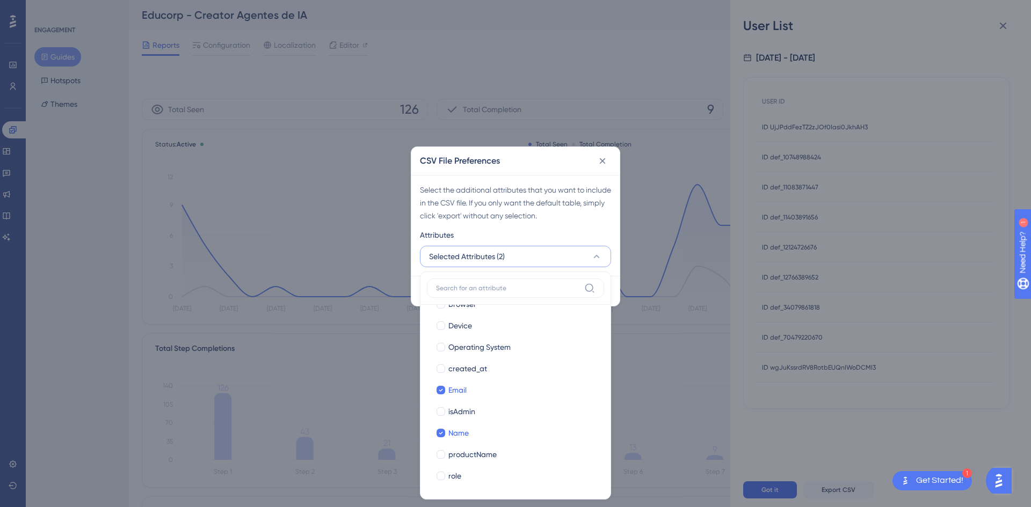
click at [547, 238] on div "Attributes" at bounding box center [515, 237] width 191 height 17
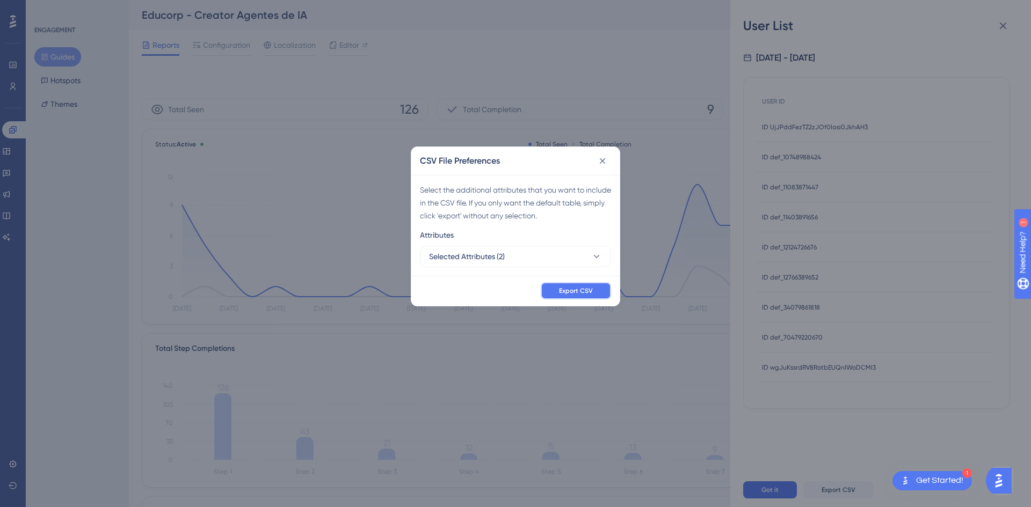
click at [572, 297] on button "Export CSV" at bounding box center [576, 290] width 70 height 17
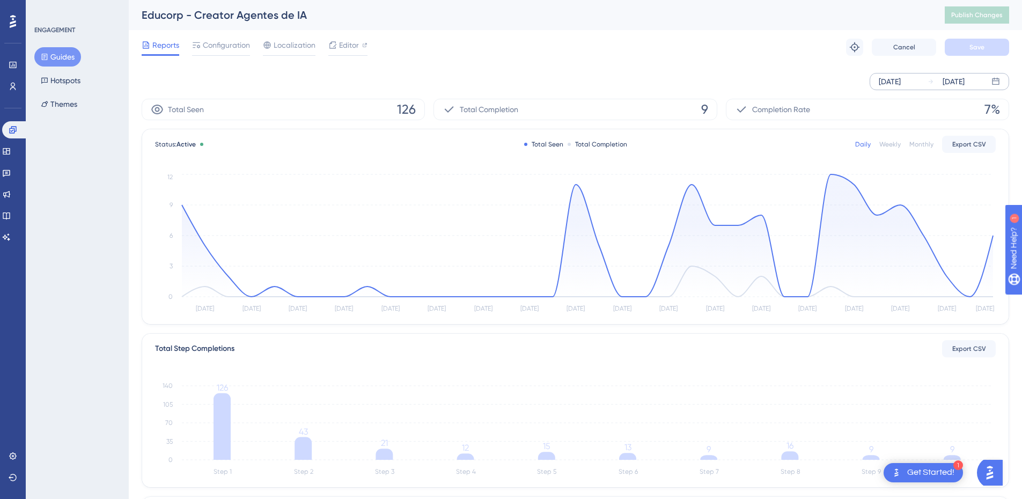
click at [171, 23] on div "Educorp - Creator Agentes de IA Publish Changes" at bounding box center [576, 15] width 894 height 30
click at [58, 62] on button "Guides" at bounding box center [57, 56] width 47 height 19
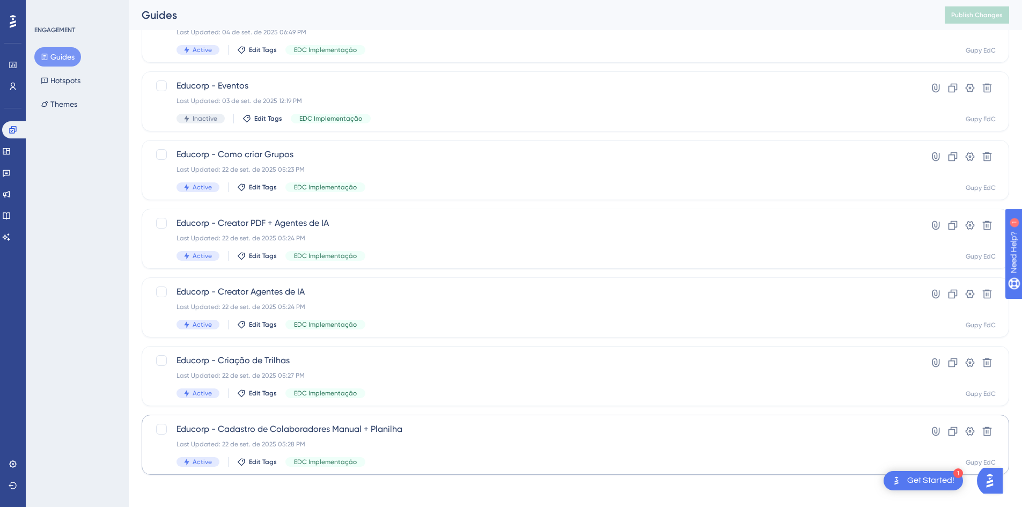
scroll to position [124, 0]
click at [333, 437] on div "Educorp - Cadastro de Colaboradores Manual + Planilha Last Updated: 22 de set. …" at bounding box center [533, 443] width 712 height 44
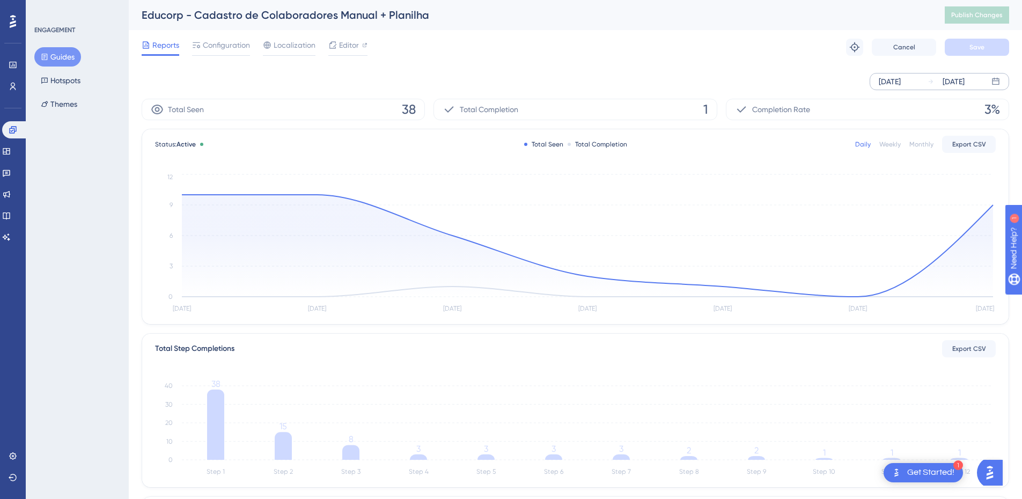
click at [901, 81] on div "[DATE]" at bounding box center [890, 81] width 22 height 13
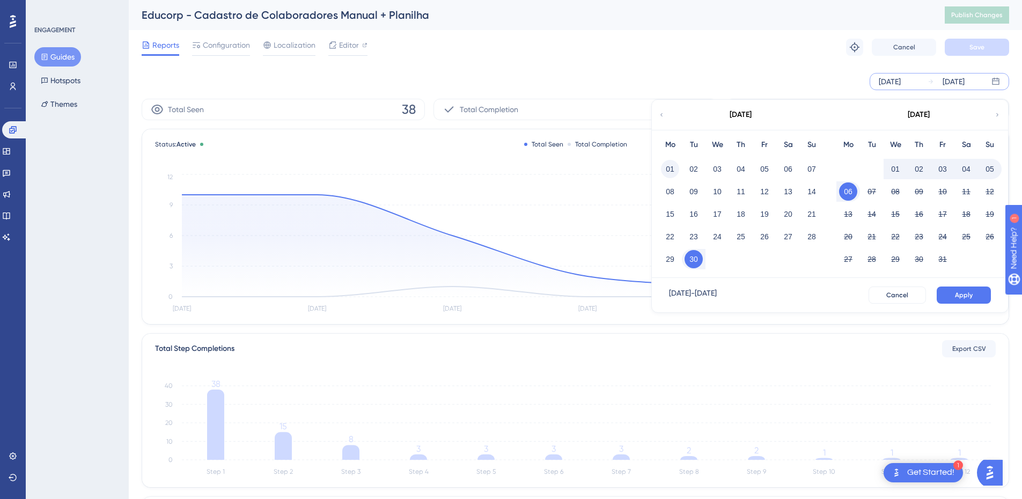
click at [670, 169] on button "01" at bounding box center [670, 169] width 18 height 18
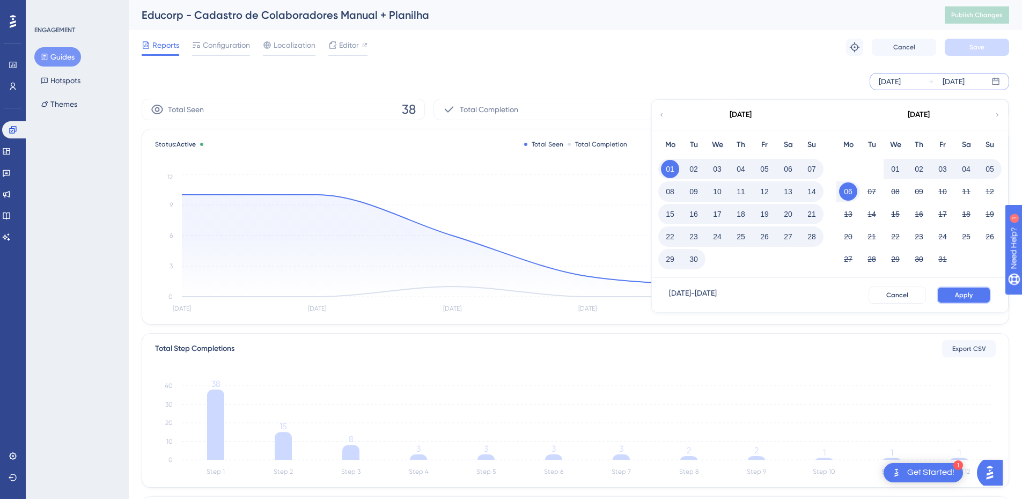
click at [957, 297] on span "Apply" at bounding box center [964, 295] width 18 height 9
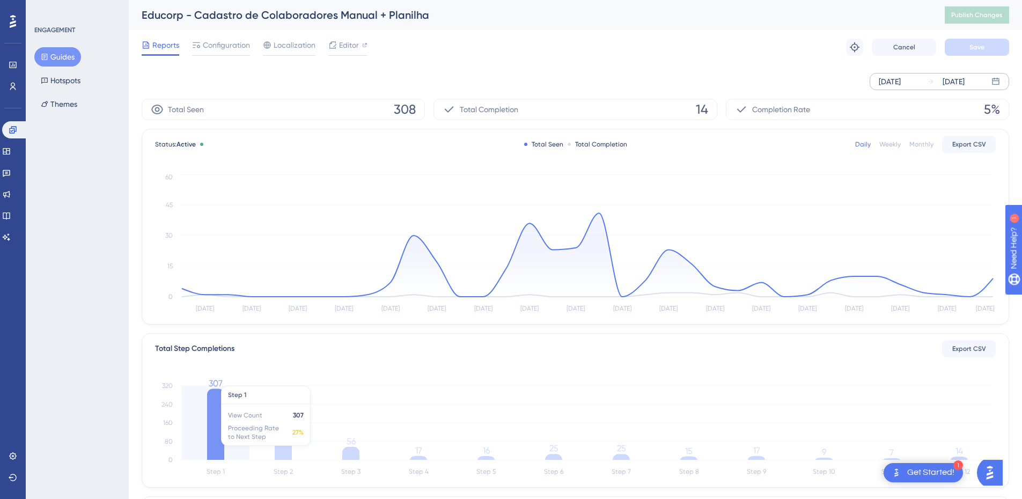
click at [217, 428] on icon at bounding box center [215, 424] width 17 height 71
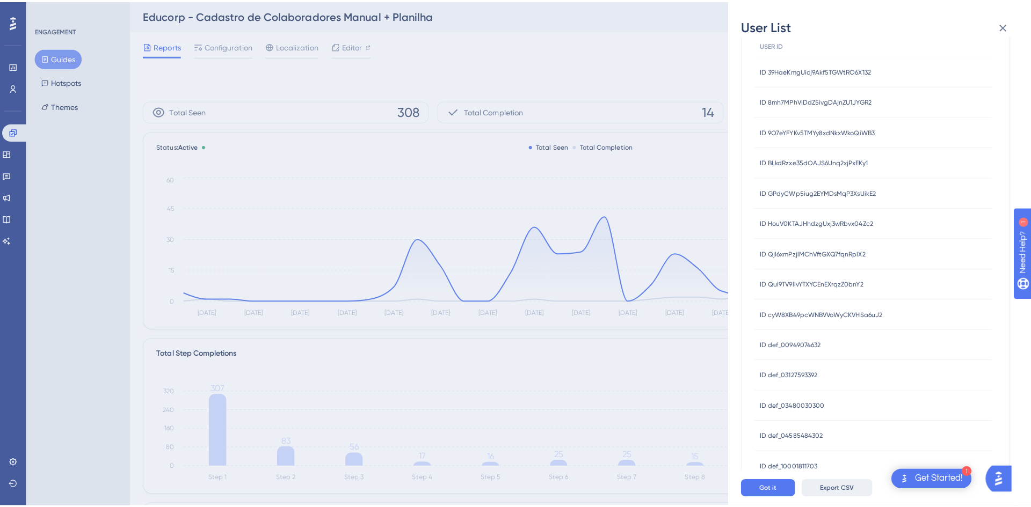
scroll to position [107, 0]
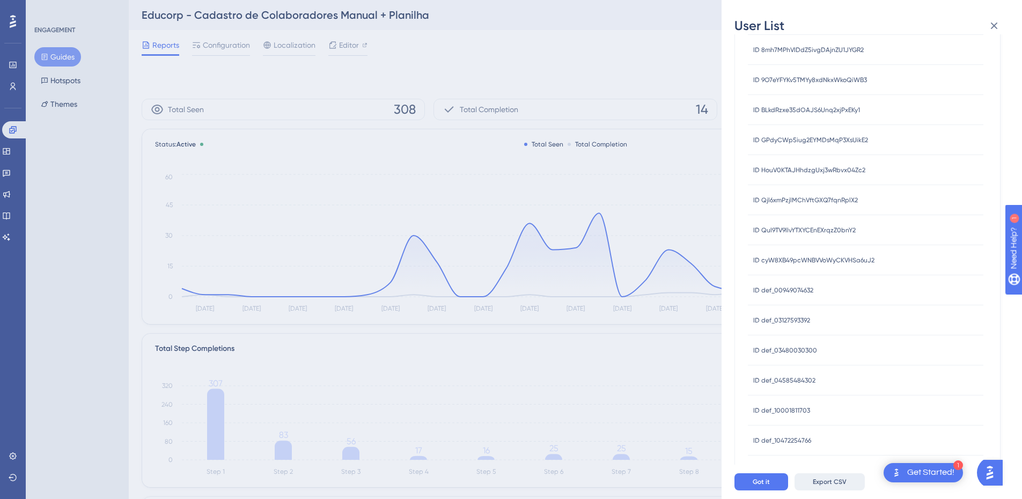
click at [828, 486] on span "Export CSV" at bounding box center [830, 482] width 34 height 9
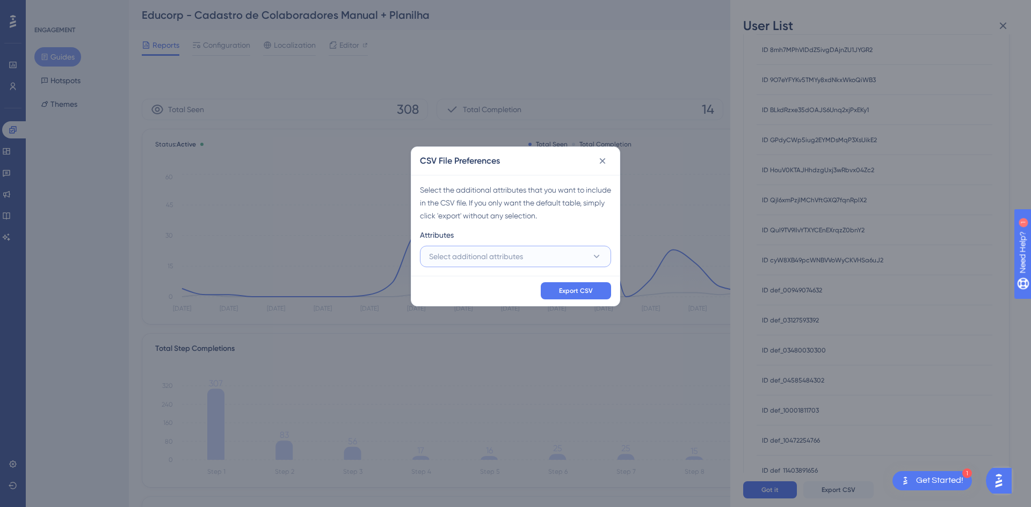
click at [544, 258] on button "Select additional attributes" at bounding box center [515, 256] width 191 height 21
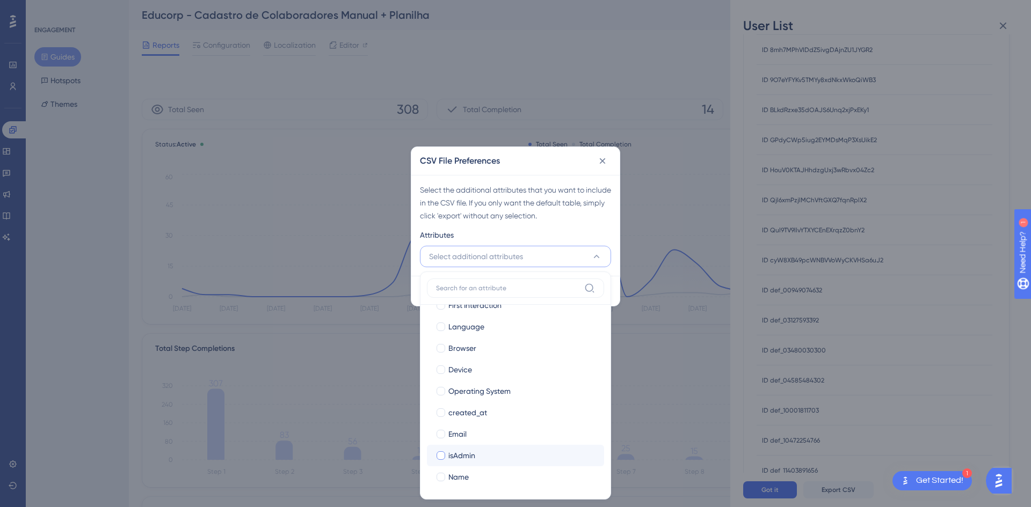
scroll to position [104, 0]
click at [470, 425] on label "Name Name" at bounding box center [515, 432] width 177 height 21
checkbox input "false"
click at [462, 385] on span "Email" at bounding box center [457, 390] width 18 height 13
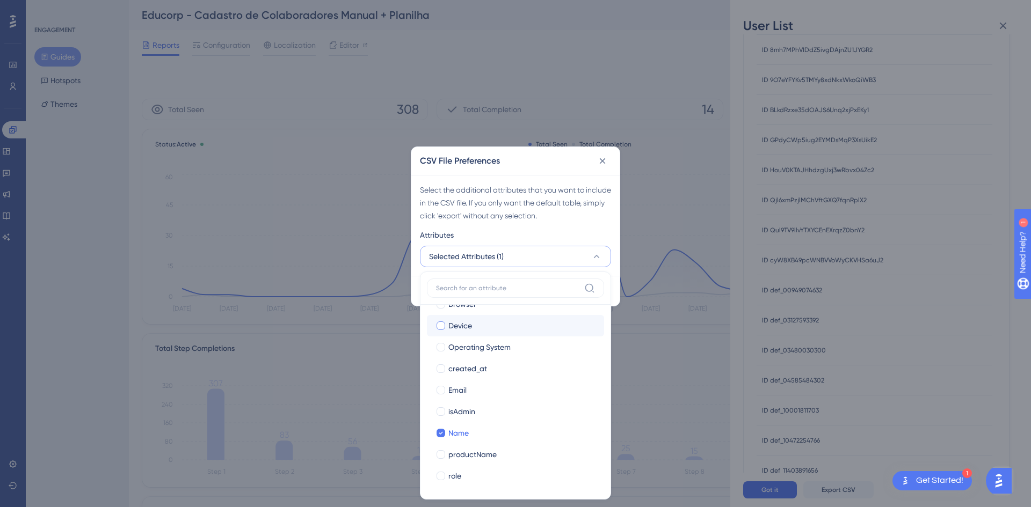
checkbox input "true"
click at [579, 127] on div "CSV File Preferences Select the additional attributes that you want to include …" at bounding box center [515, 253] width 1031 height 507
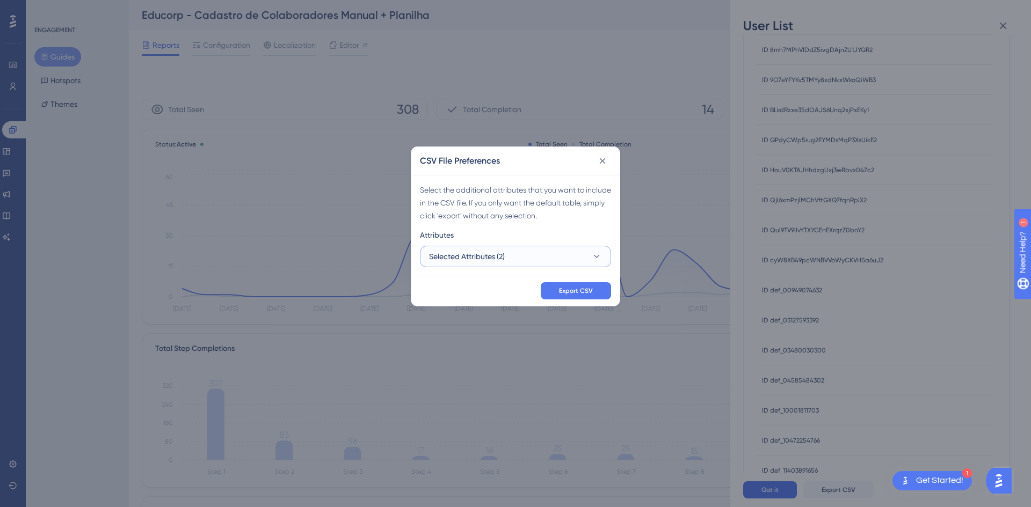
click at [571, 260] on button "Selected Attributes (2)" at bounding box center [515, 256] width 191 height 21
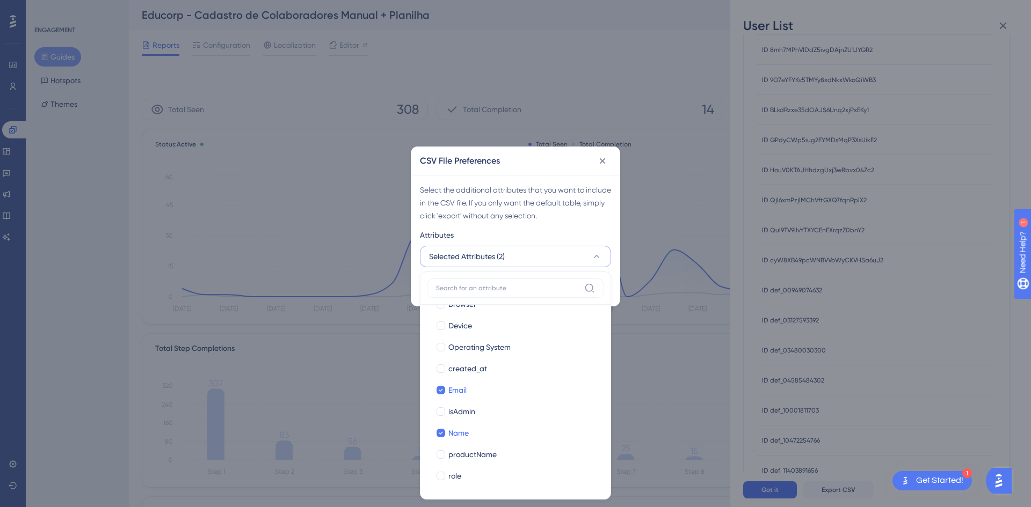
click at [558, 216] on div "Select the additional attributes that you want to include in the CSV file. If y…" at bounding box center [515, 203] width 191 height 39
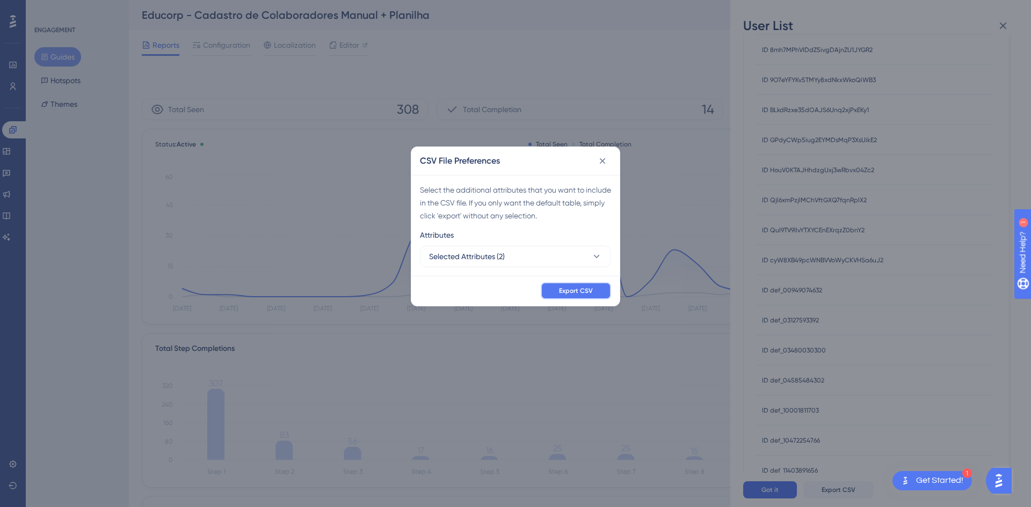
click at [561, 291] on span "Export CSV" at bounding box center [576, 291] width 34 height 9
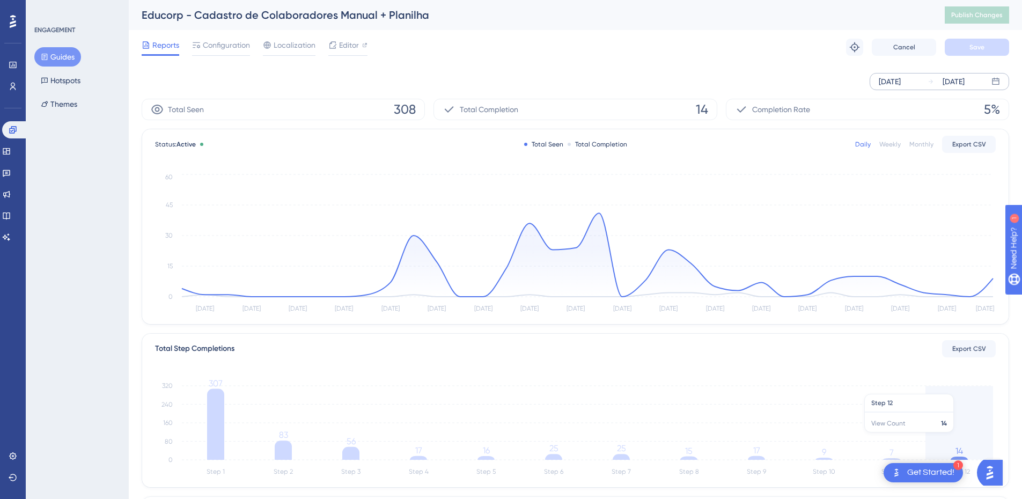
click at [966, 438] on icon "Step 1 Step 2 Step 3 Step 4 Step 5 Step 6 Step 7 Step 8 Step 9 Step 10 Step 11 …" at bounding box center [575, 427] width 841 height 103
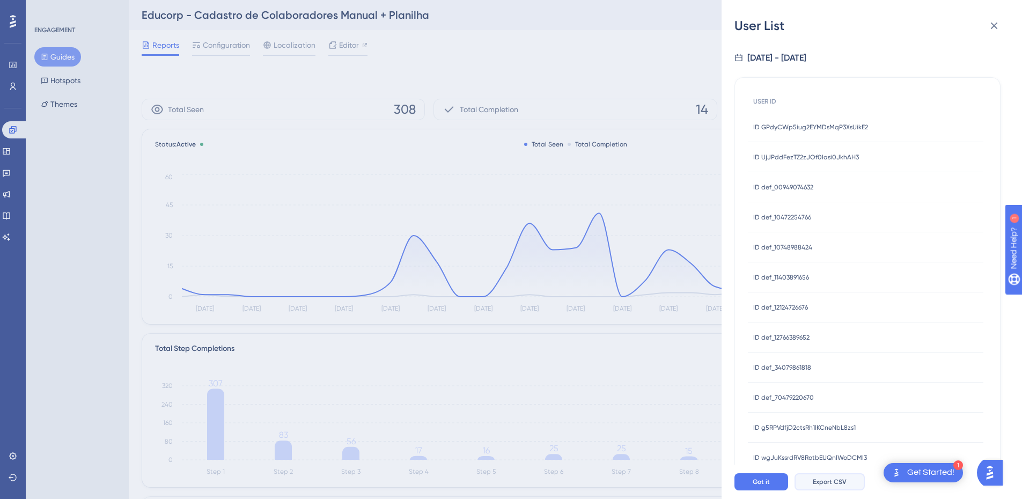
click at [831, 486] on span "Export CSV" at bounding box center [830, 482] width 34 height 9
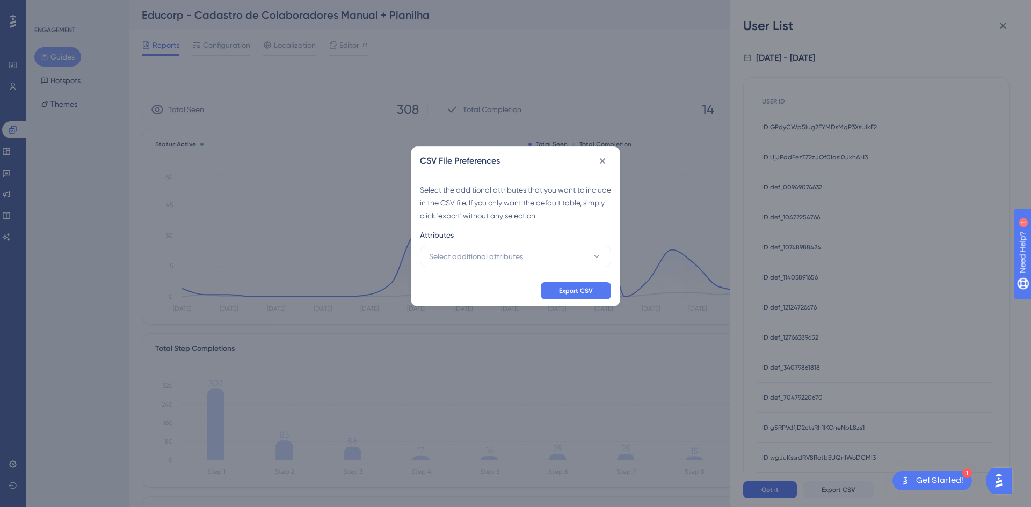
click at [488, 273] on div "Select the additional attributes that you want to include in the CSV file. If y…" at bounding box center [515, 225] width 208 height 101
click at [486, 264] on button "Select additional attributes" at bounding box center [515, 256] width 191 height 21
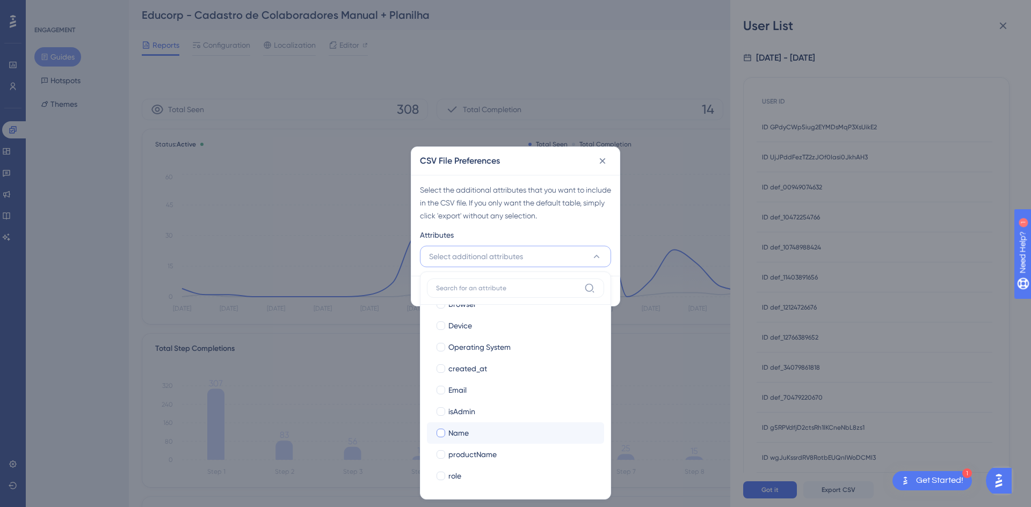
click at [468, 427] on span "Name" at bounding box center [458, 433] width 20 height 13
checkbox input "true"
click at [468, 386] on div "Email" at bounding box center [521, 390] width 147 height 13
checkbox input "true"
click at [568, 152] on div "CSV File Preferences" at bounding box center [515, 161] width 208 height 28
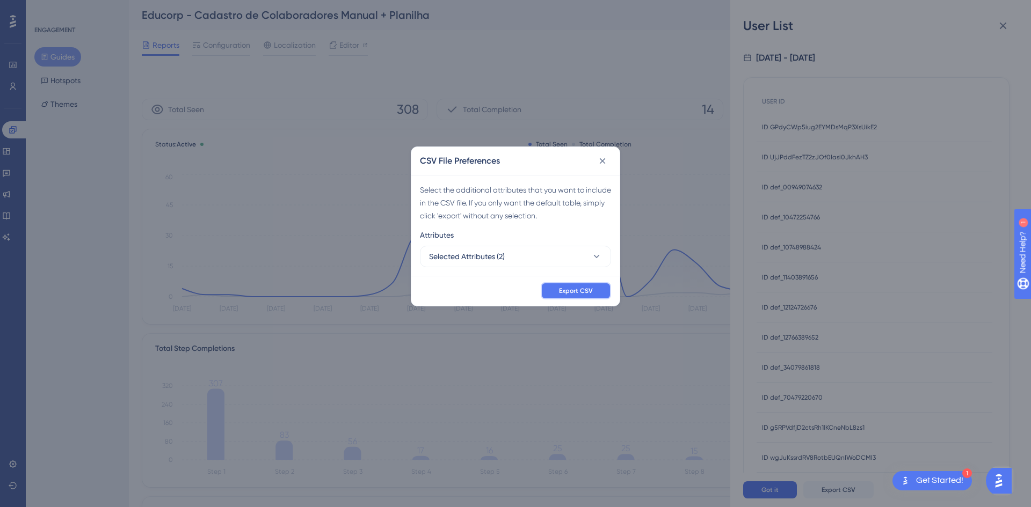
click at [575, 287] on span "Export CSV" at bounding box center [576, 291] width 34 height 9
